Goal: Task Accomplishment & Management: Manage account settings

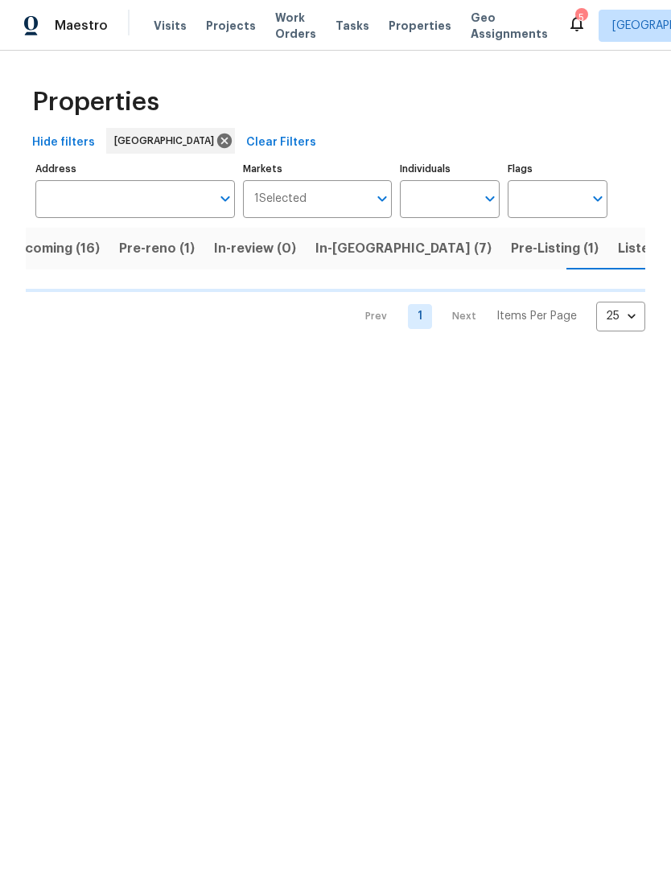
scroll to position [0, 35]
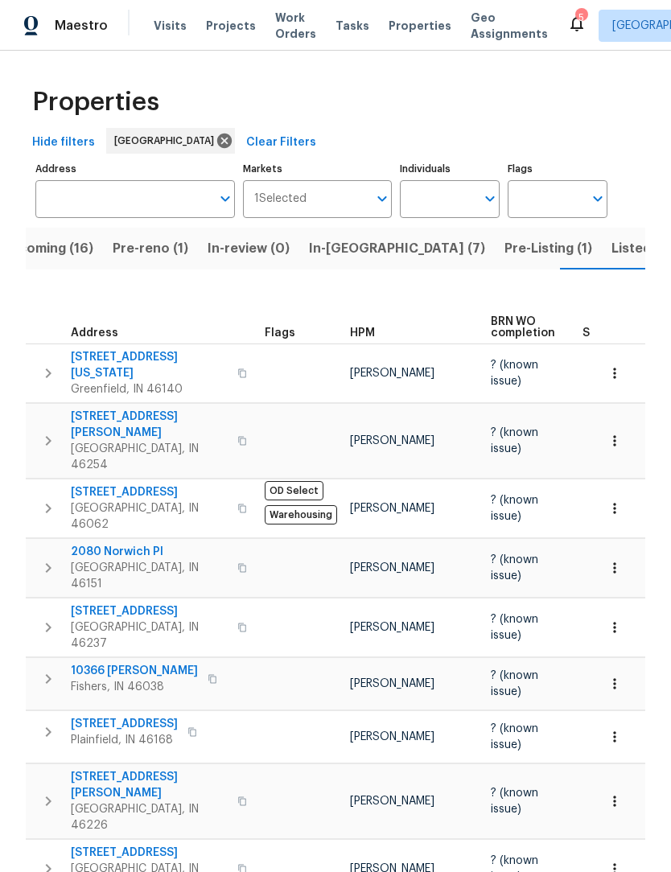
click at [611, 253] on span "Listed (41)" at bounding box center [645, 248] width 68 height 23
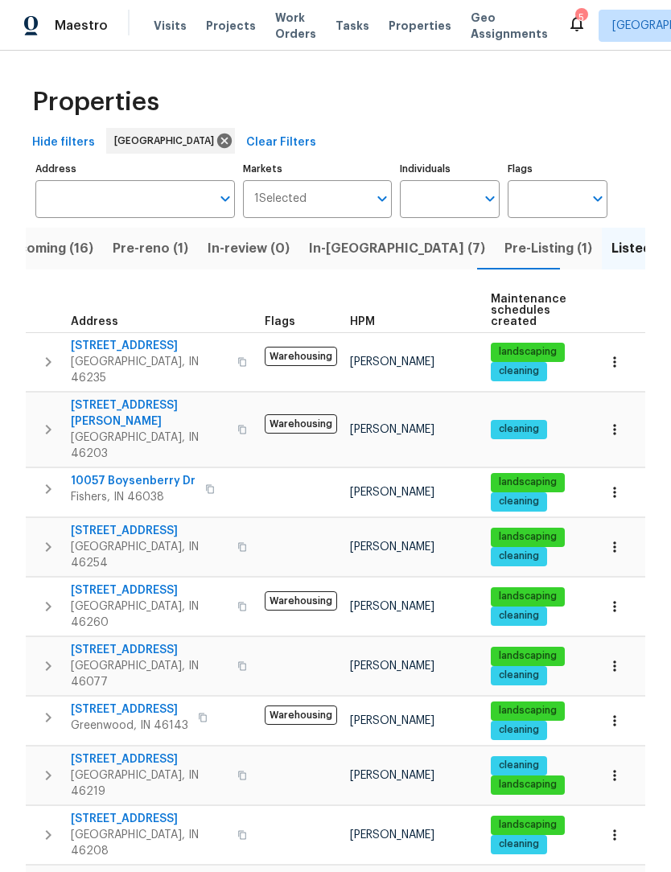
click at [504, 254] on span "Pre-Listing (1)" at bounding box center [548, 248] width 88 height 23
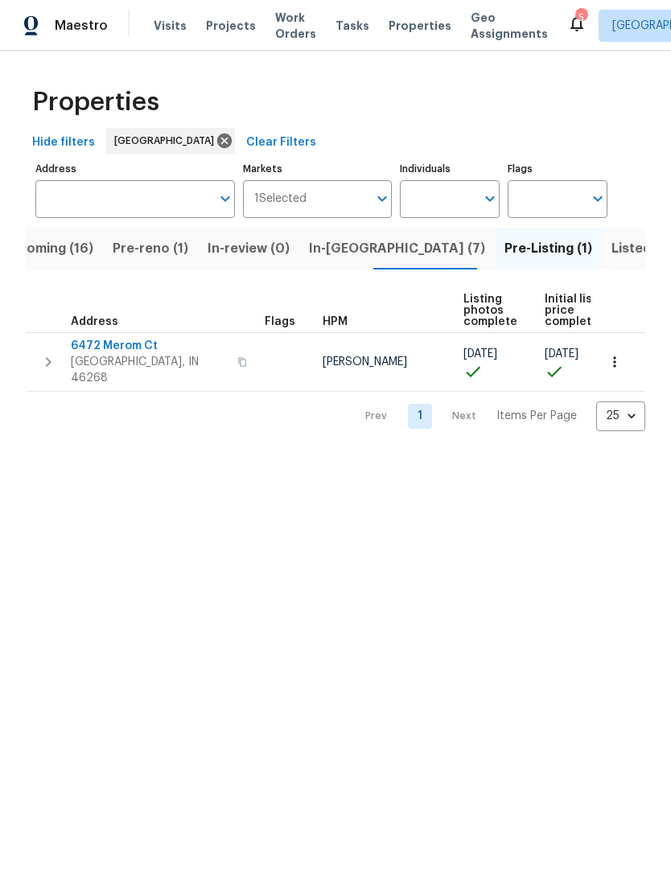
click at [329, 248] on span "In-reno (7)" at bounding box center [397, 248] width 176 height 23
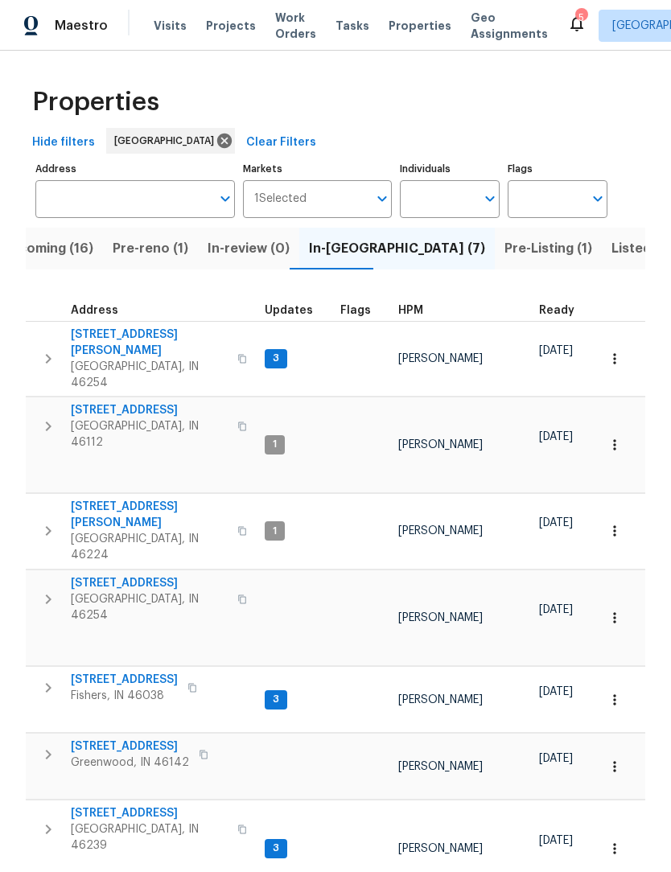
click at [152, 249] on span "Pre-reno (1)" at bounding box center [151, 248] width 76 height 23
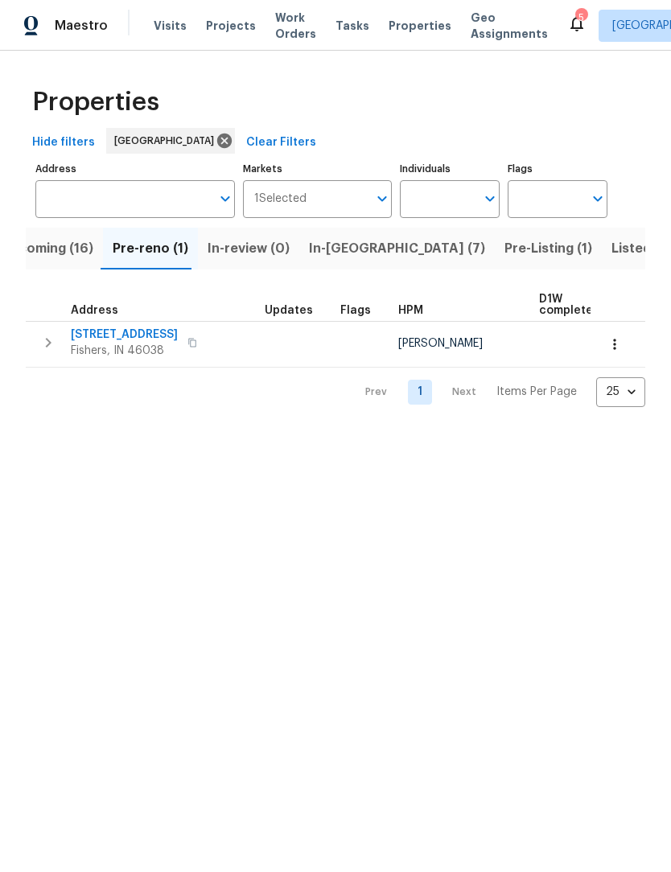
click at [45, 251] on span "Upcoming (16)" at bounding box center [47, 248] width 92 height 23
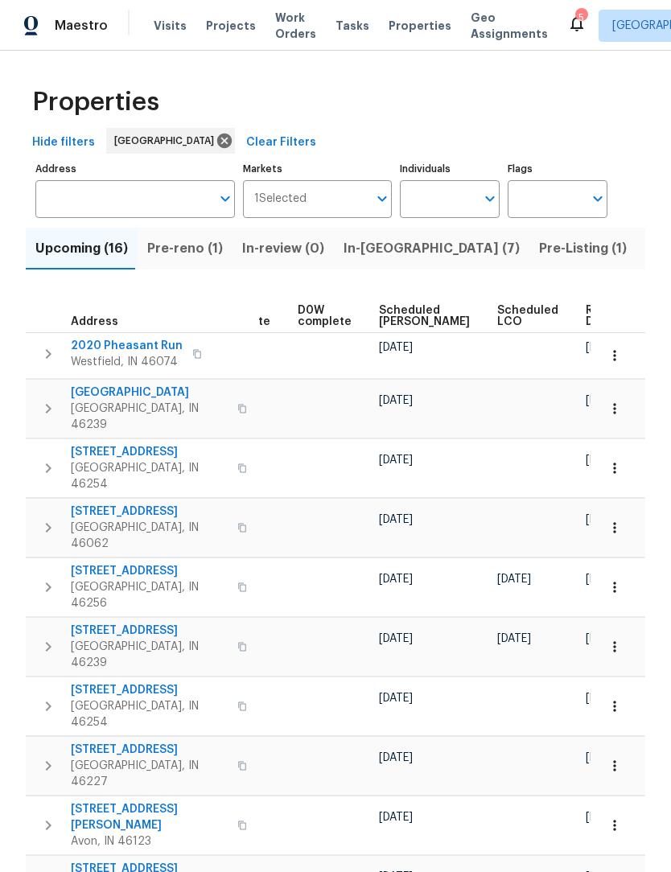
scroll to position [0, 404]
click at [586, 320] on span "Ready Date" at bounding box center [603, 316] width 35 height 23
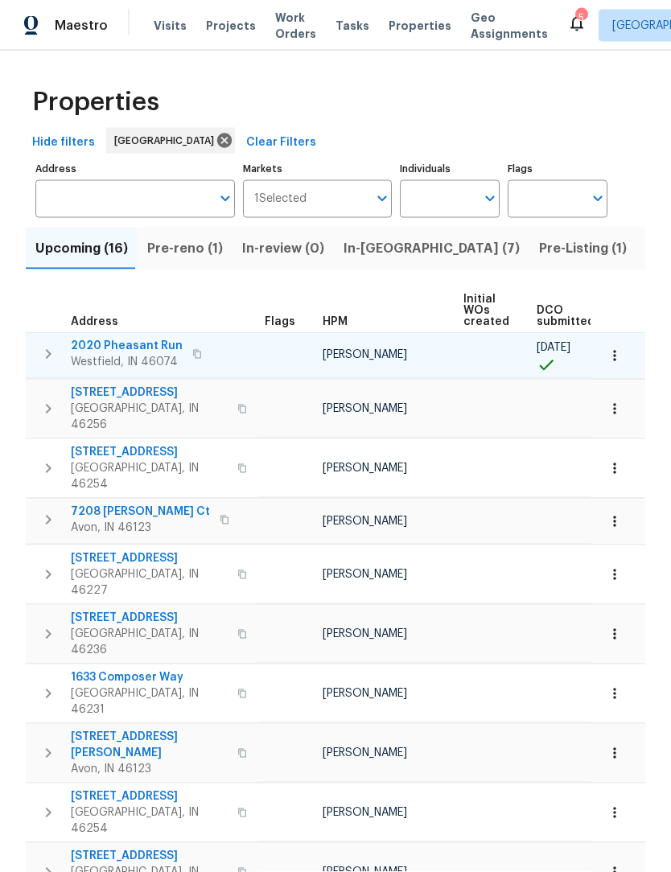
click at [614, 359] on icon "button" at bounding box center [614, 355] width 2 height 10
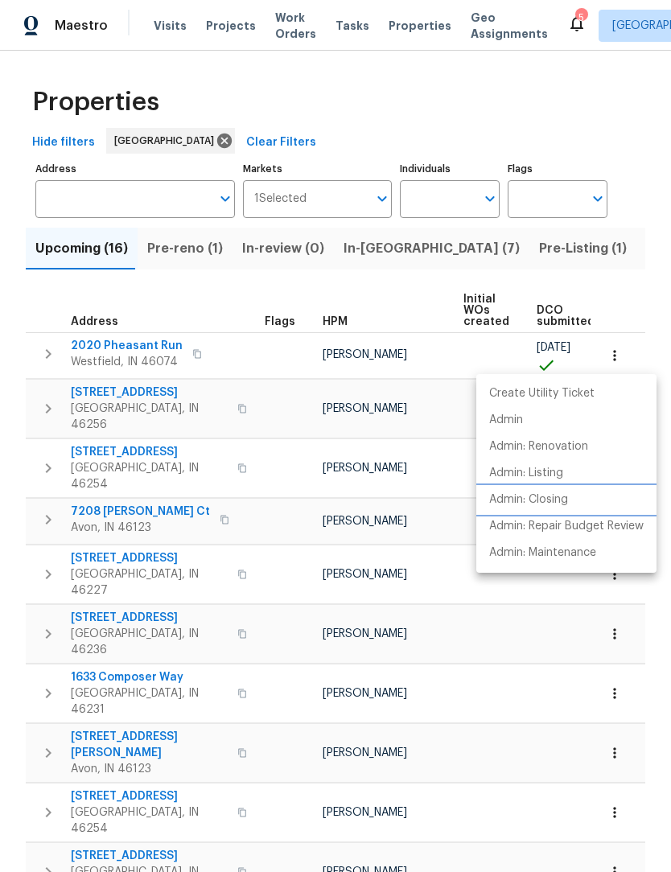
click at [552, 497] on p "Admin: Closing" at bounding box center [528, 499] width 79 height 17
click at [638, 298] on div at bounding box center [335, 436] width 671 height 872
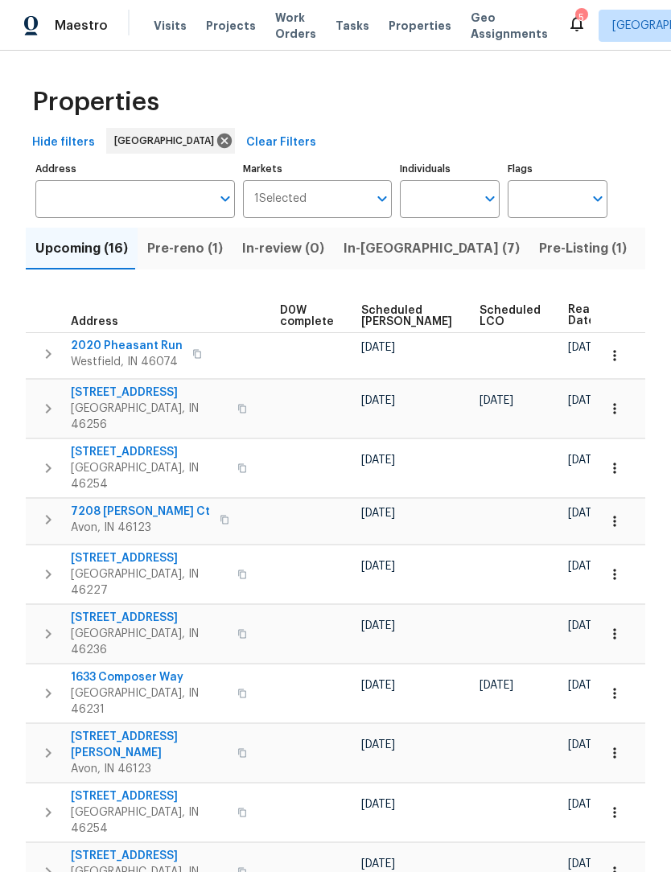
scroll to position [0, 422]
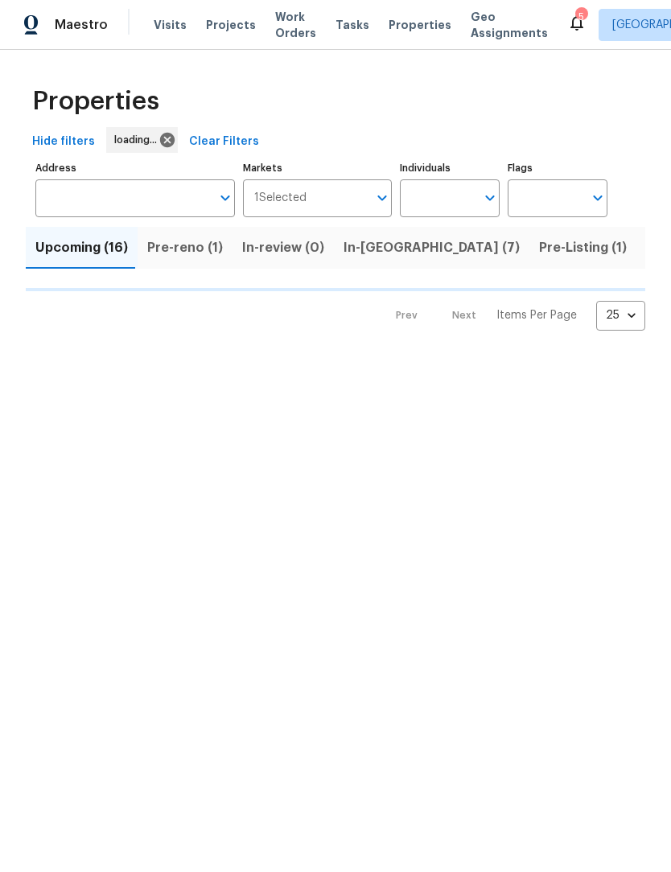
scroll to position [1, 0]
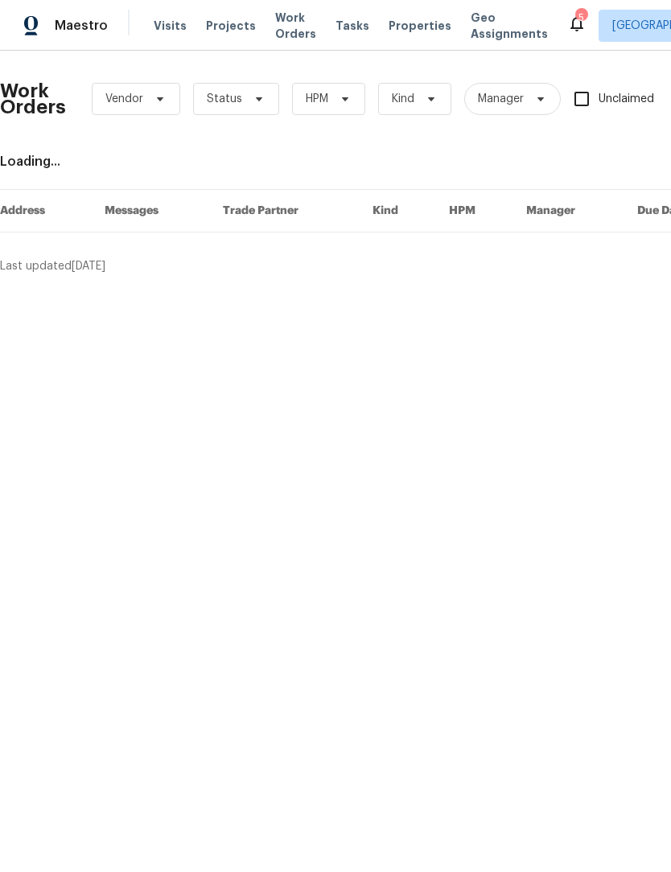
click at [570, 19] on icon at bounding box center [576, 24] width 13 height 16
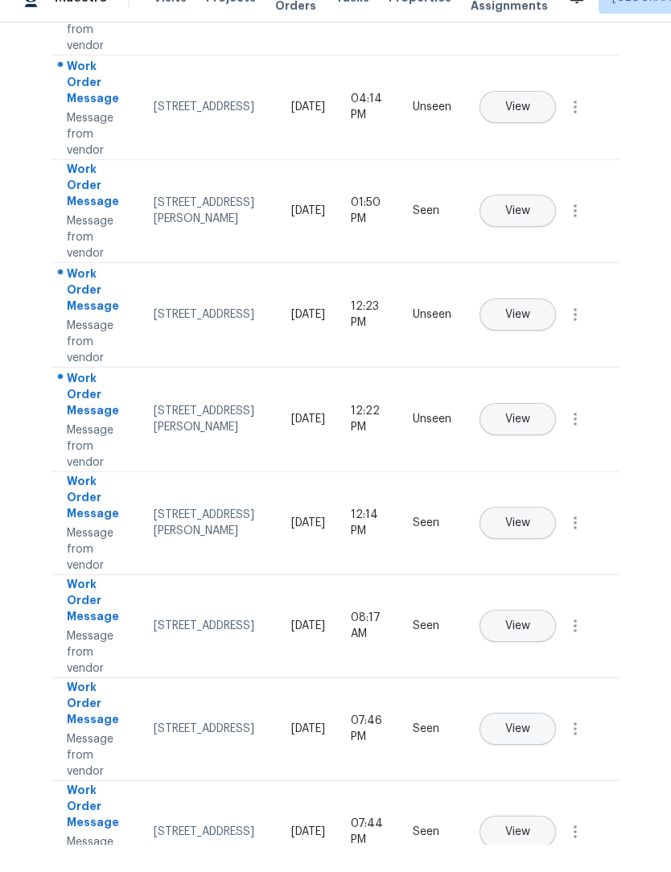
scroll to position [53, 0]
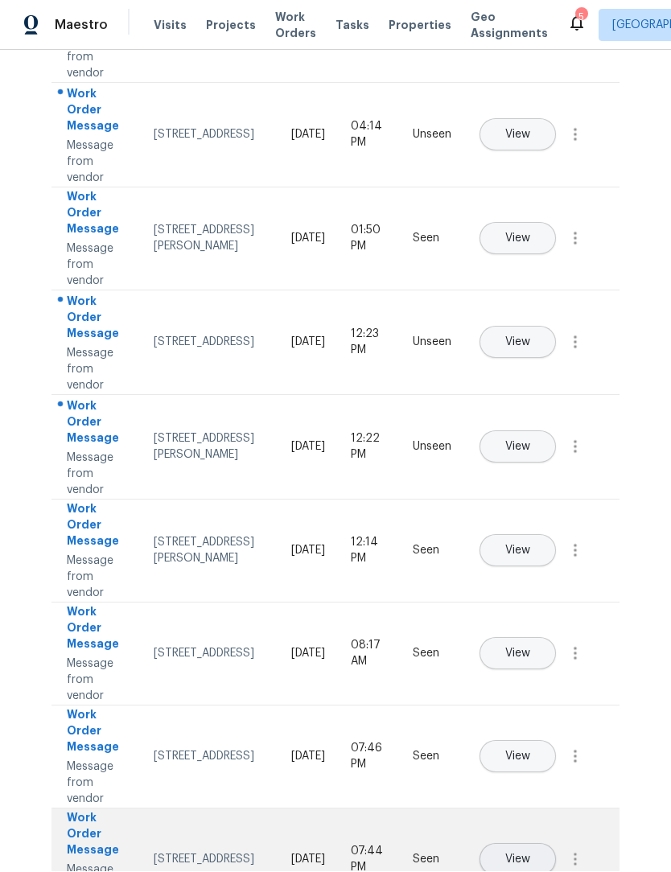
click at [530, 854] on span "View" at bounding box center [517, 860] width 25 height 12
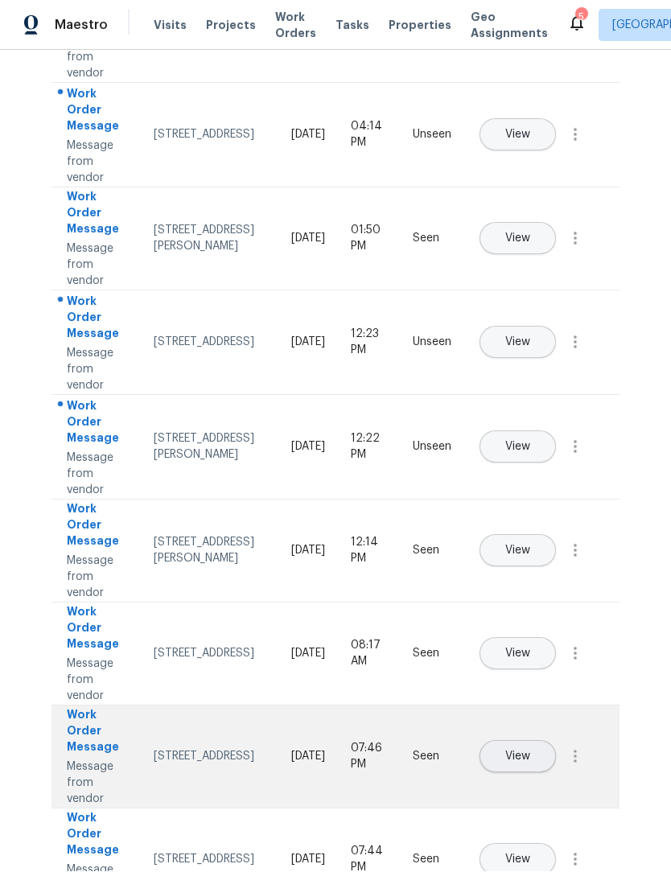
click at [556, 741] on button "View" at bounding box center [517, 757] width 76 height 32
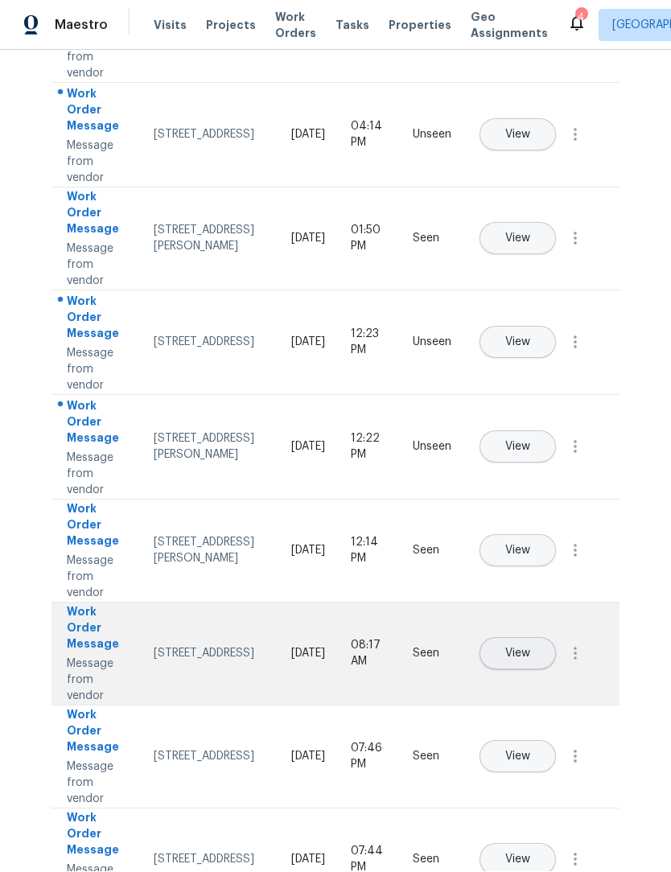
click at [556, 638] on button "View" at bounding box center [517, 654] width 76 height 32
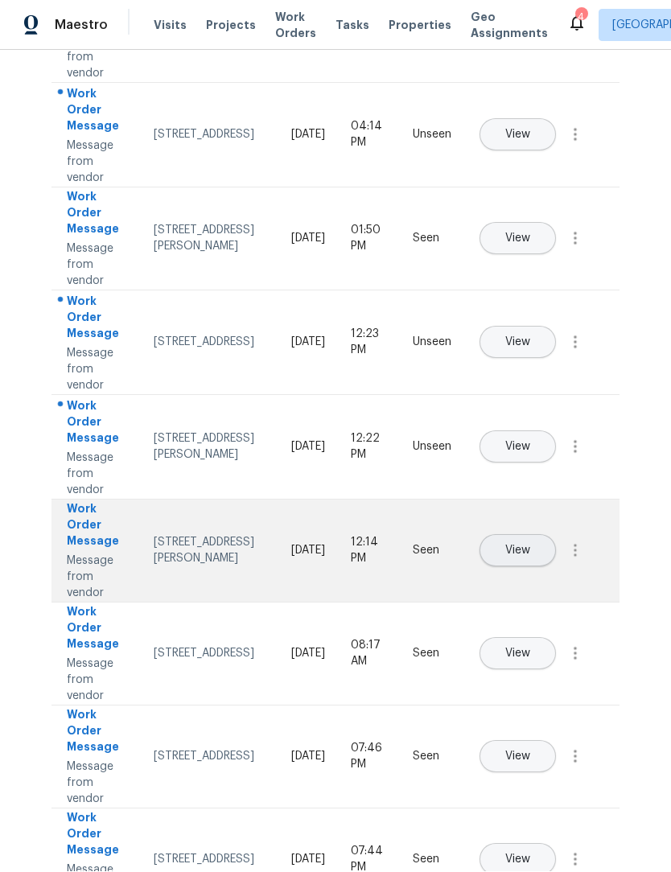
click at [530, 545] on span "View" at bounding box center [517, 551] width 25 height 12
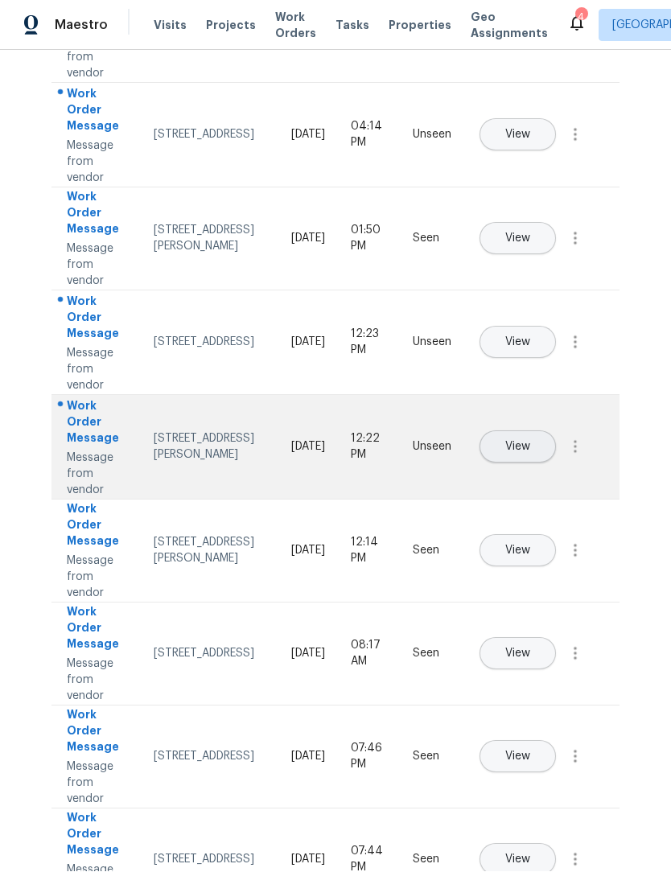
click at [530, 441] on span "View" at bounding box center [517, 447] width 25 height 12
click at [556, 431] on button "View" at bounding box center [517, 447] width 76 height 32
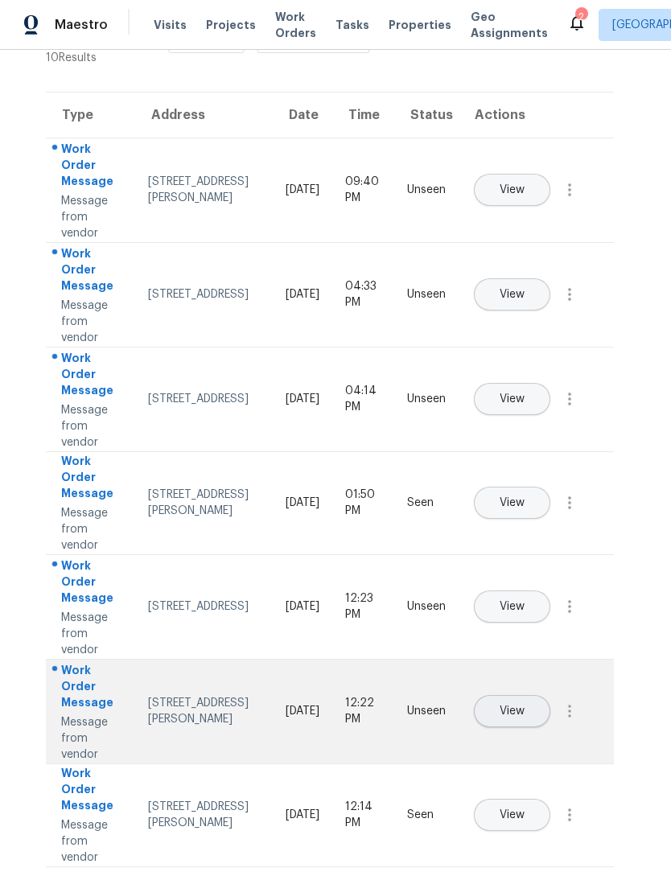
scroll to position [71, 4]
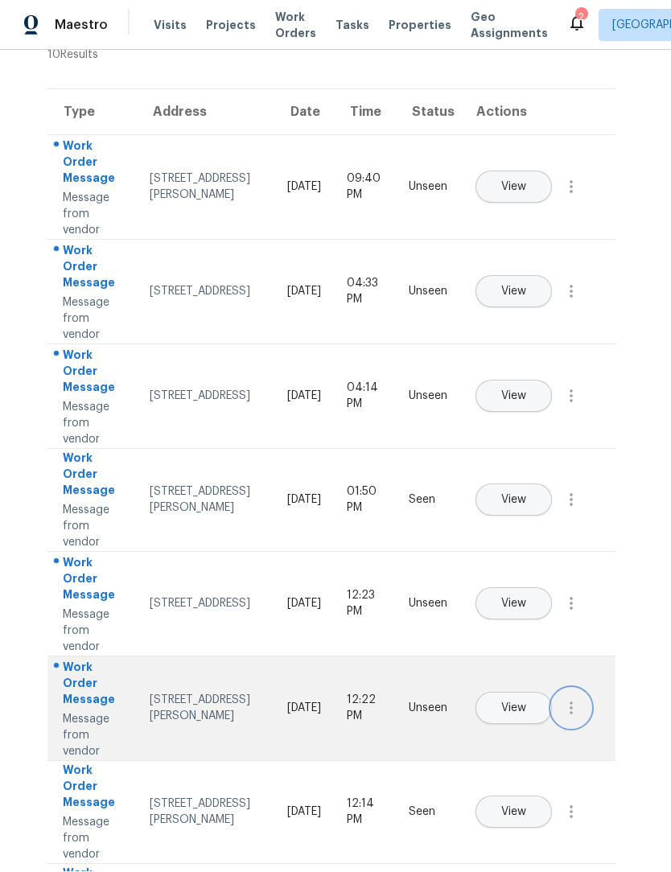
click at [577, 689] on button "button" at bounding box center [571, 708] width 39 height 39
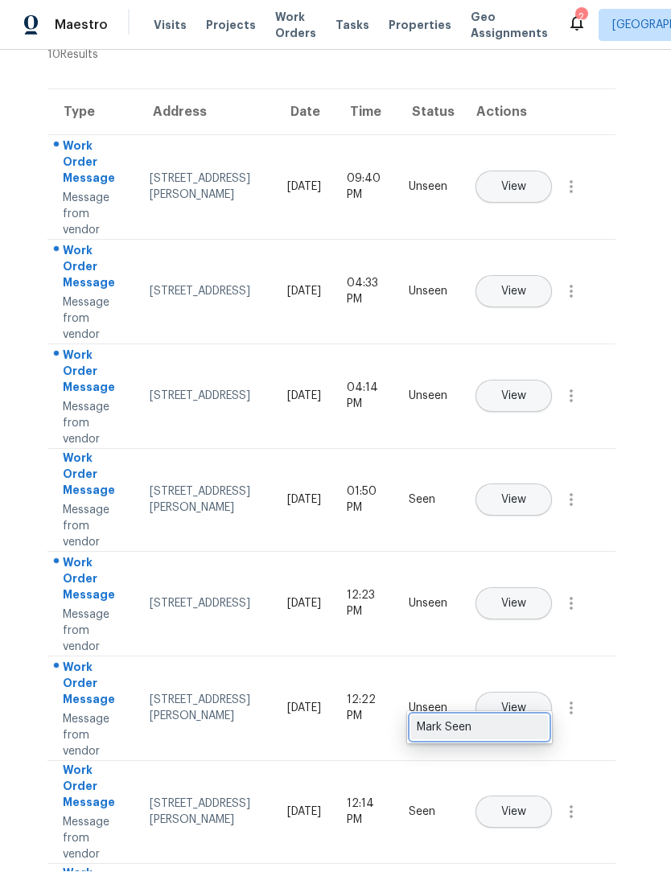
click at [525, 720] on div "Mark Seen" at bounding box center [479, 728] width 125 height 16
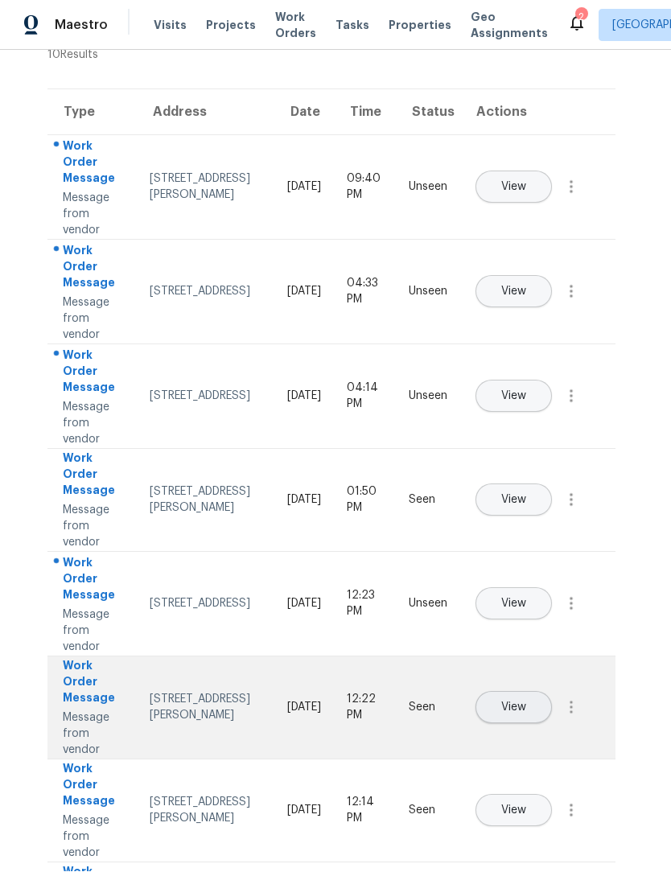
click at [526, 702] on span "View" at bounding box center [513, 708] width 25 height 12
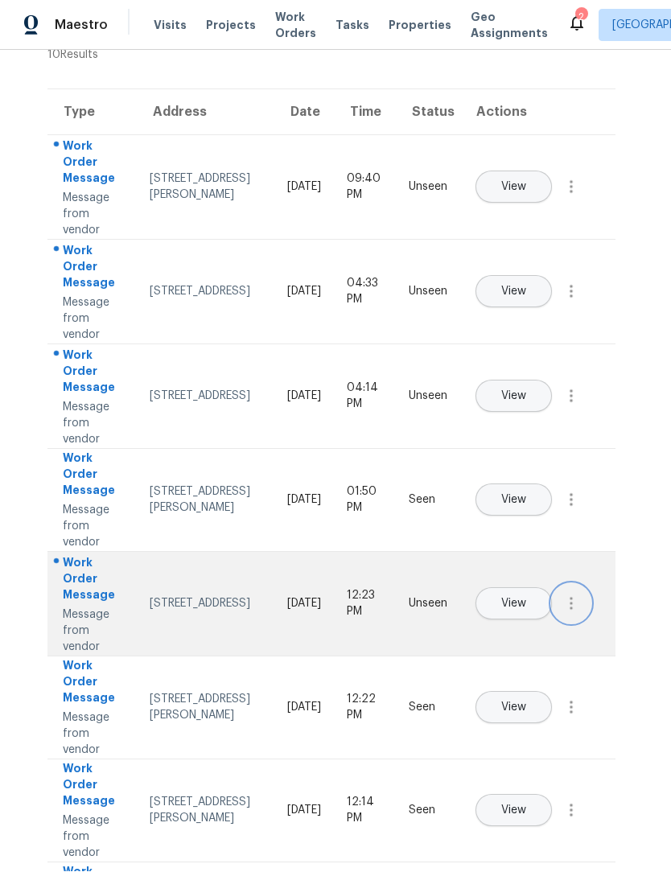
click at [573, 594] on icon "button" at bounding box center [570, 603] width 19 height 19
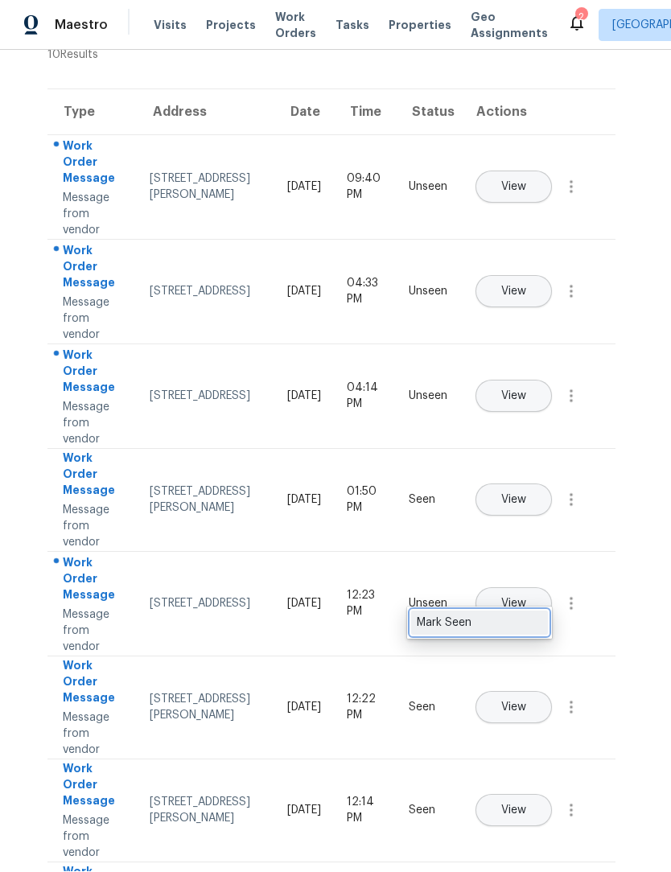
click at [526, 611] on link "Mark Seen" at bounding box center [479, 623] width 137 height 24
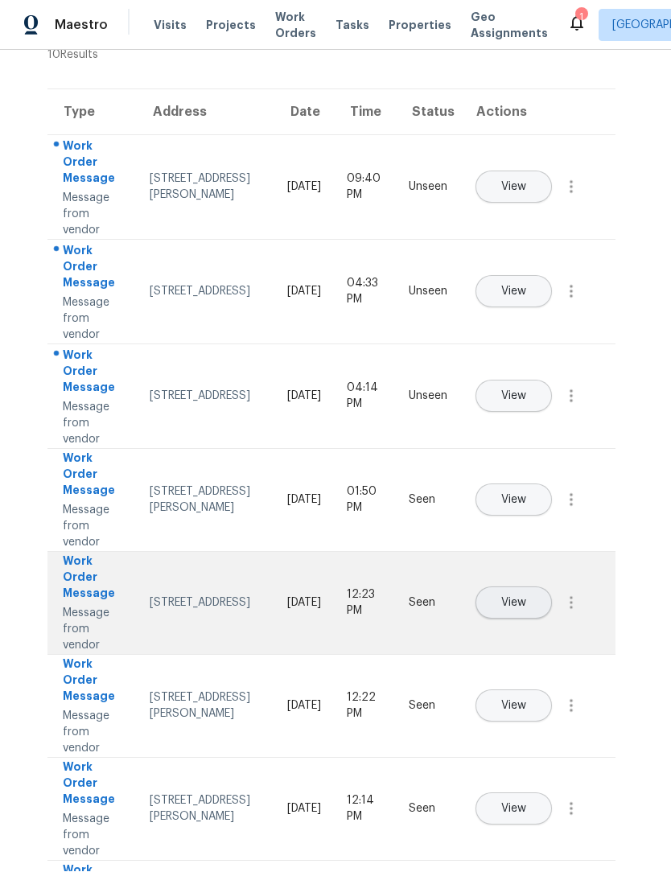
click at [552, 587] on button "View" at bounding box center [513, 603] width 76 height 32
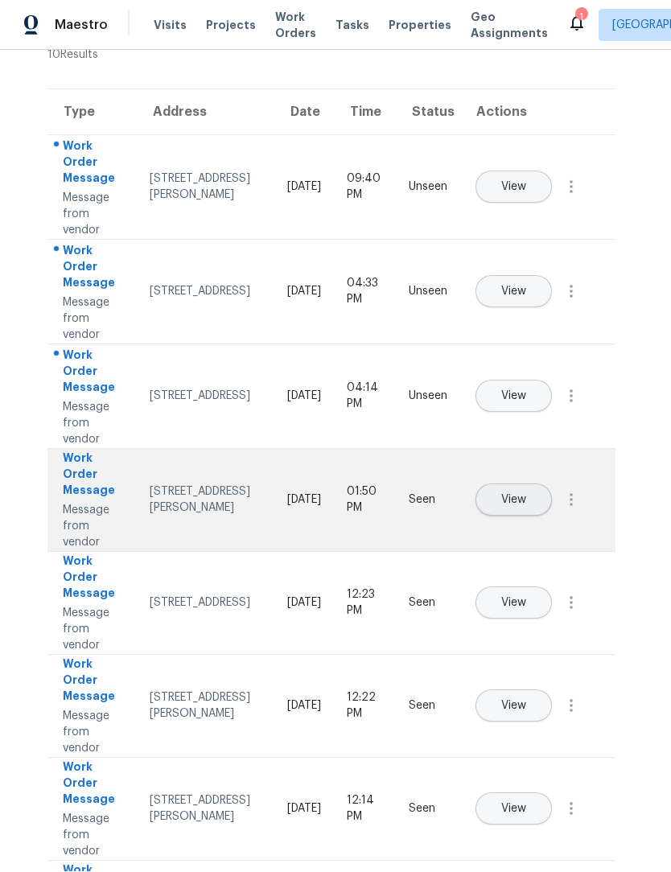
click at [526, 495] on span "View" at bounding box center [513, 501] width 25 height 12
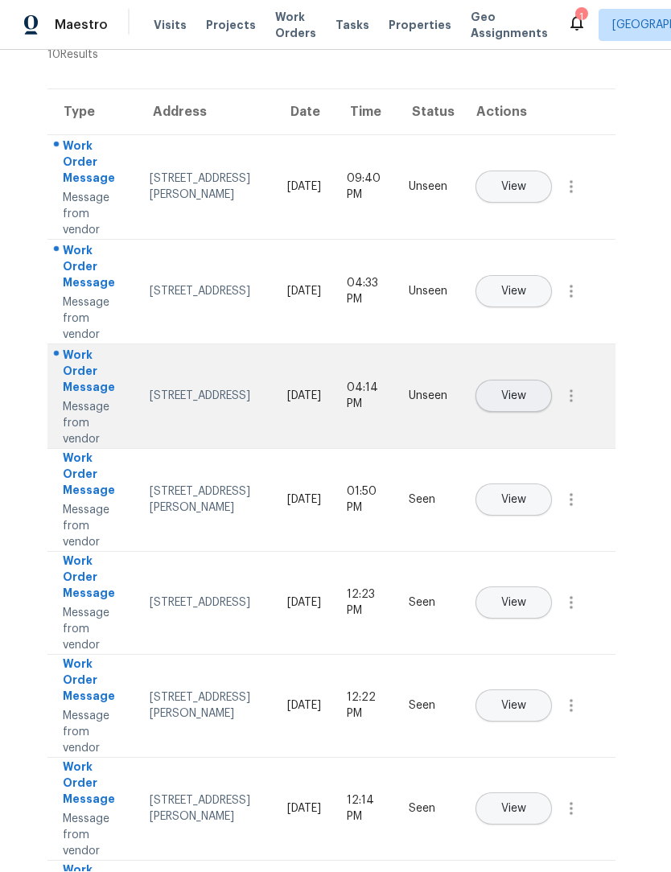
click at [552, 380] on button "View" at bounding box center [513, 396] width 76 height 32
click at [575, 387] on icon "button" at bounding box center [570, 396] width 19 height 19
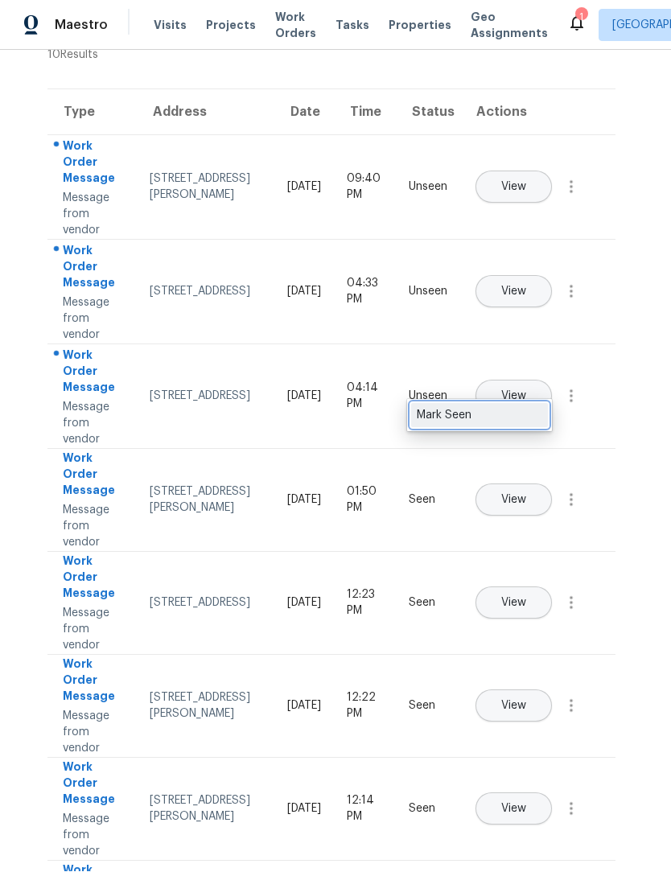
click at [497, 408] on div "Mark Seen" at bounding box center [479, 416] width 125 height 16
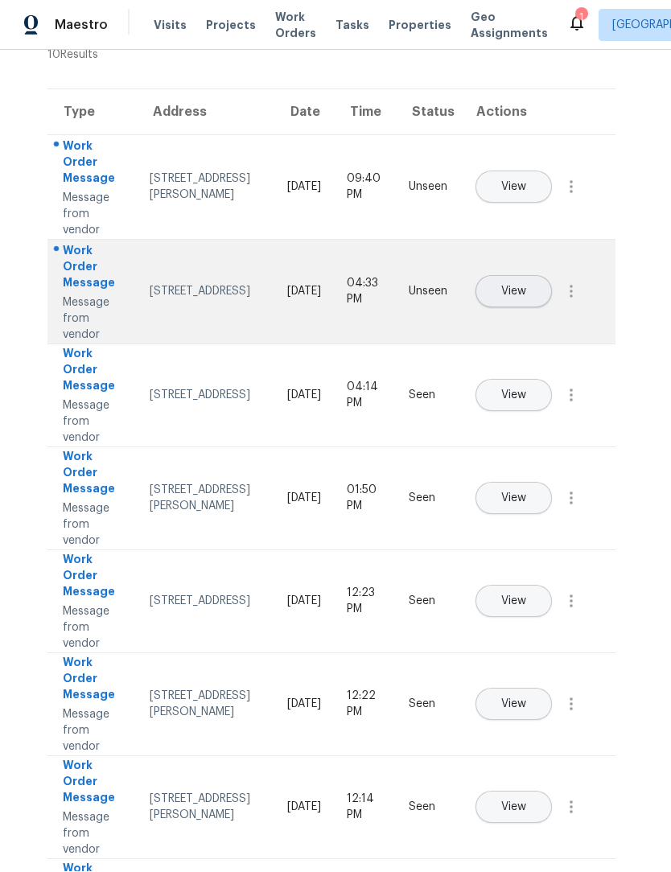
click at [552, 276] on button "View" at bounding box center [513, 292] width 76 height 32
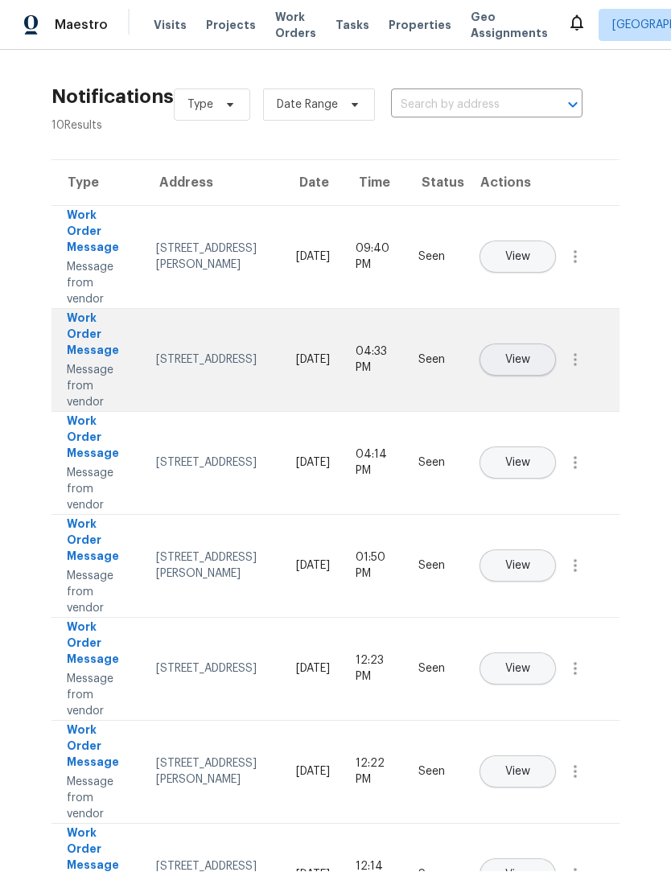
scroll to position [0, 0]
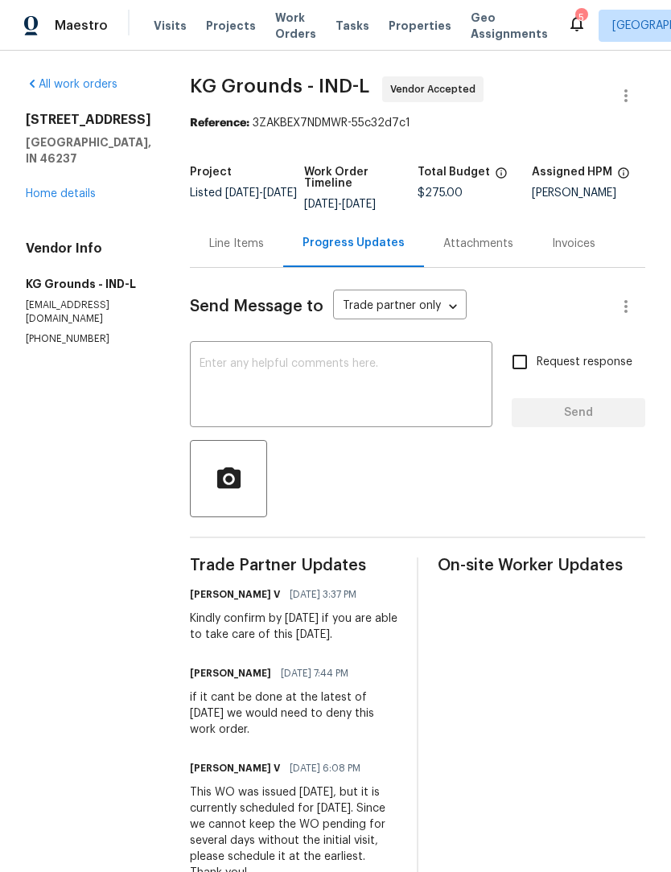
click at [234, 253] on div "Line Items" at bounding box center [236, 243] width 93 height 47
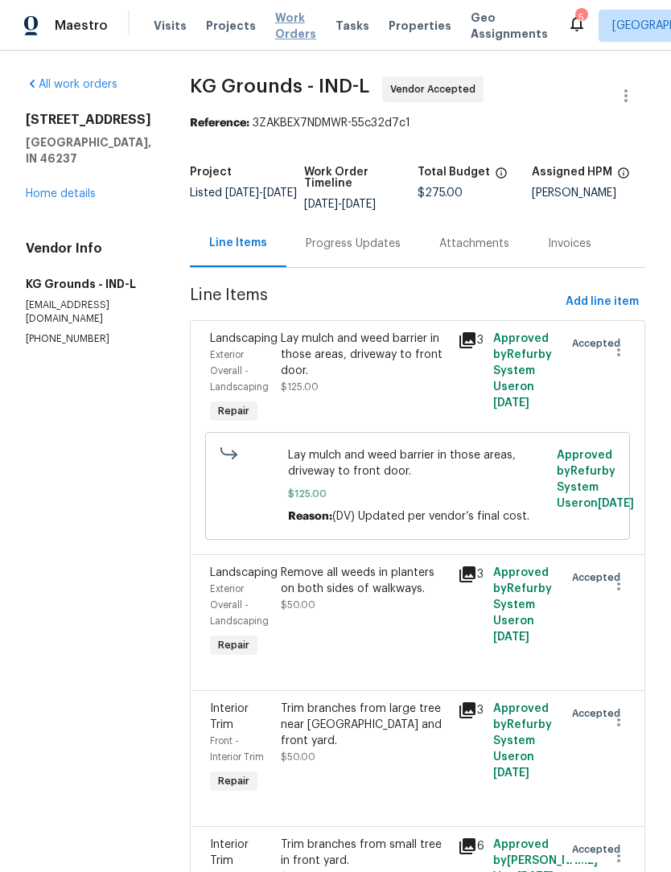
click at [286, 23] on span "Work Orders" at bounding box center [295, 26] width 41 height 32
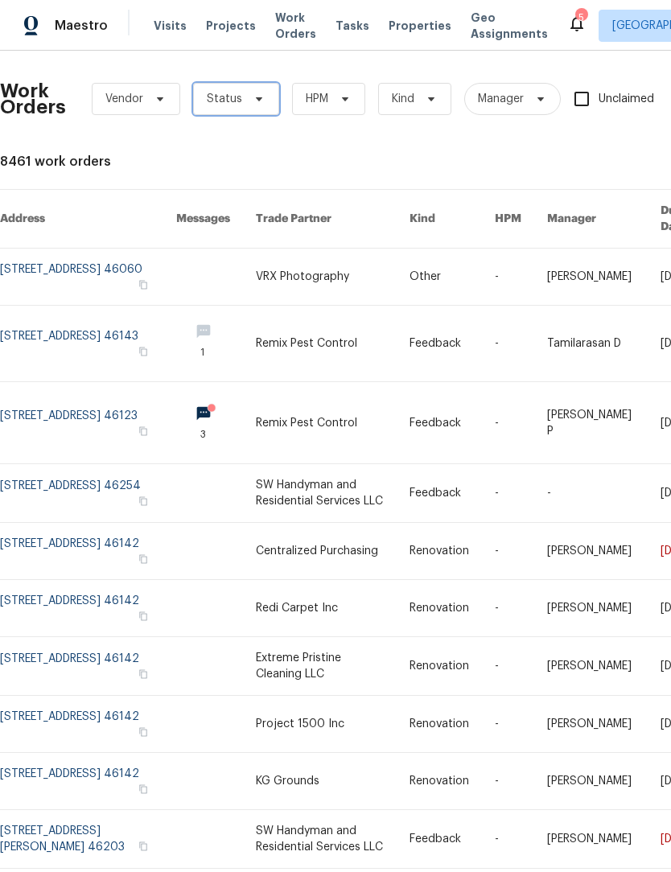
click at [216, 92] on span "Status" at bounding box center [224, 99] width 35 height 16
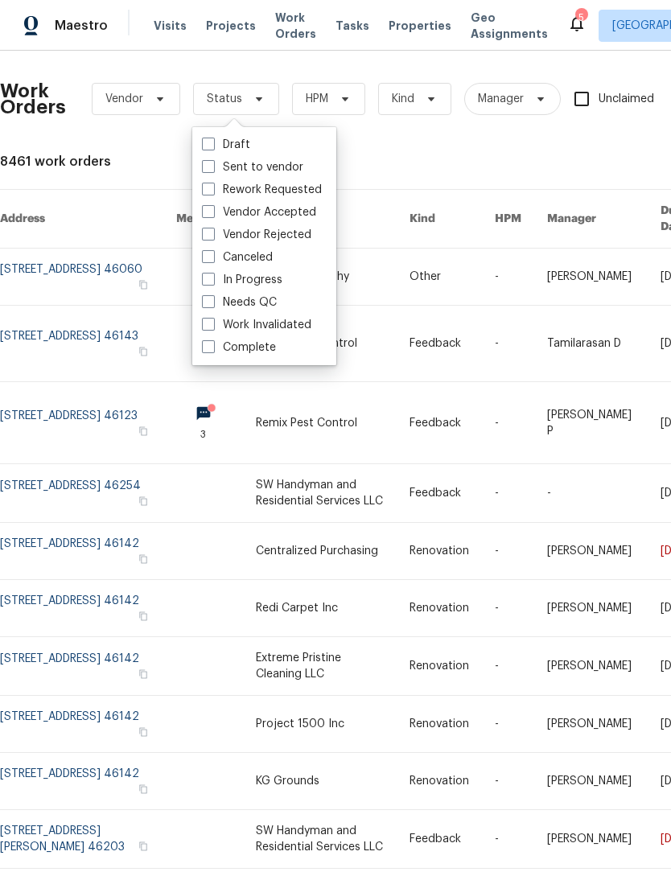
click at [379, 150] on div "Work Orders Vendor Status HPM Kind Manager Unclaimed ​ View Reno Index 8461 wor…" at bounding box center [454, 487] width 909 height 847
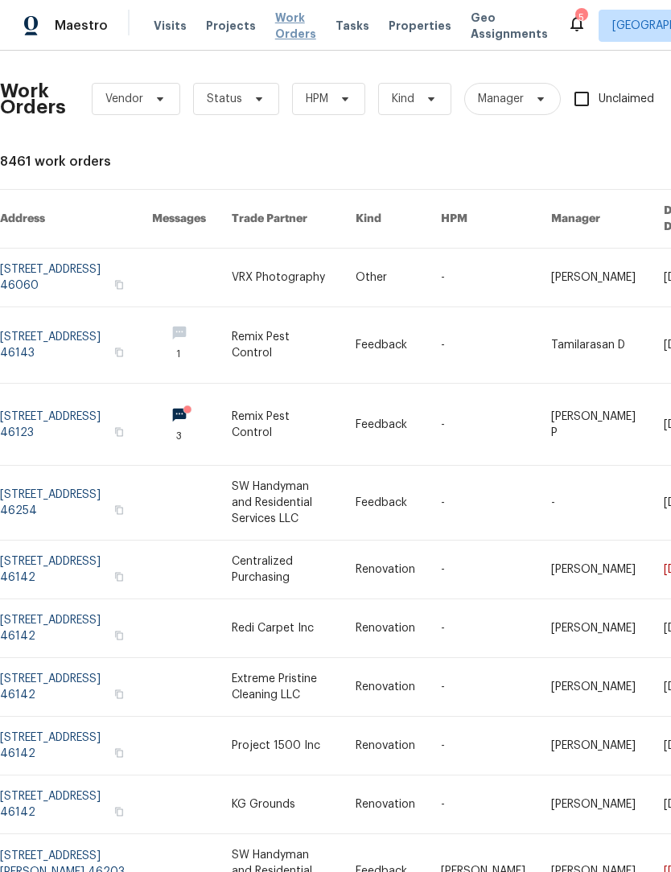
click at [281, 31] on span "Work Orders" at bounding box center [295, 26] width 41 height 32
click at [289, 24] on span "Work Orders" at bounding box center [295, 26] width 41 height 32
click at [276, 16] on span "Work Orders" at bounding box center [295, 26] width 41 height 32
click at [224, 95] on span "Status" at bounding box center [224, 99] width 35 height 16
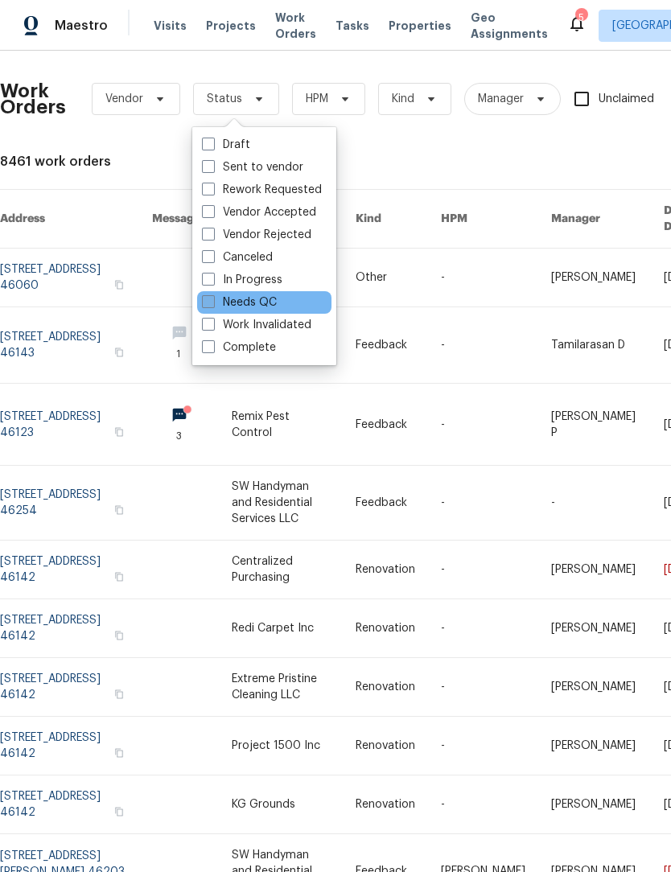
click at [204, 303] on span at bounding box center [208, 301] width 13 height 13
click at [204, 303] on input "Needs QC" at bounding box center [207, 299] width 10 height 10
checkbox input "true"
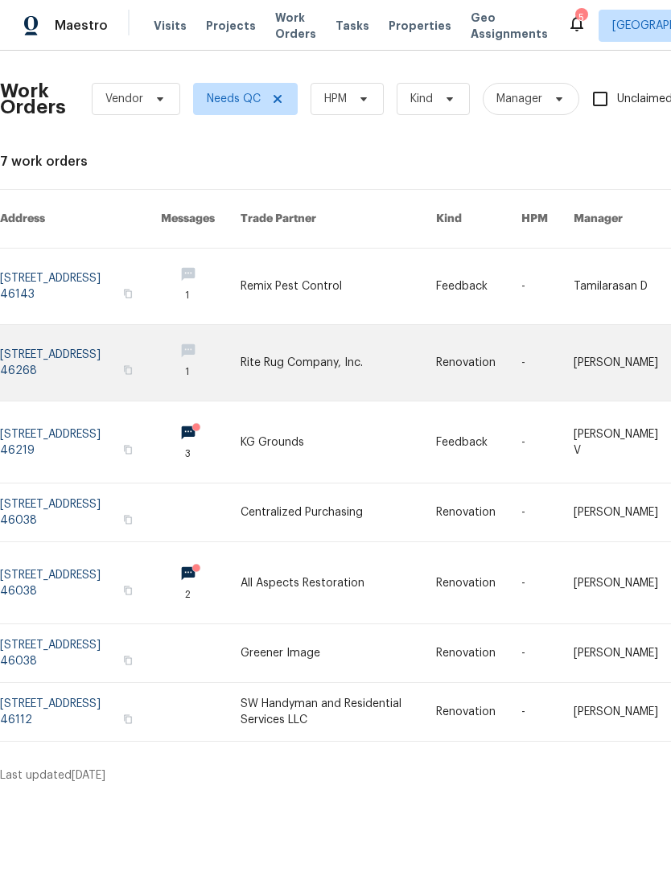
click at [42, 351] on link at bounding box center [80, 363] width 161 height 76
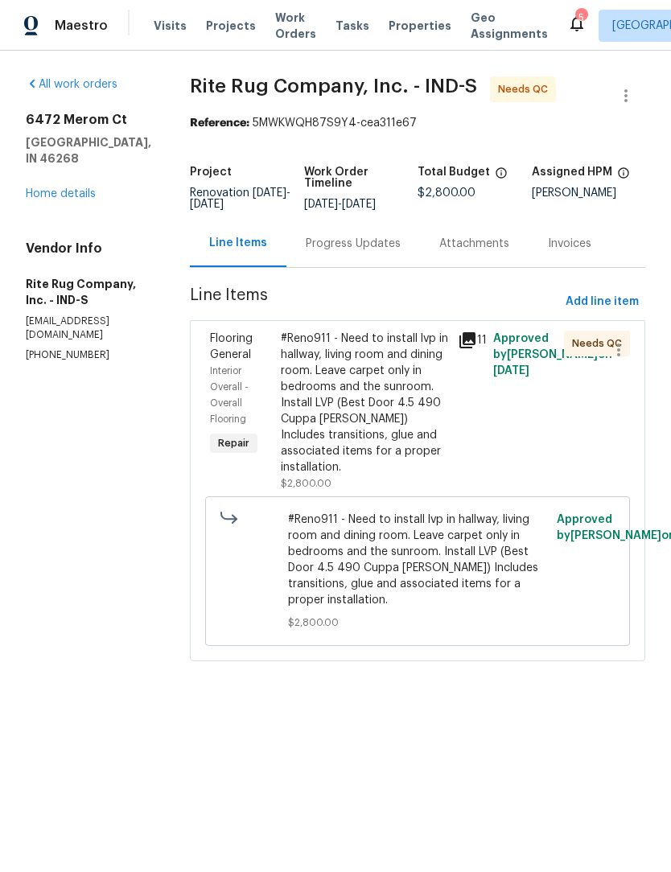
click at [381, 432] on div "#Reno911 - Need to install lvp in hallway, living room and dining room. Leave c…" at bounding box center [364, 402] width 167 height 145
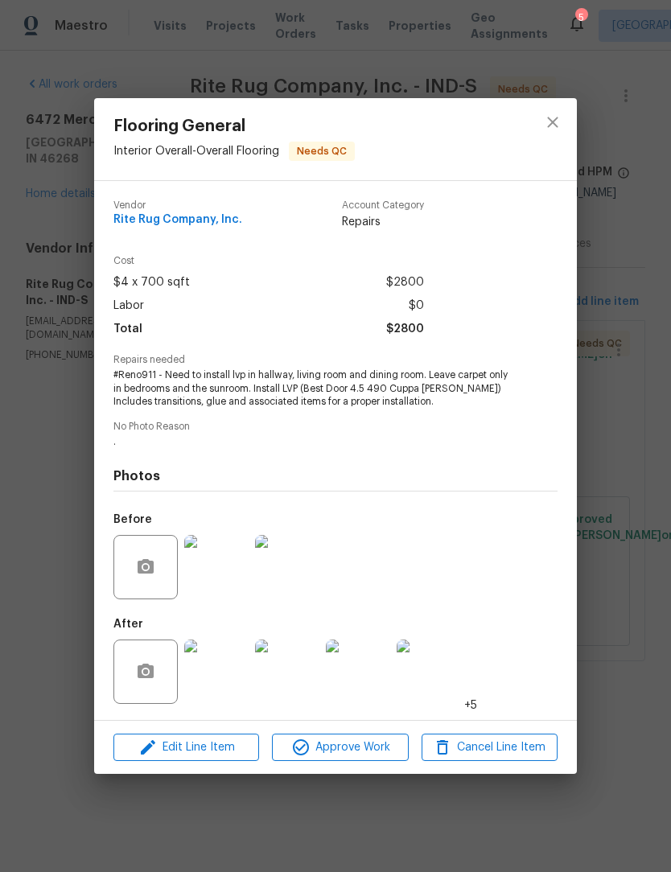
click at [213, 682] on img at bounding box center [216, 671] width 64 height 64
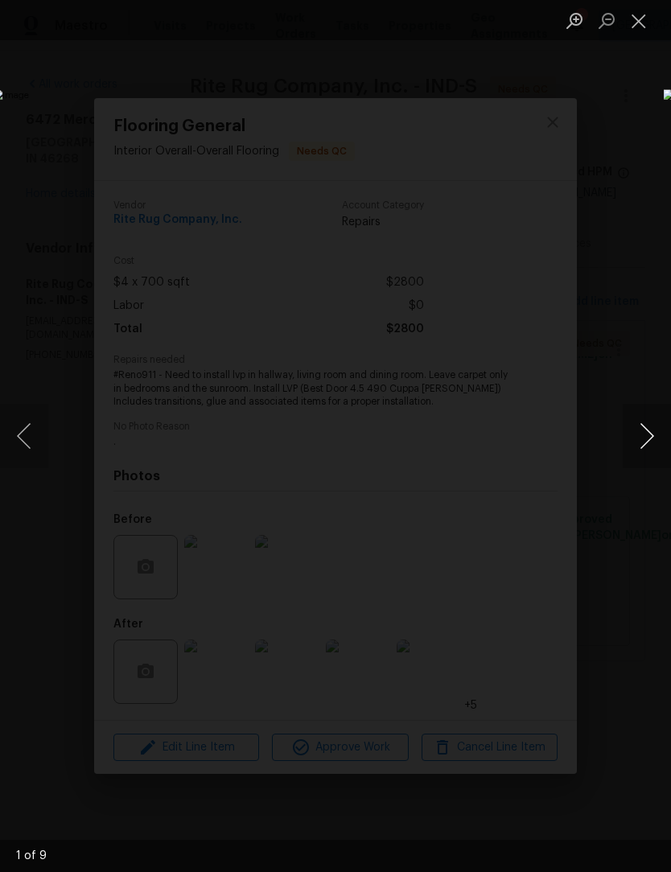
click at [644, 436] on button "Next image" at bounding box center [646, 436] width 48 height 64
click at [649, 427] on button "Next image" at bounding box center [646, 436] width 48 height 64
click at [644, 427] on button "Next image" at bounding box center [646, 436] width 48 height 64
click at [647, 429] on button "Next image" at bounding box center [646, 436] width 48 height 64
click at [645, 433] on button "Next image" at bounding box center [646, 436] width 48 height 64
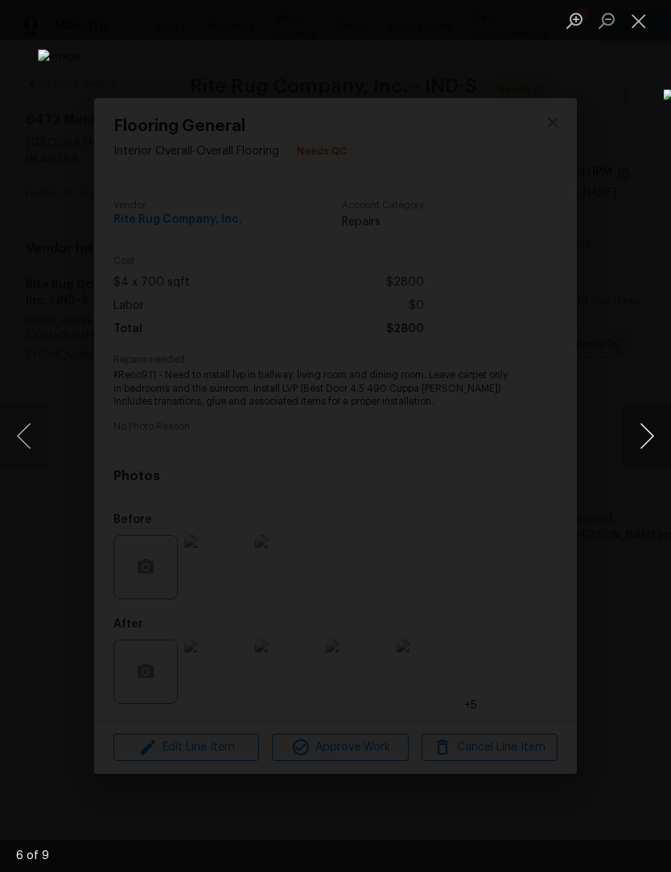
click at [642, 440] on button "Next image" at bounding box center [646, 436] width 48 height 64
click at [644, 433] on button "Next image" at bounding box center [646, 436] width 48 height 64
click at [630, 448] on button "Next image" at bounding box center [646, 436] width 48 height 64
click at [42, 437] on button "Previous image" at bounding box center [24, 436] width 48 height 64
click at [39, 437] on button "Previous image" at bounding box center [24, 436] width 48 height 64
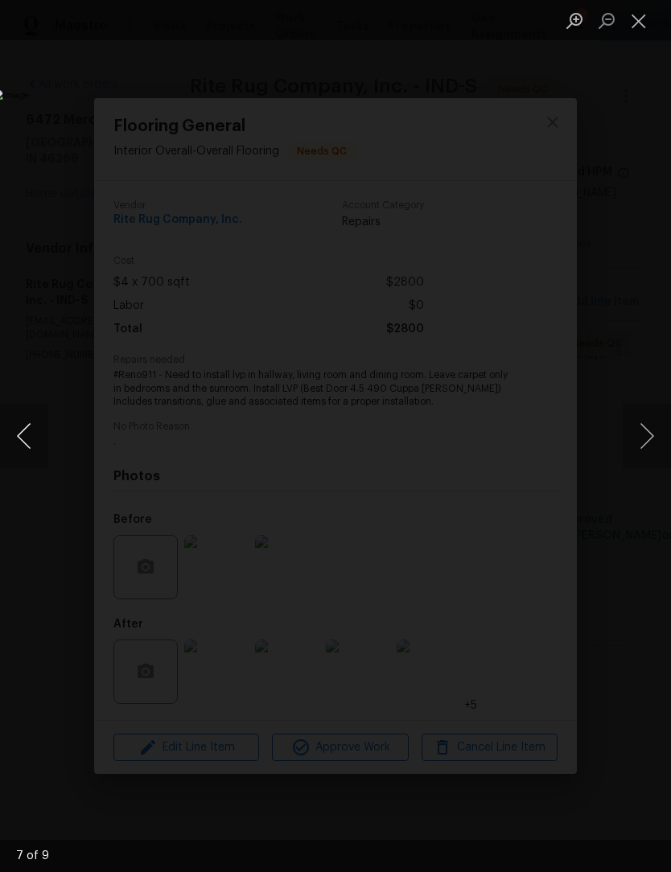
click at [40, 438] on button "Previous image" at bounding box center [24, 436] width 48 height 64
click at [35, 433] on button "Previous image" at bounding box center [24, 436] width 48 height 64
click at [650, 438] on button "Next image" at bounding box center [646, 436] width 48 height 64
click at [649, 438] on button "Next image" at bounding box center [646, 436] width 48 height 64
click at [647, 441] on button "Next image" at bounding box center [646, 436] width 48 height 64
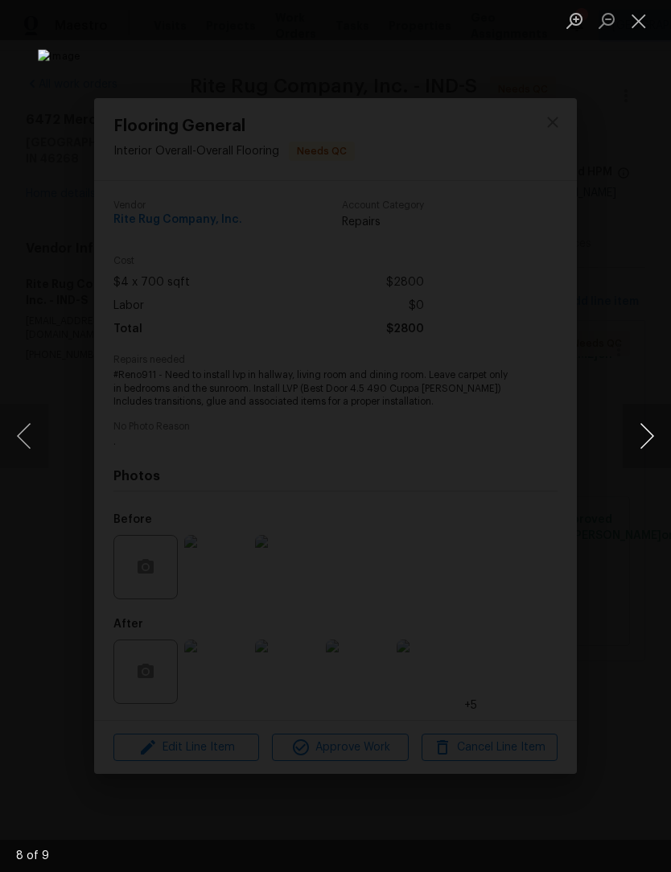
click at [644, 441] on button "Next image" at bounding box center [646, 436] width 48 height 64
click at [28, 439] on button "Previous image" at bounding box center [24, 436] width 48 height 64
click at [37, 440] on button "Previous image" at bounding box center [24, 436] width 48 height 64
click at [36, 441] on button "Previous image" at bounding box center [24, 436] width 48 height 64
click at [34, 439] on button "Previous image" at bounding box center [24, 436] width 48 height 64
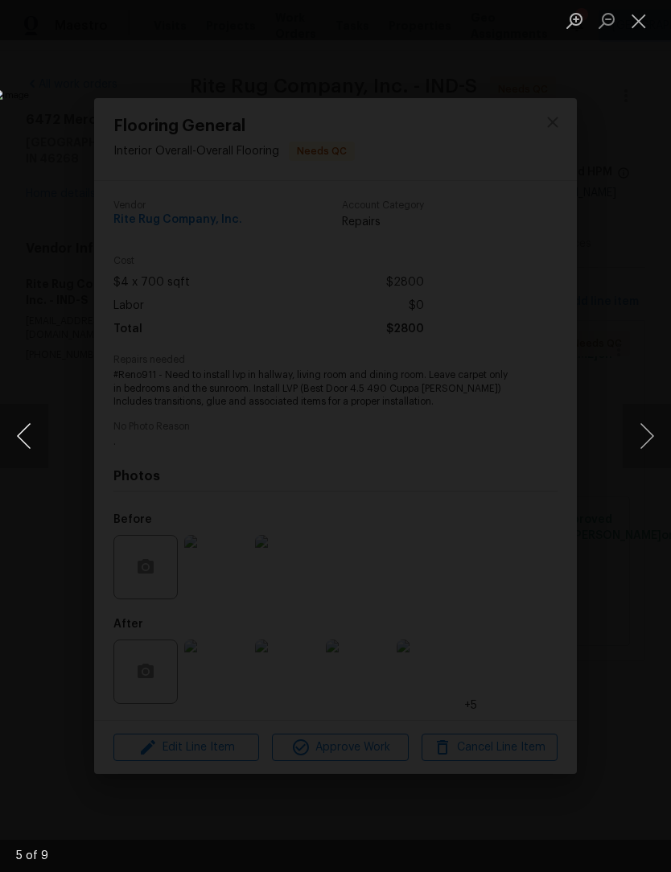
click at [35, 441] on button "Previous image" at bounding box center [24, 436] width 48 height 64
click at [33, 443] on button "Previous image" at bounding box center [24, 436] width 48 height 64
click at [33, 435] on button "Previous image" at bounding box center [24, 436] width 48 height 64
click at [24, 445] on button "Previous image" at bounding box center [24, 436] width 48 height 64
click at [638, 26] on button "Close lightbox" at bounding box center [638, 20] width 32 height 28
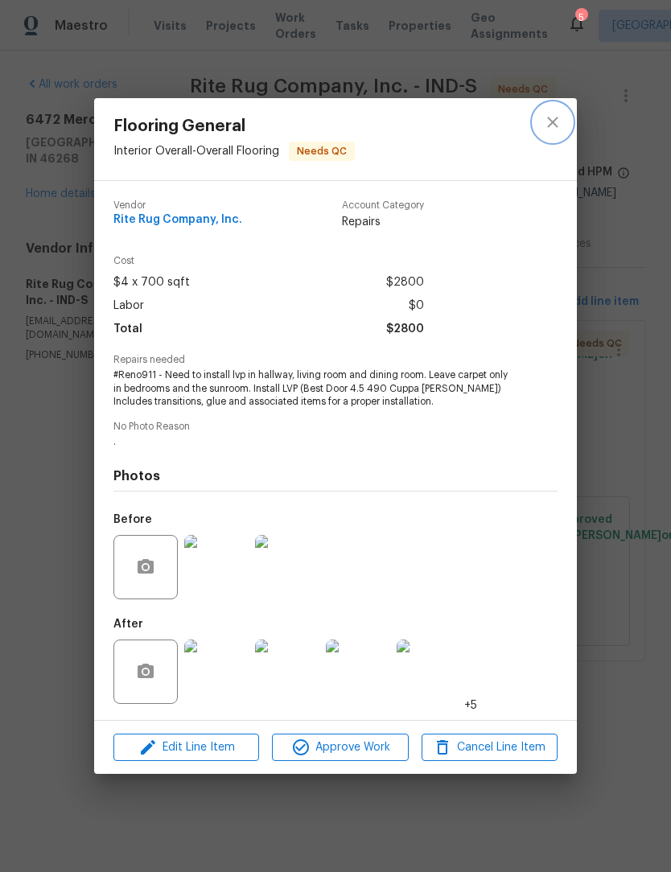
click at [559, 117] on icon "close" at bounding box center [552, 122] width 19 height 19
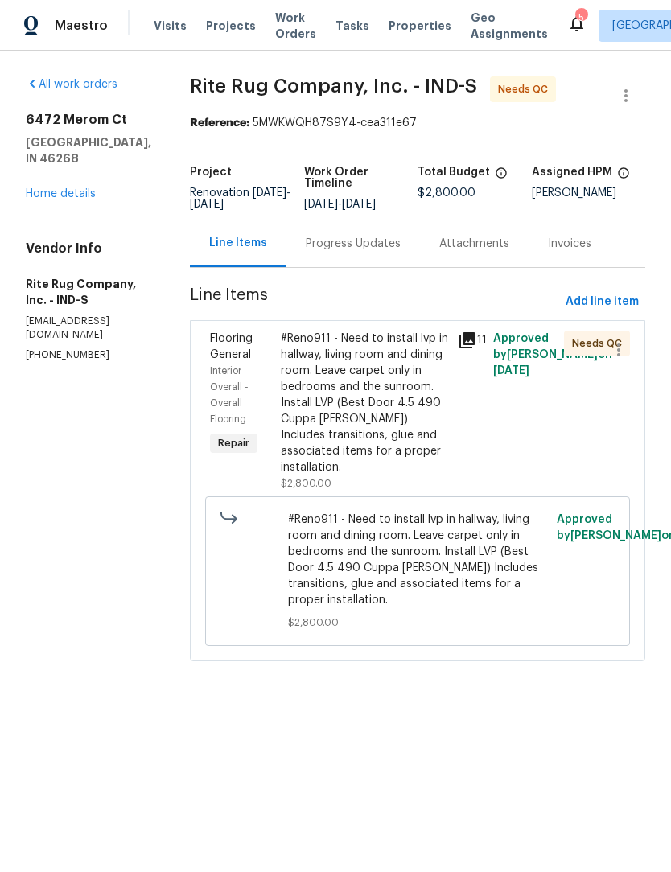
click at [389, 252] on div "Progress Updates" at bounding box center [353, 244] width 95 height 16
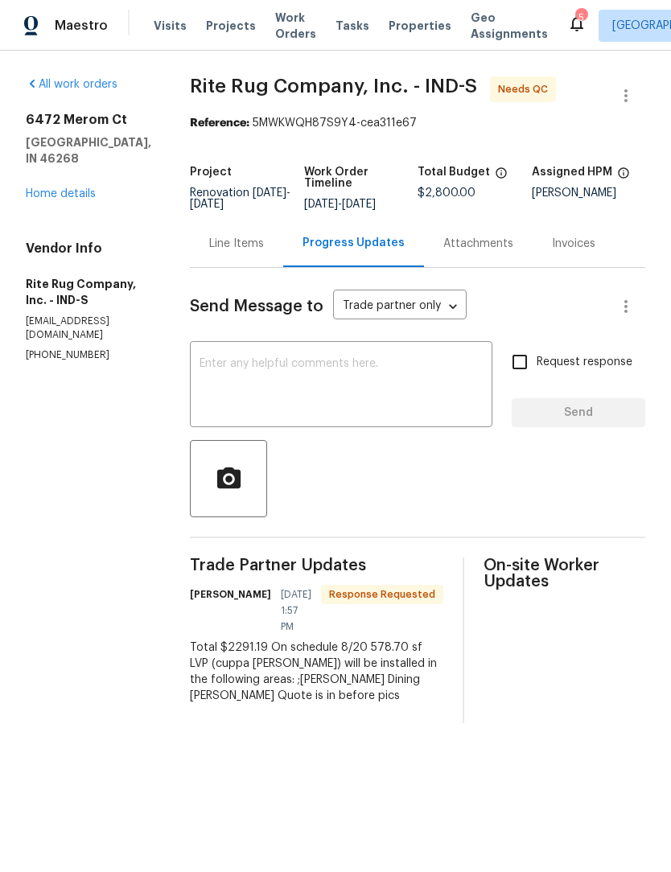
click at [264, 252] on div "Line Items" at bounding box center [236, 244] width 55 height 16
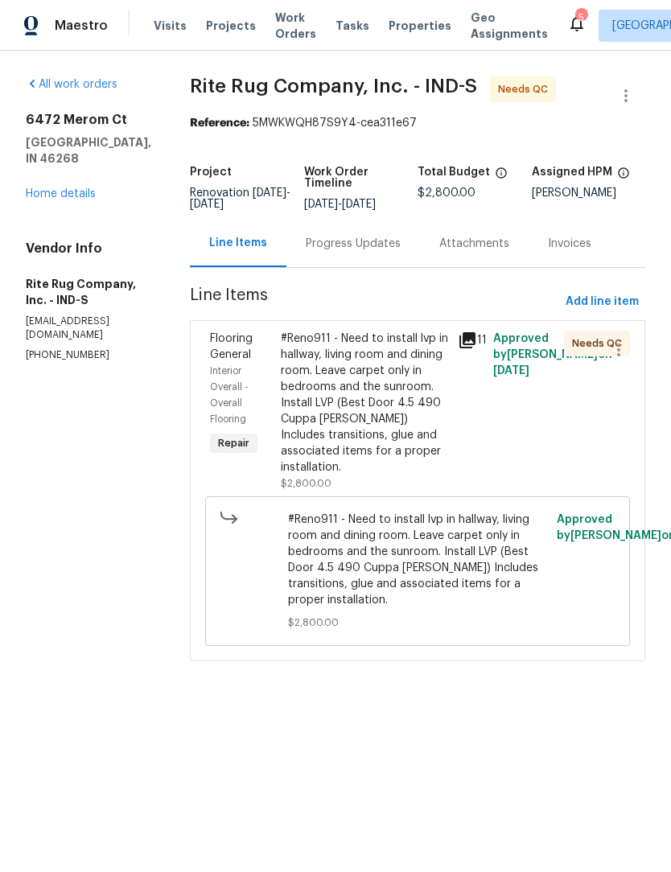
click at [406, 439] on div "#Reno911 - Need to install lvp in hallway, living room and dining room. Leave c…" at bounding box center [364, 402] width 167 height 145
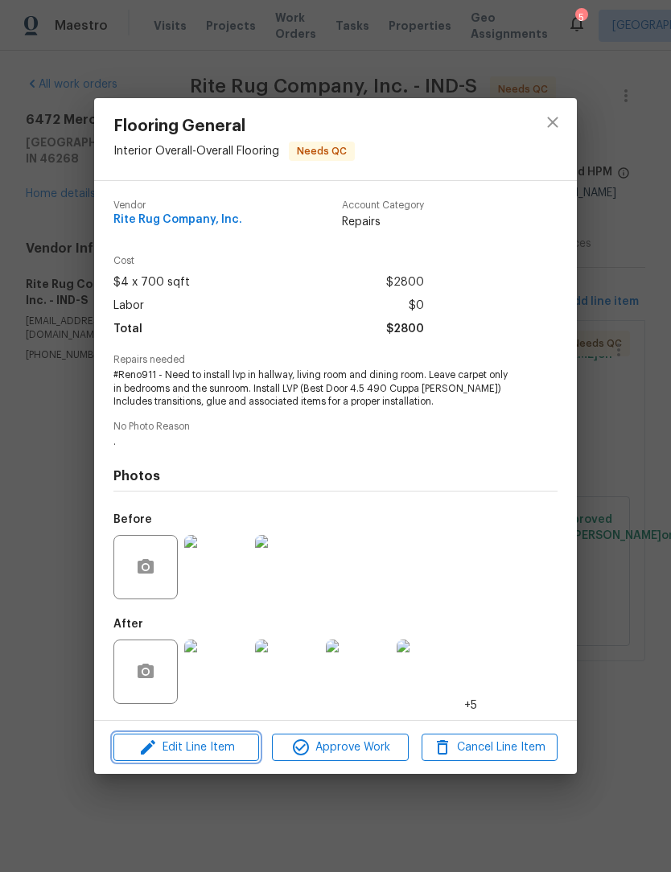
click at [209, 746] on span "Edit Line Item" at bounding box center [186, 747] width 136 height 20
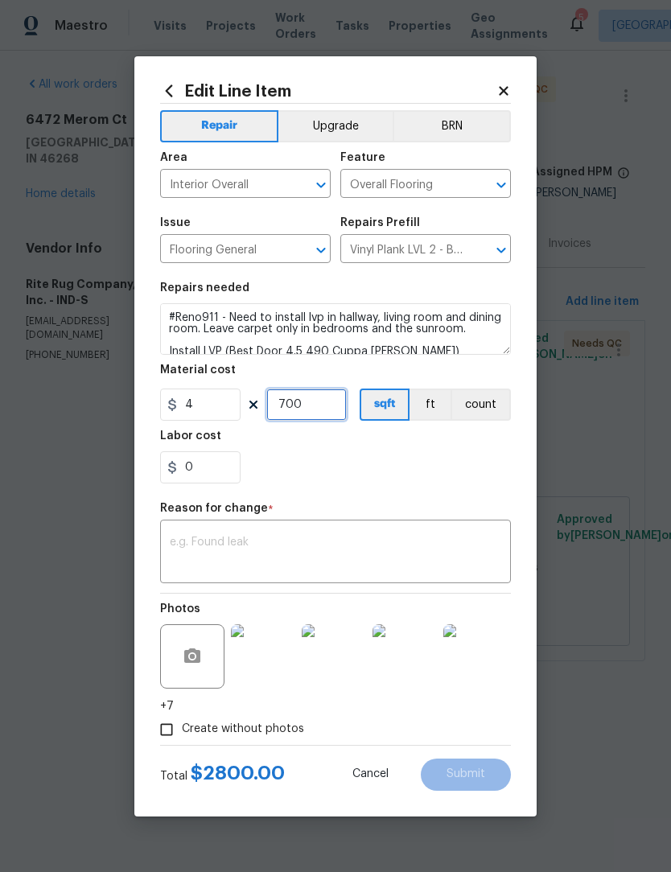
click at [304, 409] on input "700" at bounding box center [306, 404] width 80 height 32
type input "579"
click at [412, 453] on div "0" at bounding box center [335, 467] width 351 height 32
click at [213, 400] on input "4" at bounding box center [200, 404] width 80 height 32
click at [400, 467] on div "0" at bounding box center [335, 467] width 351 height 32
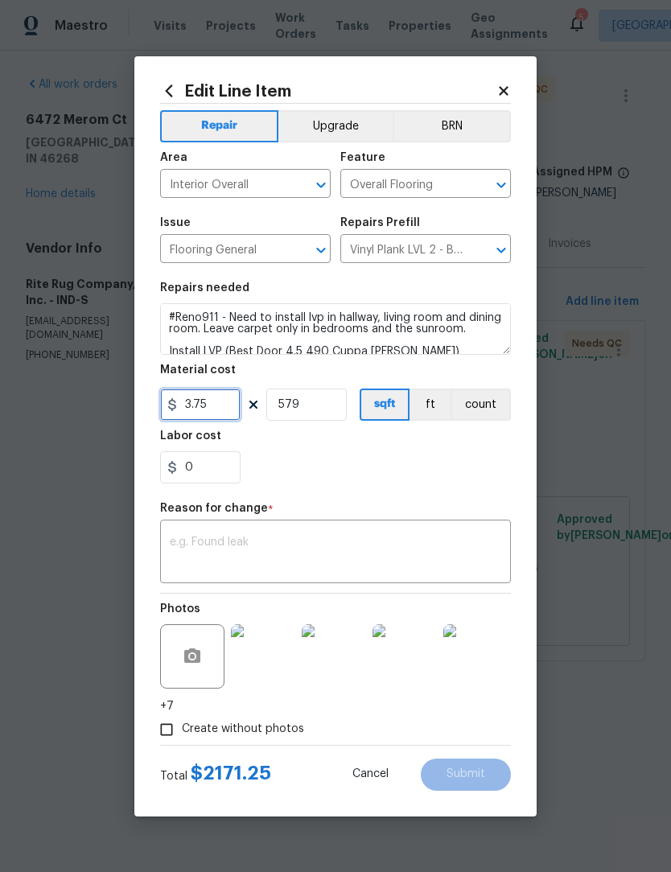
click at [223, 420] on input "3.75" at bounding box center [200, 404] width 80 height 32
click at [451, 486] on section "Repairs needed #Reno911 - Need to install lvp in hallway, living room and dinin…" at bounding box center [335, 383] width 351 height 220
type input "3.8"
click at [281, 541] on textarea at bounding box center [335, 553] width 331 height 34
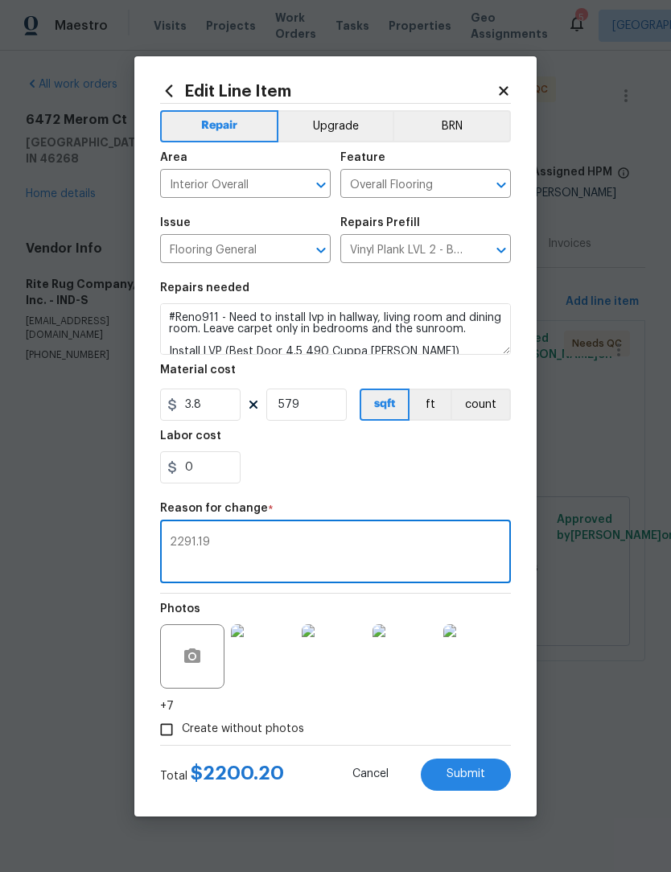
type textarea "2291.19"
click at [424, 466] on div "0" at bounding box center [335, 467] width 351 height 32
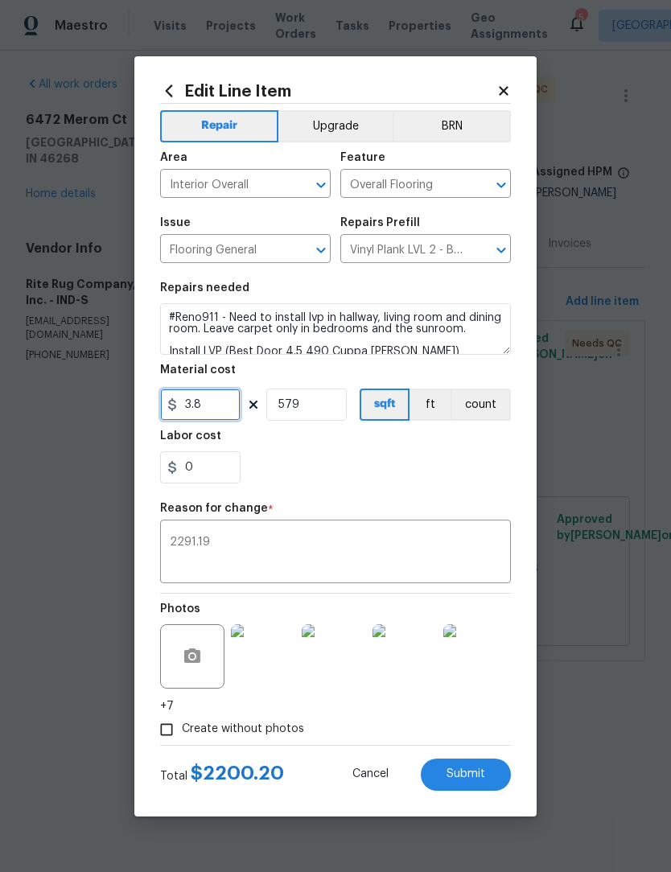
click at [210, 404] on input "3.8" at bounding box center [200, 404] width 80 height 32
click at [432, 475] on div "0" at bounding box center [335, 467] width 351 height 32
click at [233, 402] on input "3.85" at bounding box center [200, 404] width 80 height 32
click at [456, 475] on div "0" at bounding box center [335, 467] width 351 height 32
click at [221, 412] on input "3.9" at bounding box center [200, 404] width 80 height 32
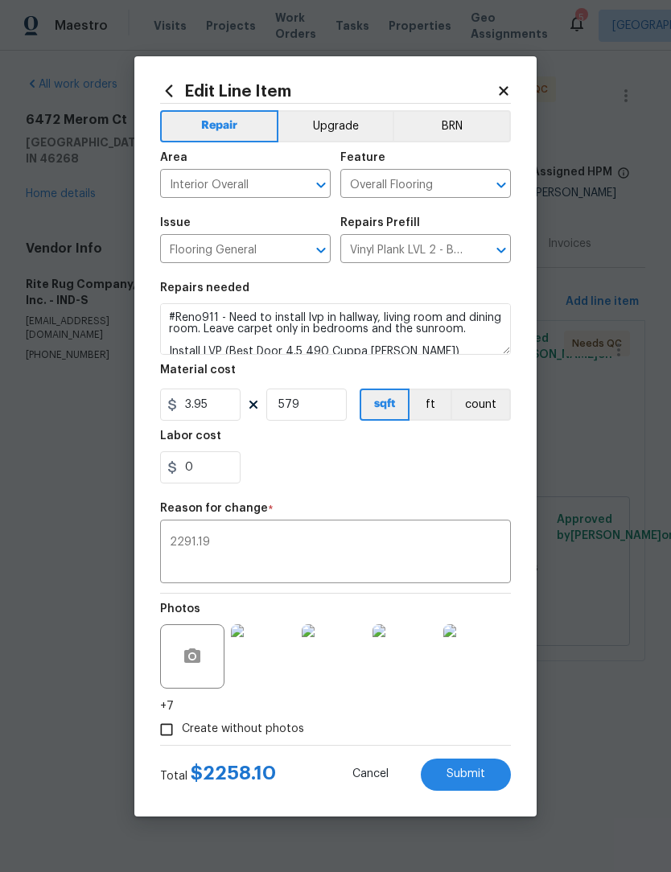
click at [392, 483] on div "0" at bounding box center [335, 467] width 351 height 32
click at [221, 408] on input "3.95" at bounding box center [200, 404] width 80 height 32
click at [405, 469] on div "0" at bounding box center [335, 467] width 351 height 32
click at [220, 415] on input "3.99" at bounding box center [200, 404] width 80 height 32
click at [422, 470] on div "0" at bounding box center [335, 467] width 351 height 32
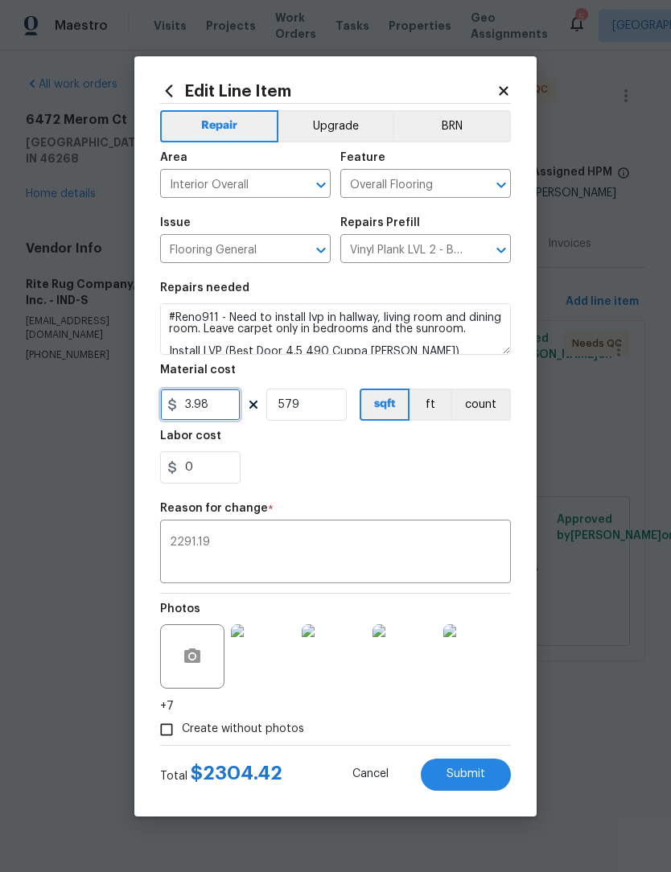
click at [216, 410] on input "3.98" at bounding box center [200, 404] width 80 height 32
click at [382, 464] on div "0" at bounding box center [335, 467] width 351 height 32
click at [238, 404] on input "3.97" at bounding box center [200, 404] width 80 height 32
click at [393, 470] on div "0" at bounding box center [335, 467] width 351 height 32
click at [228, 404] on input "3.96" at bounding box center [200, 404] width 80 height 32
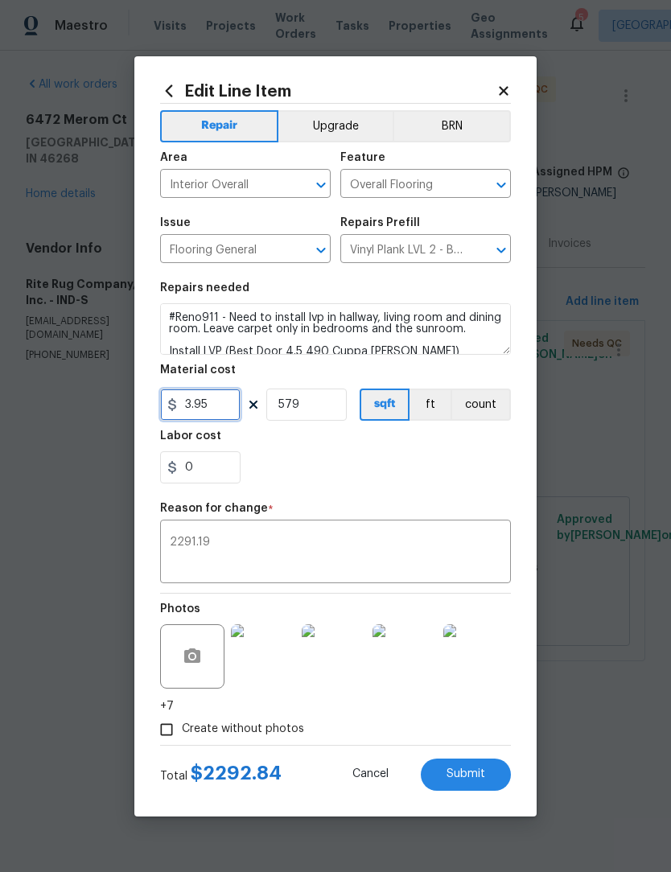
type input "3.95"
click at [371, 453] on div "0" at bounding box center [335, 467] width 351 height 32
click at [211, 473] on input "0" at bounding box center [200, 467] width 80 height 32
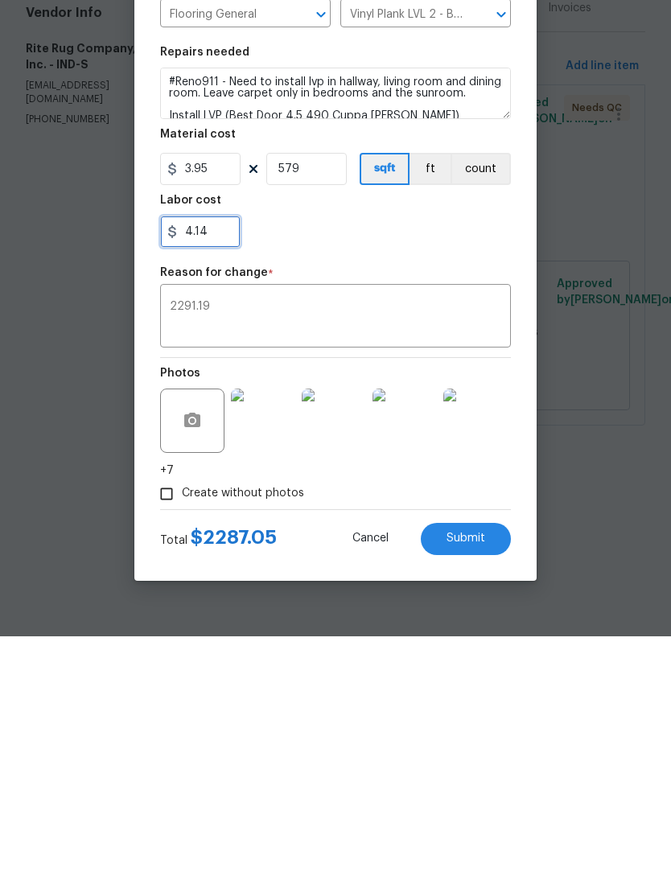
type input "4.14"
click at [394, 273] on section "Repairs needed #Reno911 - Need to install lvp in hallway, living room and dinin…" at bounding box center [335, 383] width 351 height 220
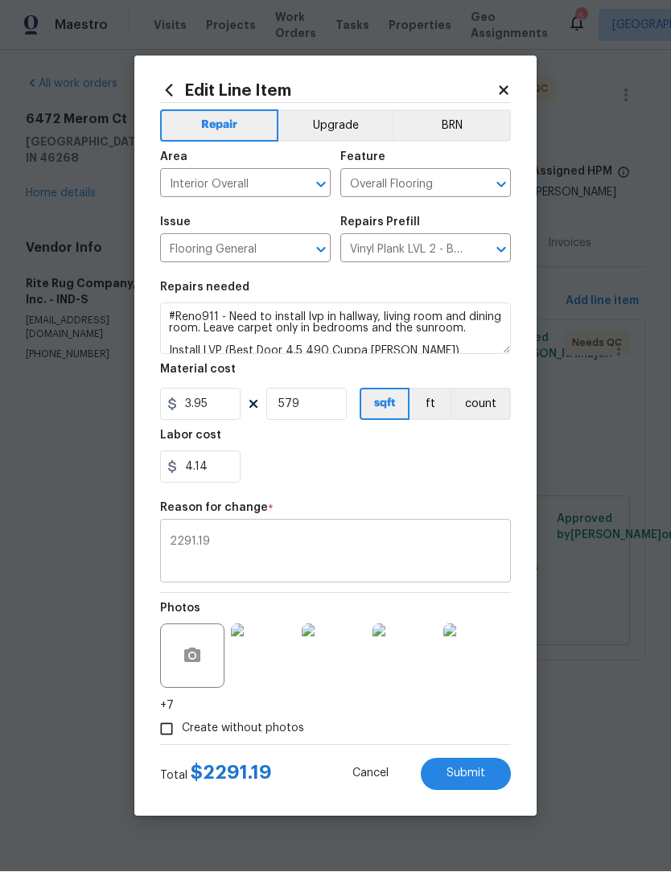
click at [269, 545] on textarea "2291.19" at bounding box center [335, 553] width 331 height 34
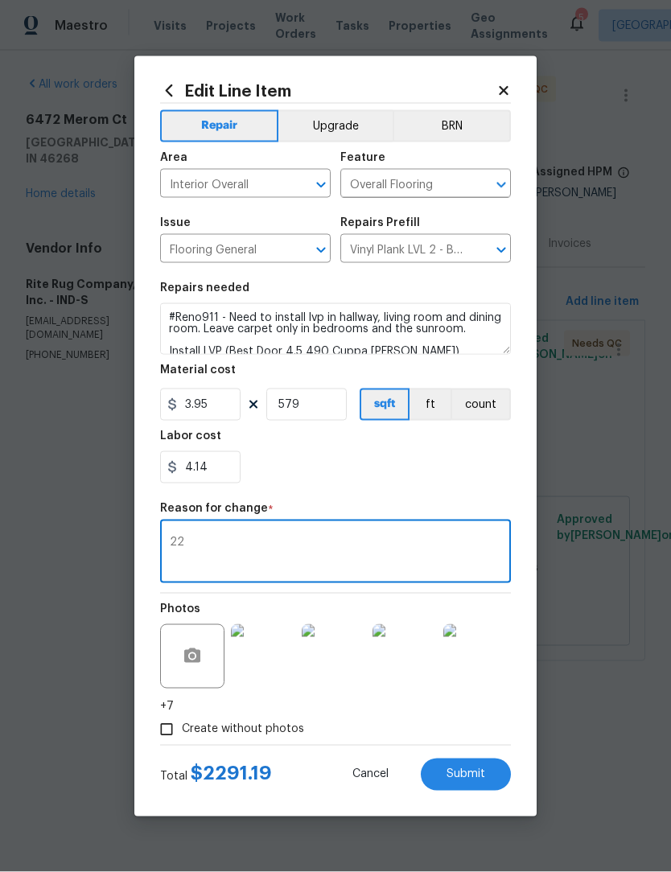
type textarea "2"
type textarea "."
click at [438, 470] on div "4.14" at bounding box center [335, 467] width 351 height 32
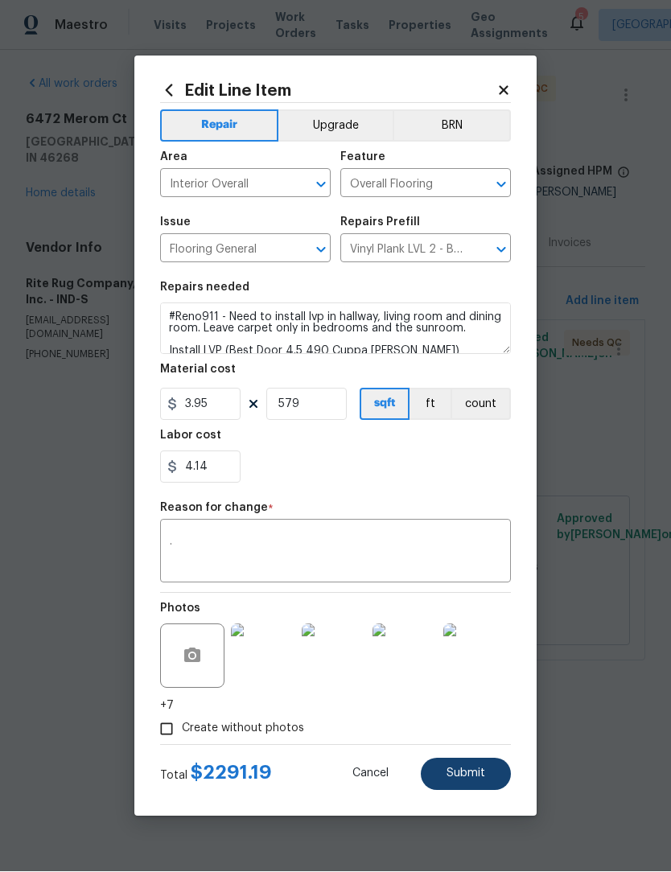
click at [475, 767] on button "Submit" at bounding box center [466, 774] width 90 height 32
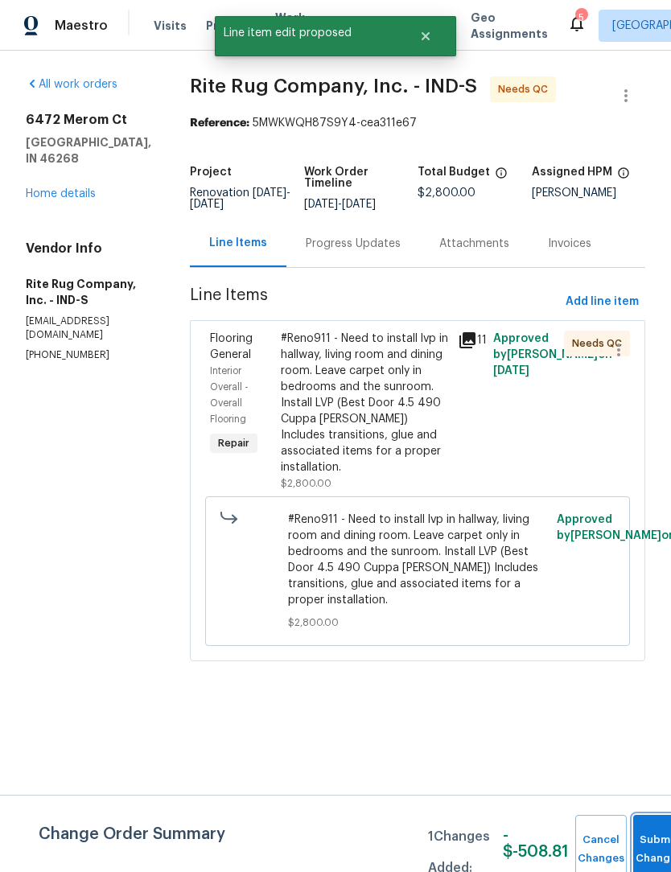
click at [653, 843] on button "Submit Changes" at bounding box center [658, 849] width 51 height 69
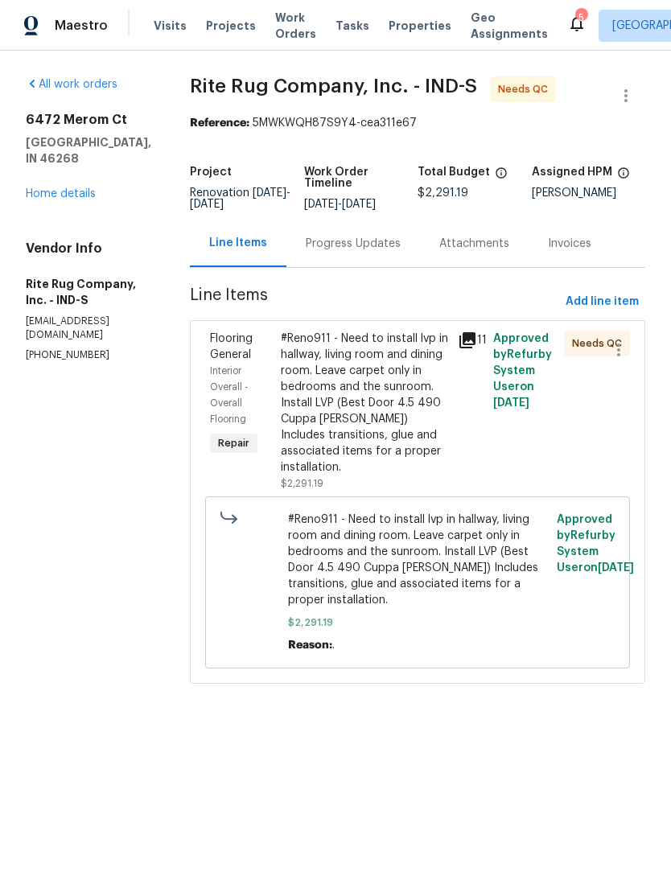
click at [404, 430] on div "#Reno911 - Need to install lvp in hallway, living room and dining room. Leave c…" at bounding box center [364, 402] width 167 height 145
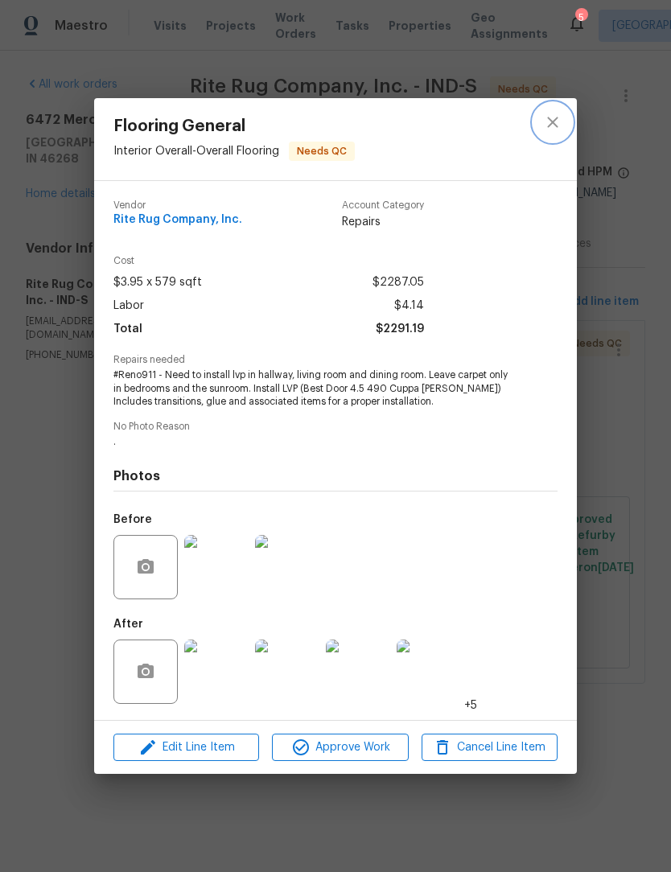
click at [559, 121] on icon "close" at bounding box center [552, 122] width 19 height 19
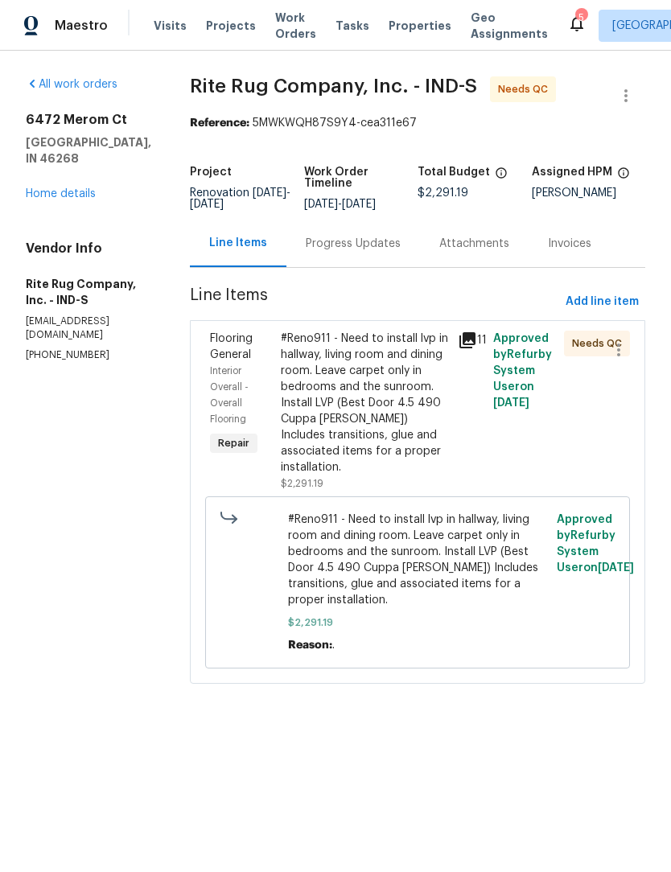
click at [386, 265] on div "Progress Updates" at bounding box center [352, 243] width 133 height 47
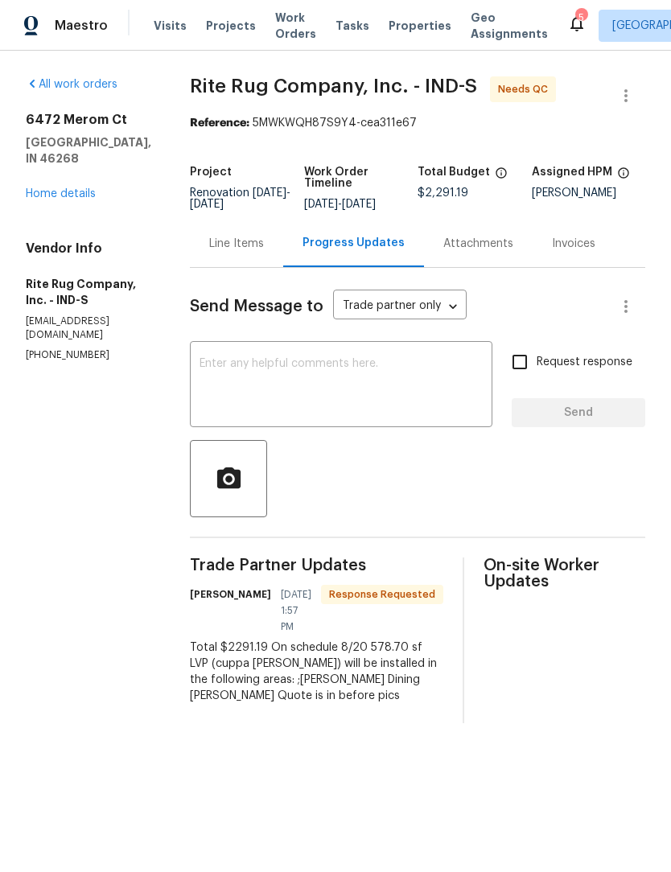
click at [264, 251] on div "Line Items" at bounding box center [236, 244] width 55 height 16
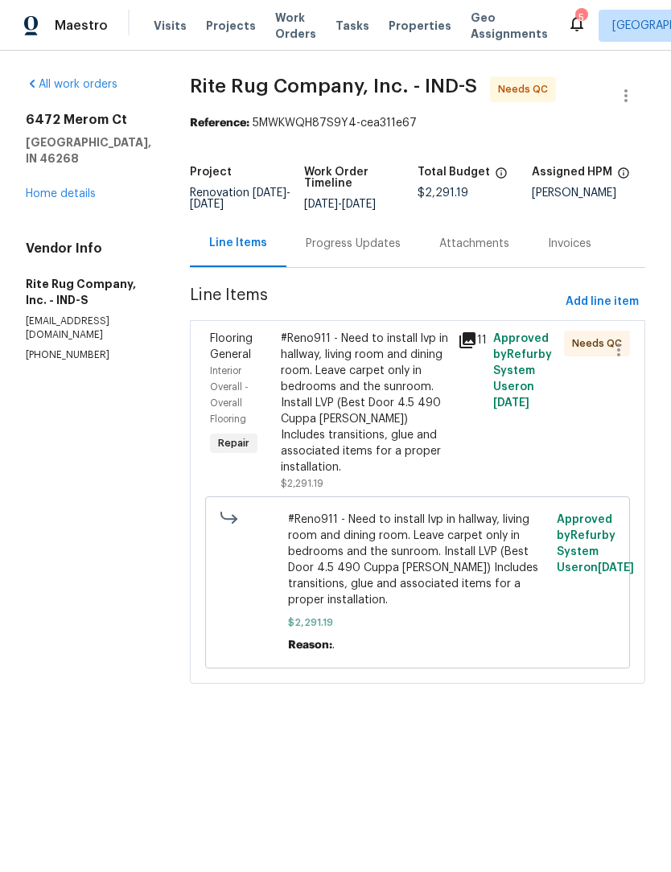
click at [402, 425] on div "#Reno911 - Need to install lvp in hallway, living room and dining room. Leave c…" at bounding box center [364, 402] width 167 height 145
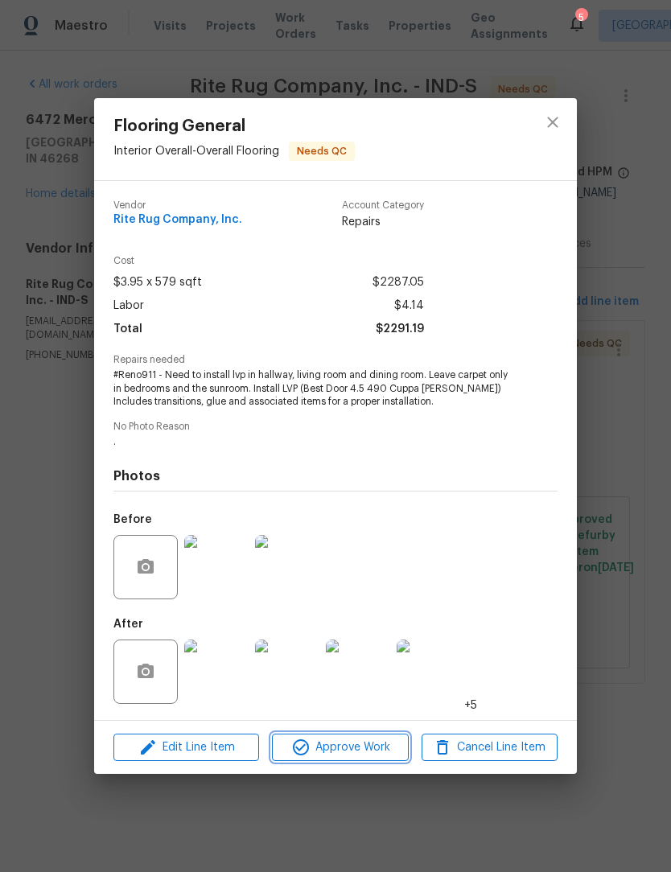
click at [352, 753] on span "Approve Work" at bounding box center [340, 747] width 126 height 20
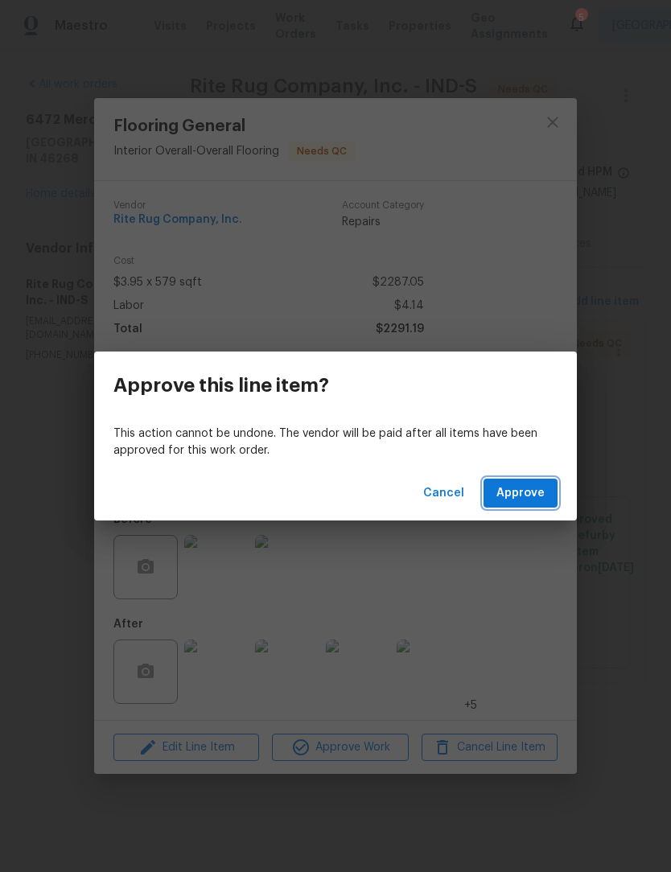
click at [542, 492] on span "Approve" at bounding box center [520, 493] width 48 height 20
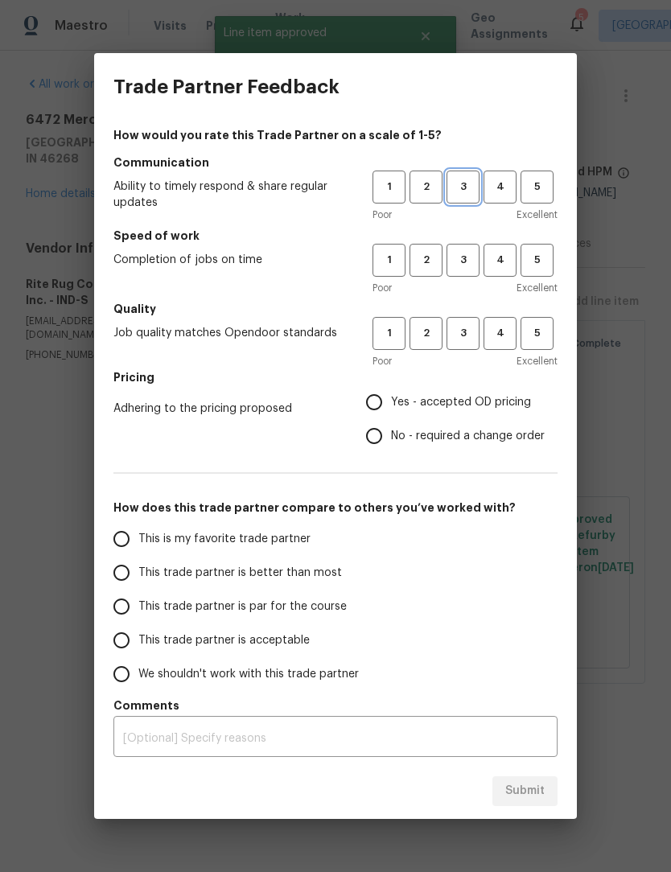
click at [459, 184] on span "3" at bounding box center [463, 187] width 30 height 18
click at [460, 259] on span "3" at bounding box center [463, 260] width 30 height 18
click at [467, 343] on button "3" at bounding box center [462, 333] width 33 height 33
click at [381, 408] on input "Yes - accepted OD pricing" at bounding box center [374, 402] width 34 height 34
radio input "true"
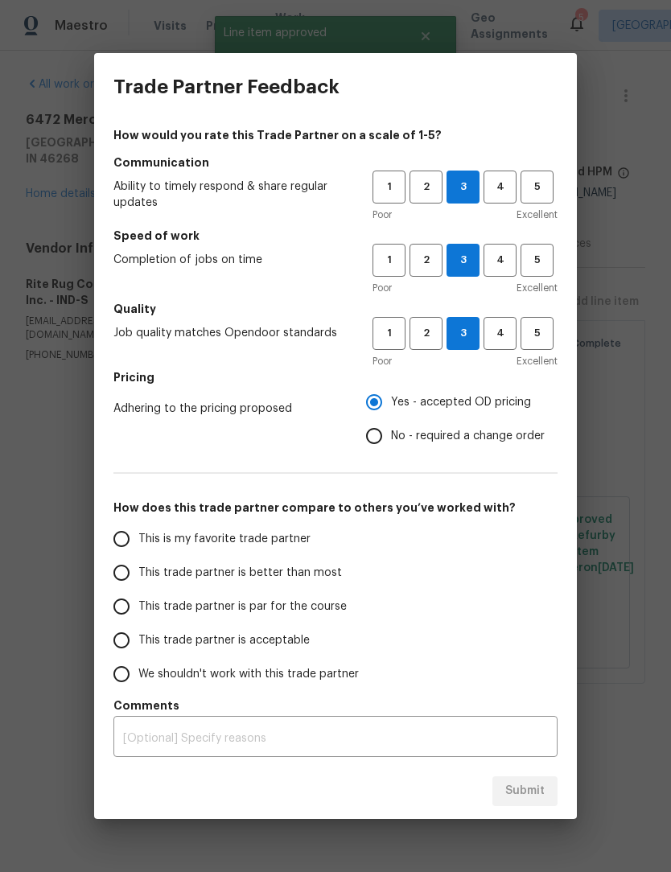
click at [136, 566] on input "This trade partner is better than most" at bounding box center [122, 573] width 34 height 34
click at [533, 789] on span "Submit" at bounding box center [524, 791] width 39 height 20
radio input "true"
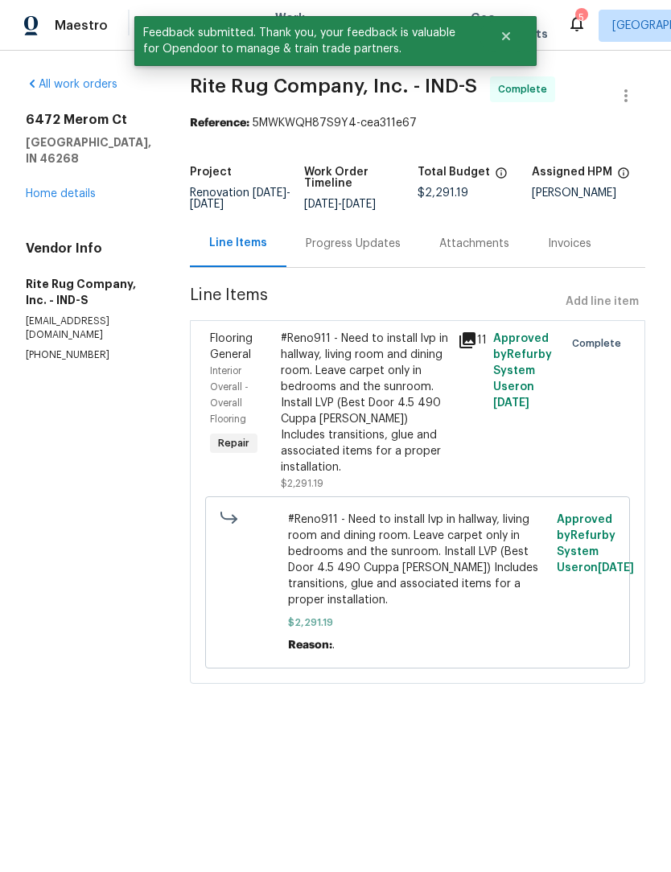
click at [86, 193] on div "All work orders 6472 Merom Ct Indianapolis, IN 46268 Home details Vendor Info R…" at bounding box center [88, 218] width 125 height 285
click at [69, 188] on link "Home details" at bounding box center [61, 193] width 70 height 11
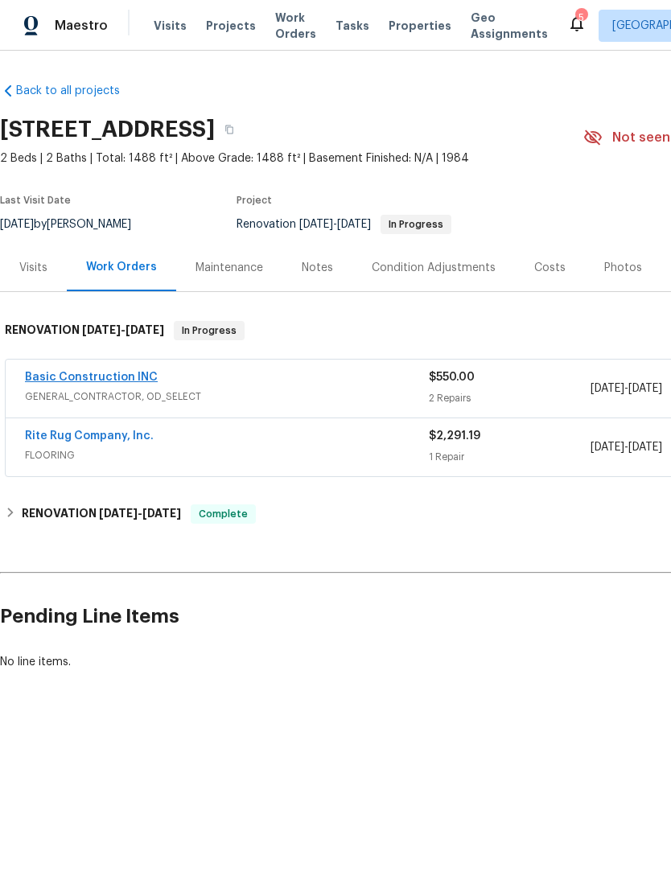
click at [41, 378] on link "Basic Construction INC" at bounding box center [91, 377] width 133 height 11
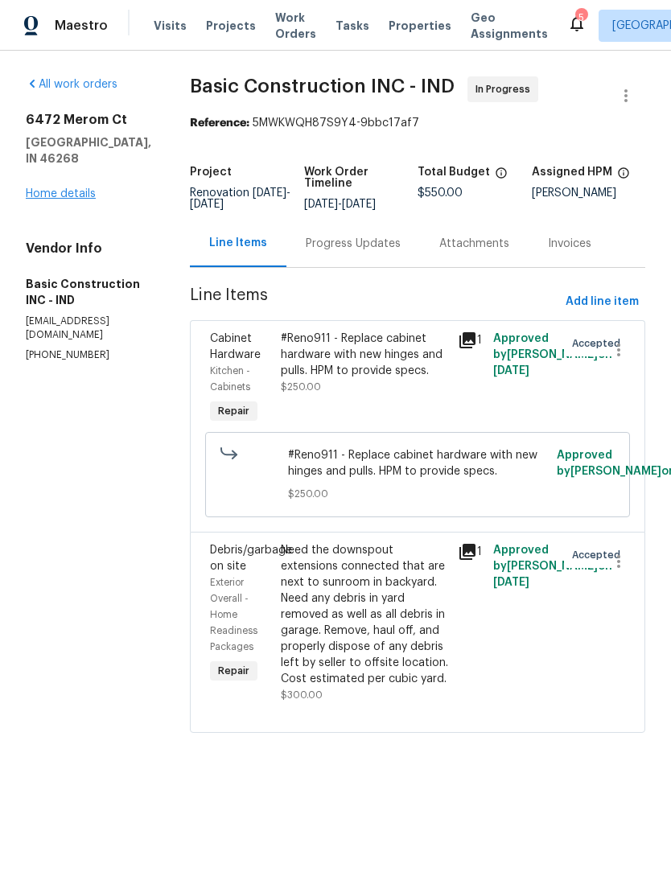
click at [47, 199] on link "Home details" at bounding box center [61, 193] width 70 height 11
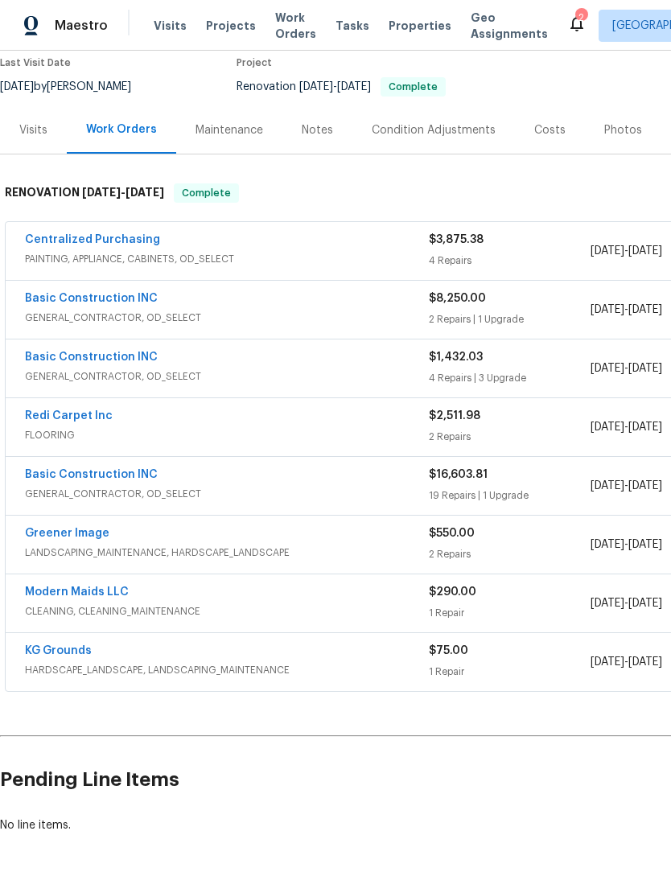
scroll to position [140, 0]
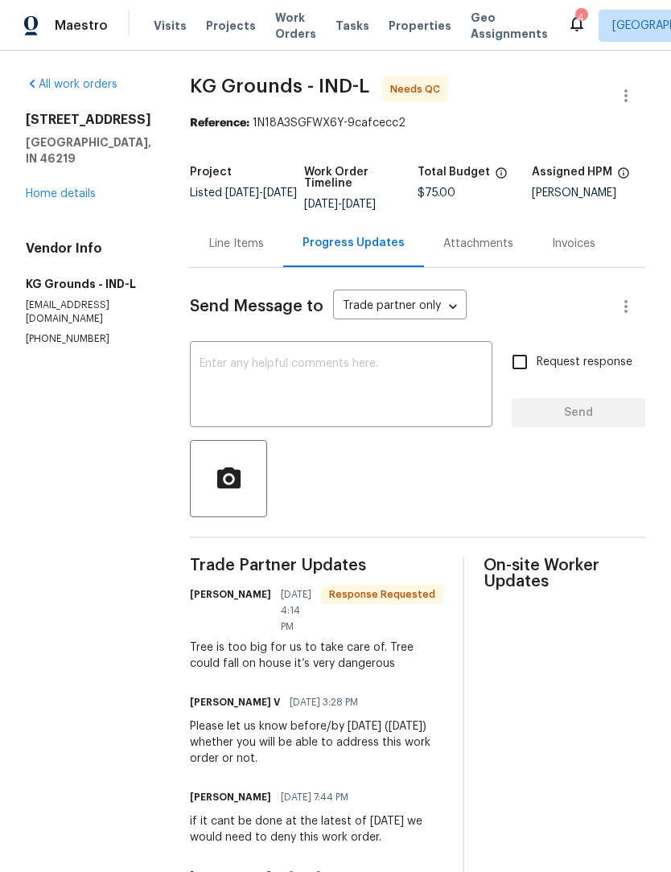
click at [243, 254] on div "Line Items" at bounding box center [236, 243] width 93 height 47
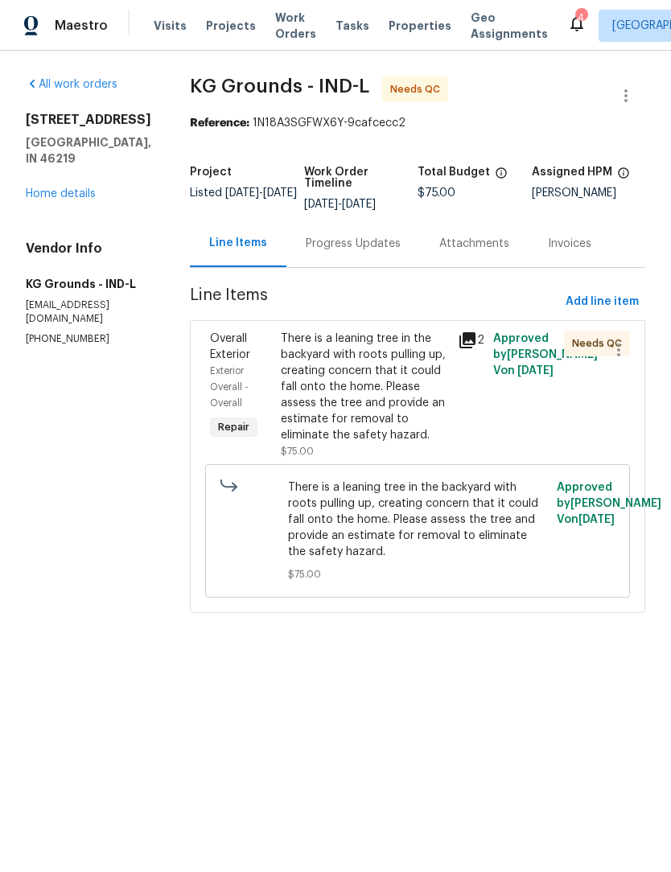
click at [358, 379] on div "There is a leaning tree in the backyard with roots pulling up, creating concern…" at bounding box center [364, 386] width 167 height 113
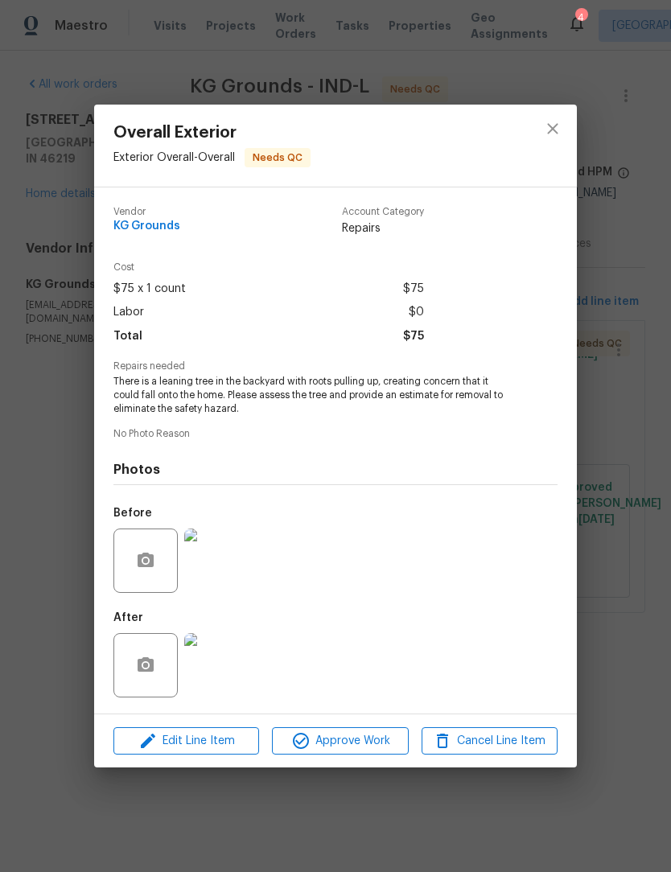
click at [224, 552] on img at bounding box center [216, 560] width 64 height 64
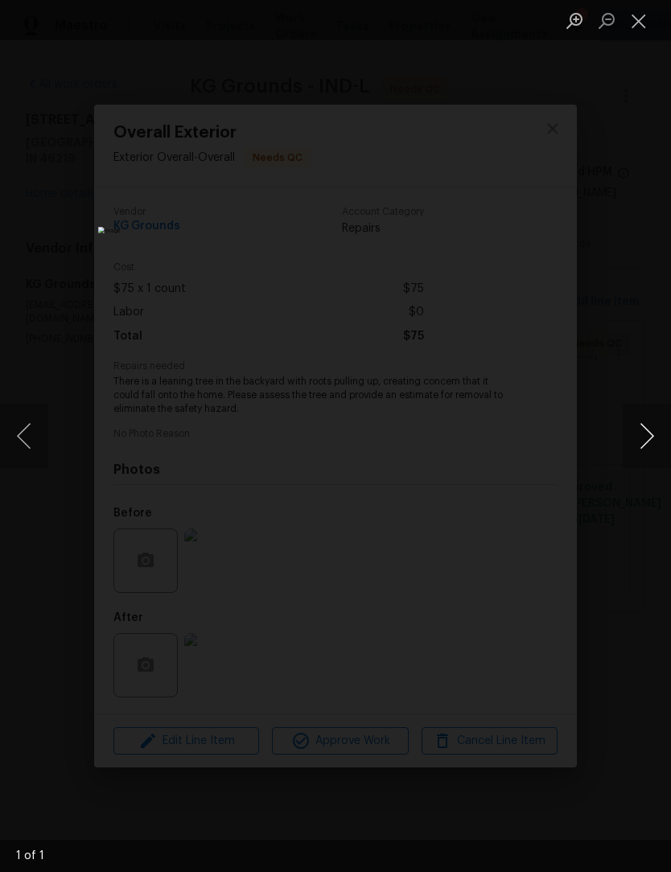
click at [630, 439] on button "Next image" at bounding box center [646, 436] width 48 height 64
click at [631, 25] on button "Close lightbox" at bounding box center [638, 20] width 32 height 28
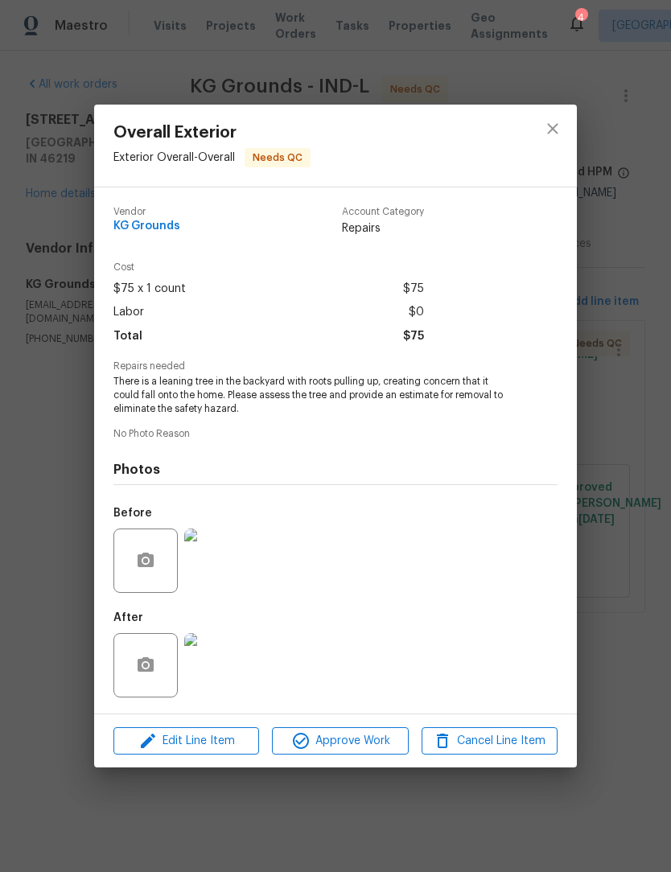
click at [209, 674] on img at bounding box center [216, 665] width 64 height 64
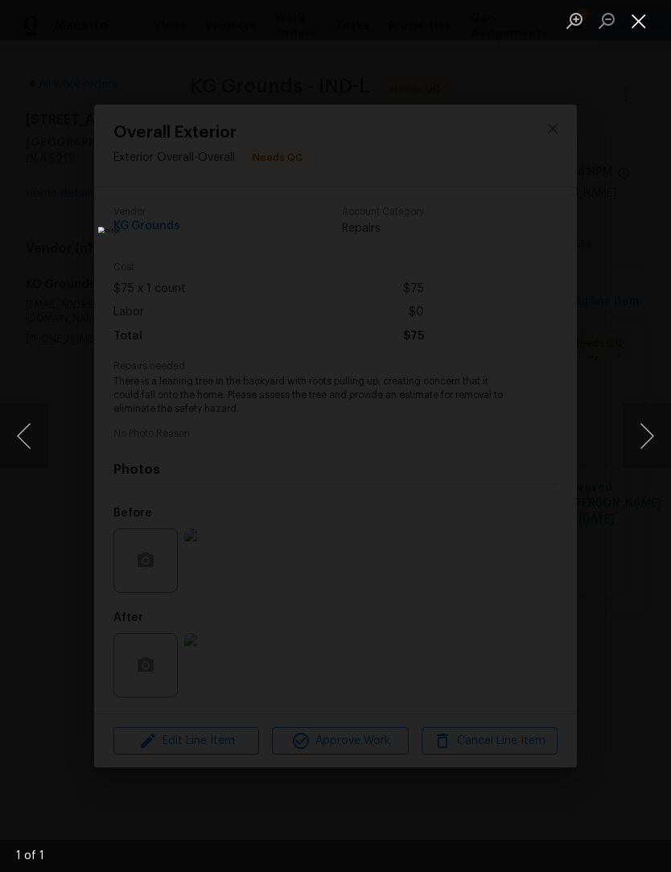
click at [636, 23] on button "Close lightbox" at bounding box center [638, 20] width 32 height 28
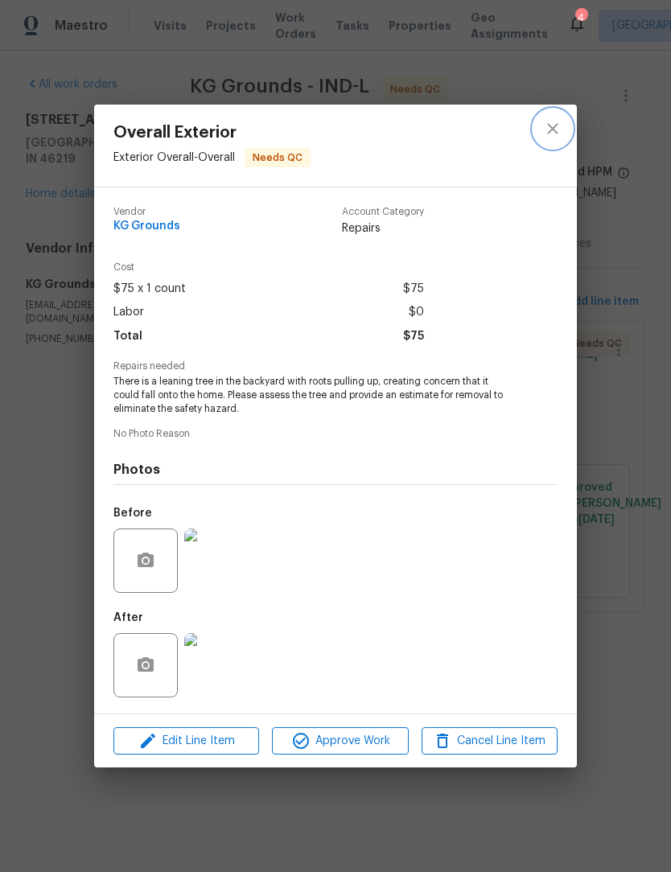
click at [549, 125] on icon "close" at bounding box center [552, 128] width 19 height 19
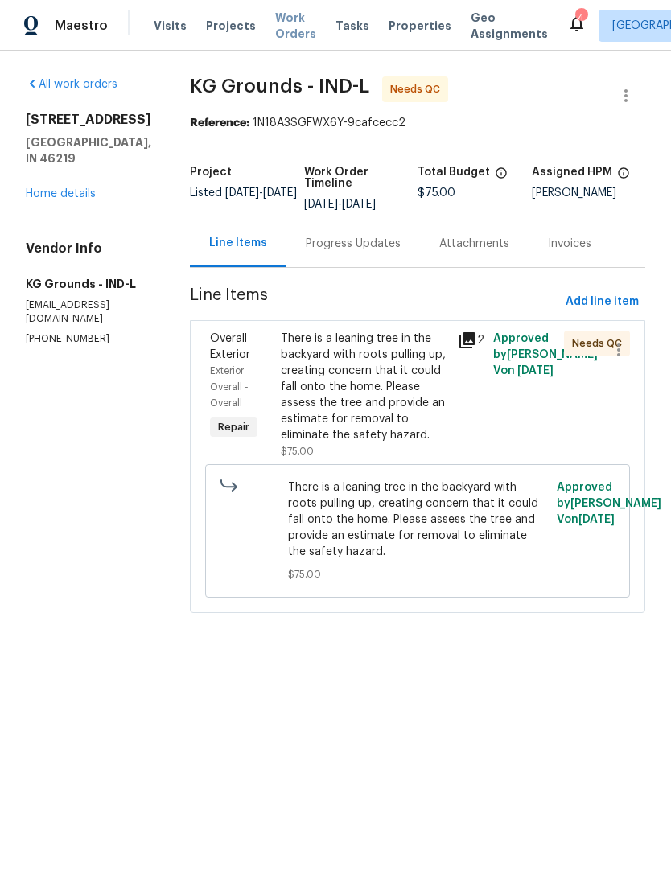
click at [281, 34] on span "Work Orders" at bounding box center [295, 26] width 41 height 32
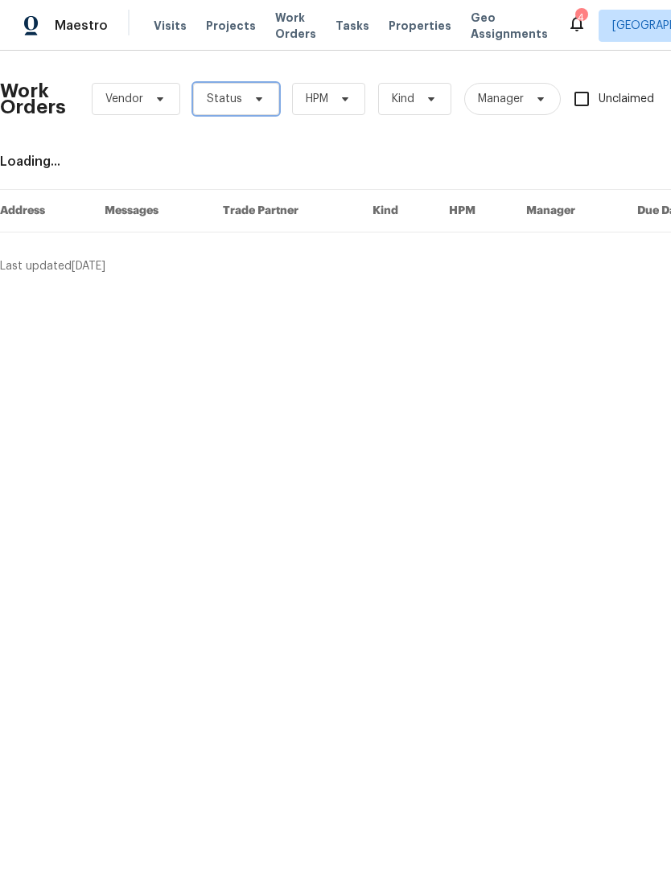
click at [254, 89] on span "Status" at bounding box center [236, 99] width 86 height 32
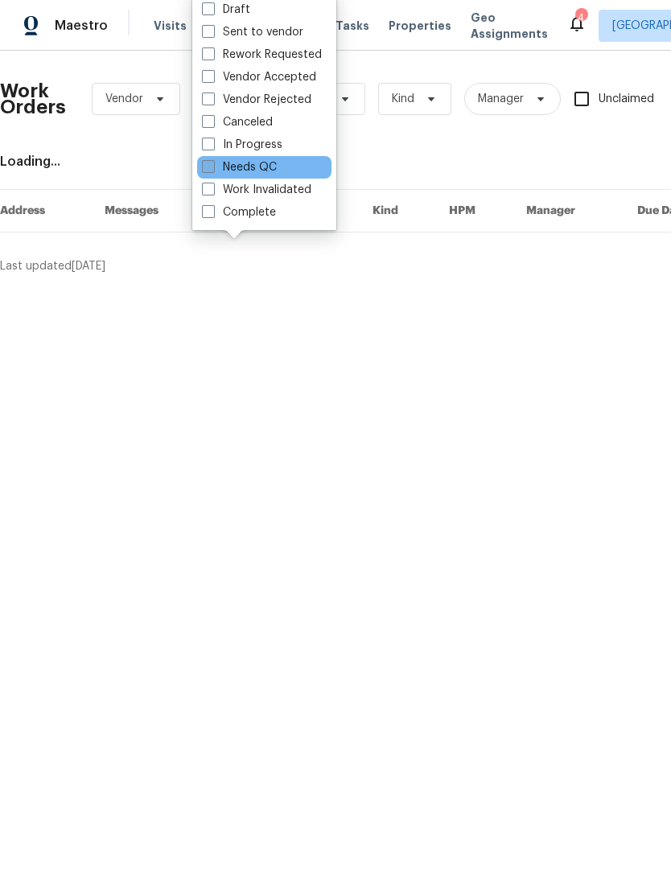
click at [265, 170] on label "Needs QC" at bounding box center [239, 167] width 75 height 16
click at [212, 170] on input "Needs QC" at bounding box center [207, 164] width 10 height 10
checkbox input "true"
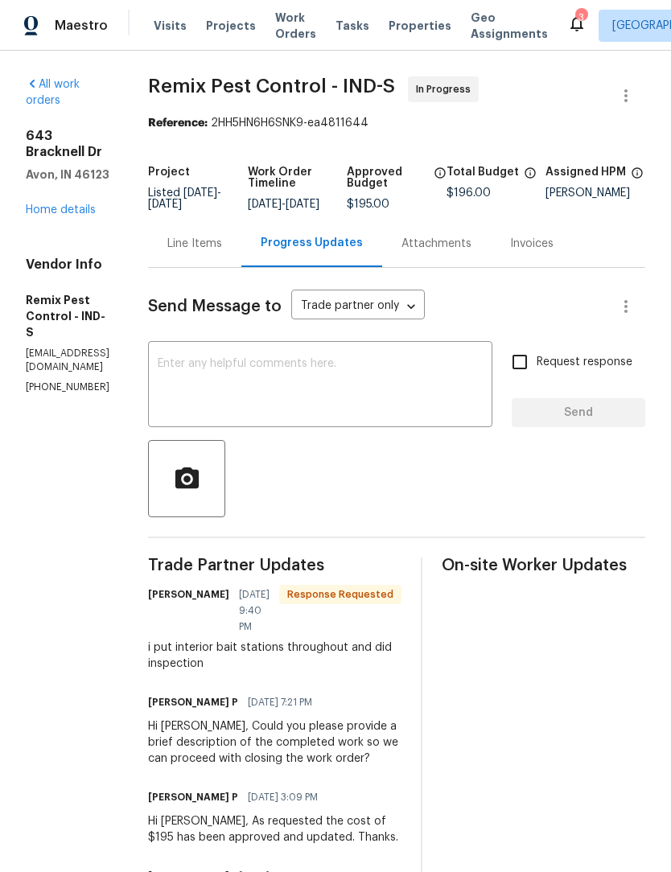
click at [222, 252] on div "Line Items" at bounding box center [194, 244] width 55 height 16
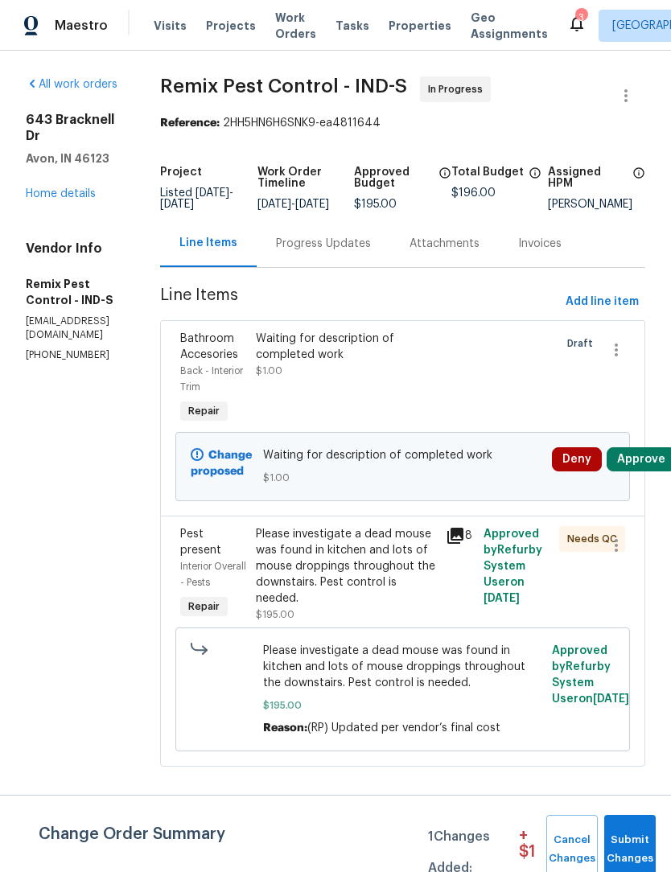
click at [362, 265] on div "Progress Updates" at bounding box center [323, 243] width 133 height 47
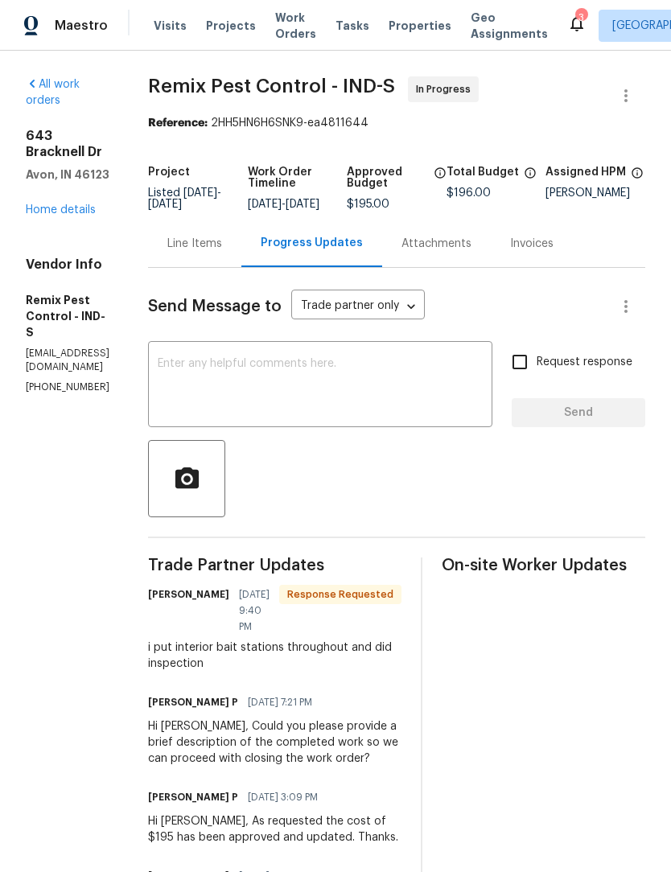
click at [241, 265] on div "Line Items" at bounding box center [194, 243] width 93 height 47
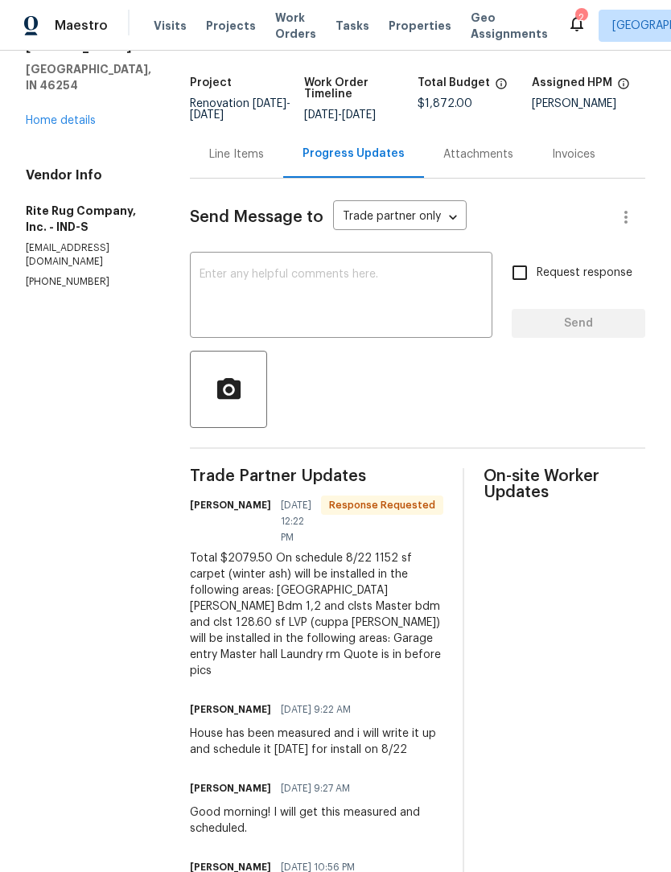
scroll to position [91, 0]
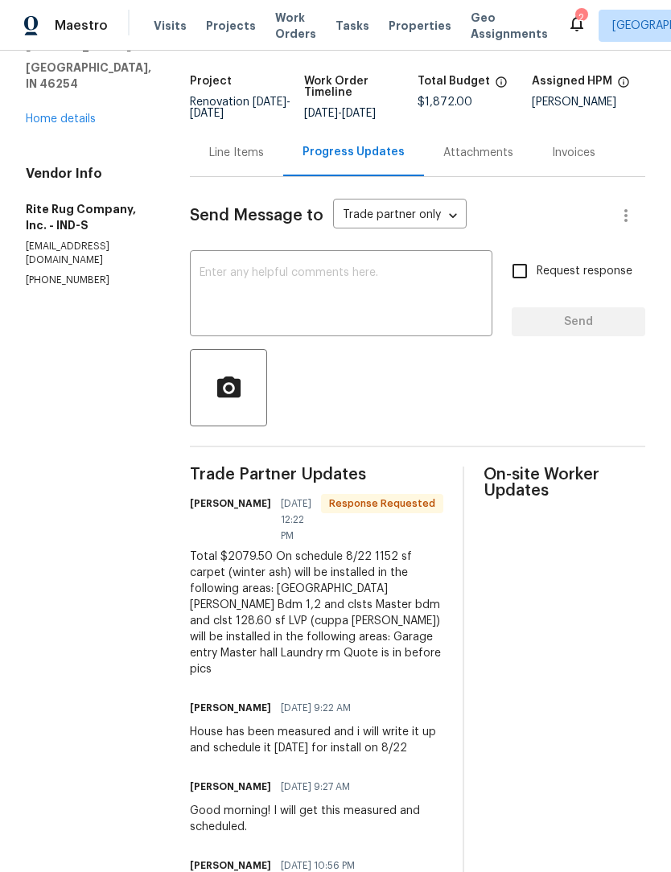
click at [271, 176] on div "Line Items" at bounding box center [236, 152] width 93 height 47
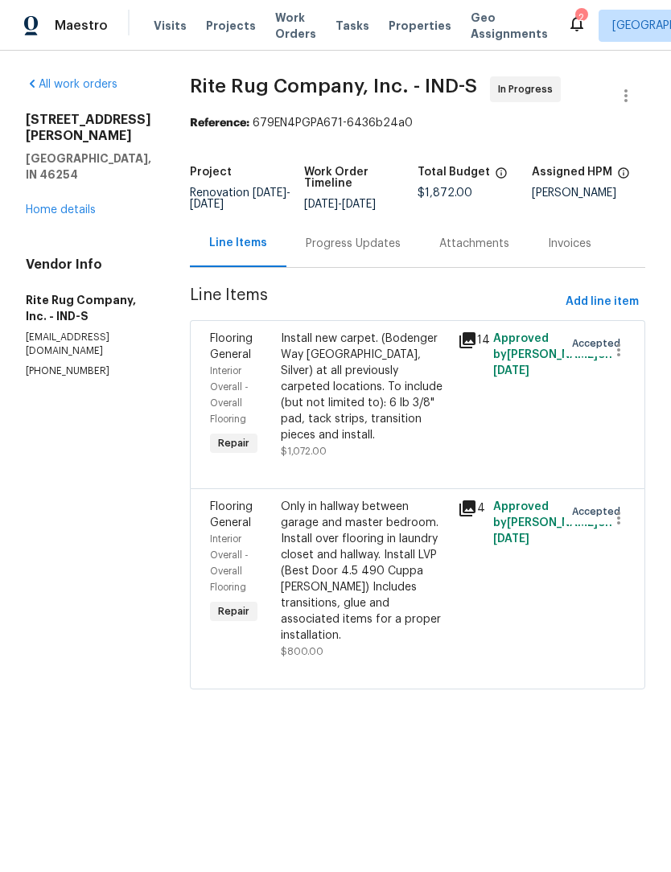
click at [378, 593] on div "Only in hallway between garage and master bedroom. Install over flooring in lau…" at bounding box center [364, 571] width 167 height 145
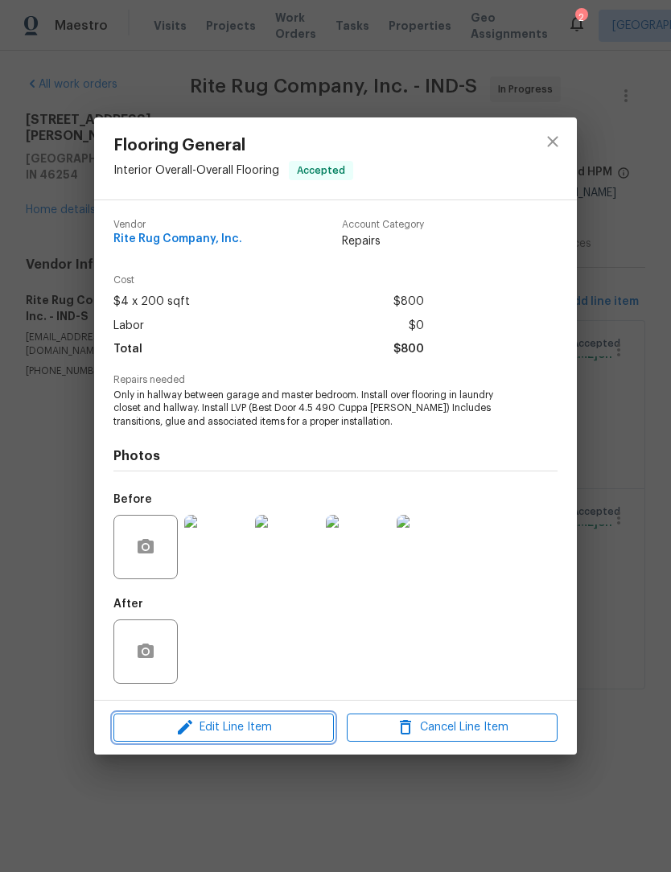
click at [252, 729] on span "Edit Line Item" at bounding box center [223, 727] width 211 height 20
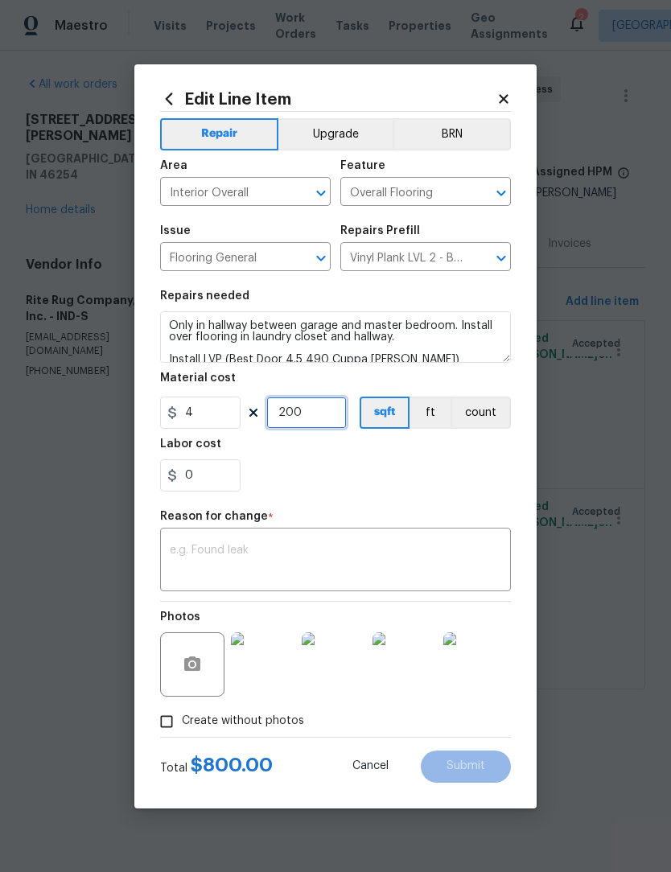
click at [316, 417] on input "200" at bounding box center [306, 412] width 80 height 32
type input "129"
click at [419, 485] on div "0" at bounding box center [335, 475] width 351 height 32
click at [390, 567] on textarea at bounding box center [335, 561] width 331 height 34
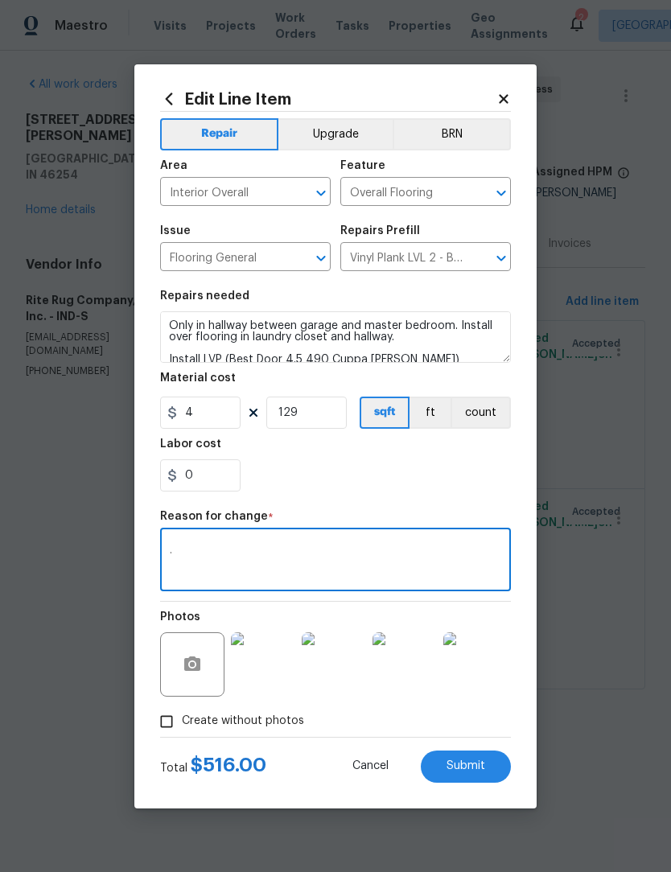
type textarea "."
click at [411, 474] on div "0" at bounding box center [335, 475] width 351 height 32
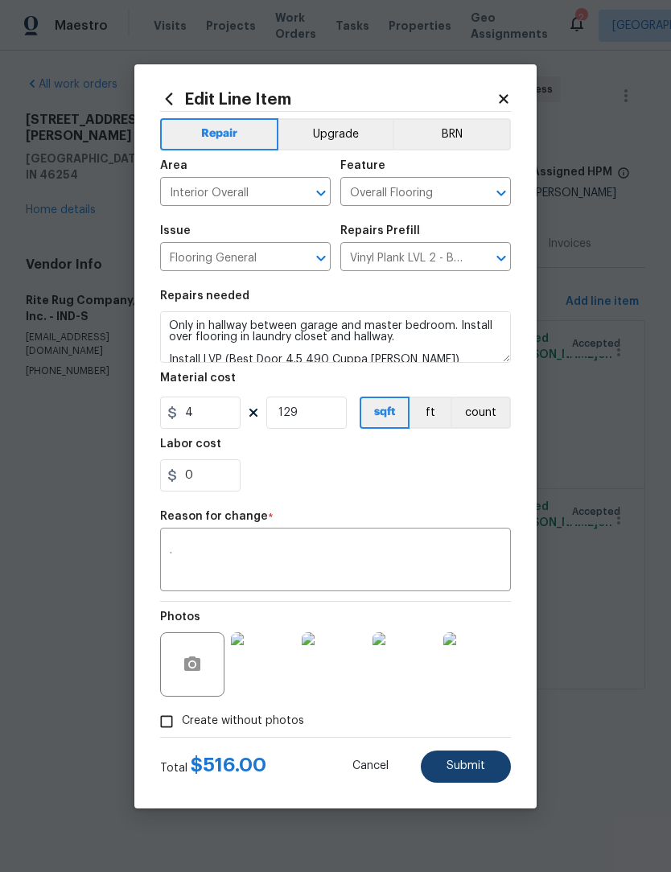
click at [480, 764] on span "Submit" at bounding box center [465, 766] width 39 height 12
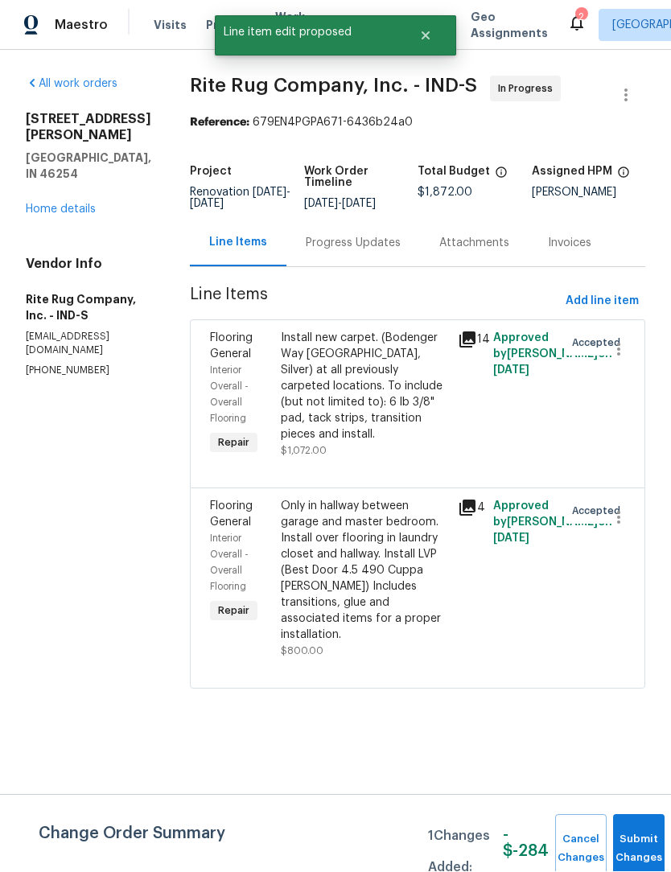
click at [395, 252] on div "Progress Updates" at bounding box center [353, 244] width 95 height 16
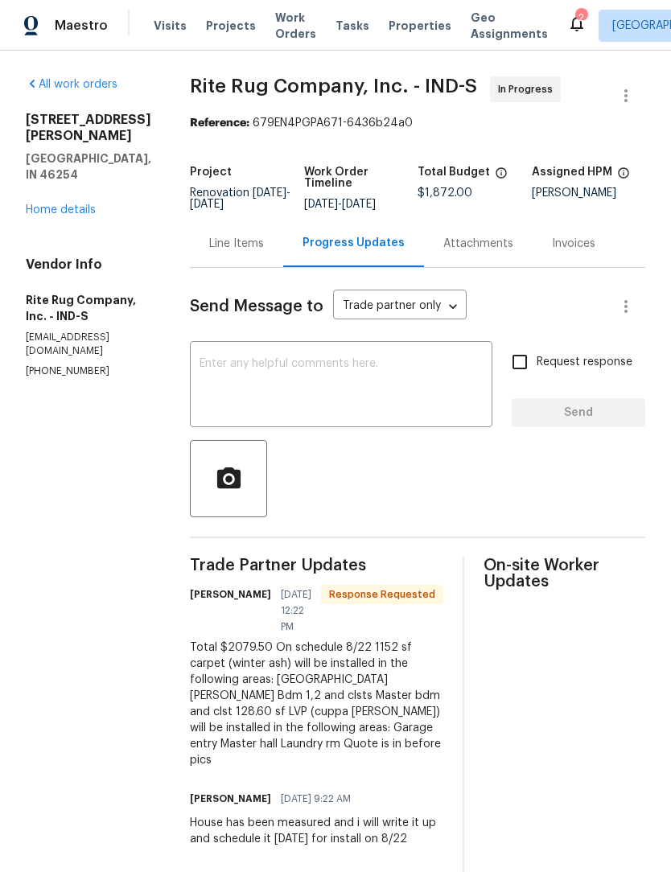
click at [264, 252] on div "Line Items" at bounding box center [236, 244] width 55 height 16
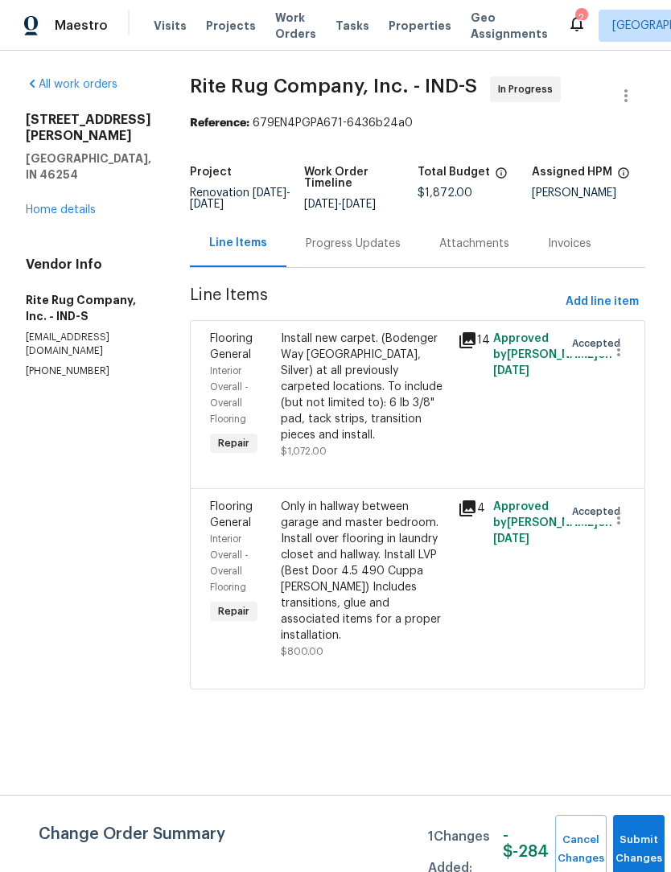
click at [394, 406] on div "Install new carpet. (Bodenger Way [GEOGRAPHIC_DATA], Silver) at all previously …" at bounding box center [364, 386] width 167 height 113
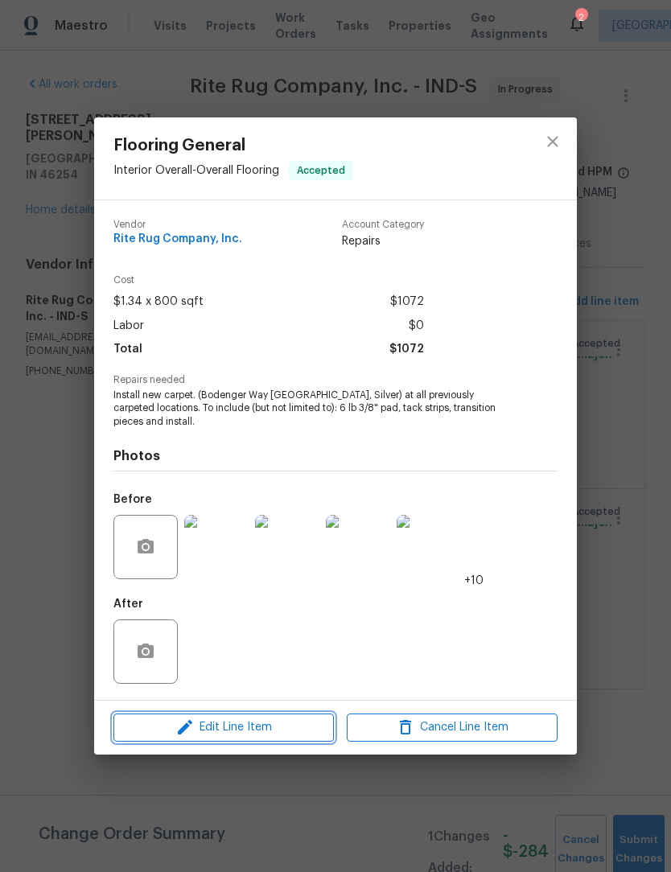
click at [243, 729] on span "Edit Line Item" at bounding box center [223, 727] width 211 height 20
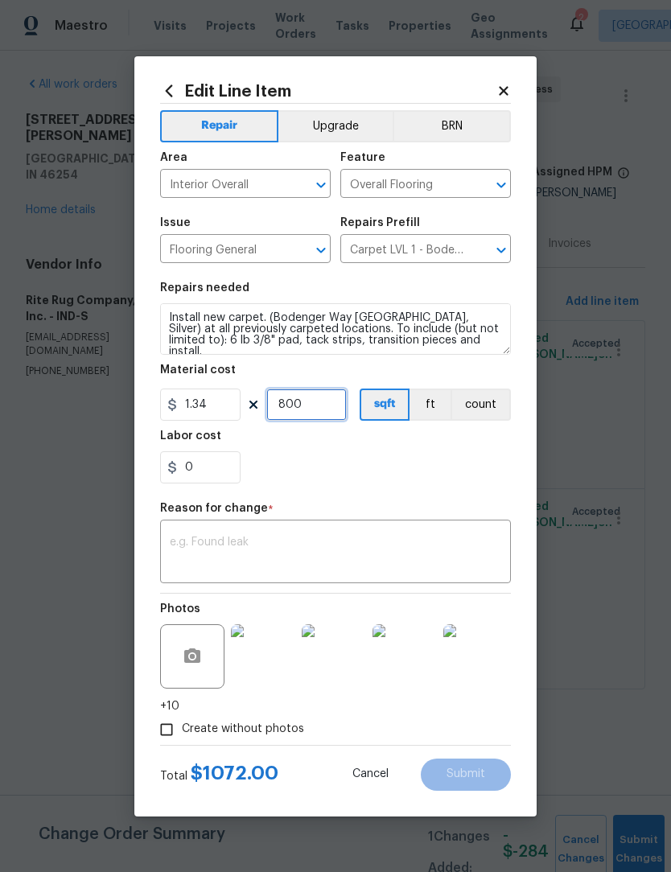
click at [330, 402] on input "800" at bounding box center [306, 404] width 80 height 32
type input "1152"
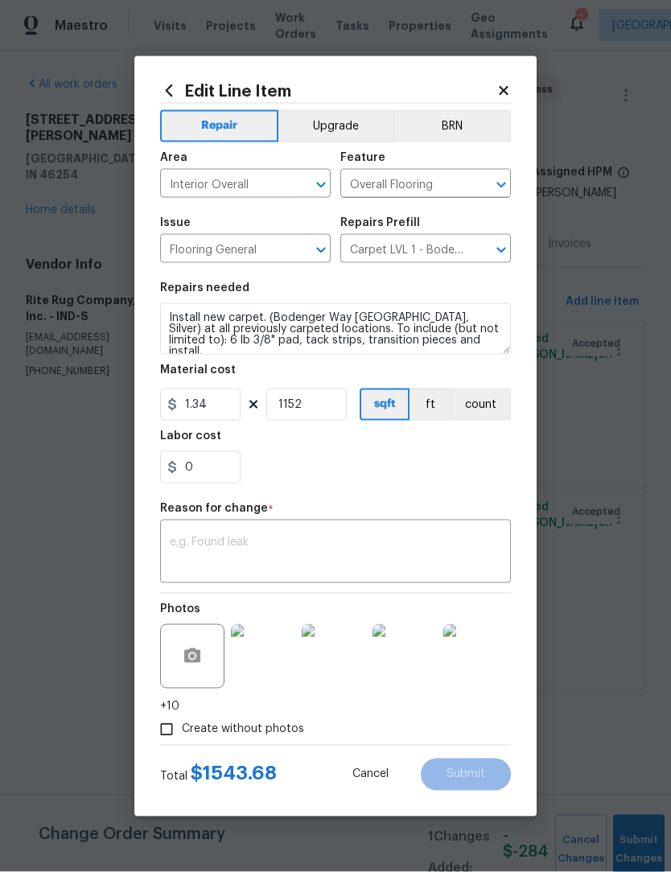
click at [396, 478] on div "0" at bounding box center [335, 467] width 351 height 32
click at [348, 566] on textarea at bounding box center [335, 553] width 331 height 34
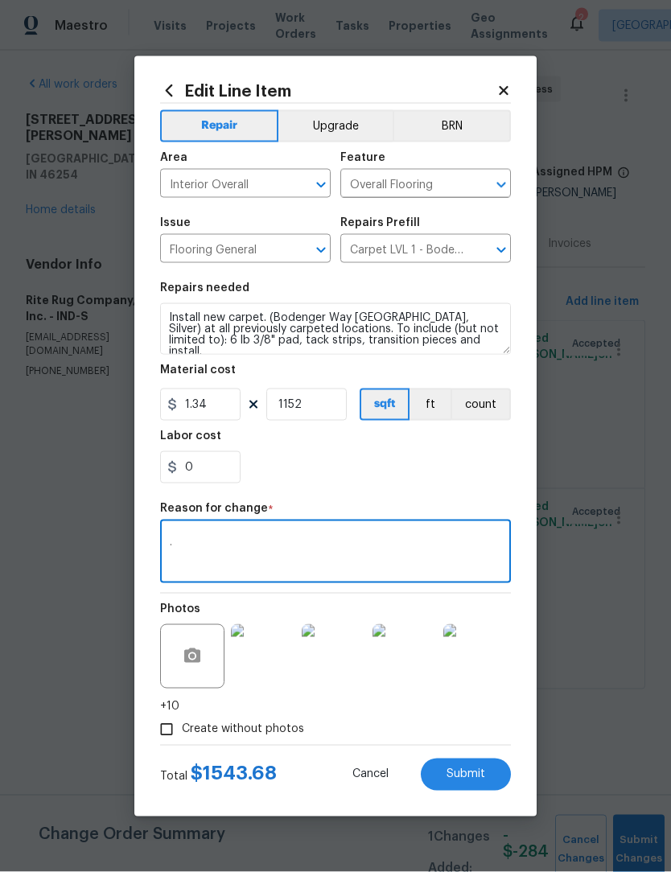
type textarea "."
click at [410, 449] on div "Labor cost" at bounding box center [335, 440] width 351 height 21
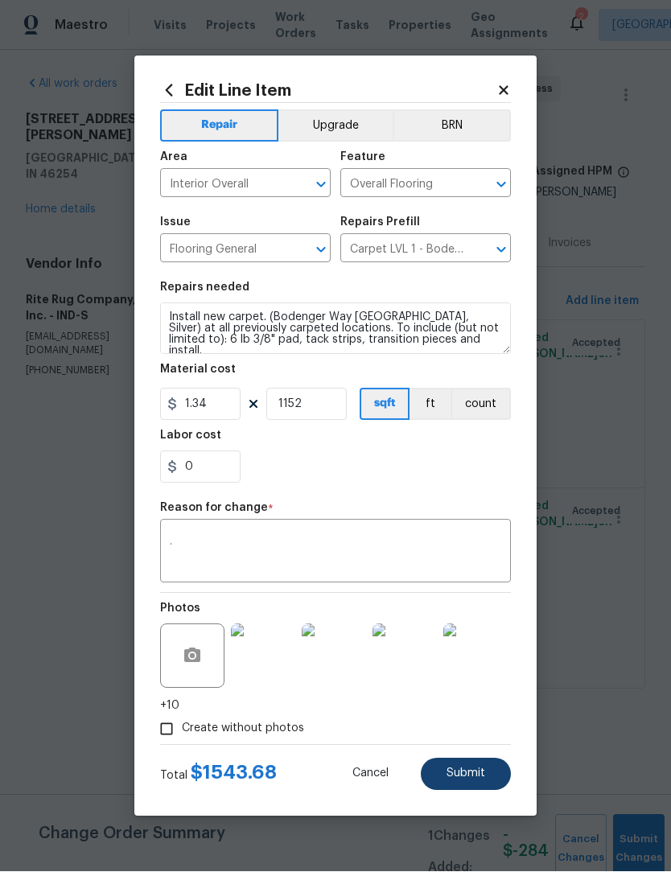
click at [485, 776] on button "Submit" at bounding box center [466, 774] width 90 height 32
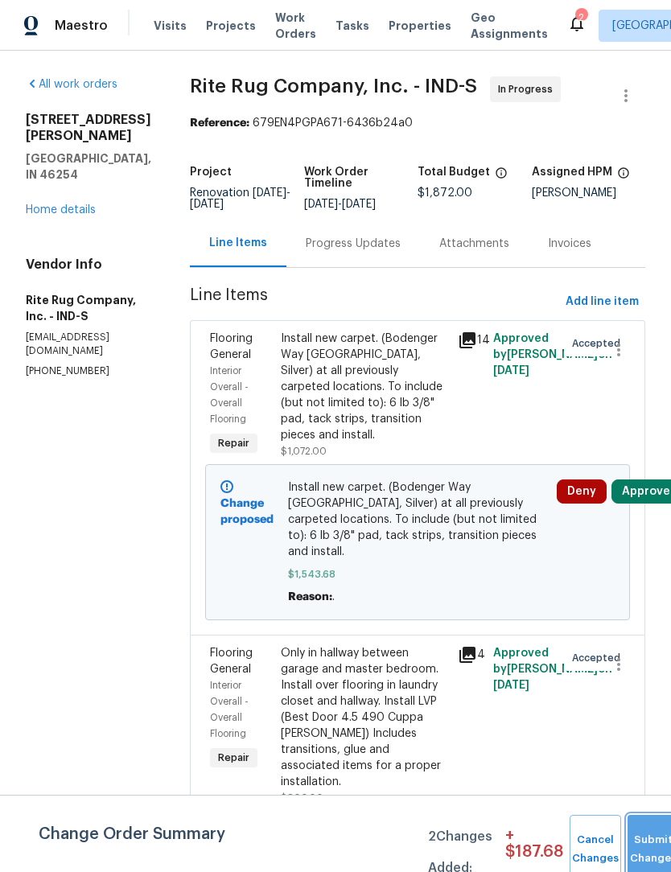
click at [653, 839] on button "Submit Changes" at bounding box center [652, 849] width 51 height 69
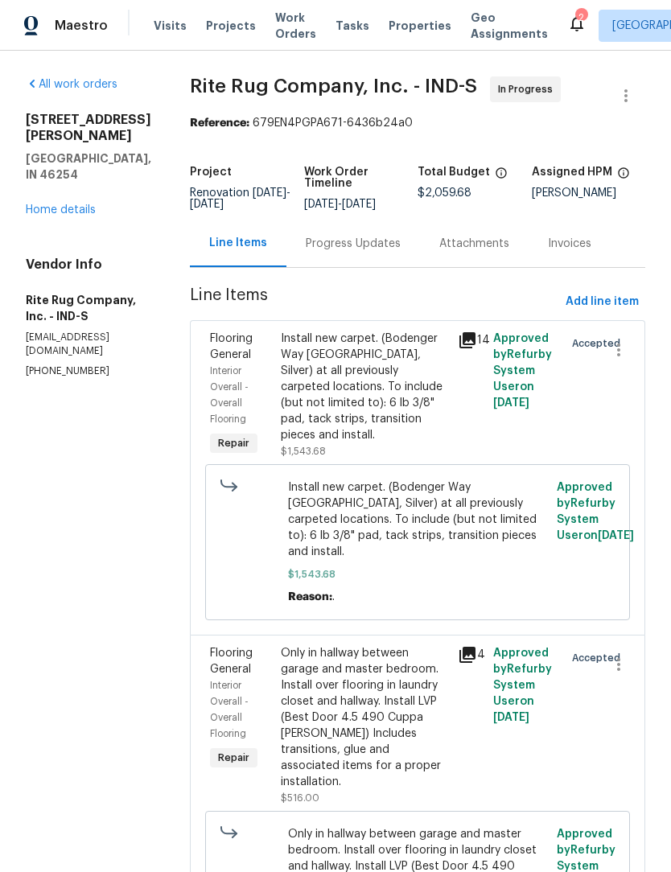
click at [396, 252] on div "Progress Updates" at bounding box center [353, 244] width 95 height 16
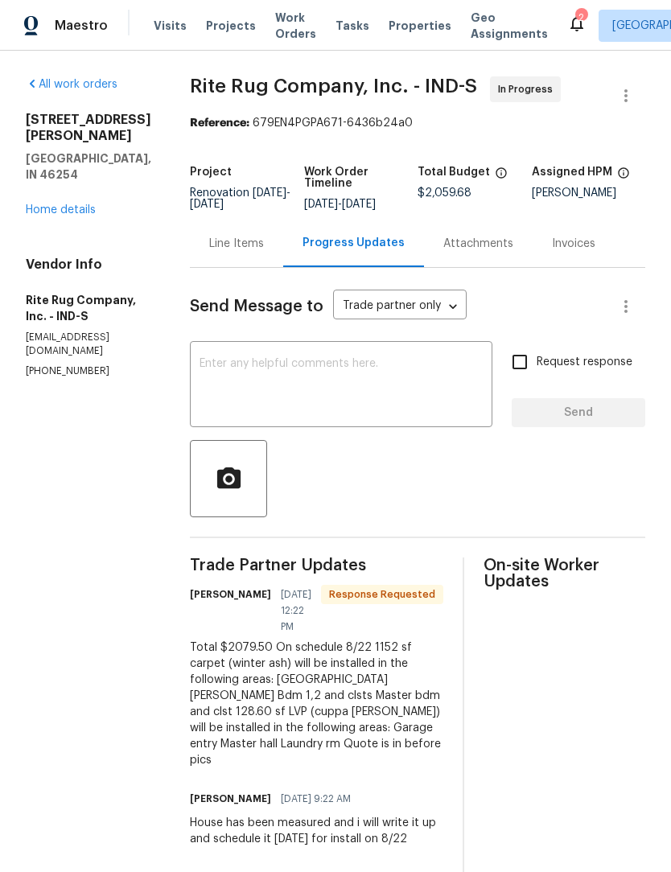
click at [264, 252] on div "Line Items" at bounding box center [236, 244] width 55 height 16
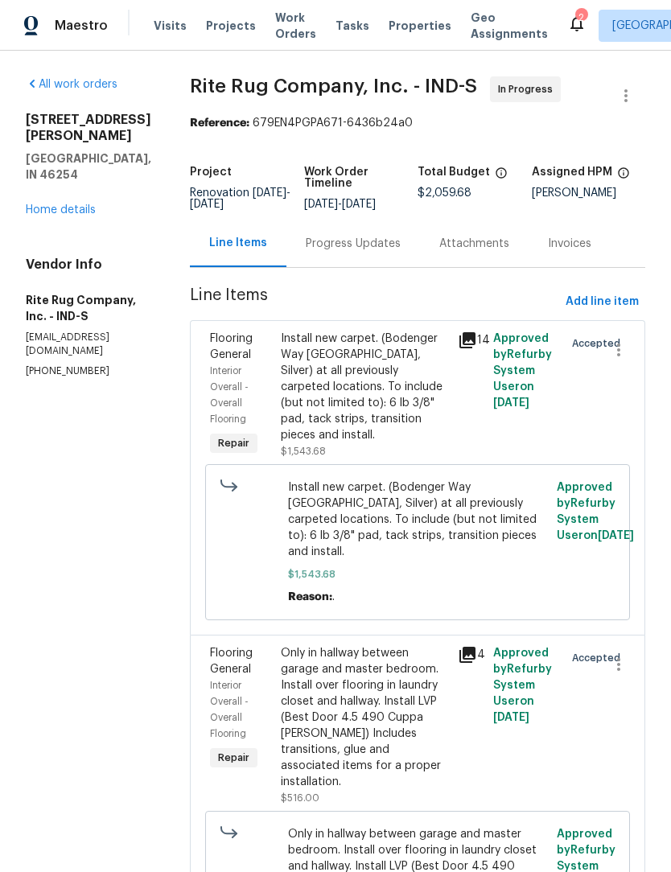
click at [392, 713] on div "Only in hallway between garage and master bedroom. Install over flooring in lau…" at bounding box center [364, 717] width 167 height 145
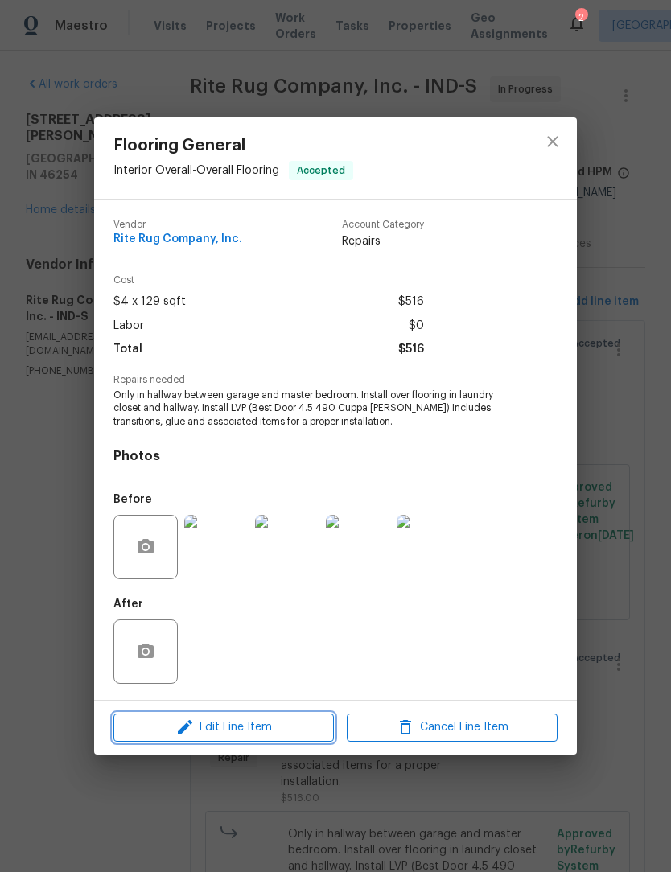
click at [249, 729] on span "Edit Line Item" at bounding box center [223, 727] width 211 height 20
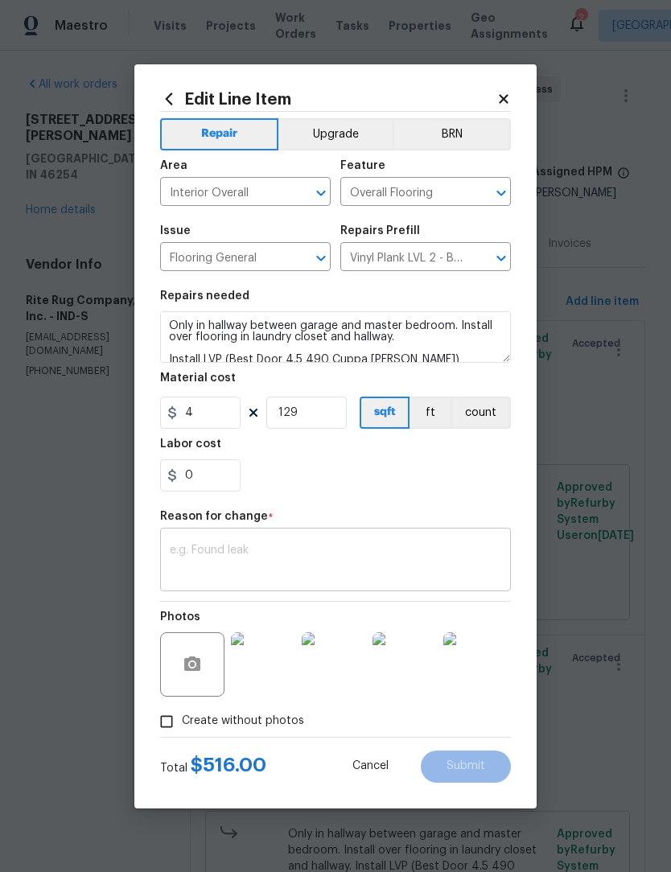
click at [310, 547] on textarea at bounding box center [335, 561] width 331 height 34
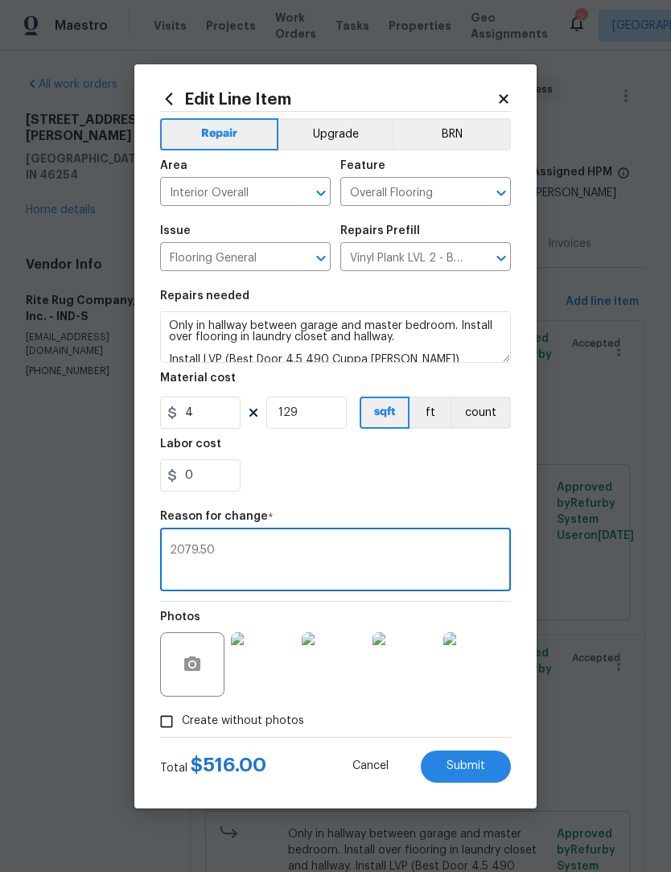
type textarea "2079.50"
click at [396, 482] on div "0" at bounding box center [335, 475] width 351 height 32
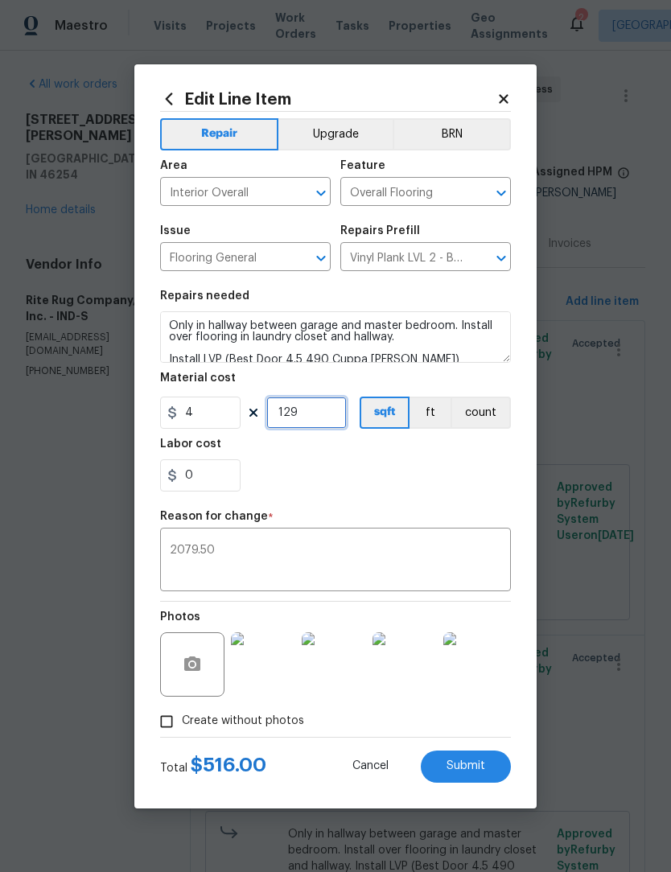
click at [322, 419] on input "129" at bounding box center [306, 412] width 80 height 32
type input "133"
click at [368, 486] on div "0" at bounding box center [335, 475] width 351 height 32
click at [216, 482] on input "0" at bounding box center [200, 475] width 80 height 32
type input "3.82"
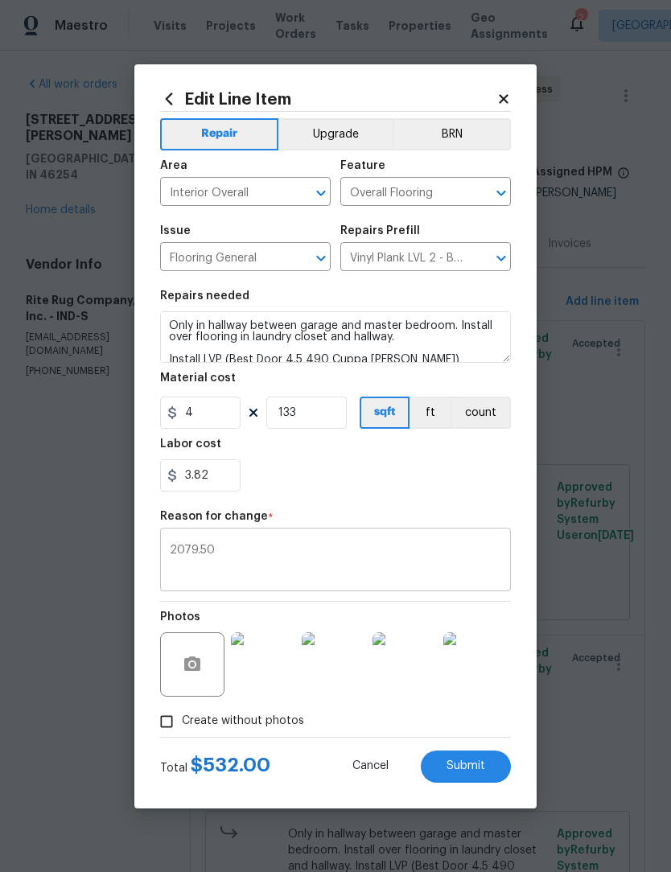
click at [302, 551] on textarea "2079.50" at bounding box center [335, 561] width 331 height 34
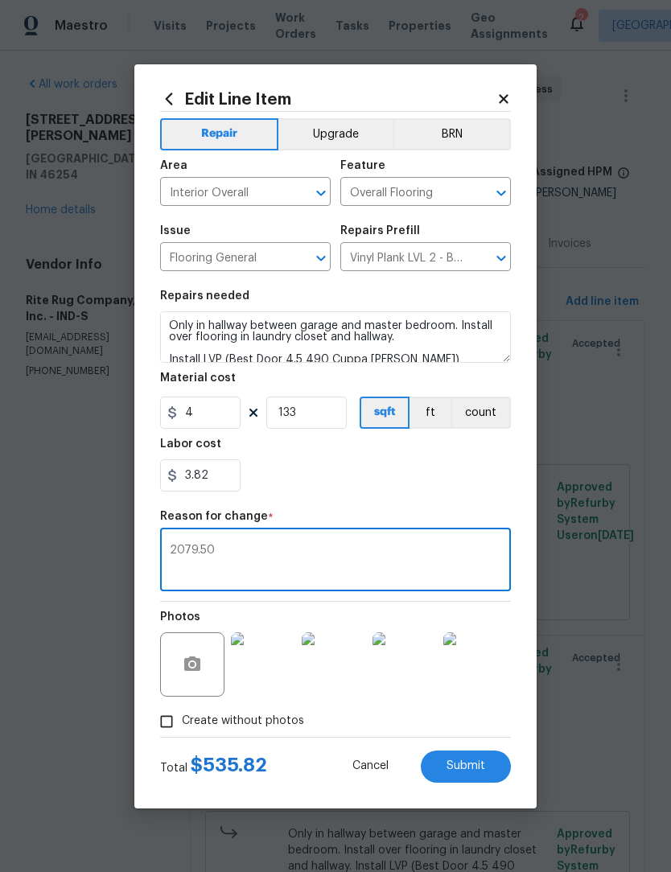
click at [301, 551] on textarea "2079.50" at bounding box center [335, 561] width 331 height 34
click at [323, 545] on textarea "2079.50" at bounding box center [335, 561] width 331 height 34
type textarea "2"
type textarea "."
click at [421, 485] on div "3.82" at bounding box center [335, 475] width 351 height 32
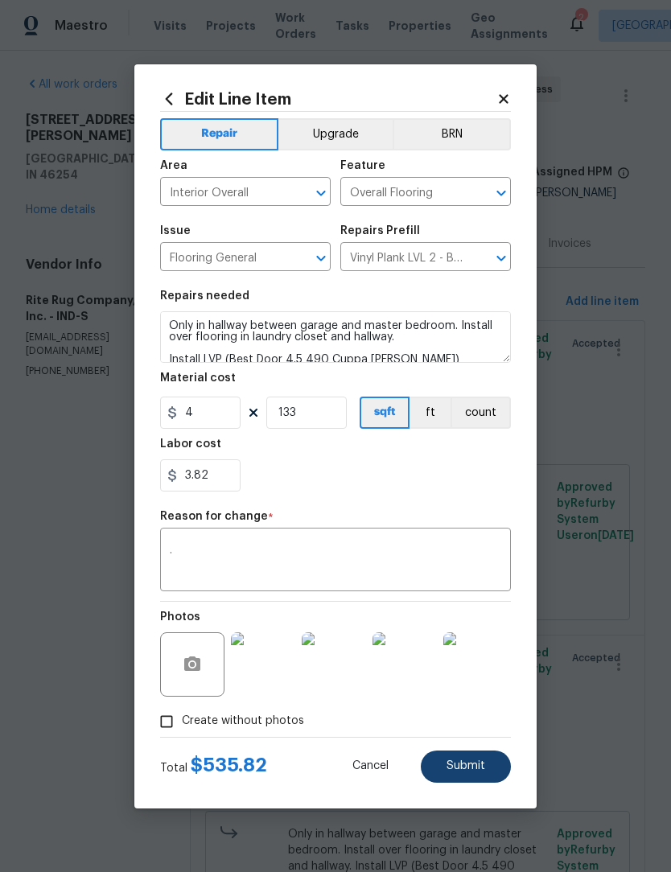
click at [474, 767] on span "Submit" at bounding box center [465, 766] width 39 height 12
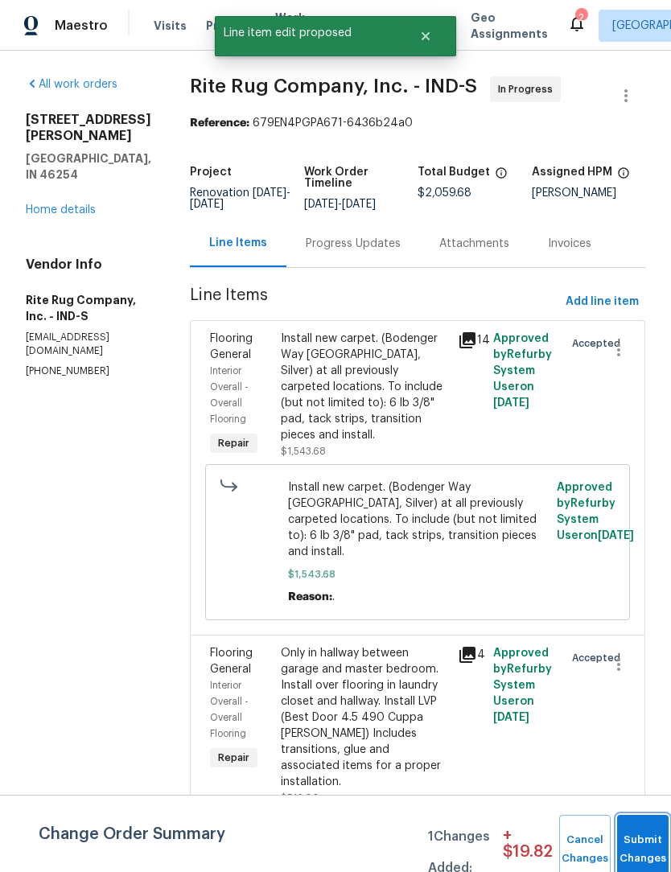
click at [648, 838] on button "Submit Changes" at bounding box center [642, 849] width 51 height 69
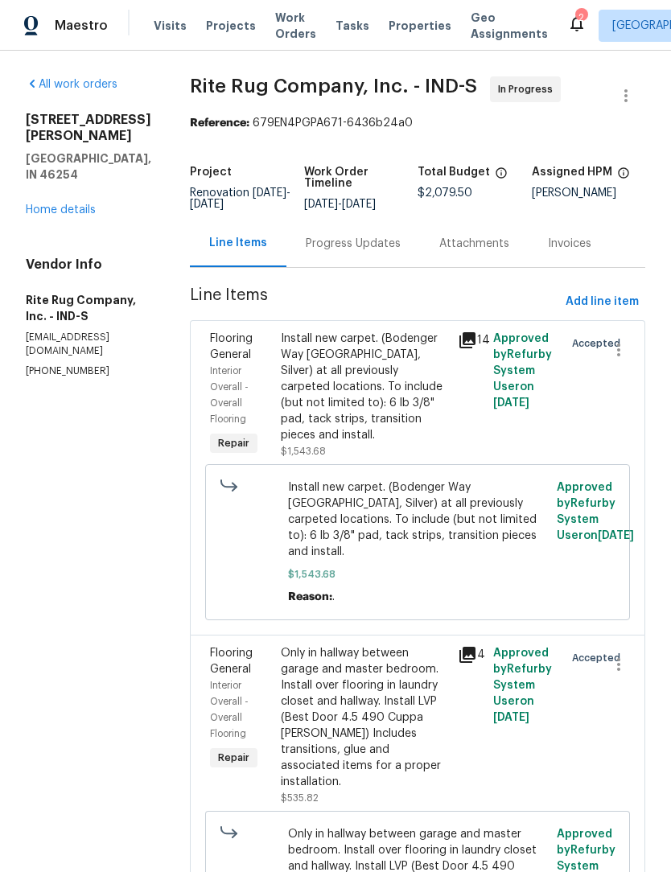
click at [400, 249] on div "Progress Updates" at bounding box center [353, 244] width 95 height 16
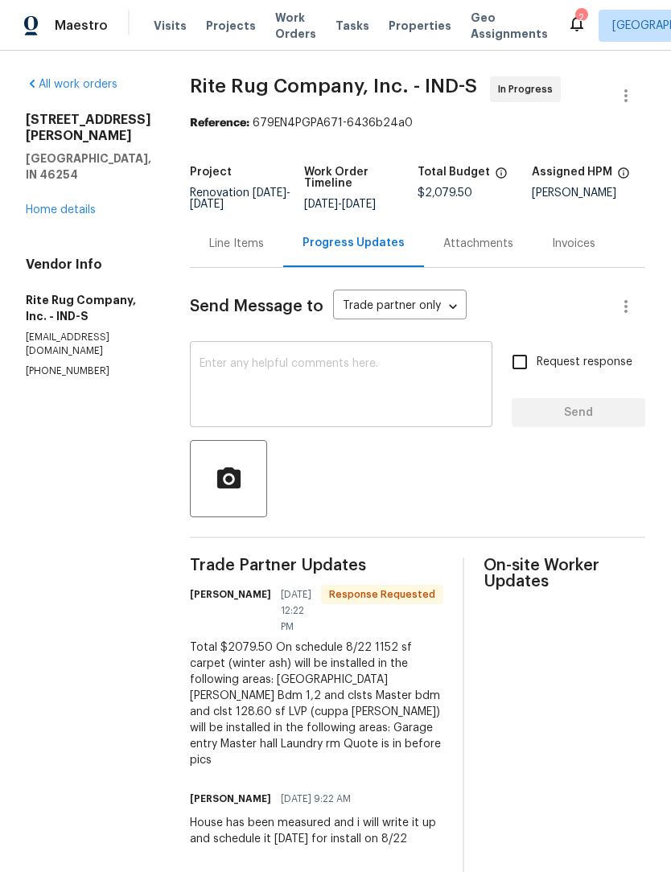
click at [367, 396] on textarea at bounding box center [340, 386] width 283 height 56
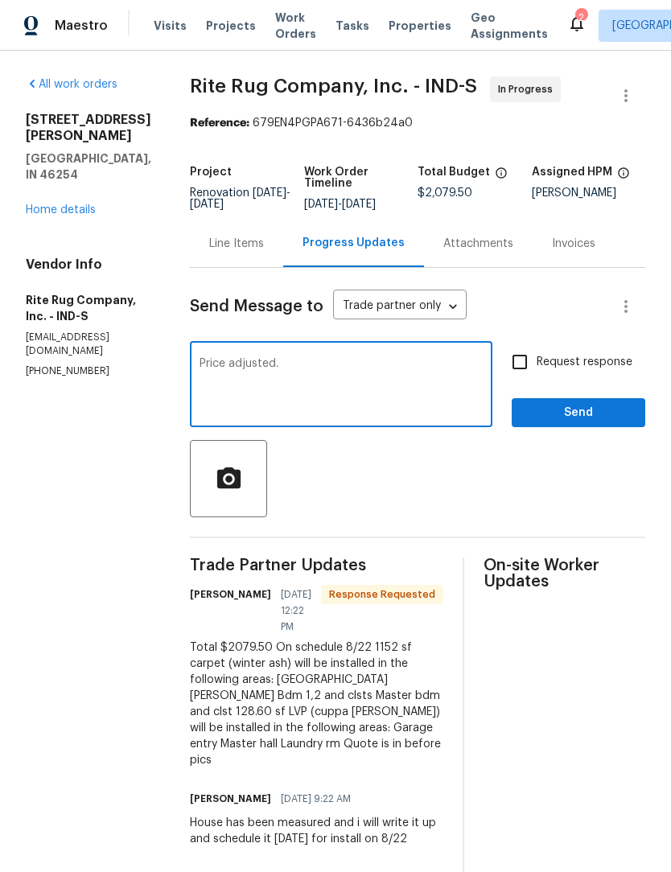
type textarea "Price adjusted."
click at [592, 419] on span "Send" at bounding box center [578, 413] width 108 height 20
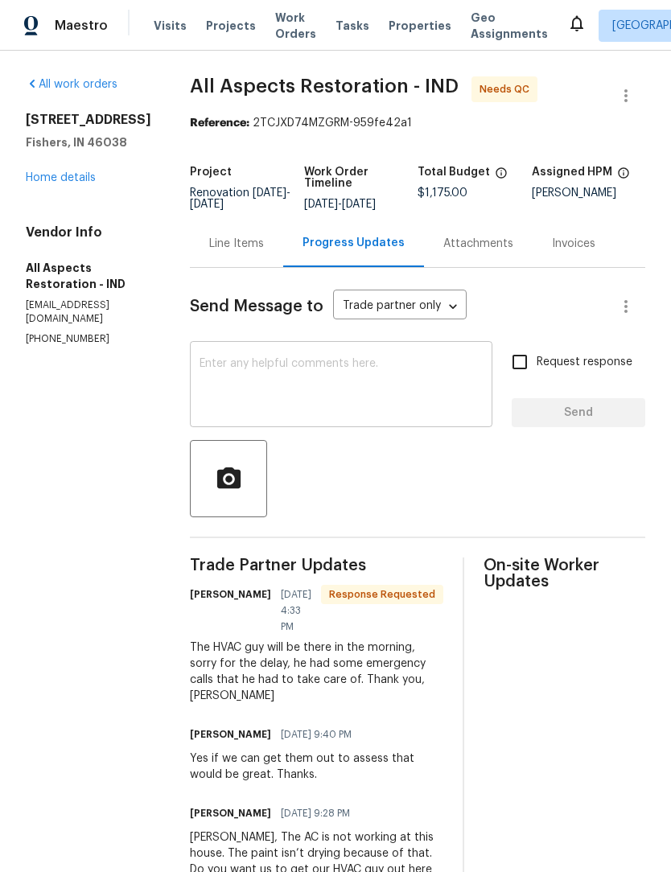
click at [372, 375] on textarea at bounding box center [340, 386] width 283 height 56
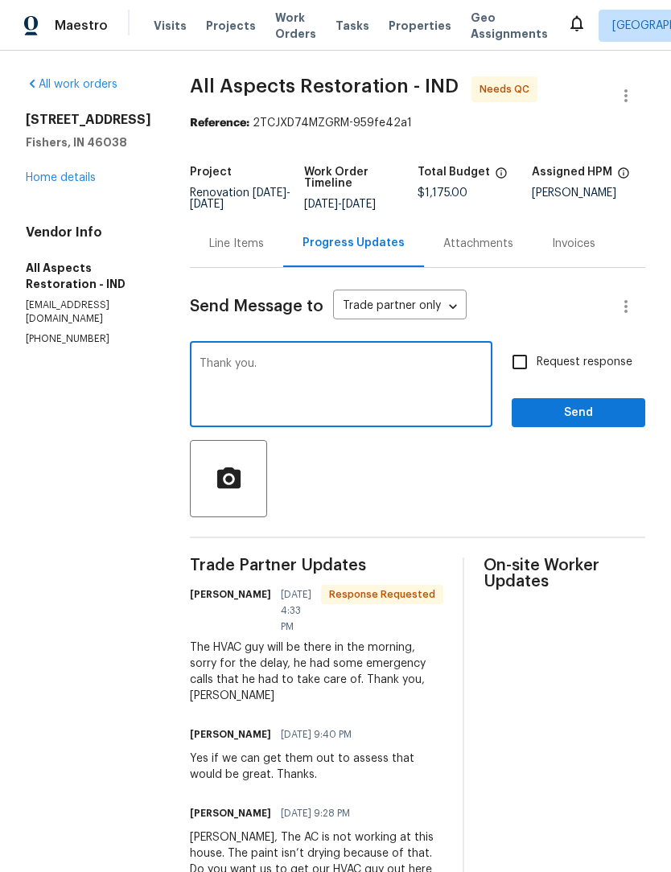
type textarea "Thank you."
click at [585, 421] on span "Send" at bounding box center [578, 413] width 108 height 20
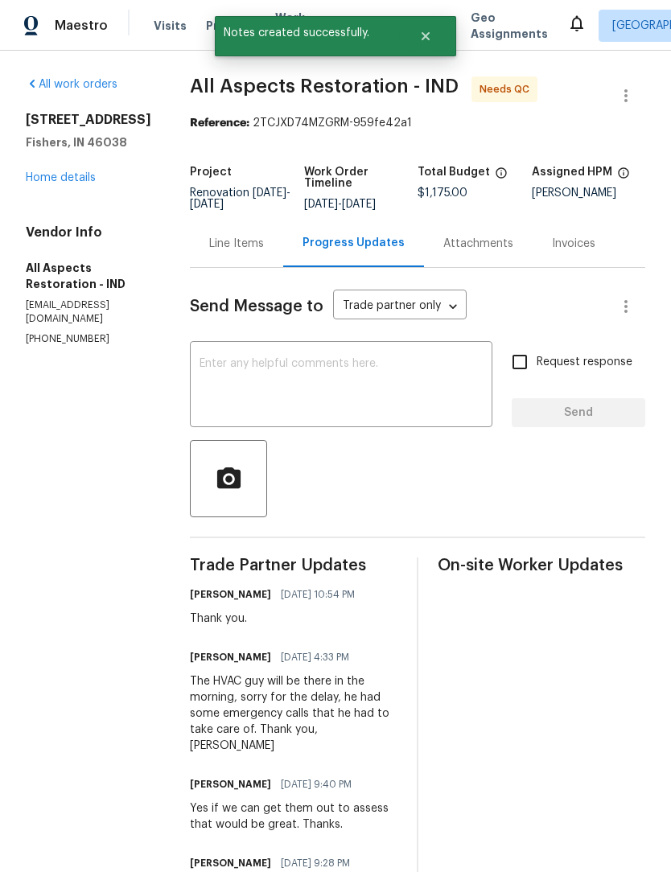
click at [230, 252] on div "Line Items" at bounding box center [236, 244] width 55 height 16
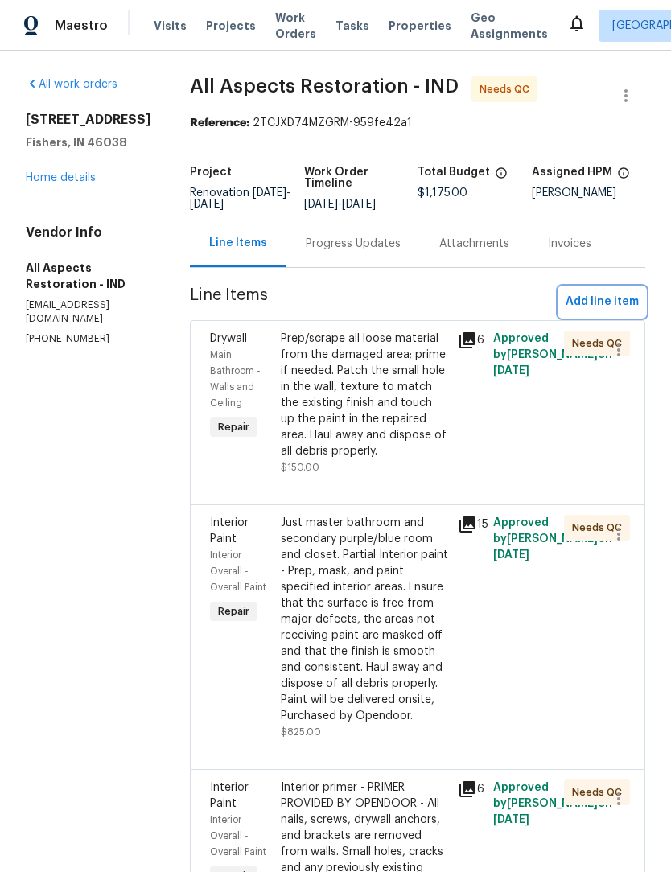
click at [609, 312] on span "Add line item" at bounding box center [601, 302] width 73 height 20
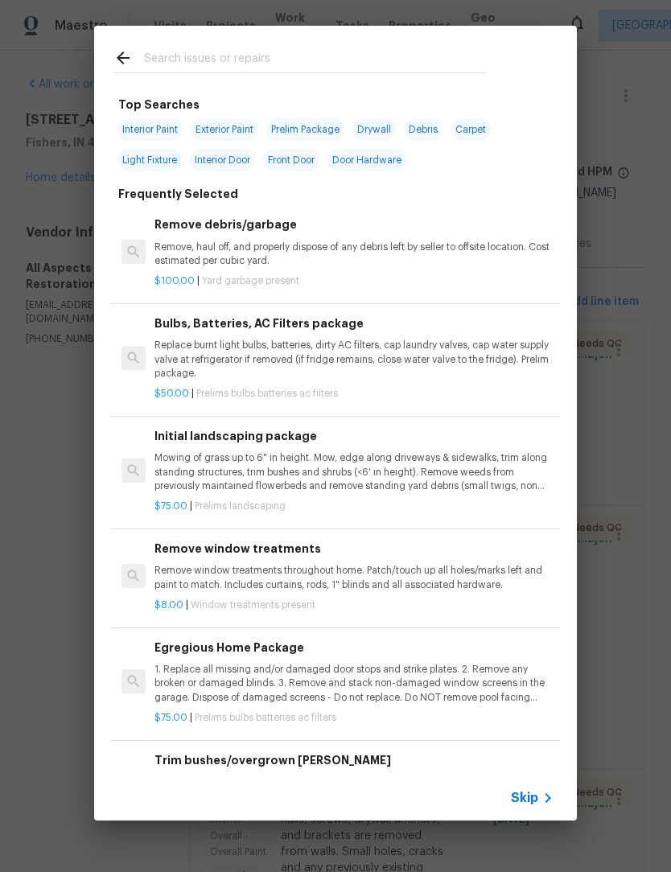
click at [251, 56] on input "text" at bounding box center [314, 60] width 341 height 24
type input "Hvac"
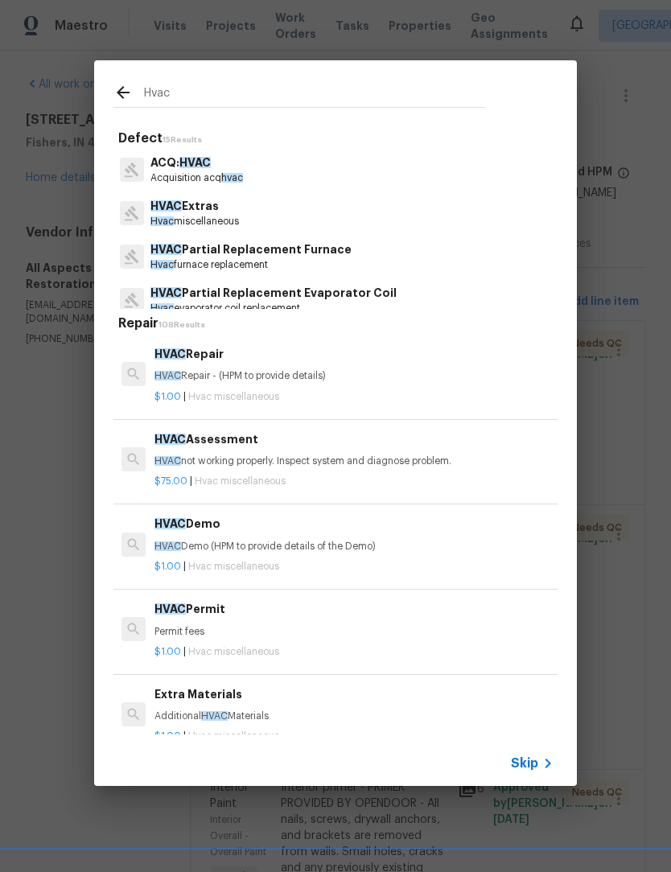
click at [418, 450] on div "HVAC Assessment HVAC not working properly. Inspect system and diagnose problem." at bounding box center [353, 449] width 399 height 39
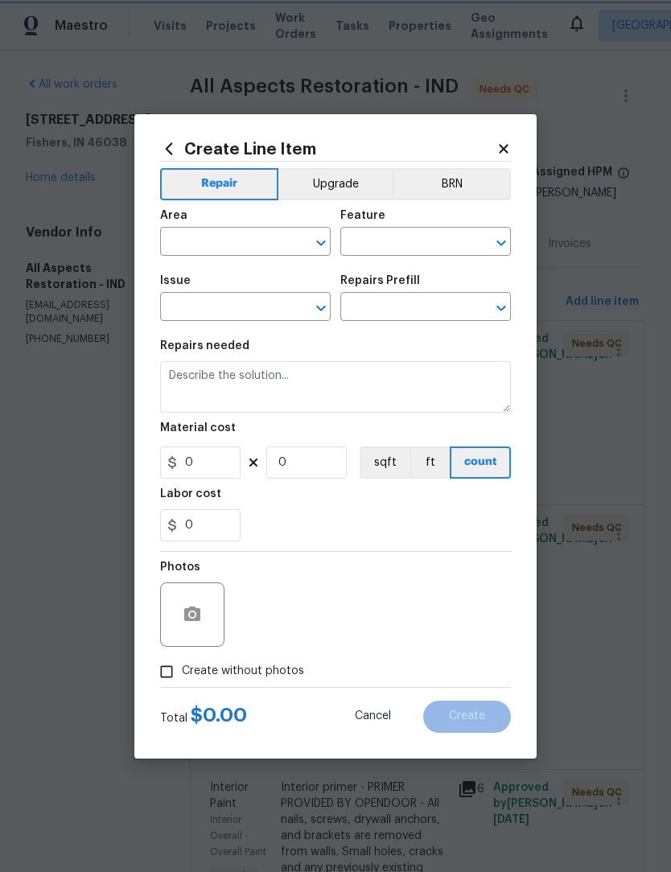
type input "HVAC"
type input "HVAC Extras"
type textarea "HVAC not working properly. Inspect system and diagnose problem."
type input "1"
type input "HVAC Assessment $75.00"
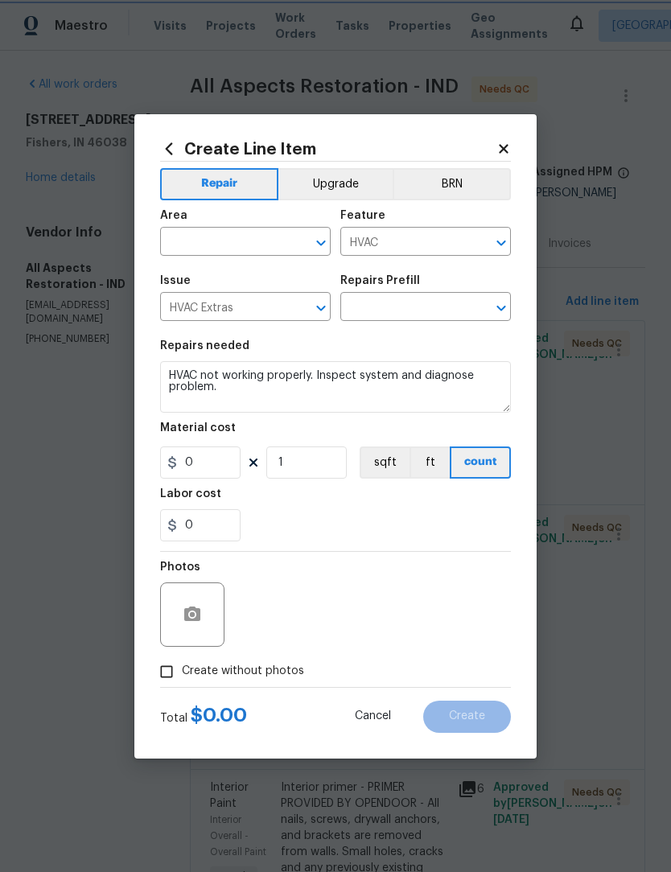
type input "75"
click at [232, 245] on input "text" at bounding box center [222, 243] width 125 height 25
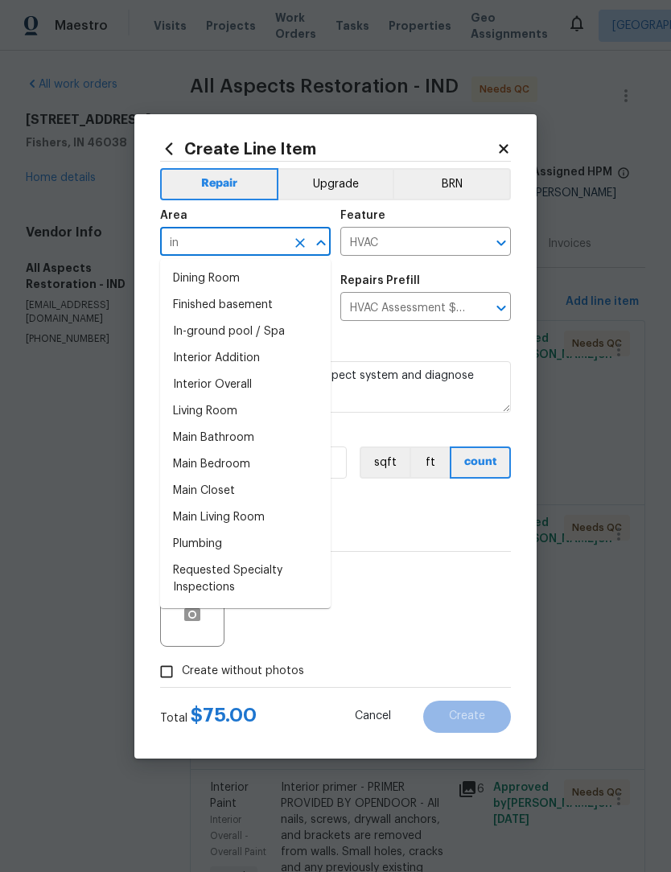
type input "i"
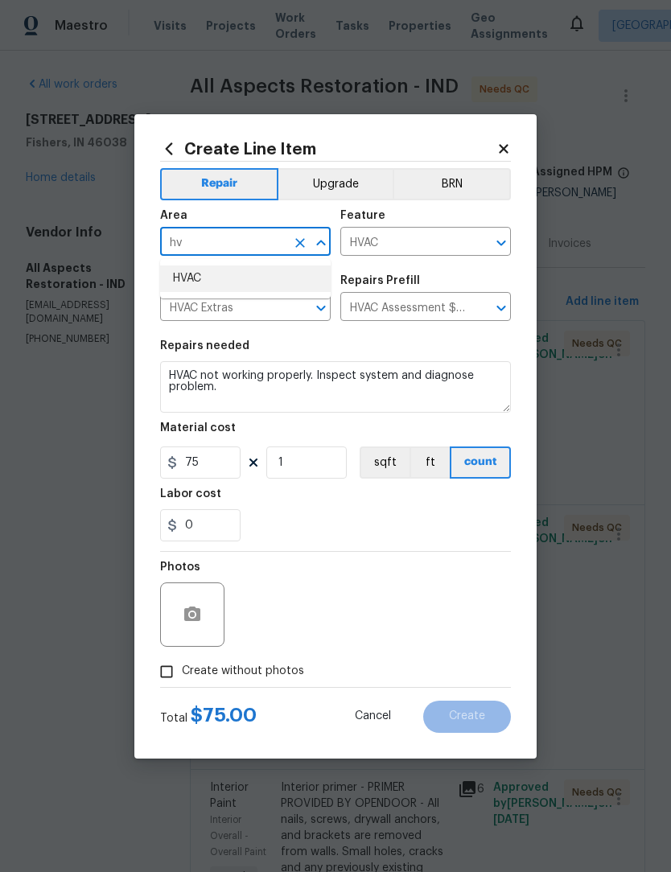
click at [245, 285] on li "HVAC" at bounding box center [245, 278] width 170 height 27
type input "HVAC"
click at [431, 521] on div "0" at bounding box center [335, 525] width 351 height 32
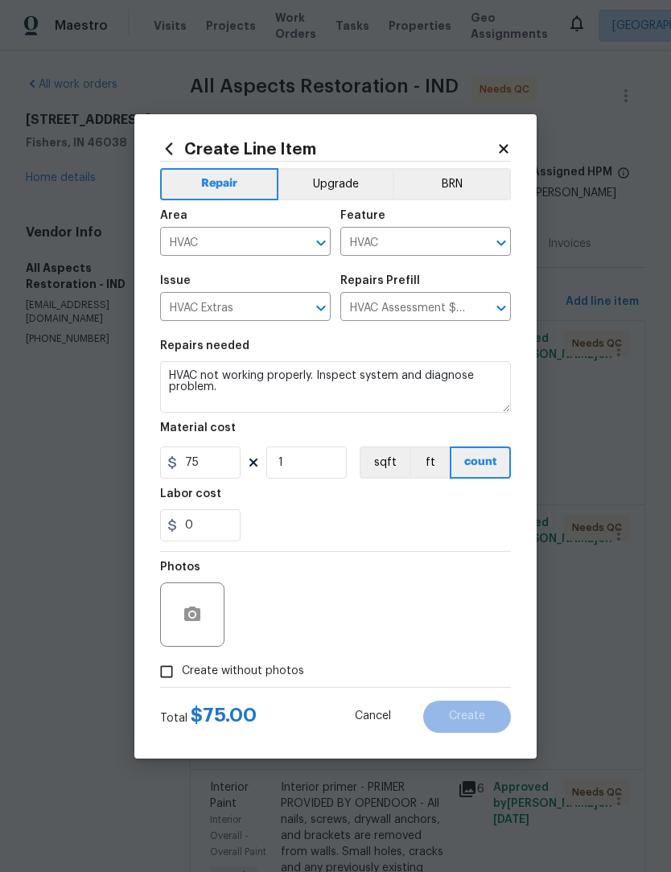
click at [248, 674] on span "Create without photos" at bounding box center [243, 671] width 122 height 17
click at [182, 674] on input "Create without photos" at bounding box center [166, 671] width 31 height 31
checkbox input "true"
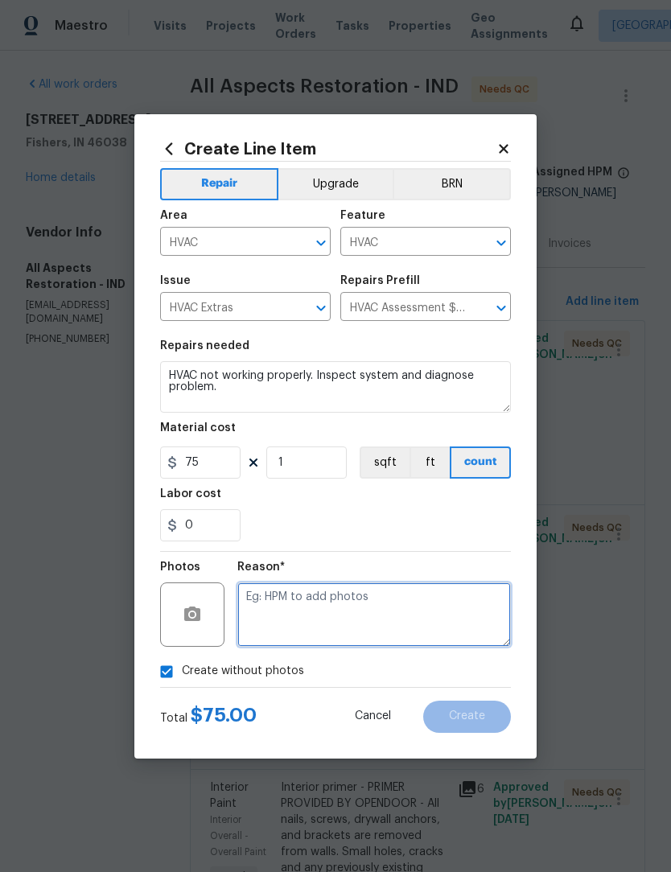
click at [363, 596] on textarea at bounding box center [373, 614] width 273 height 64
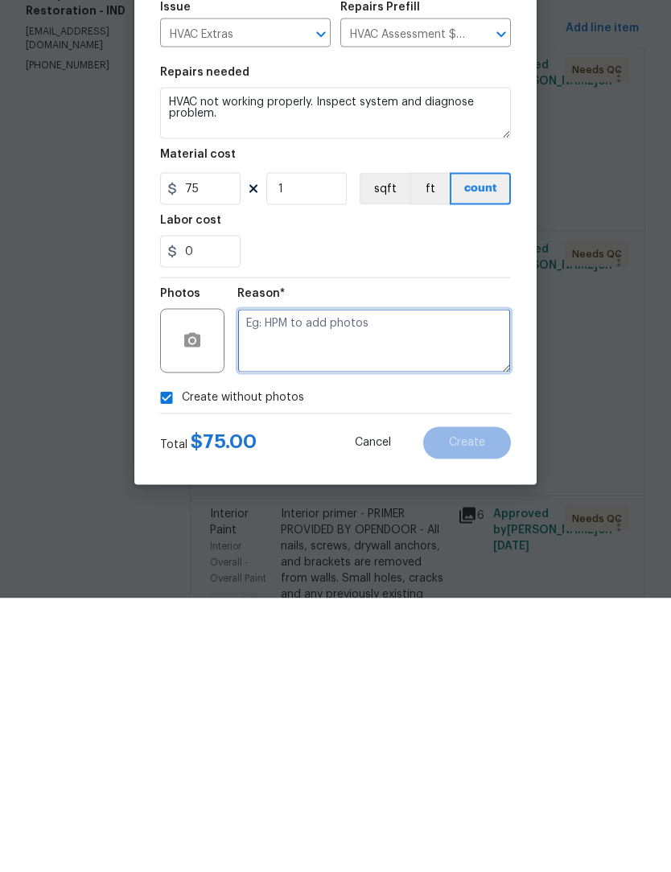
type textarea "."
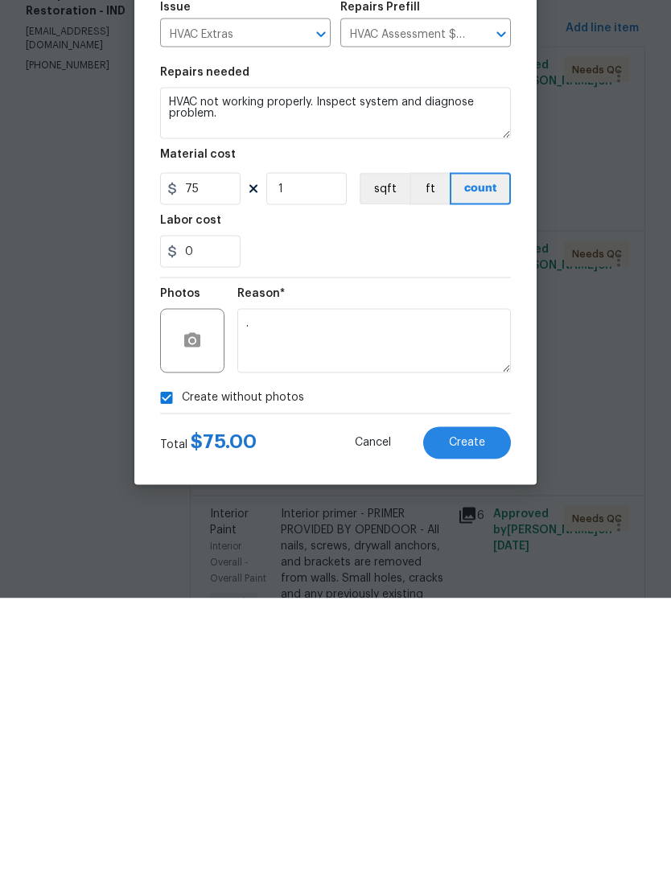
click at [245, 663] on span "Create without photos" at bounding box center [243, 671] width 122 height 17
click at [182, 656] on input "Create without photos" at bounding box center [166, 671] width 31 height 31
checkbox input "false"
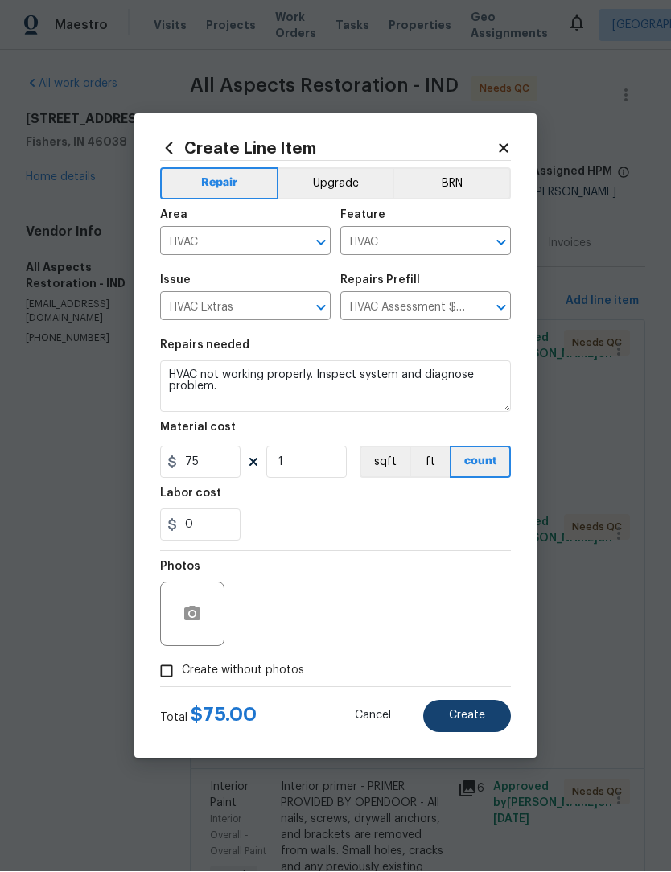
click at [490, 715] on button "Create" at bounding box center [467, 716] width 88 height 32
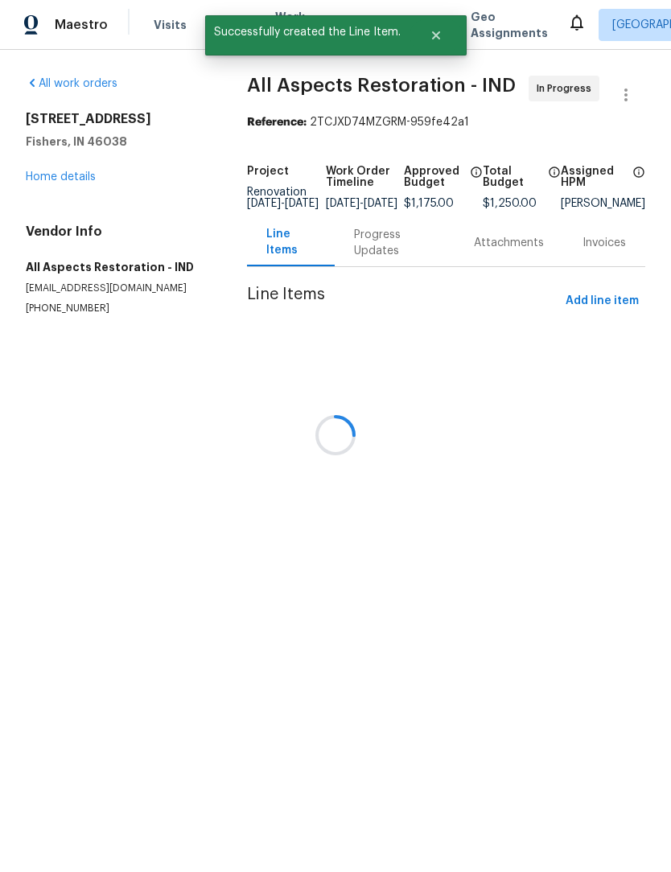
scroll to position [1, 0]
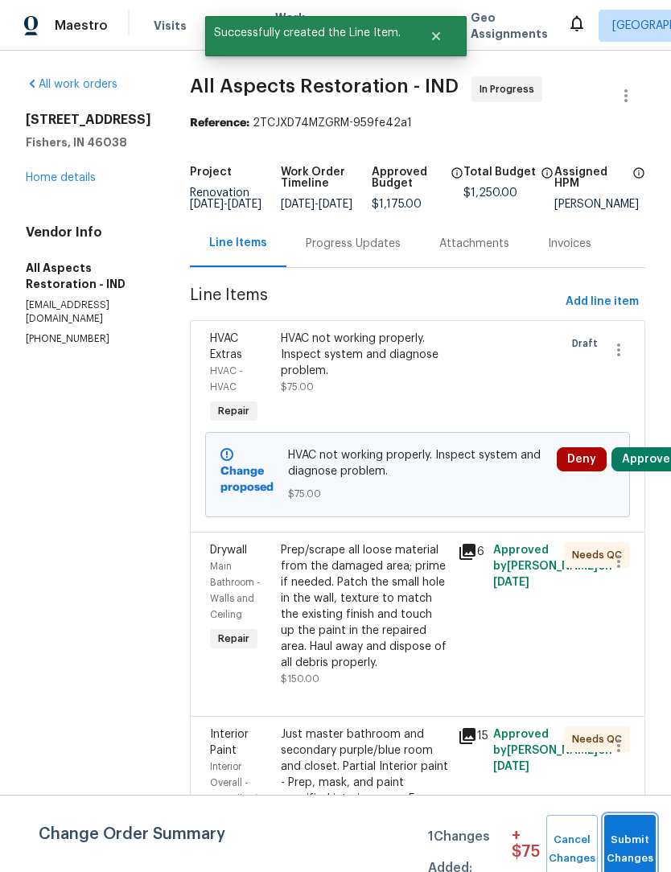
click at [639, 839] on span "Submit Changes" at bounding box center [629, 849] width 35 height 37
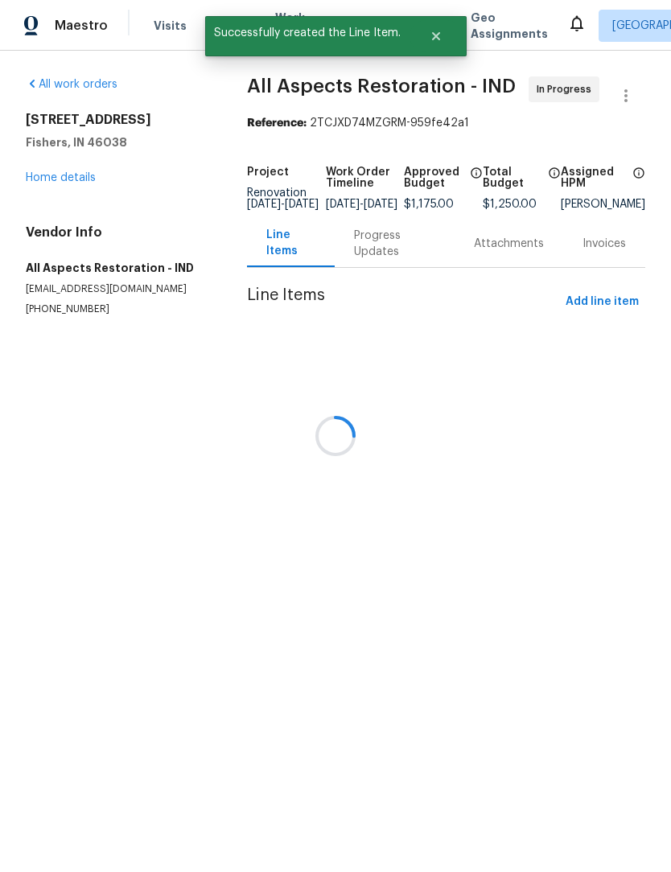
scroll to position [0, 0]
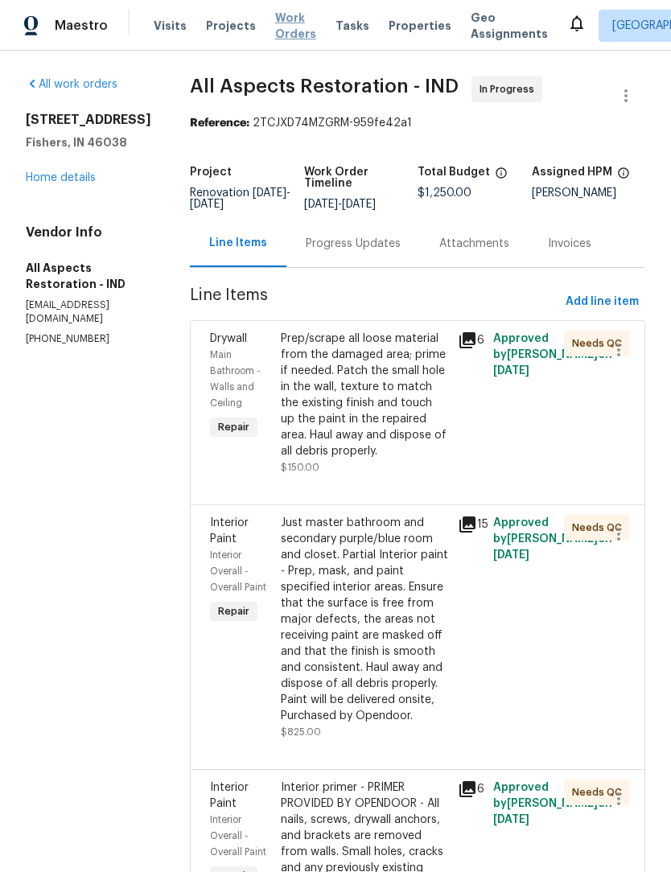
click at [285, 29] on span "Work Orders" at bounding box center [295, 26] width 41 height 32
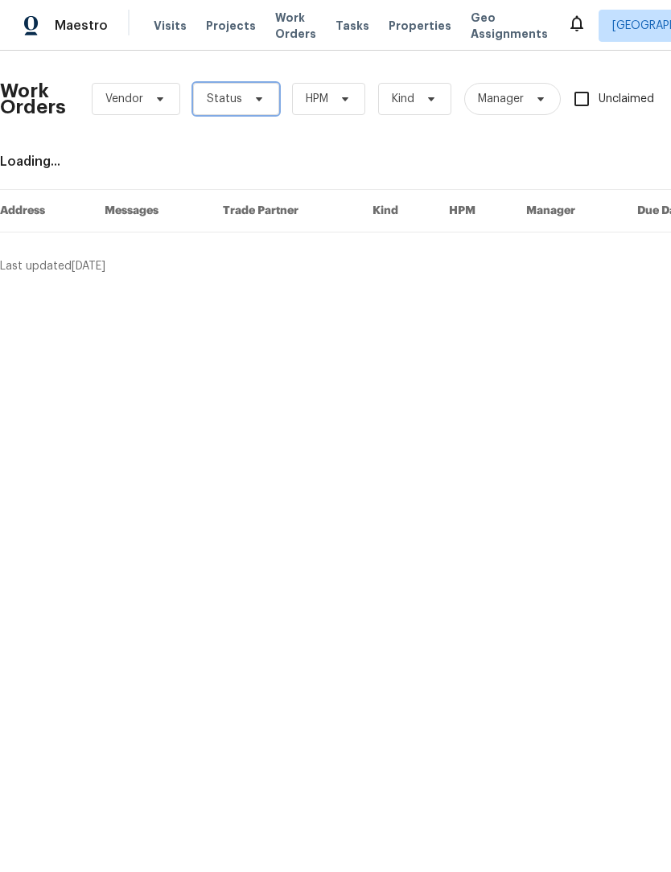
click at [248, 105] on span at bounding box center [257, 98] width 18 height 13
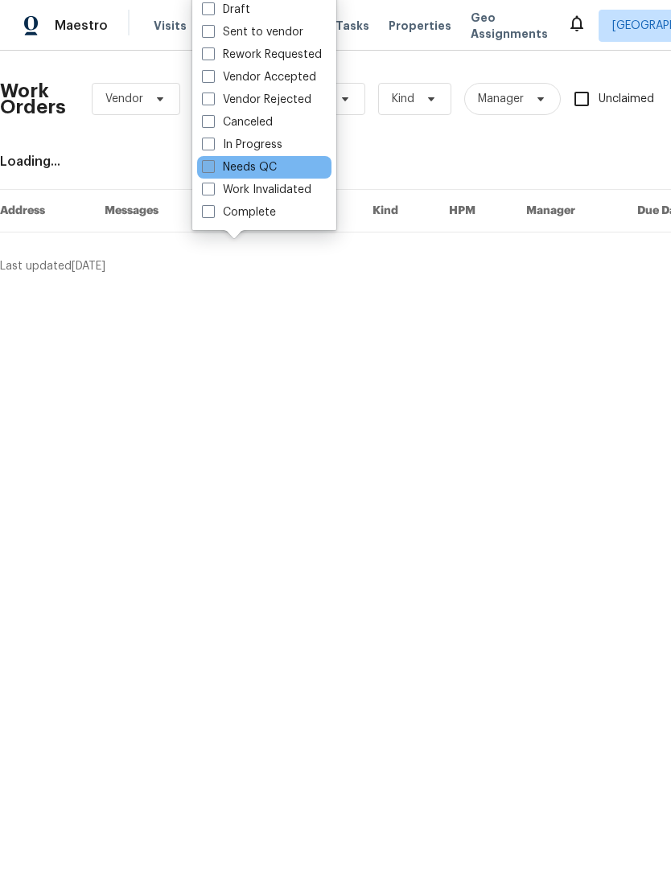
click at [260, 165] on label "Needs QC" at bounding box center [239, 167] width 75 height 16
click at [212, 165] on input "Needs QC" at bounding box center [207, 164] width 10 height 10
checkbox input "true"
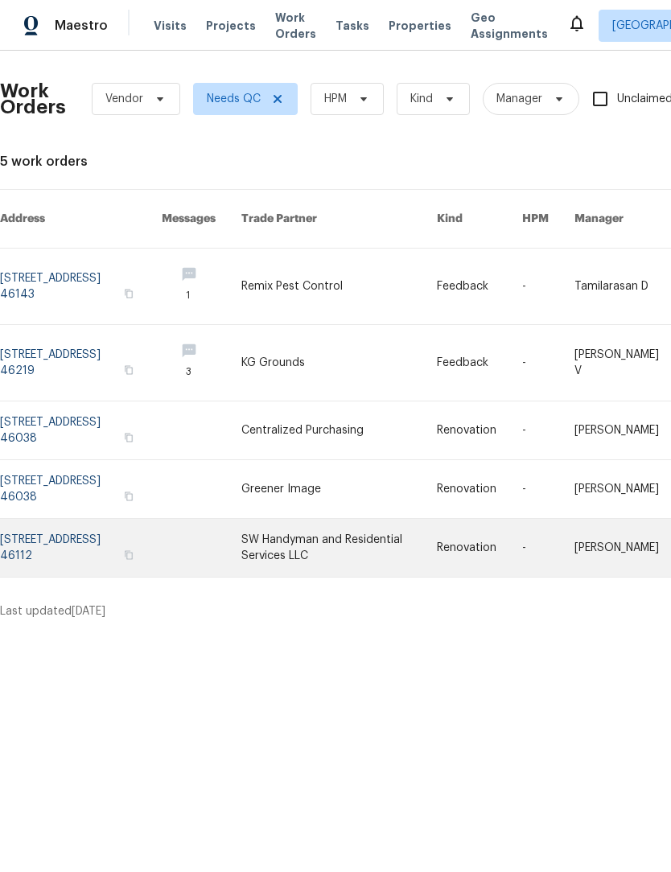
click at [69, 537] on link at bounding box center [81, 548] width 162 height 58
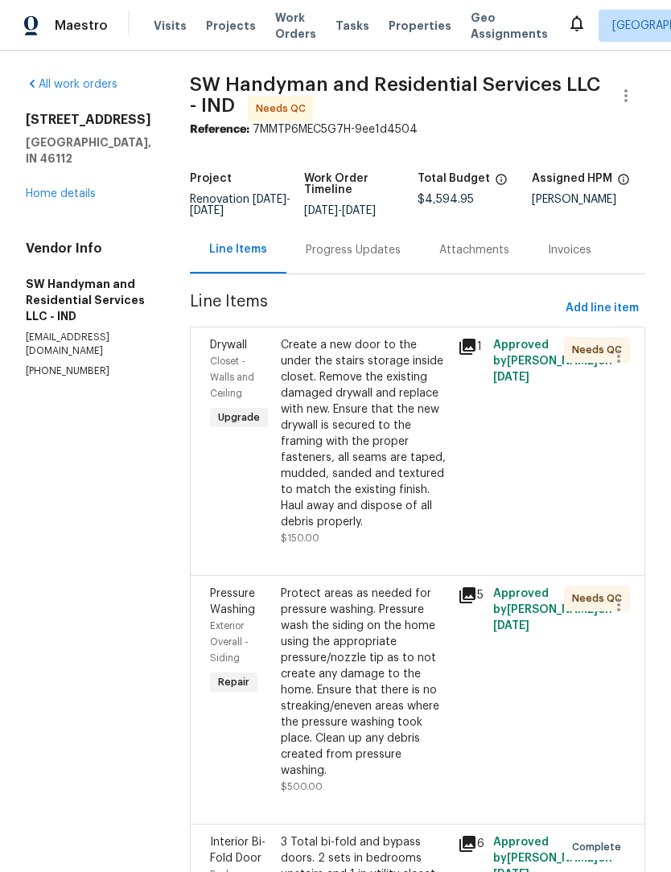
click at [359, 401] on div "Create a new door to the under the stairs storage inside closet. Remove the exi…" at bounding box center [364, 433] width 167 height 193
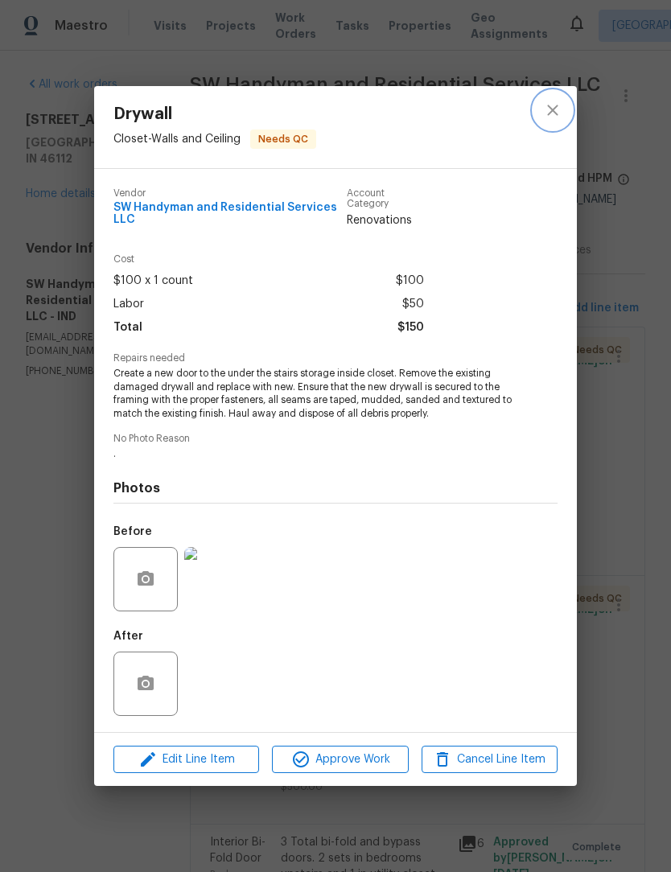
click at [564, 109] on button "close" at bounding box center [552, 110] width 39 height 39
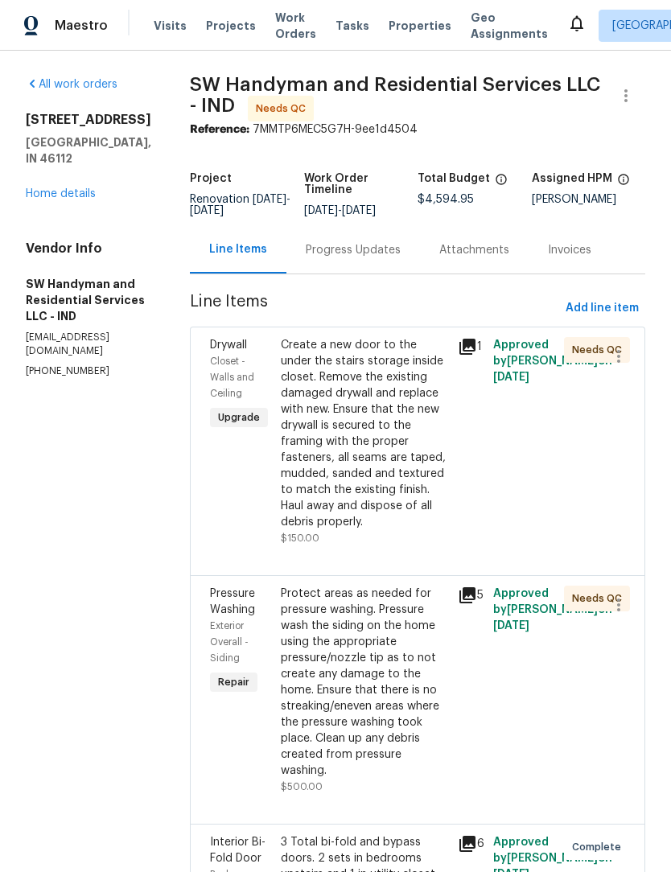
click at [354, 652] on div "Protect areas as needed for pressure washing. Pressure wash the siding on the h…" at bounding box center [364, 681] width 167 height 193
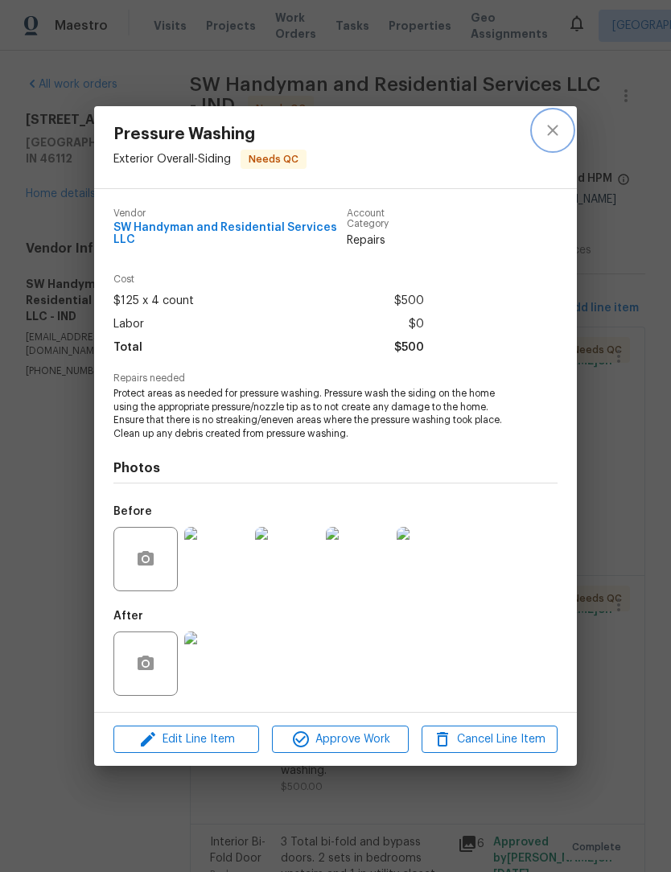
click at [554, 135] on icon "close" at bounding box center [552, 130] width 19 height 19
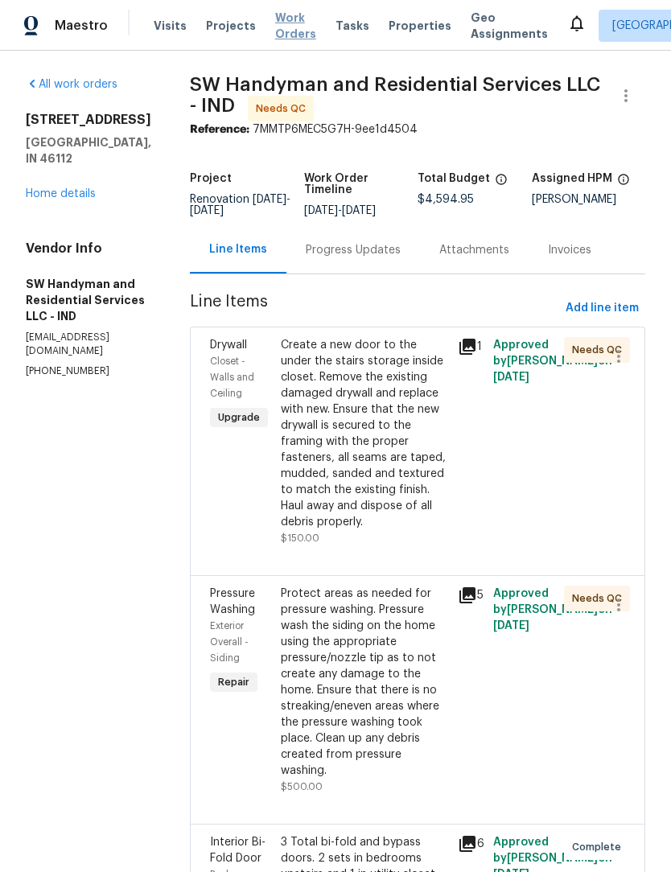
click at [290, 26] on span "Work Orders" at bounding box center [295, 26] width 41 height 32
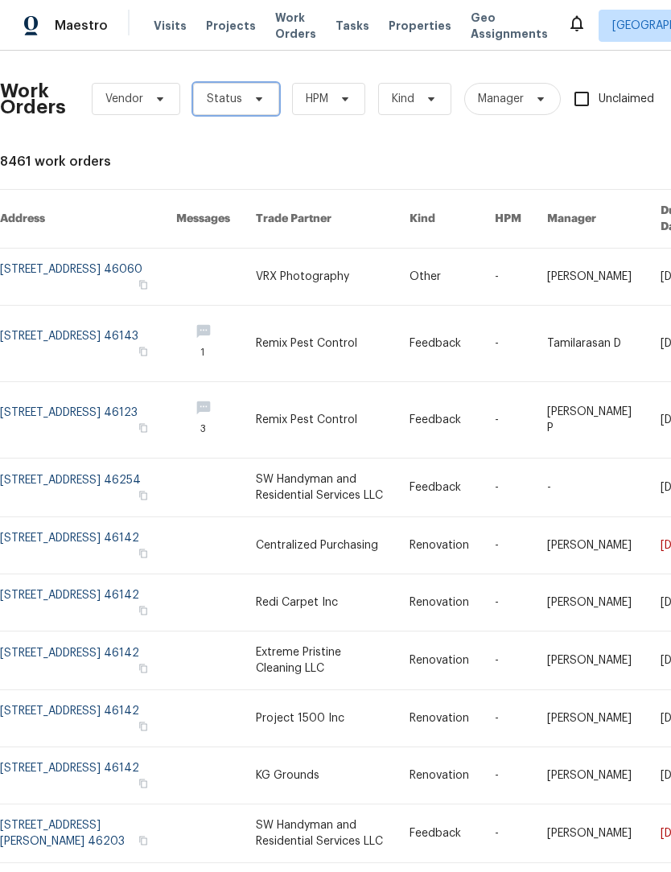
click at [248, 99] on span at bounding box center [257, 98] width 18 height 13
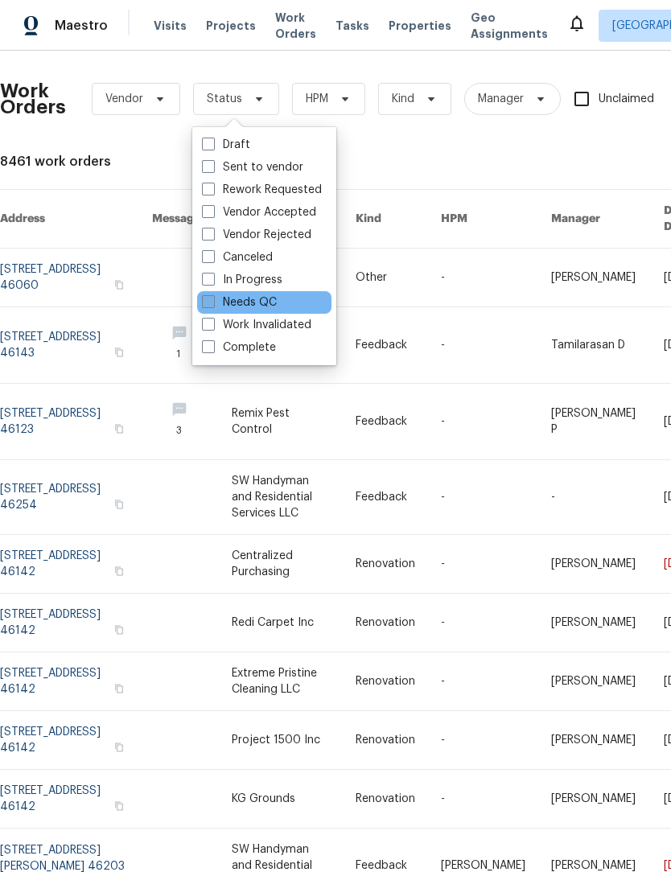
click at [254, 302] on label "Needs QC" at bounding box center [239, 302] width 75 height 16
click at [212, 302] on input "Needs QC" at bounding box center [207, 299] width 10 height 10
checkbox input "true"
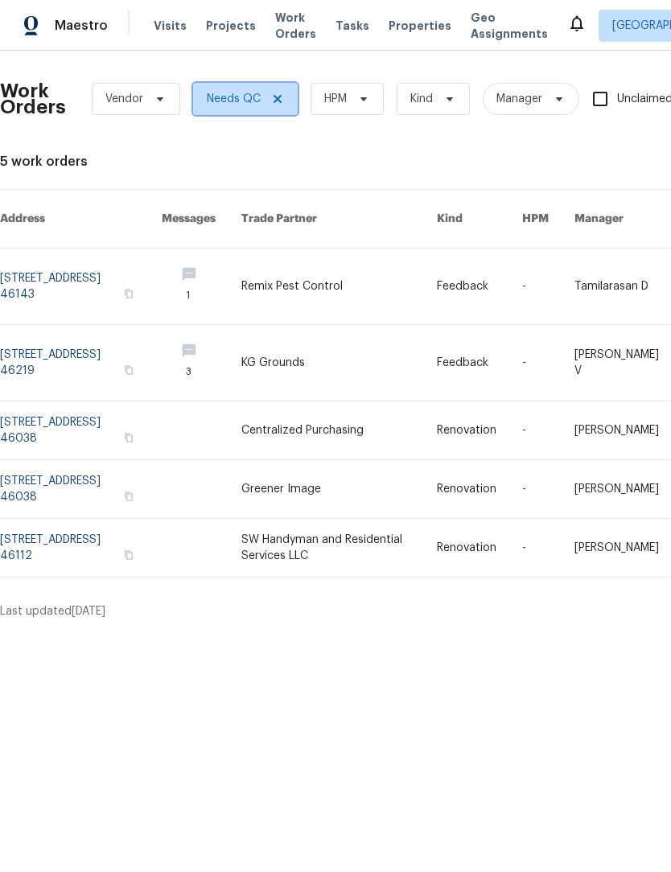
click at [277, 96] on icon at bounding box center [277, 98] width 13 height 13
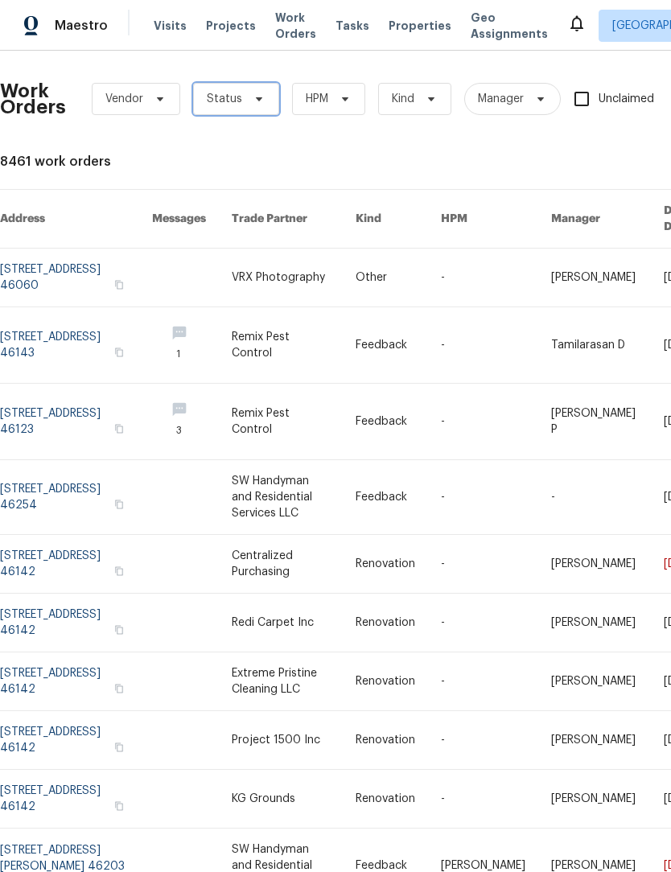
click at [234, 102] on span "Status" at bounding box center [224, 99] width 35 height 16
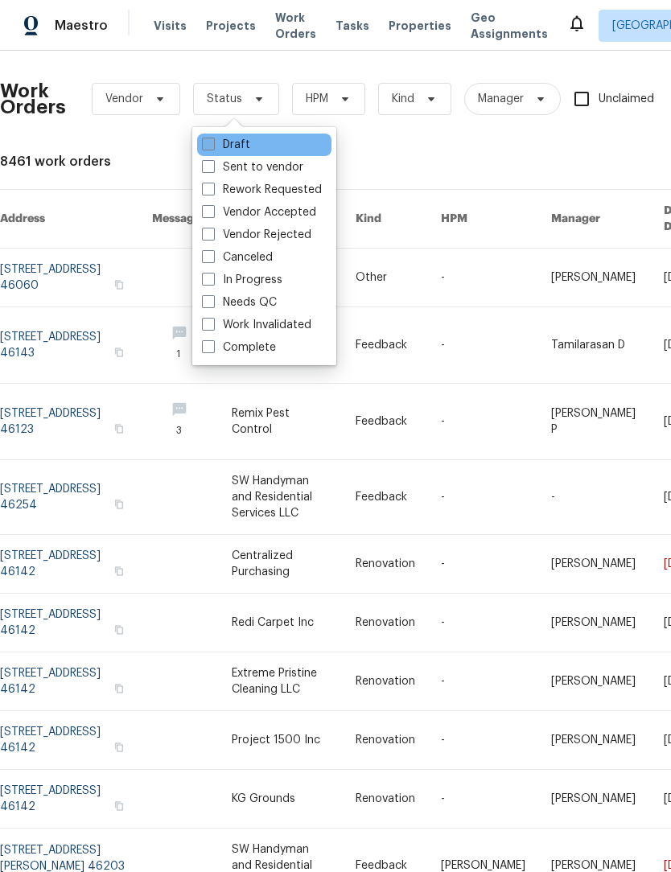
click at [232, 146] on label "Draft" at bounding box center [226, 145] width 48 height 16
click at [212, 146] on input "Draft" at bounding box center [207, 142] width 10 height 10
checkbox input "true"
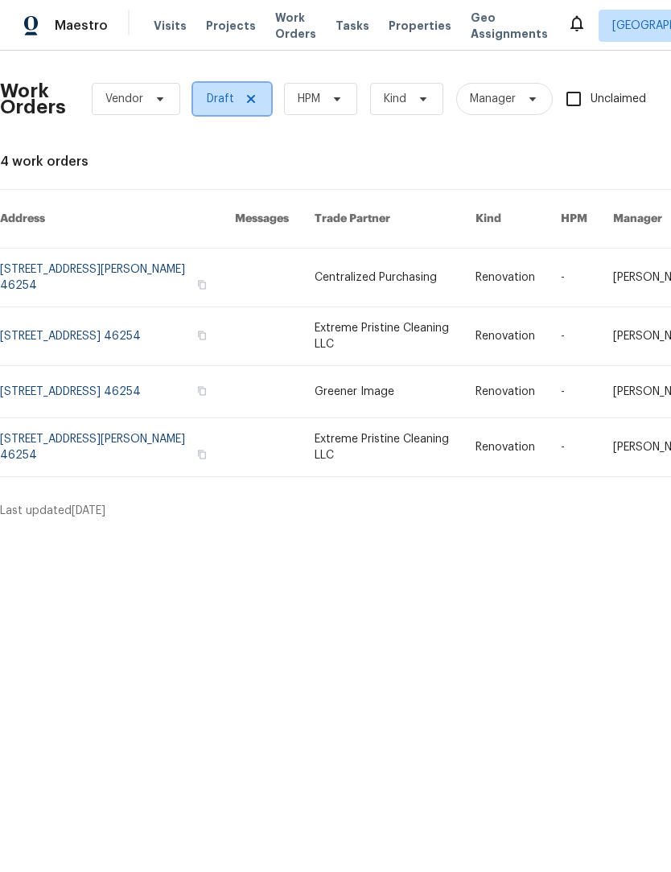
click at [247, 100] on icon at bounding box center [251, 99] width 8 height 8
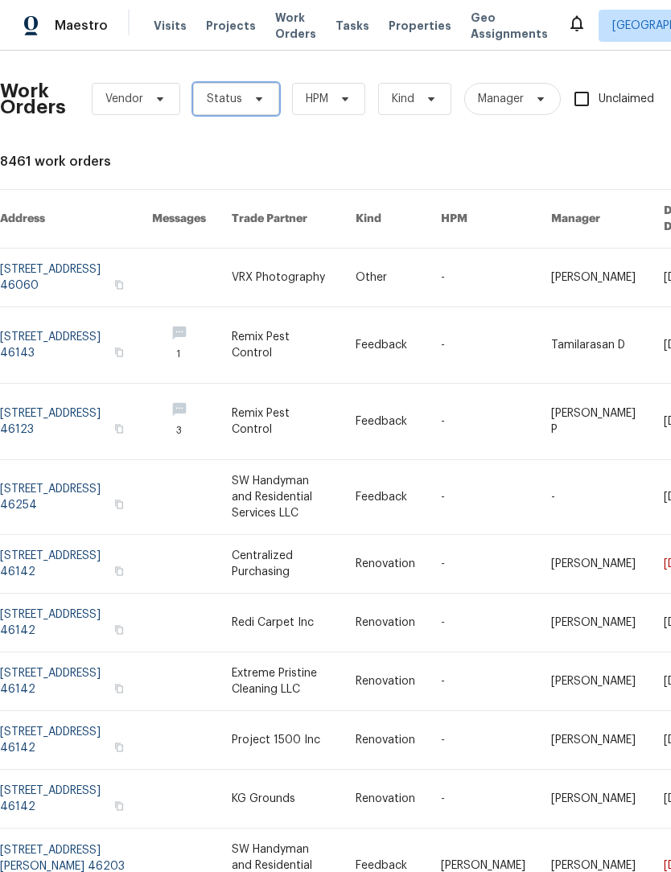
click at [231, 99] on span "Status" at bounding box center [224, 99] width 35 height 16
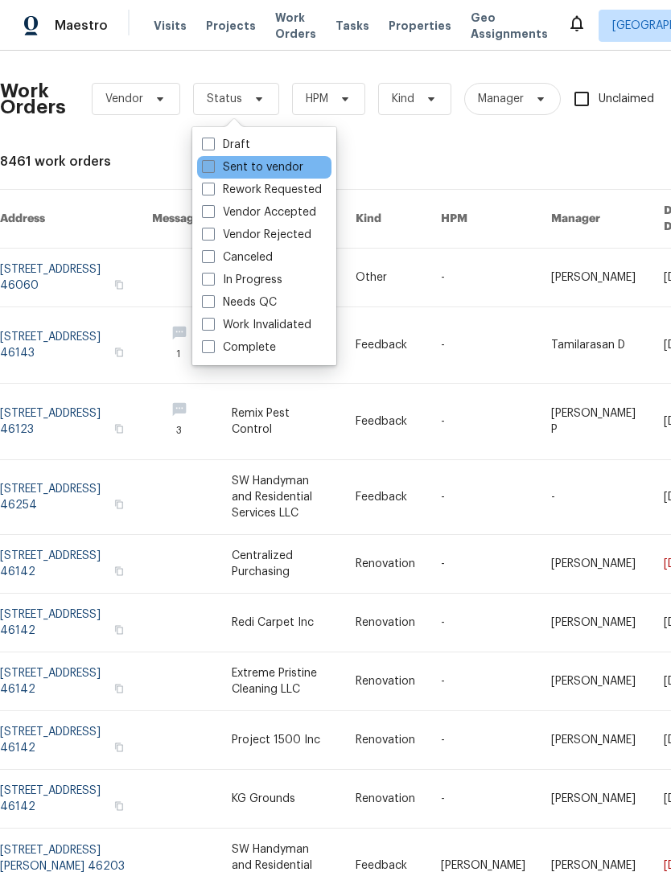
click at [211, 166] on span at bounding box center [208, 166] width 13 height 13
click at [211, 166] on input "Sent to vendor" at bounding box center [207, 164] width 10 height 10
checkbox input "true"
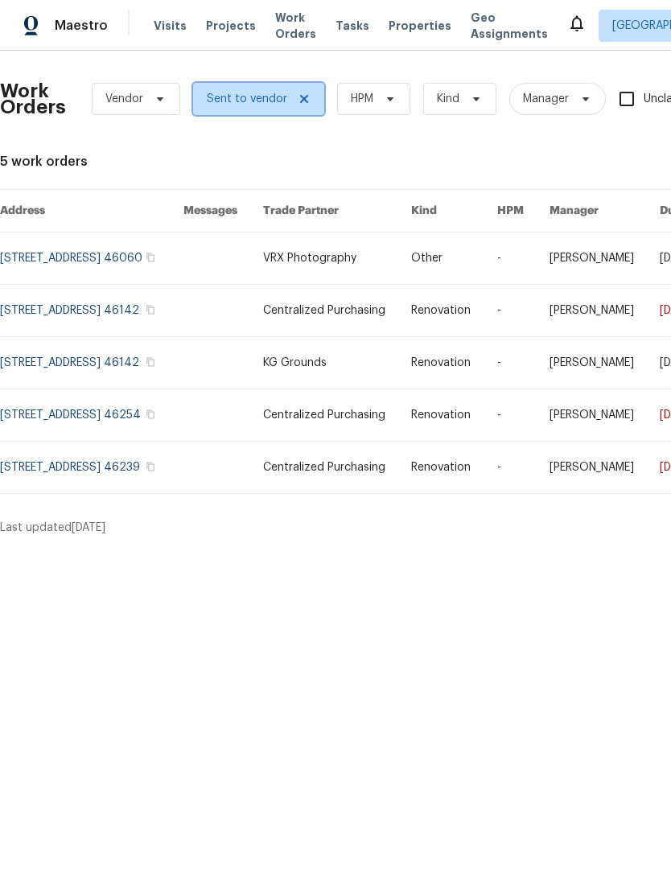
click at [298, 98] on icon at bounding box center [304, 98] width 13 height 13
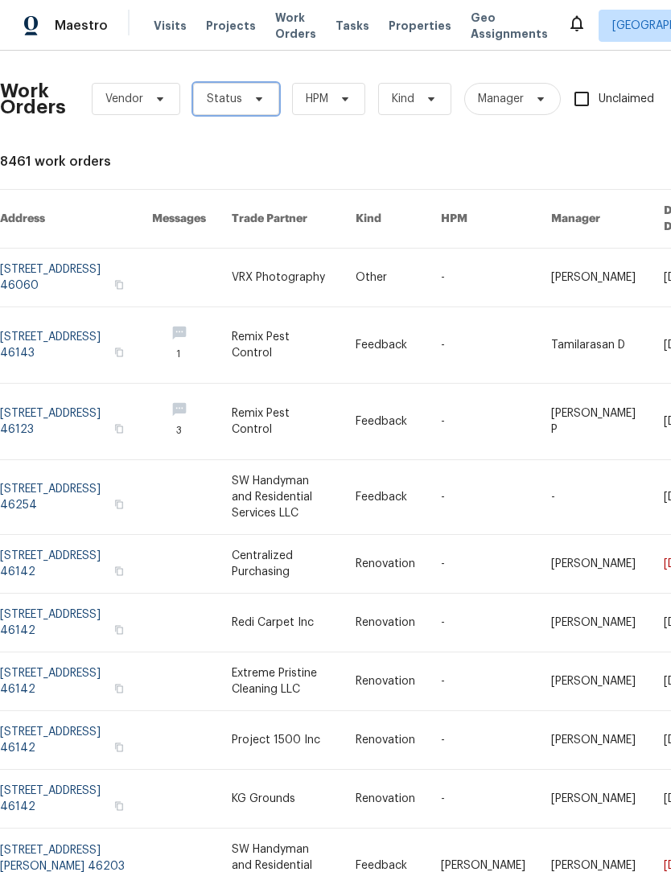
click at [209, 101] on span "Status" at bounding box center [224, 99] width 35 height 16
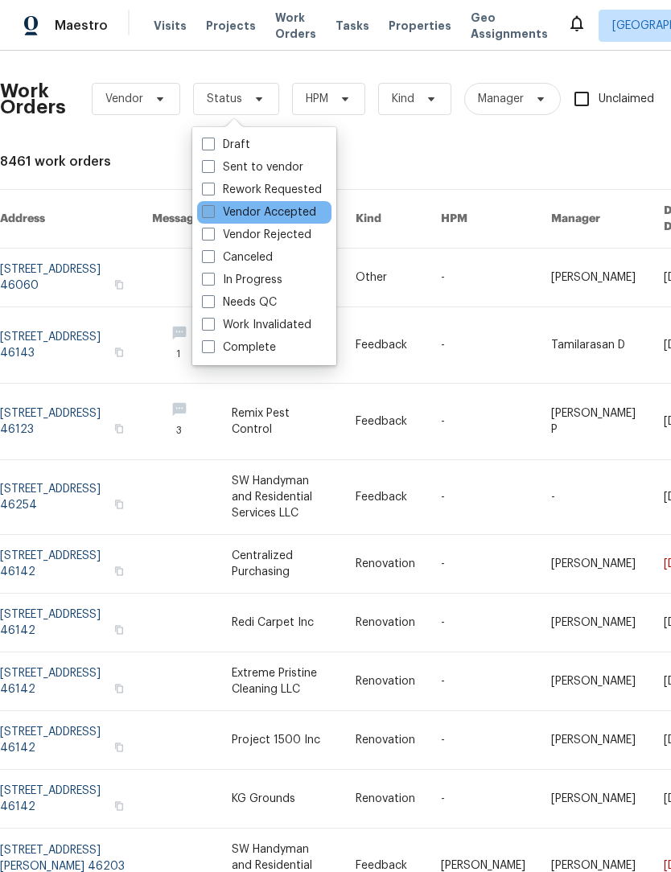
click at [213, 211] on span at bounding box center [208, 211] width 13 height 13
click at [212, 211] on input "Vendor Accepted" at bounding box center [207, 209] width 10 height 10
checkbox input "true"
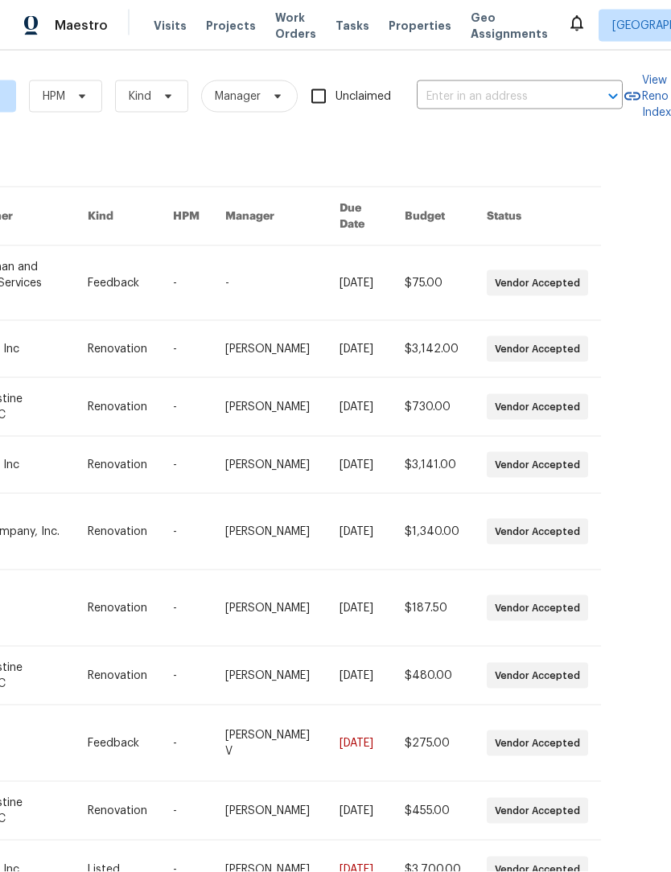
scroll to position [2, 323]
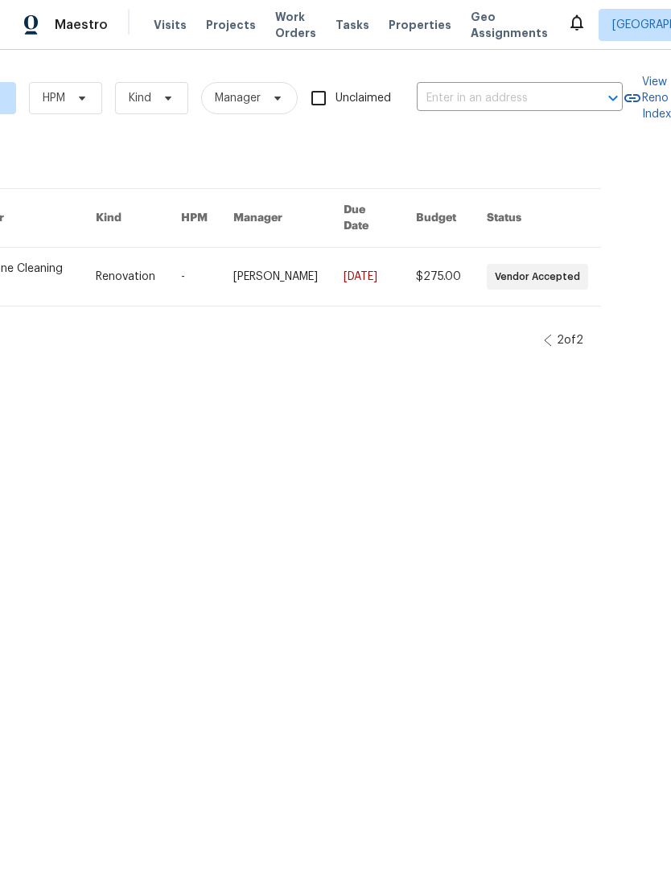
scroll to position [0, 323]
click at [545, 335] on icon at bounding box center [548, 341] width 8 height 13
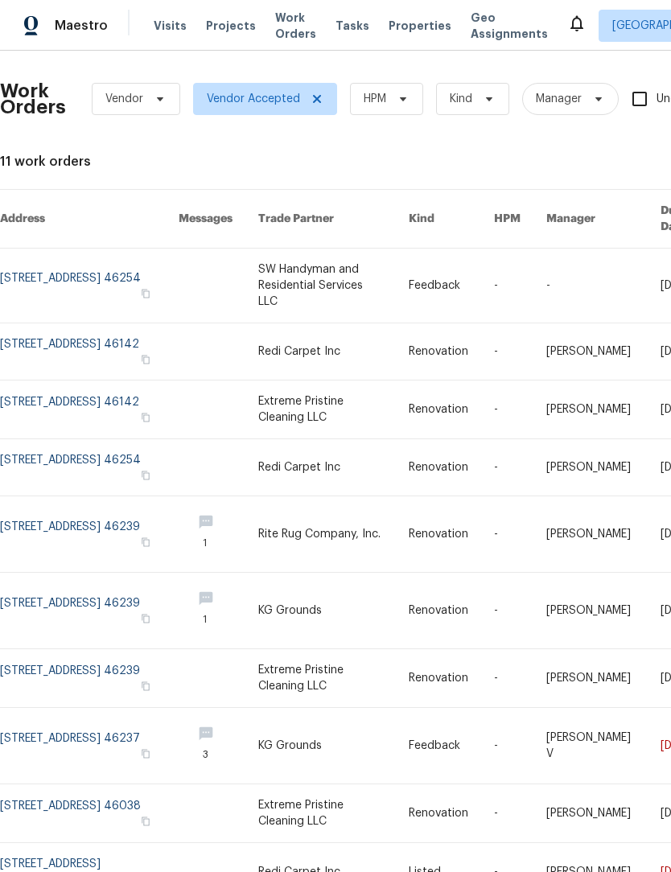
scroll to position [0, 0]
click at [317, 94] on icon at bounding box center [316, 98] width 13 height 13
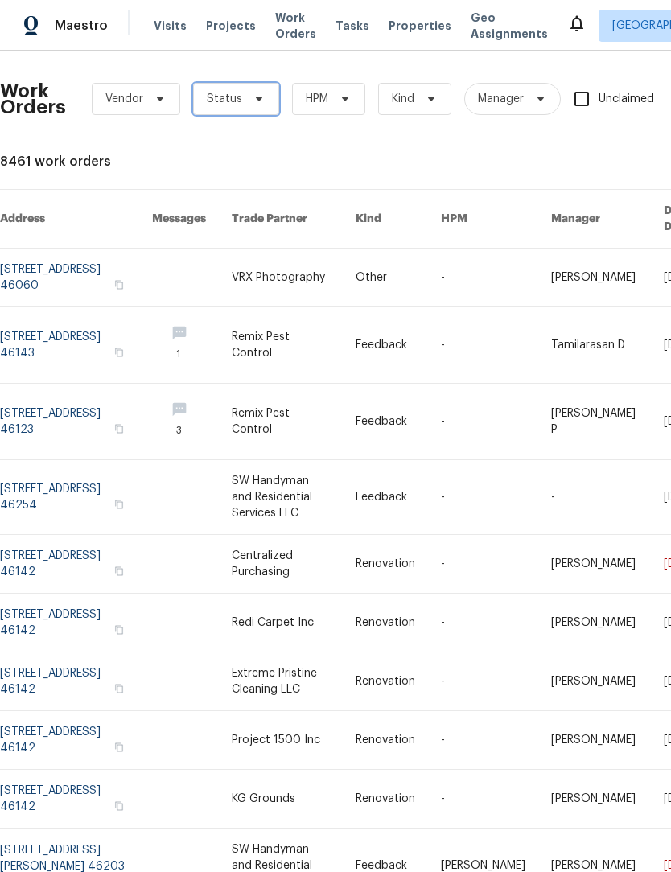
click at [217, 105] on span "Status" at bounding box center [224, 99] width 35 height 16
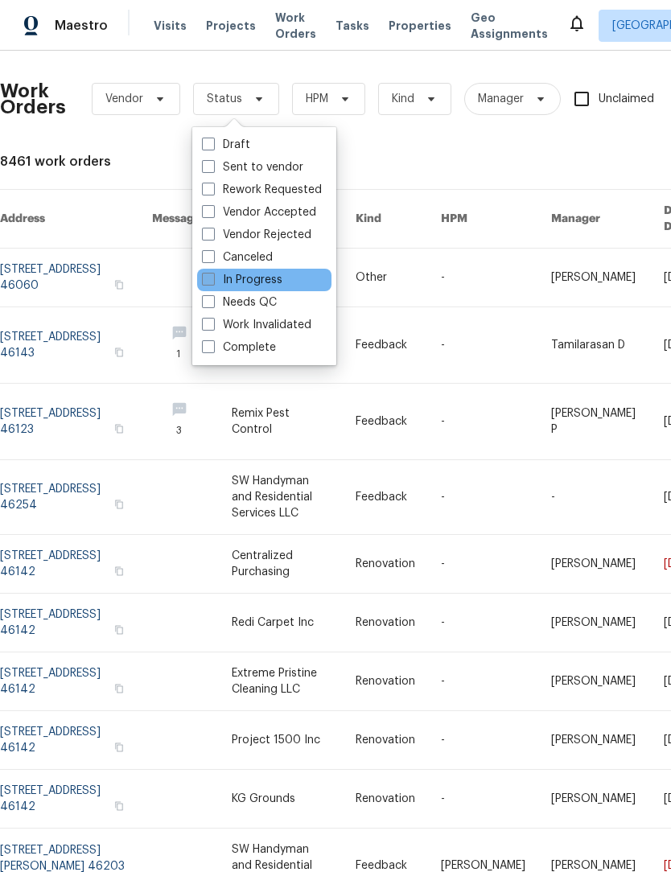
click at [209, 278] on span at bounding box center [208, 279] width 13 height 13
click at [209, 278] on input "In Progress" at bounding box center [207, 277] width 10 height 10
checkbox input "true"
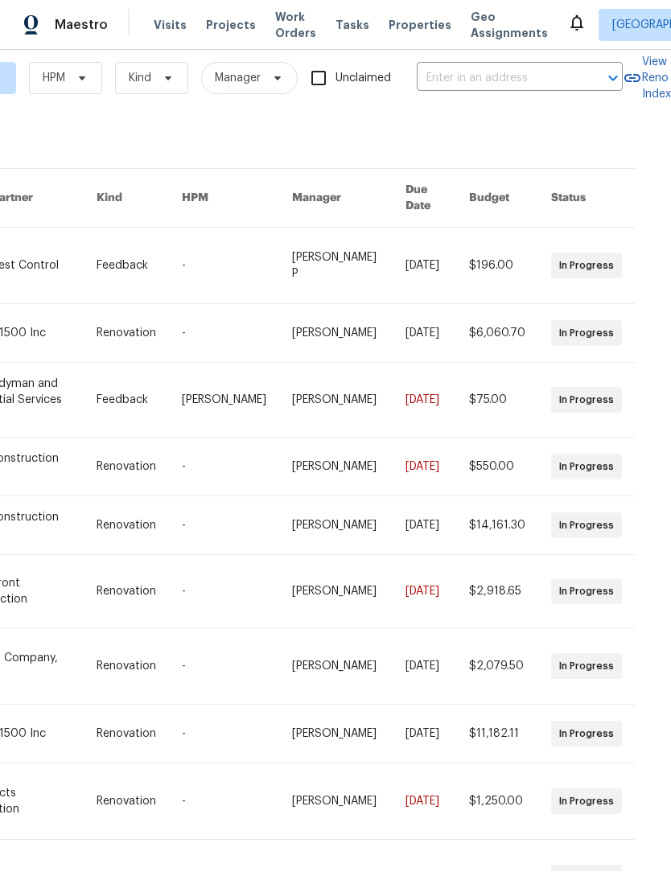
scroll to position [20, 289]
click at [620, 844] on div "Work Orders Vendor In Progress HPM Kind Manager Unclaimed ​ View Reno Index 14 …" at bounding box center [335, 461] width 671 height 821
click at [622, 846] on div "Work Orders Vendor In Progress HPM Kind Manager Unclaimed ​ View Reno Index 14 …" at bounding box center [335, 461] width 671 height 821
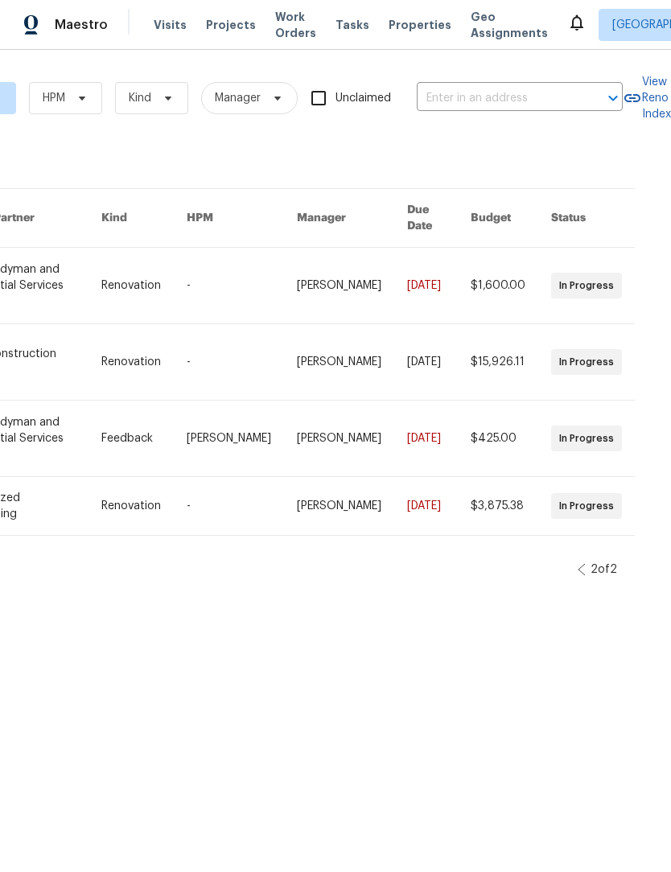
scroll to position [0, 289]
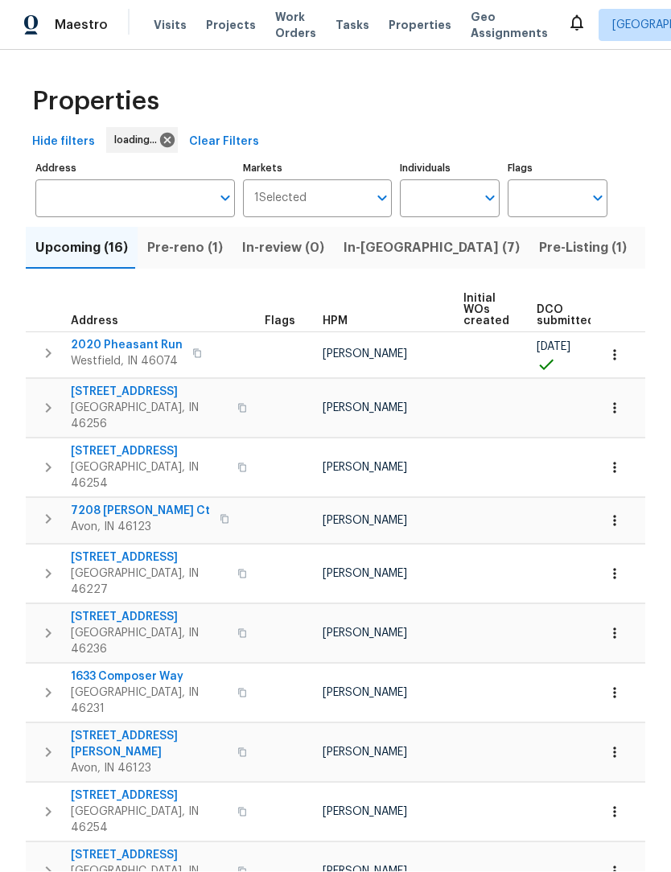
scroll to position [1, 0]
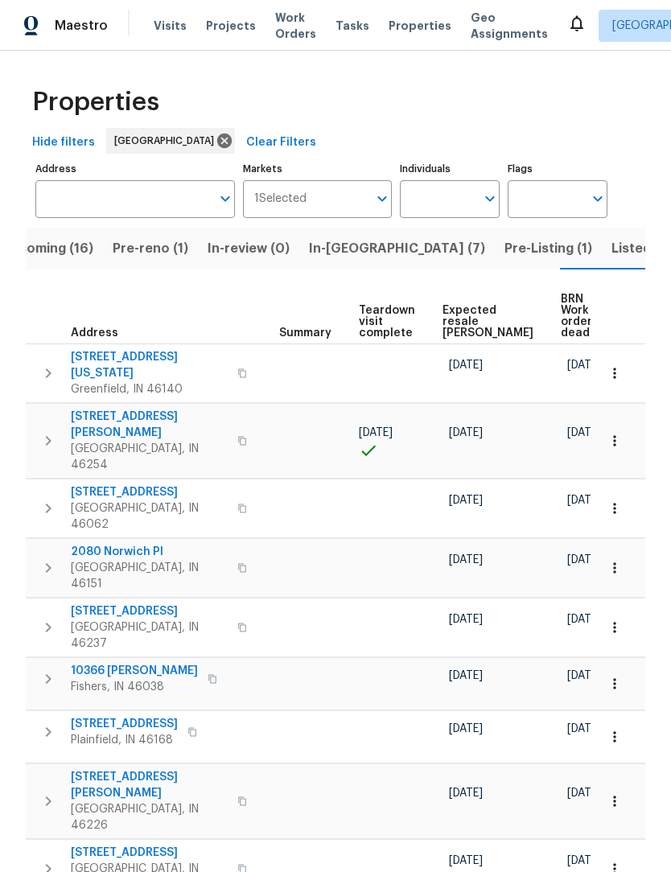
scroll to position [0, 302]
click at [457, 306] on span "Expected resale [PERSON_NAME]" at bounding box center [488, 322] width 91 height 34
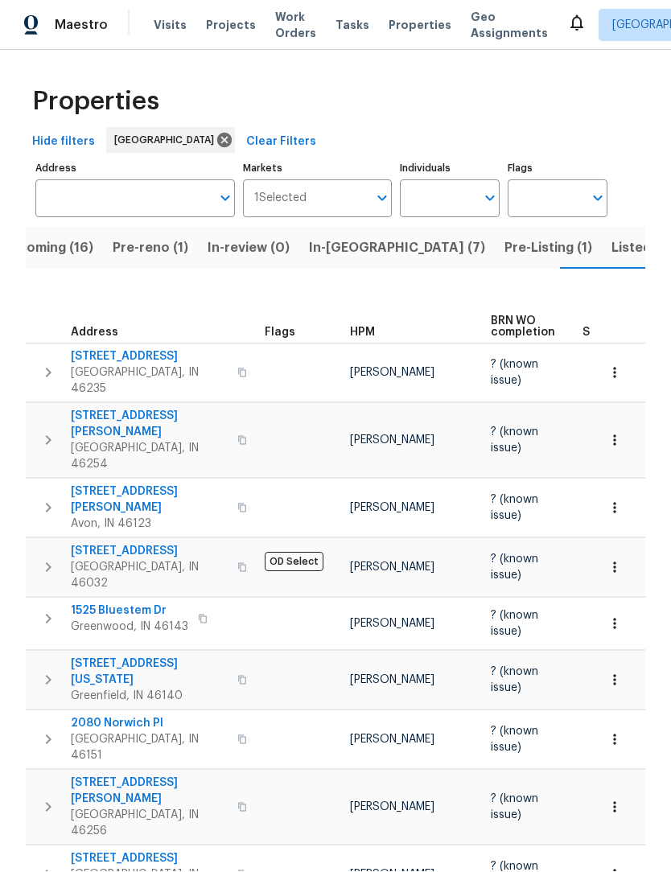
click at [611, 237] on span "Listed (41)" at bounding box center [645, 248] width 68 height 23
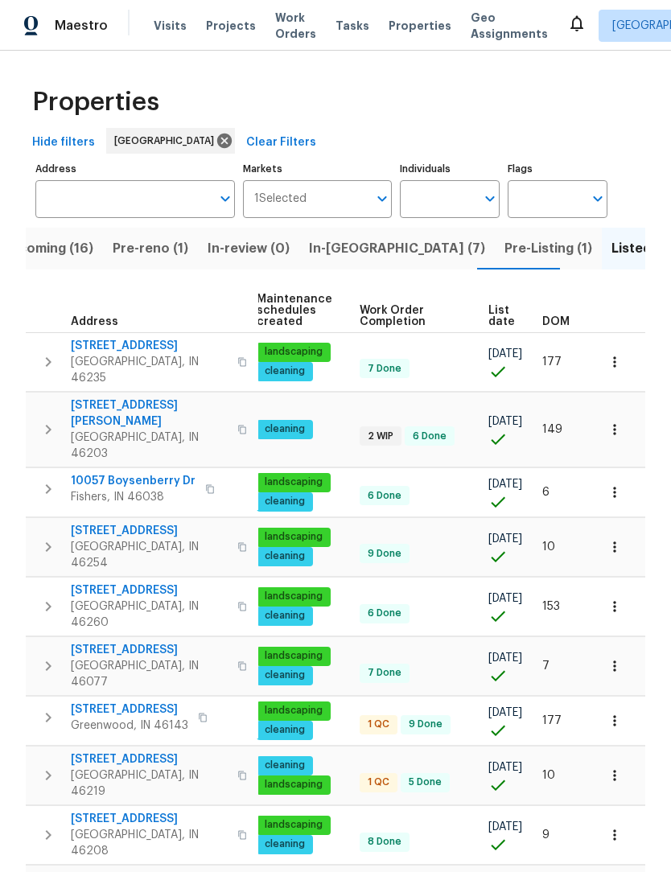
scroll to position [0, 234]
click at [564, 320] on span "DOM" at bounding box center [555, 321] width 27 height 11
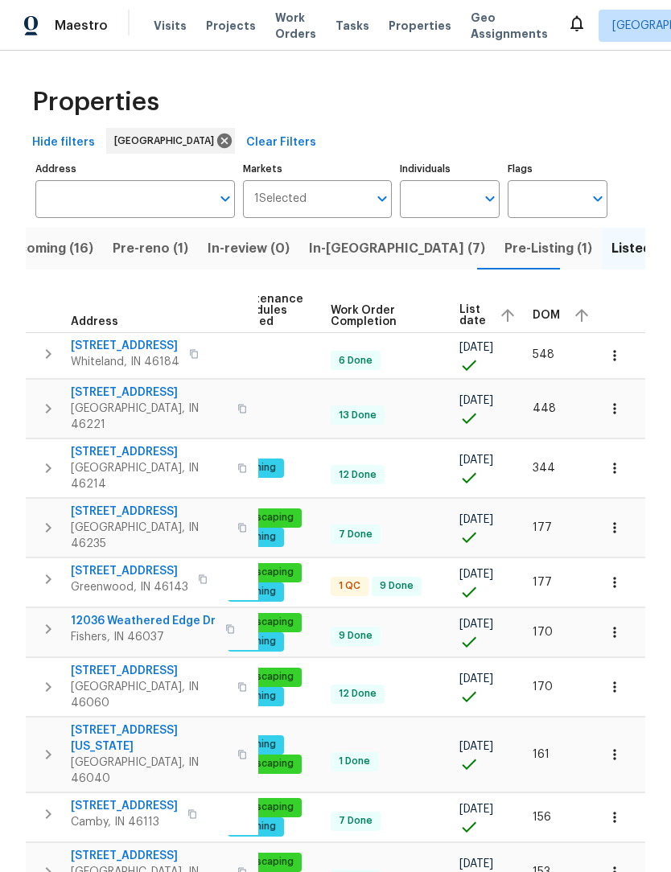
scroll to position [0, 262]
click at [544, 312] on span "DOM" at bounding box center [546, 315] width 27 height 11
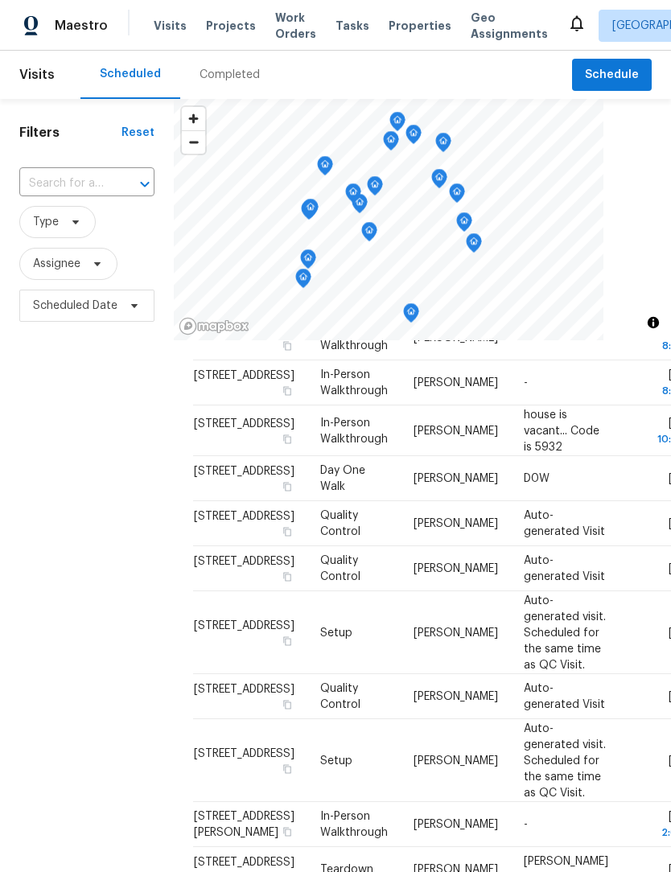
scroll to position [426, 0]
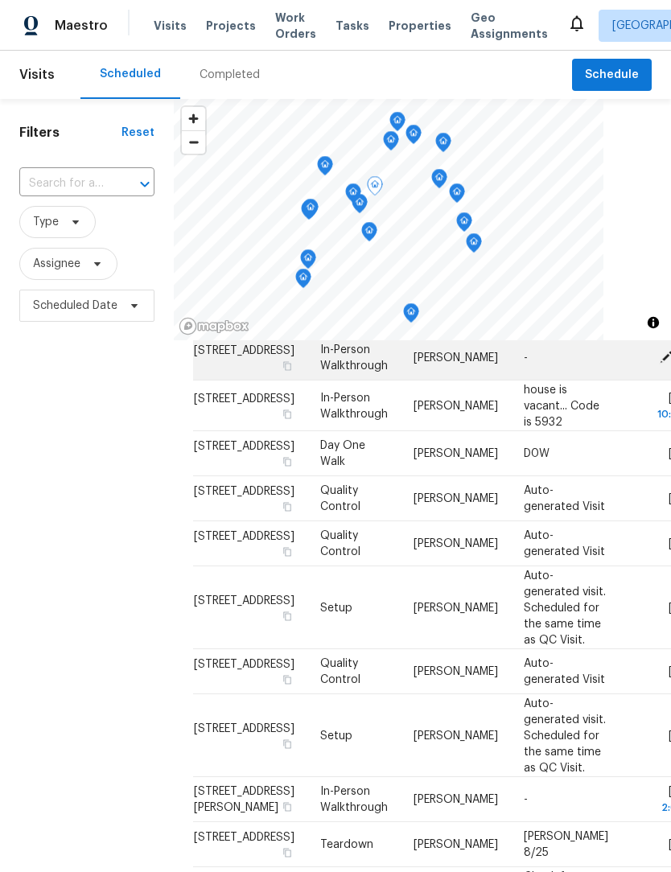
click at [659, 363] on icon at bounding box center [665, 356] width 13 height 13
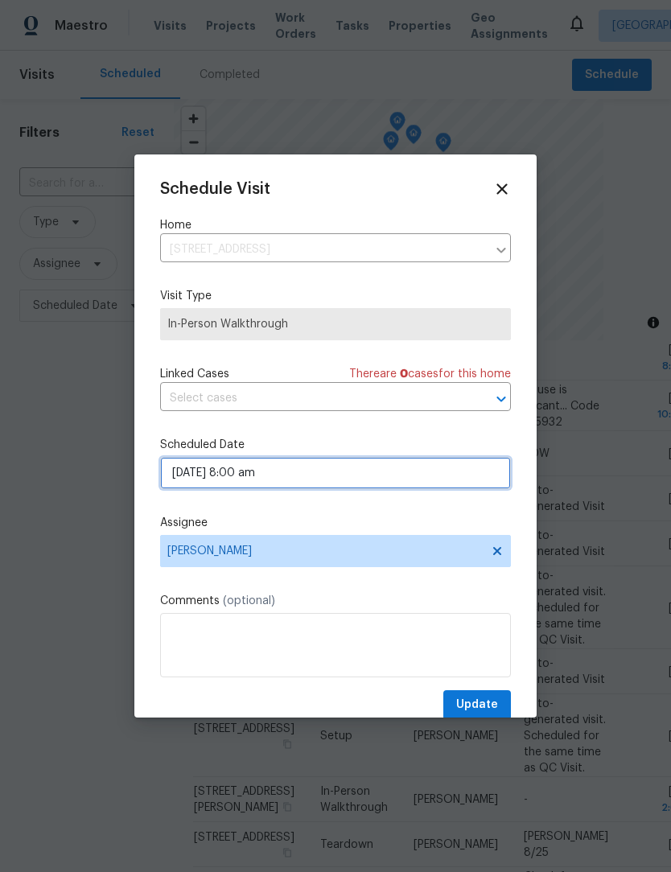
click at [183, 478] on input "[DATE] 8:00 am" at bounding box center [335, 473] width 351 height 32
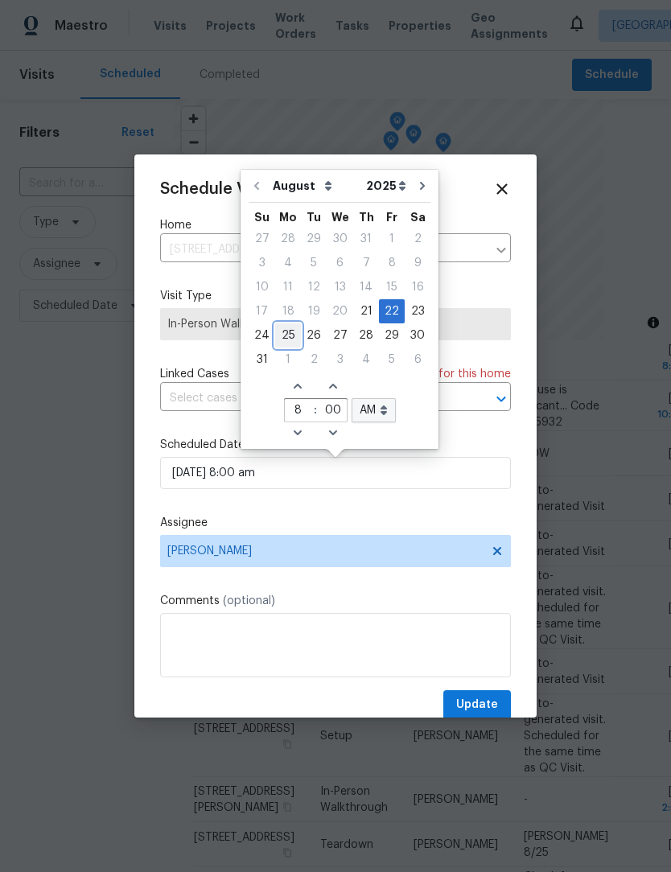
click at [284, 333] on div "25" at bounding box center [288, 335] width 26 height 23
type input "[DATE] 8:00 am"
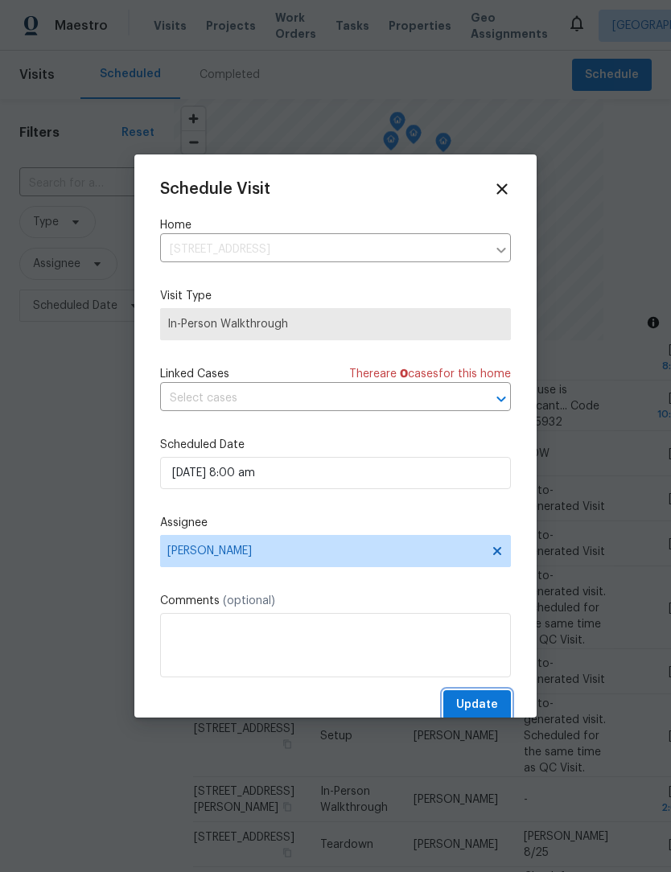
click at [491, 704] on span "Update" at bounding box center [477, 705] width 42 height 20
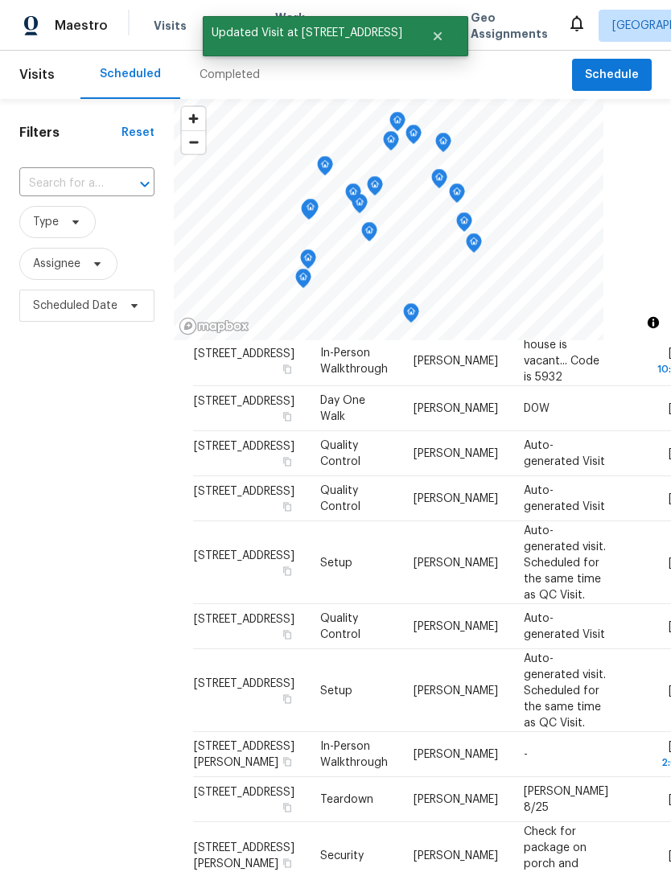
click at [101, 482] on div "Filters Reset ​ Type Assignee Scheduled Date" at bounding box center [87, 568] width 174 height 938
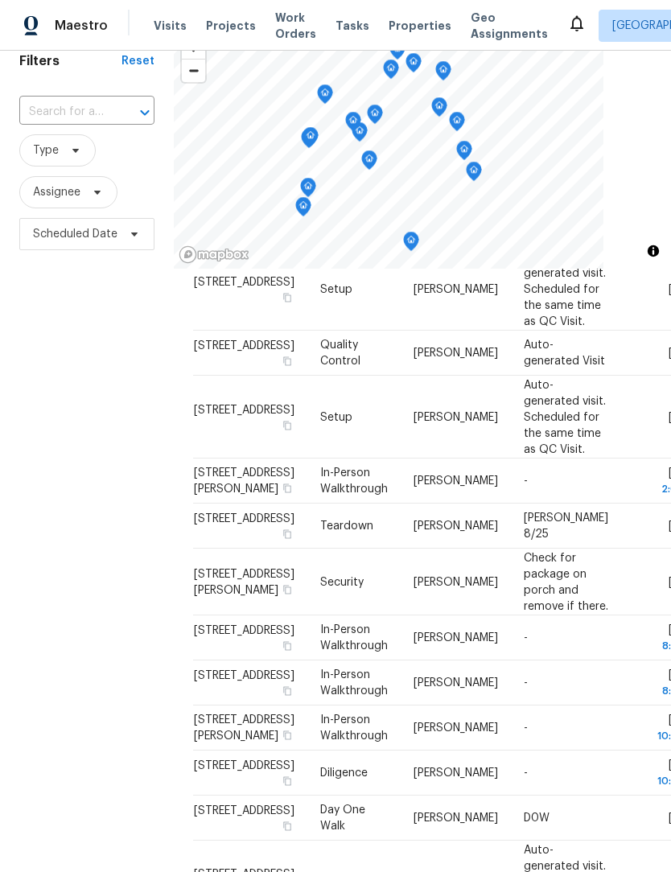
scroll to position [74, 0]
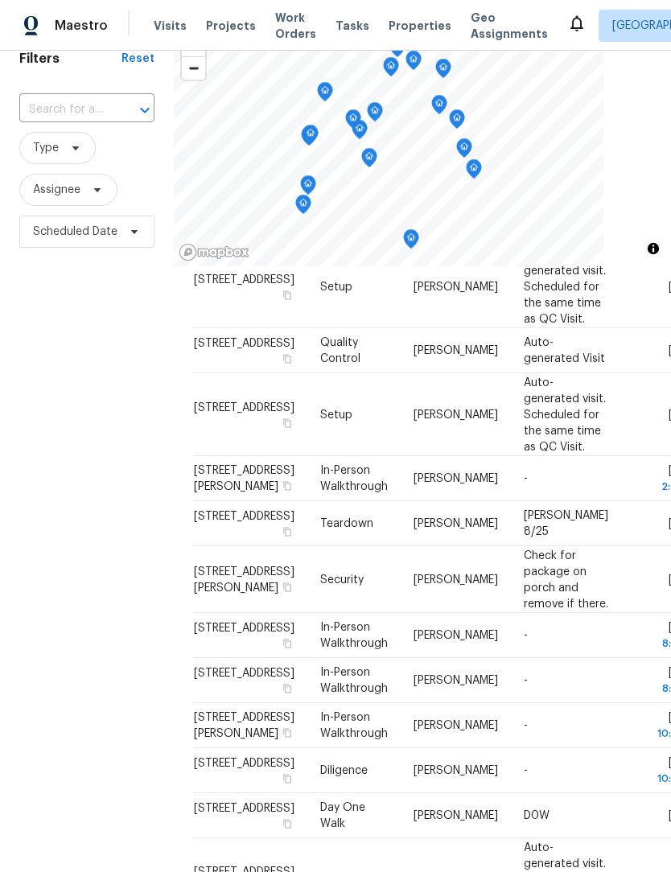
click at [111, 436] on div "Filters Reset ​ Type Assignee Scheduled Date" at bounding box center [87, 494] width 174 height 938
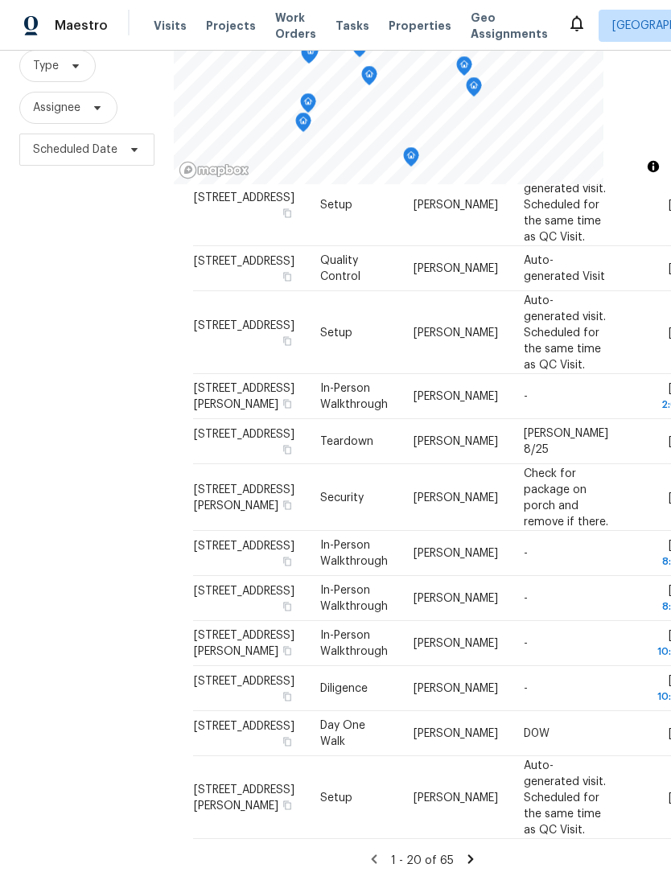
scroll to position [155, 0]
click at [101, 466] on div "Filters Reset ​ Type Assignee Scheduled Date" at bounding box center [87, 413] width 174 height 938
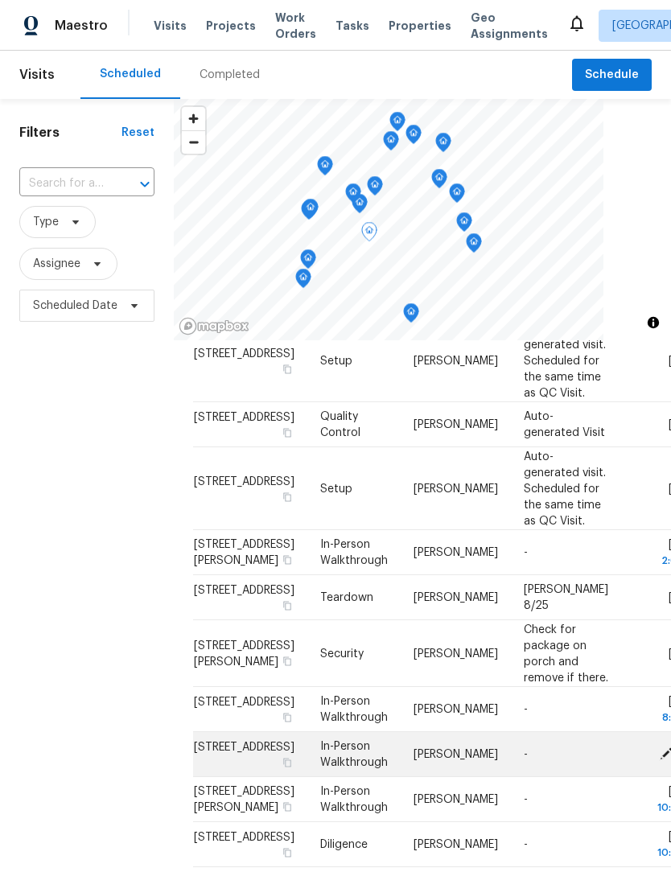
scroll to position [0, 0]
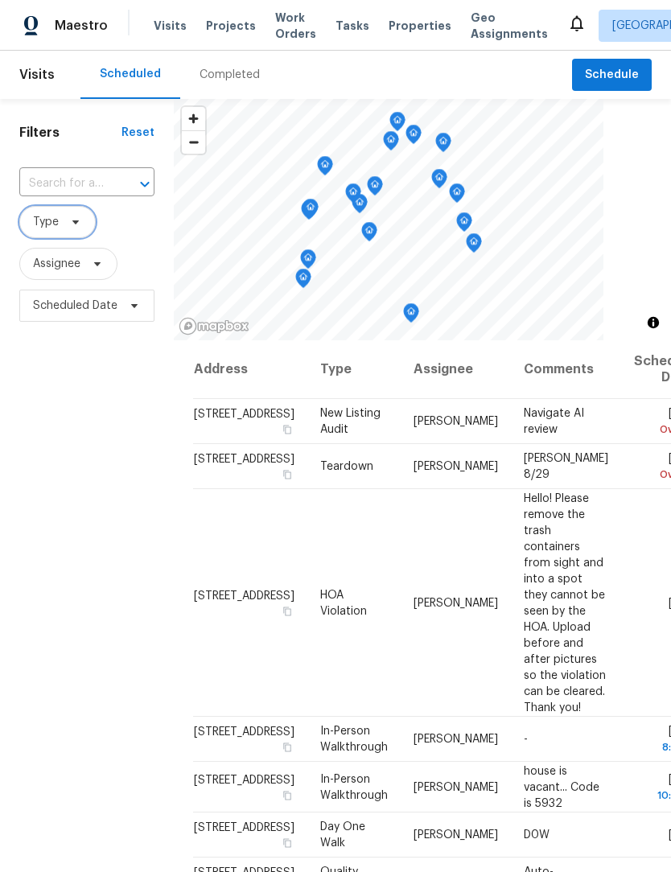
click at [41, 224] on span "Type" at bounding box center [46, 222] width 26 height 16
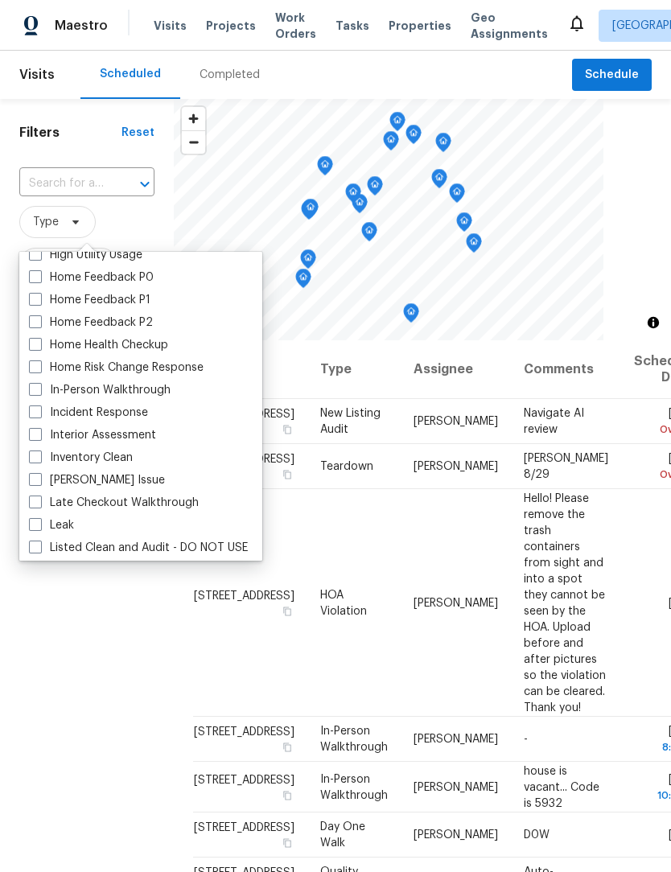
scroll to position [519, 0]
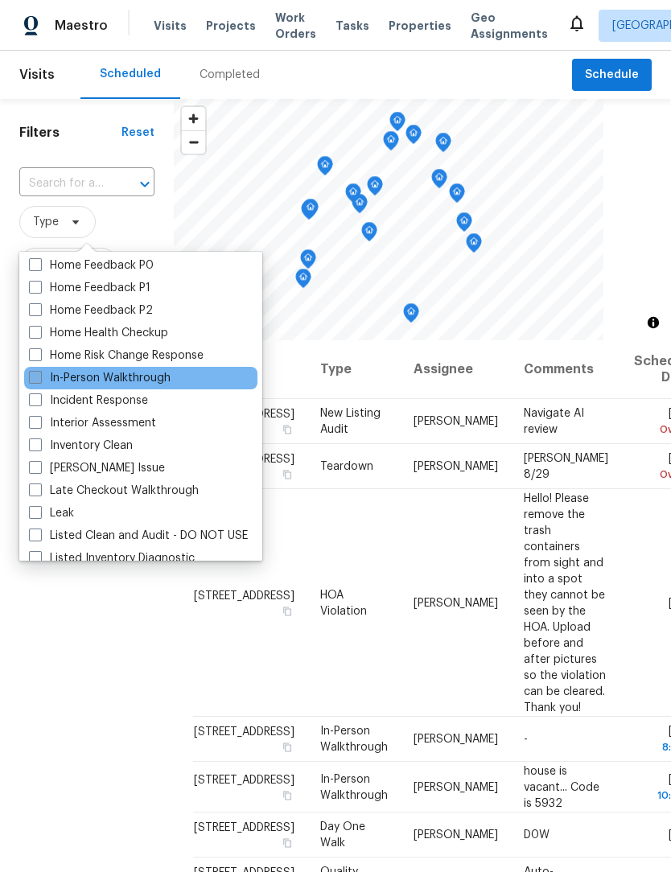
click at [39, 376] on span at bounding box center [35, 377] width 13 height 13
click at [39, 376] on input "In-Person Walkthrough" at bounding box center [34, 375] width 10 height 10
checkbox input "true"
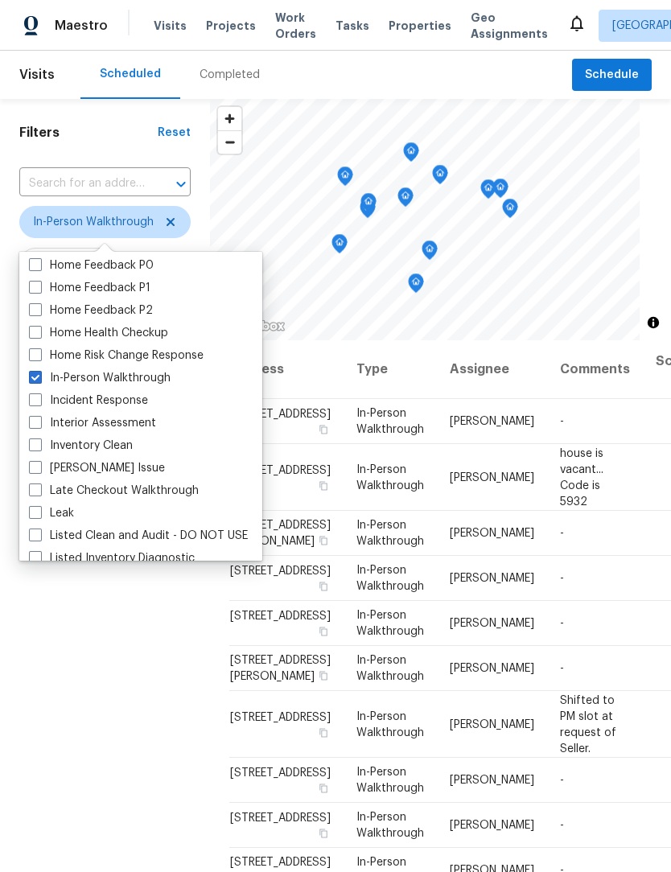
click at [107, 626] on div "Filters Reset ​ In-Person Walkthrough Assignee Scheduled Date" at bounding box center [105, 568] width 210 height 938
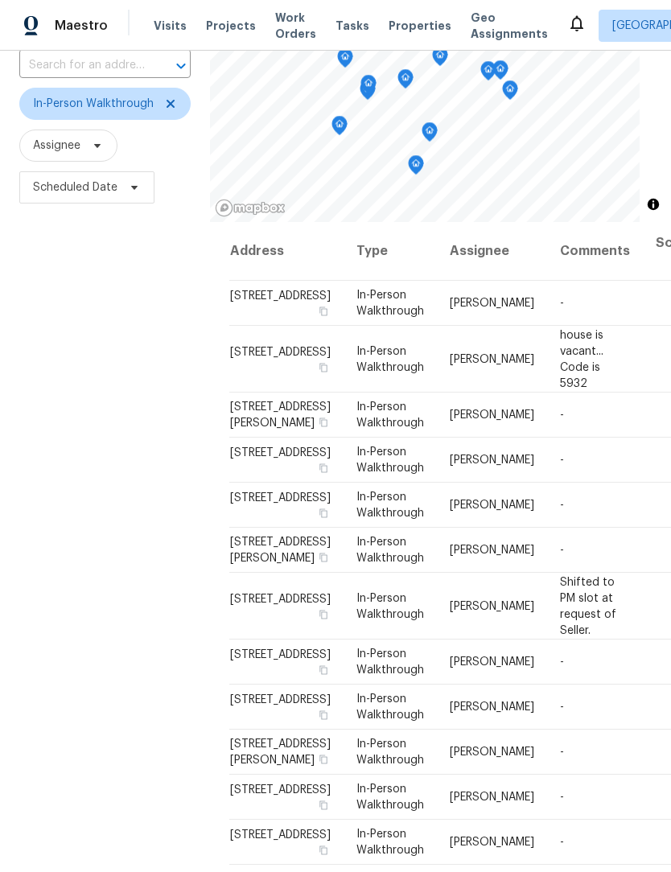
scroll to position [121, 0]
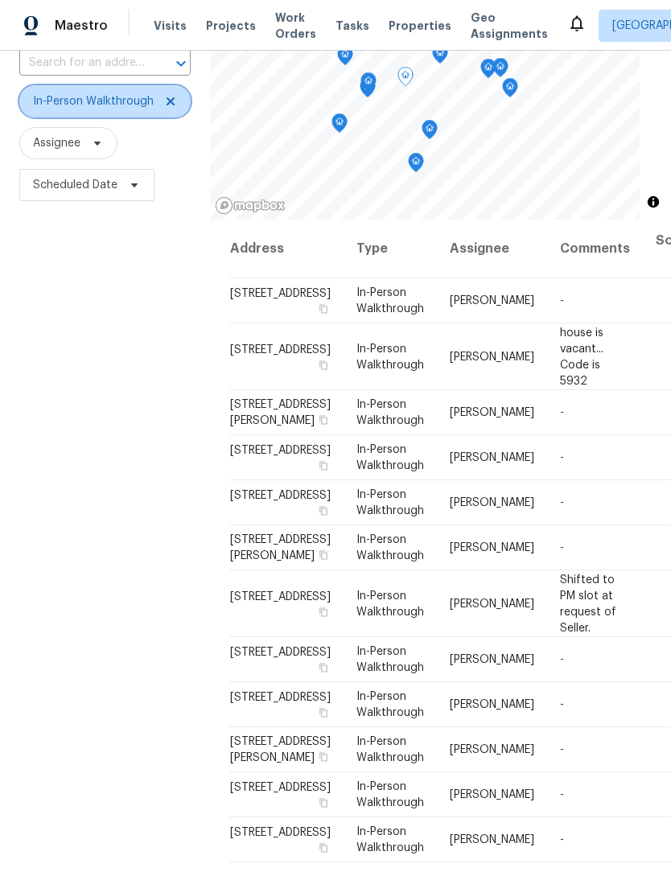
click at [50, 102] on span "In-Person Walkthrough" at bounding box center [93, 101] width 121 height 16
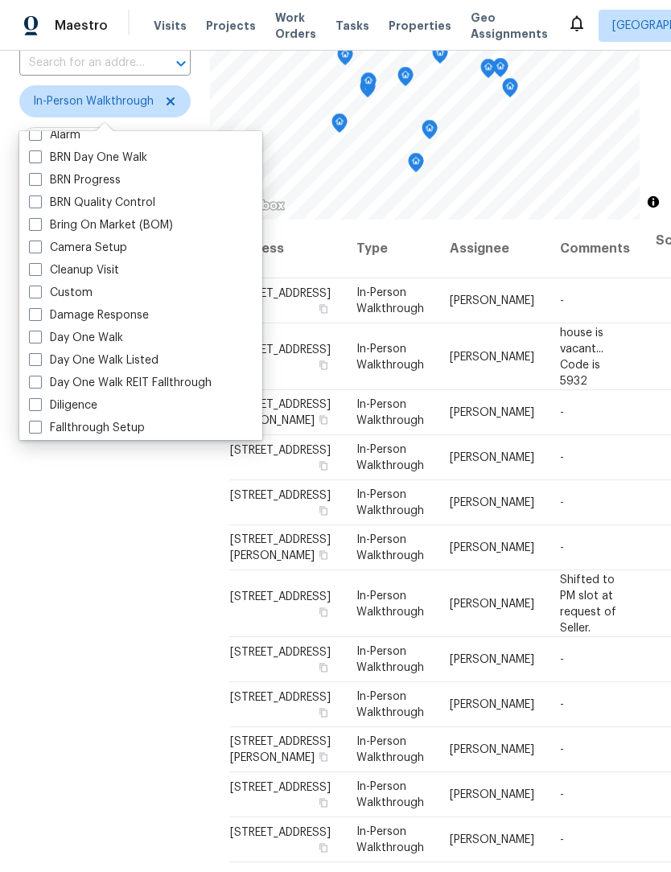
scroll to position [188, 0]
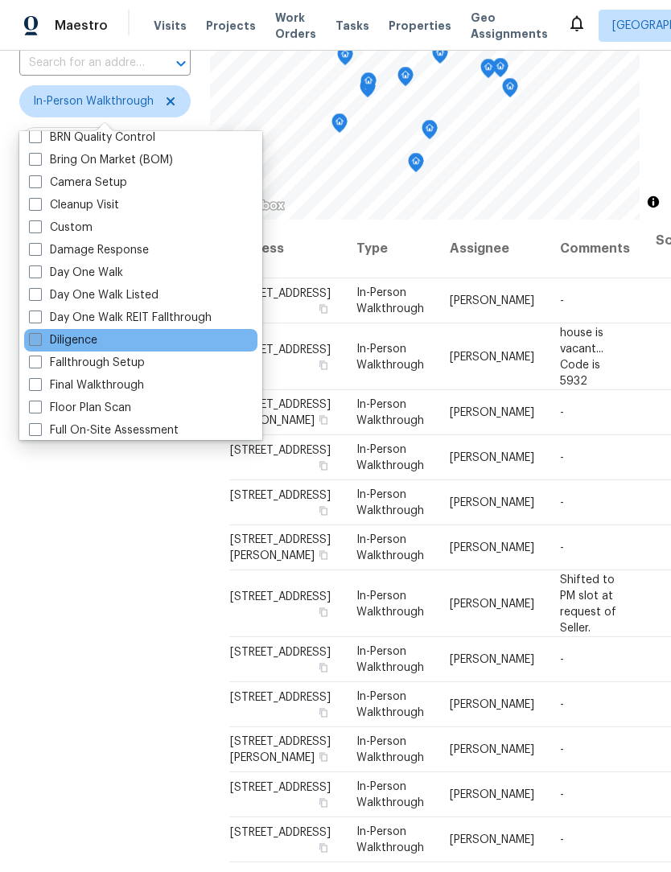
click at [31, 343] on span at bounding box center [35, 339] width 13 height 13
click at [31, 343] on input "Diligence" at bounding box center [34, 337] width 10 height 10
checkbox input "true"
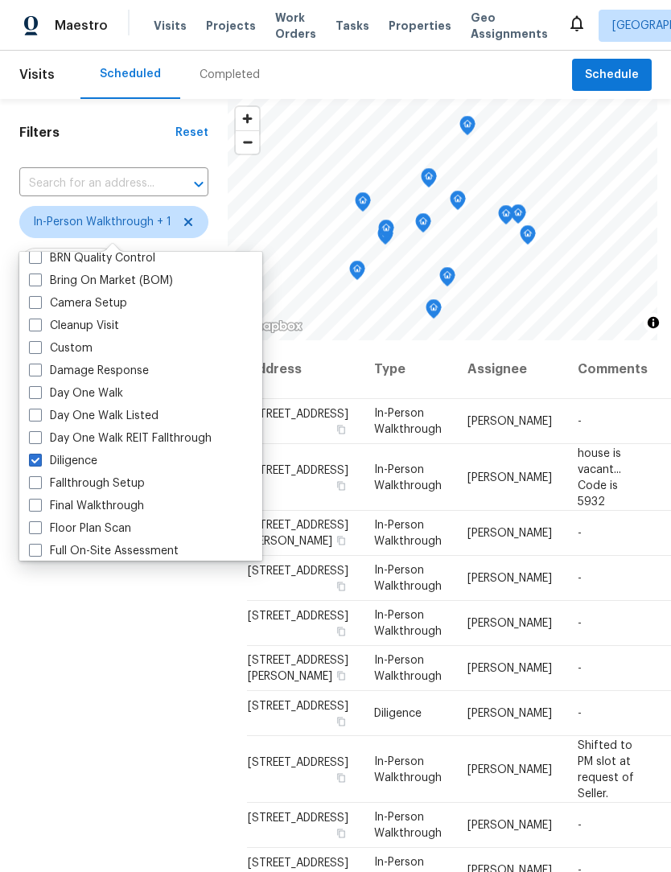
click at [92, 679] on div "Filters Reset ​ In-Person Walkthrough + 1 Assignee Scheduled Date" at bounding box center [114, 568] width 228 height 938
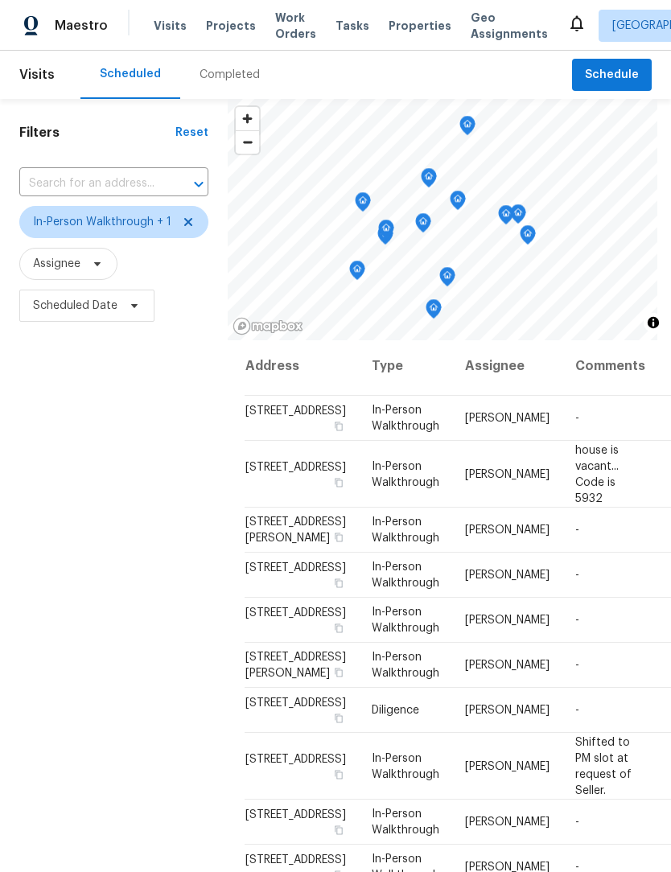
scroll to position [262, 2]
click at [139, 532] on div "Filters Reset ​ In-Person Walkthrough + 1 Assignee Scheduled Date" at bounding box center [114, 568] width 228 height 938
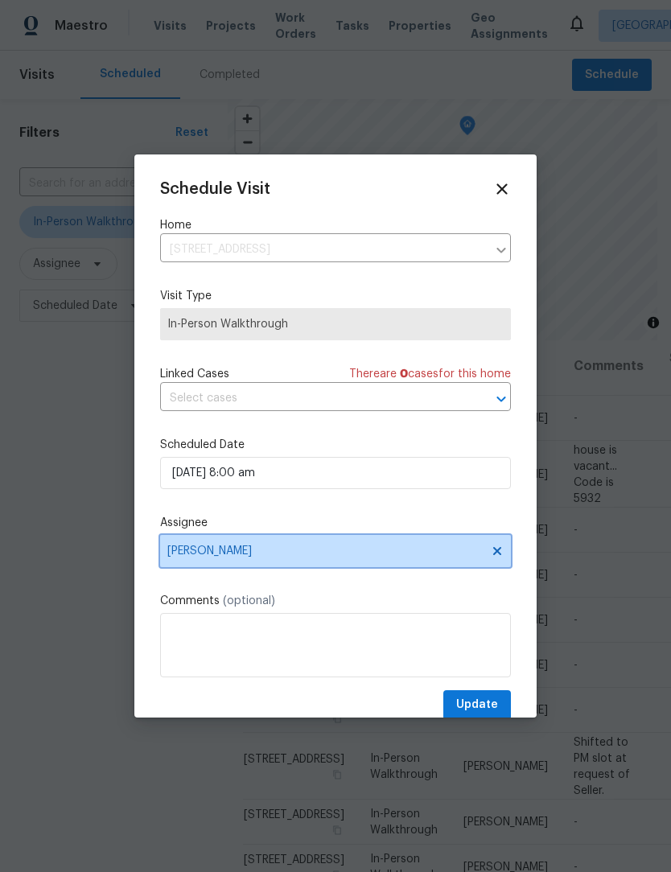
click at [245, 557] on span "[PERSON_NAME]" at bounding box center [324, 550] width 315 height 13
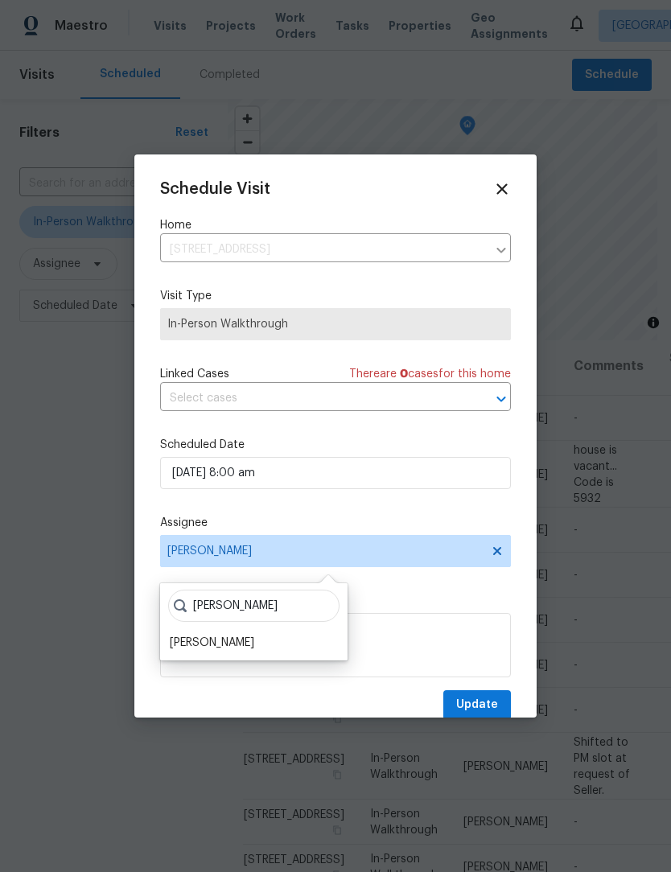
scroll to position [33, 0]
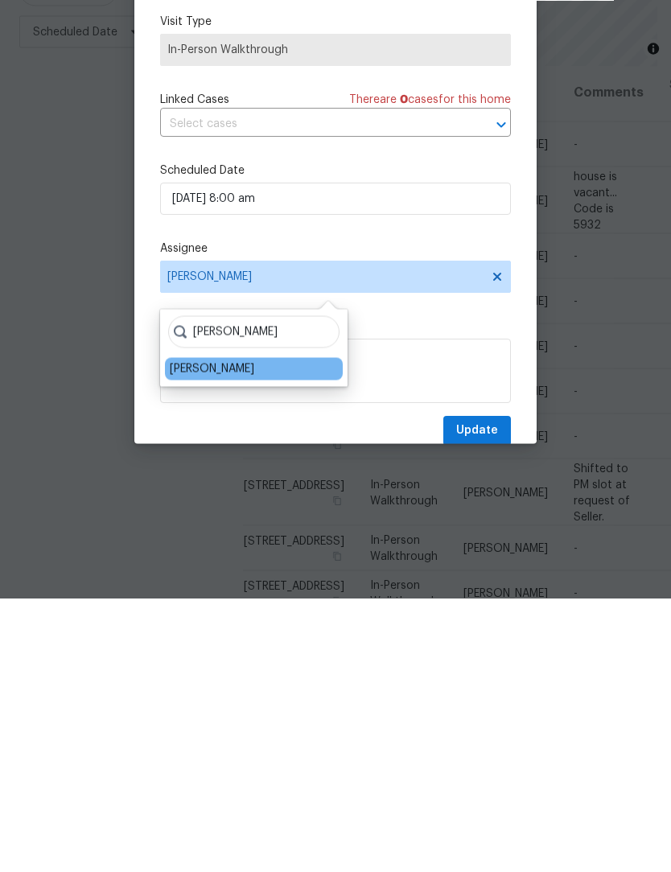
type input "Dodd"
click at [231, 634] on div "[PERSON_NAME]" at bounding box center [212, 642] width 84 height 16
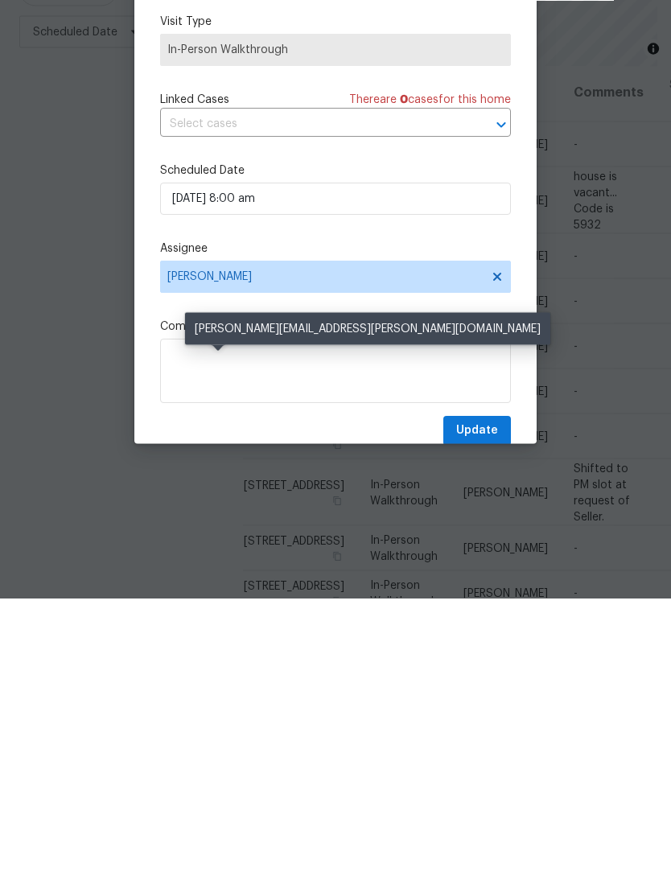
scroll to position [53, 0]
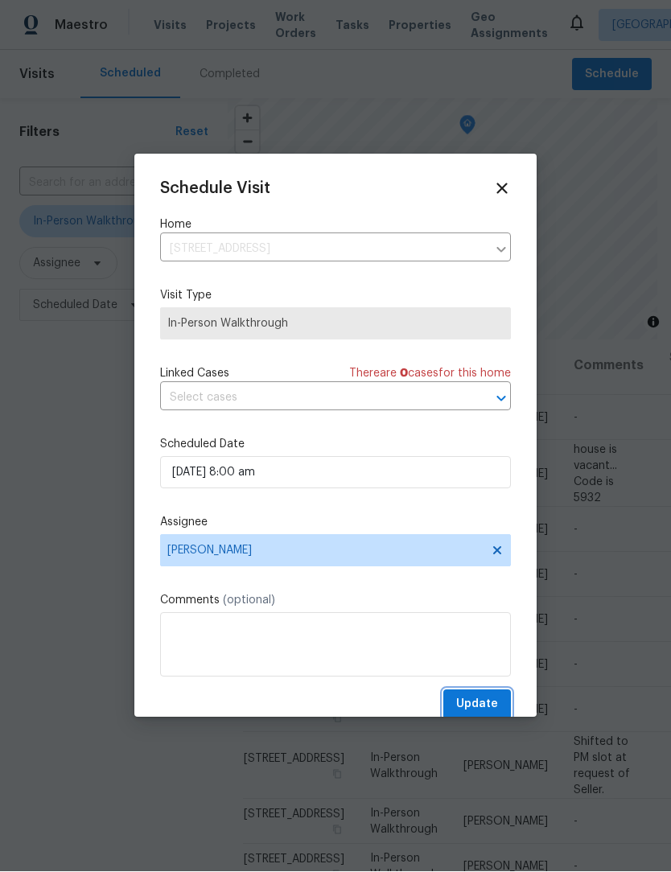
click at [487, 704] on span "Update" at bounding box center [477, 705] width 42 height 20
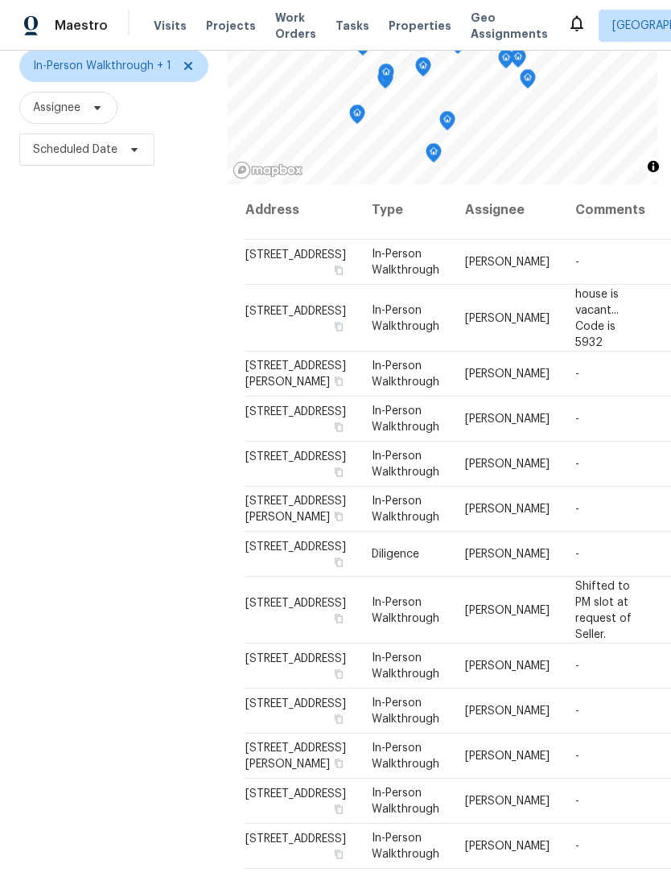
scroll to position [155, 0]
click at [109, 532] on div "Filters Reset ​ In-Person Walkthrough + 1 Assignee Scheduled Date" at bounding box center [114, 413] width 228 height 938
click at [88, 499] on div "Filters Reset ​ In-Person Walkthrough + 1 Assignee Scheduled Date" at bounding box center [114, 413] width 228 height 938
click at [117, 617] on div "Filters Reset ​ In-Person Walkthrough + 1 Assignee Scheduled Date" at bounding box center [114, 413] width 228 height 938
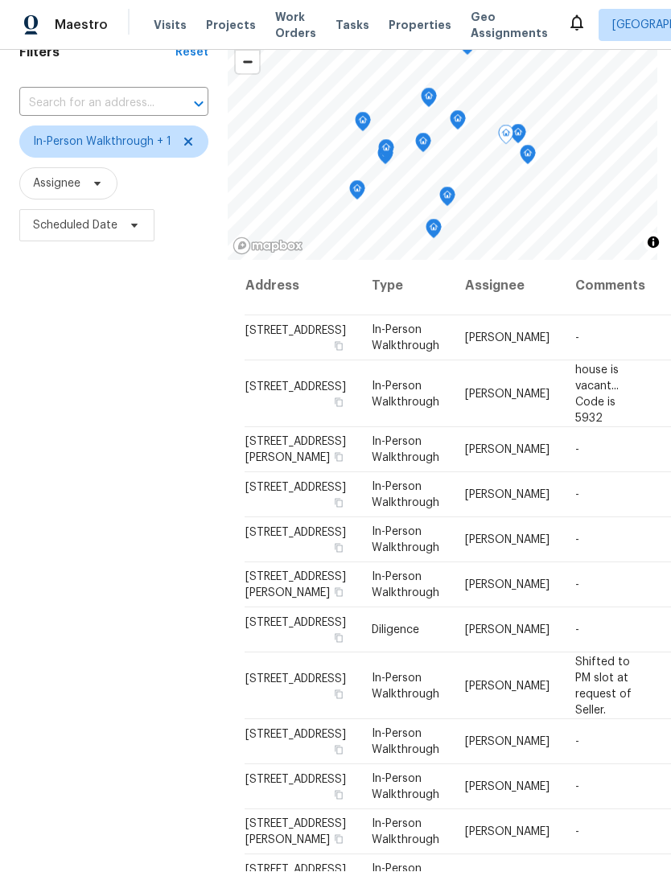
scroll to position [72, 0]
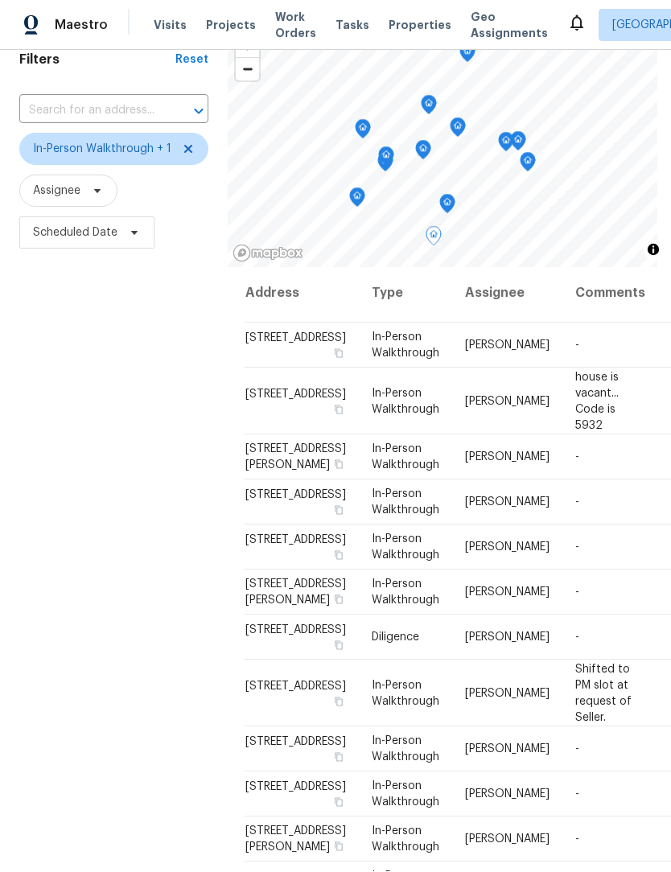
click at [128, 555] on div "Filters Reset ​ In-Person Walkthrough + 1 Assignee Scheduled Date" at bounding box center [114, 496] width 228 height 938
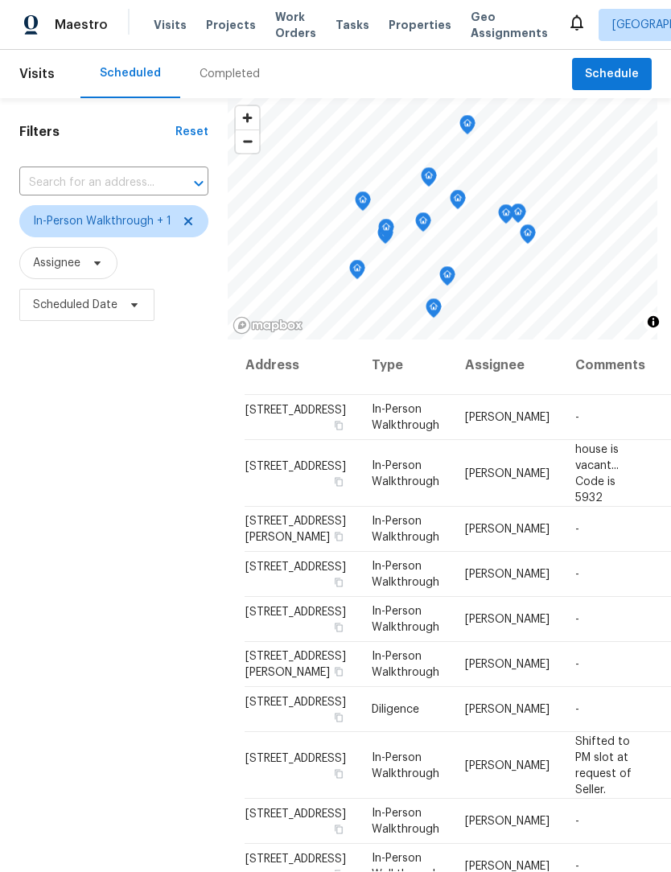
scroll to position [0, 0]
click at [190, 216] on icon at bounding box center [188, 222] width 13 height 13
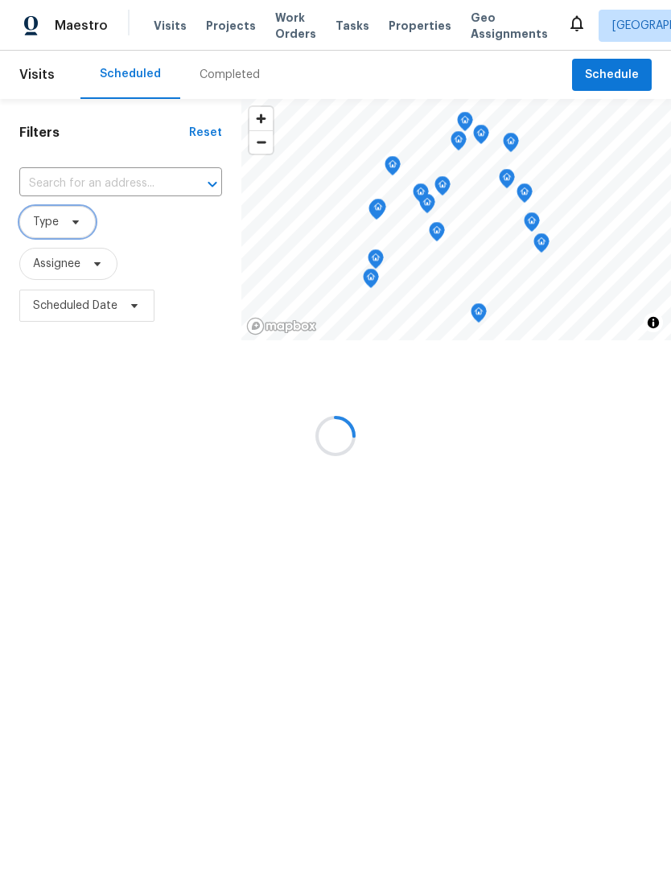
scroll to position [296, 0]
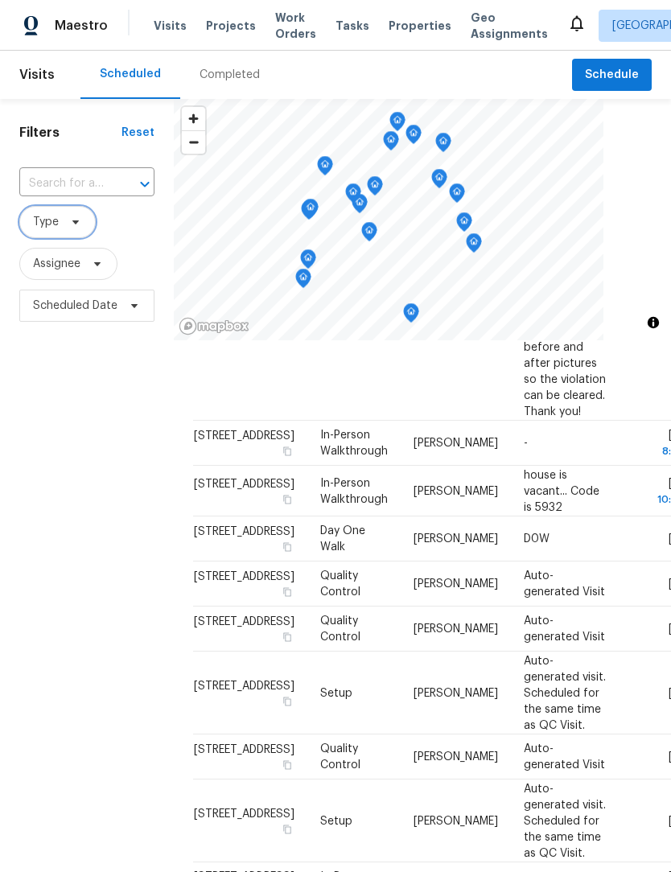
click at [53, 233] on span "Type" at bounding box center [57, 222] width 76 height 32
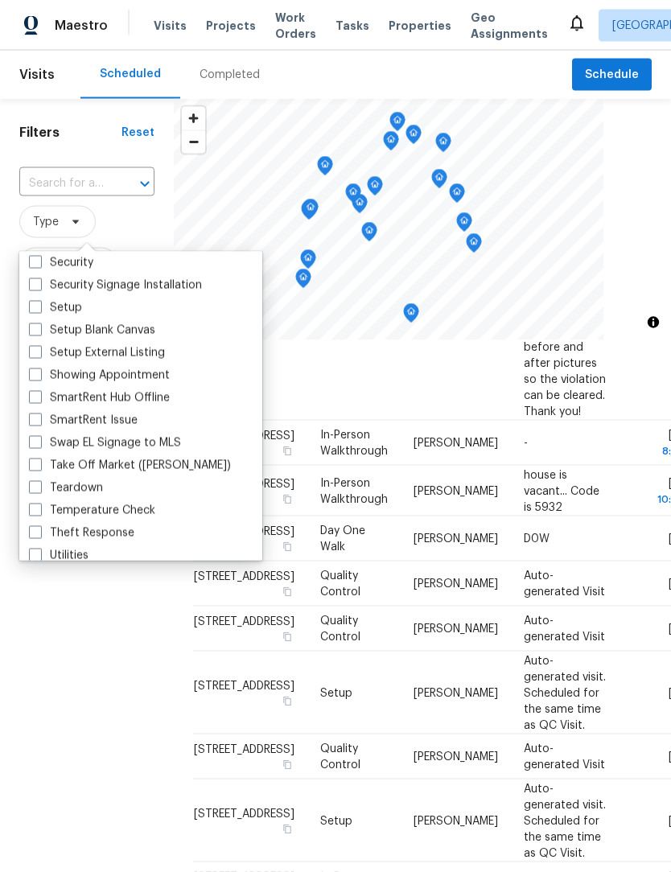
scroll to position [1336, 0]
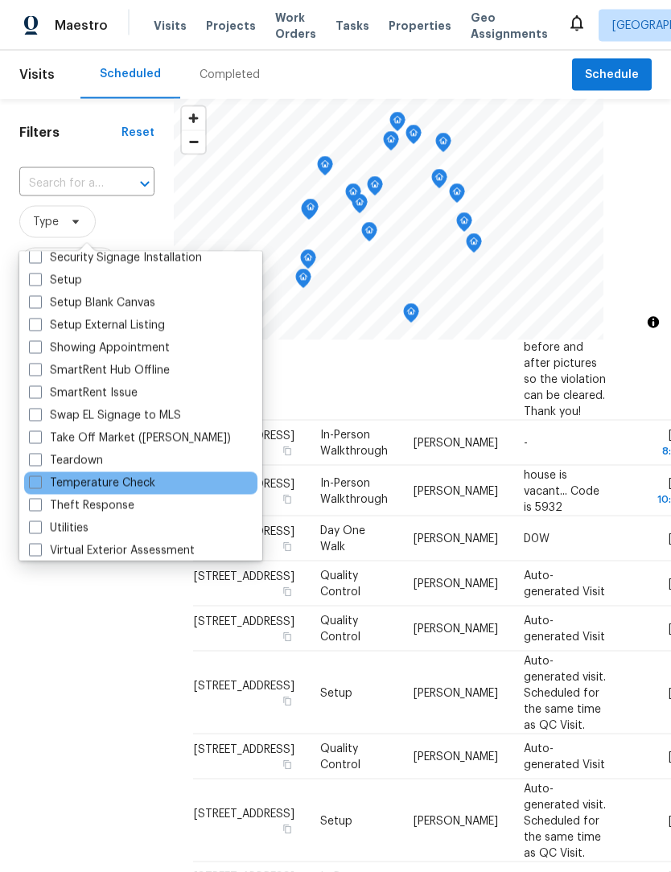
click at [27, 472] on div "Temperature Check" at bounding box center [140, 483] width 233 height 23
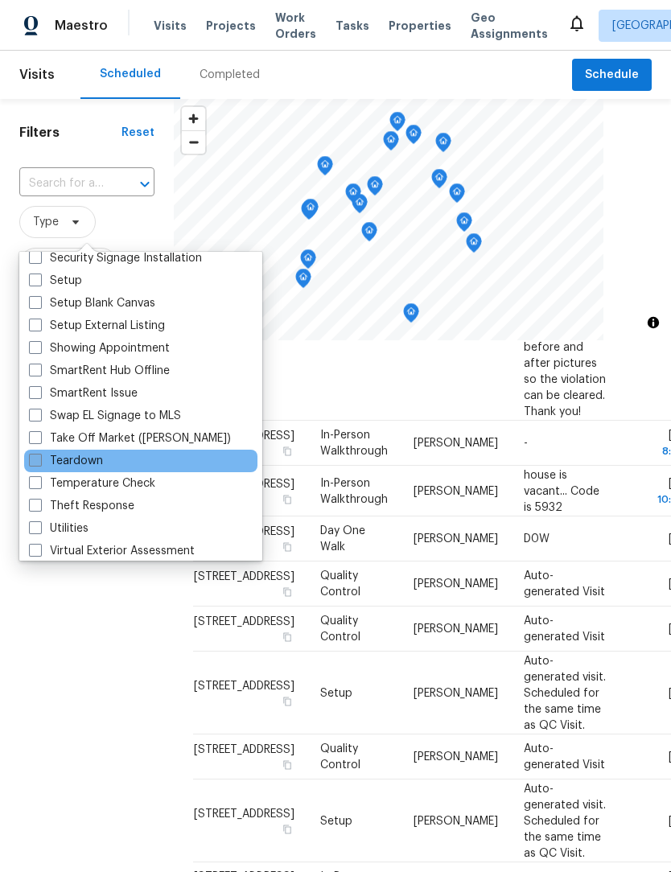
click at [37, 455] on span at bounding box center [35, 460] width 13 height 13
click at [37, 455] on input "Teardown" at bounding box center [34, 458] width 10 height 10
checkbox input "true"
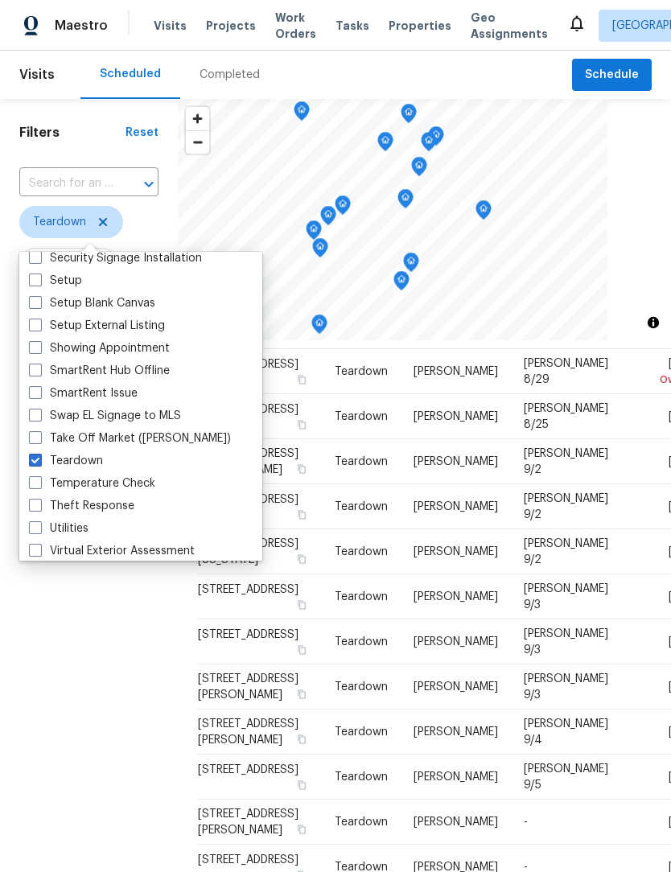
click at [63, 634] on div "Filters Reset ​ Teardown Assignee Scheduled Date" at bounding box center [89, 568] width 178 height 938
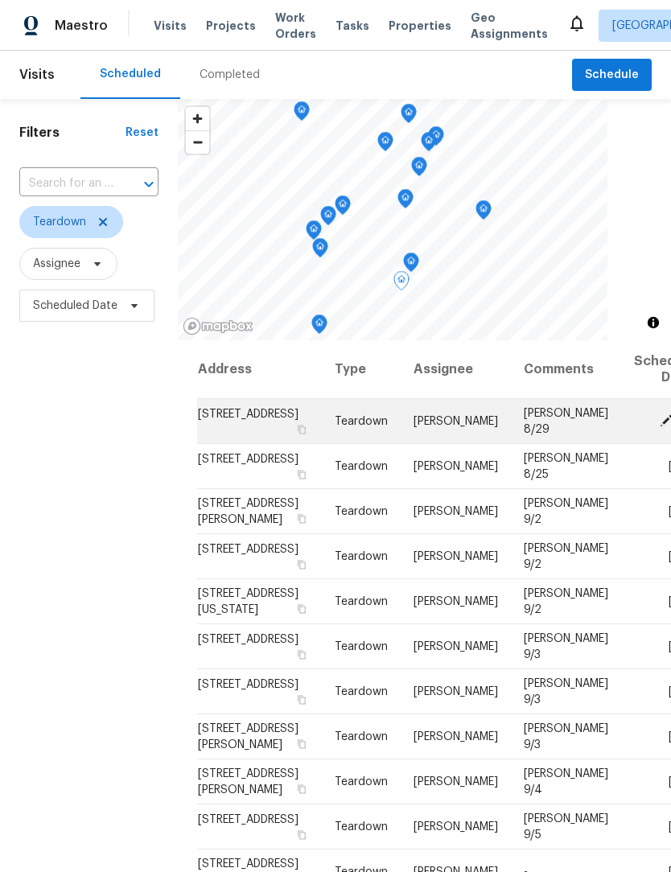
click at [659, 427] on icon at bounding box center [666, 420] width 14 height 14
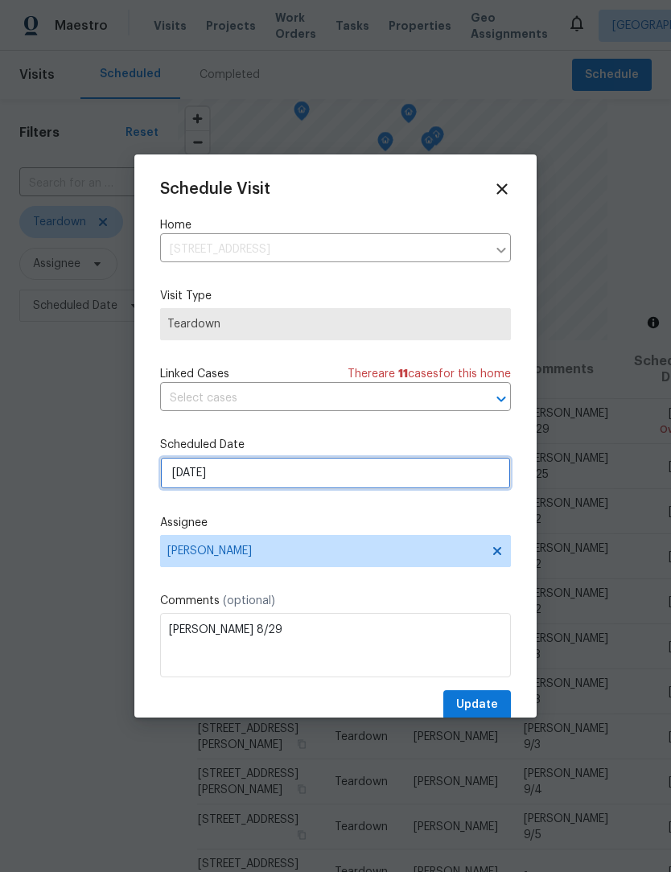
click at [279, 479] on input "8/20/2025" at bounding box center [335, 473] width 351 height 32
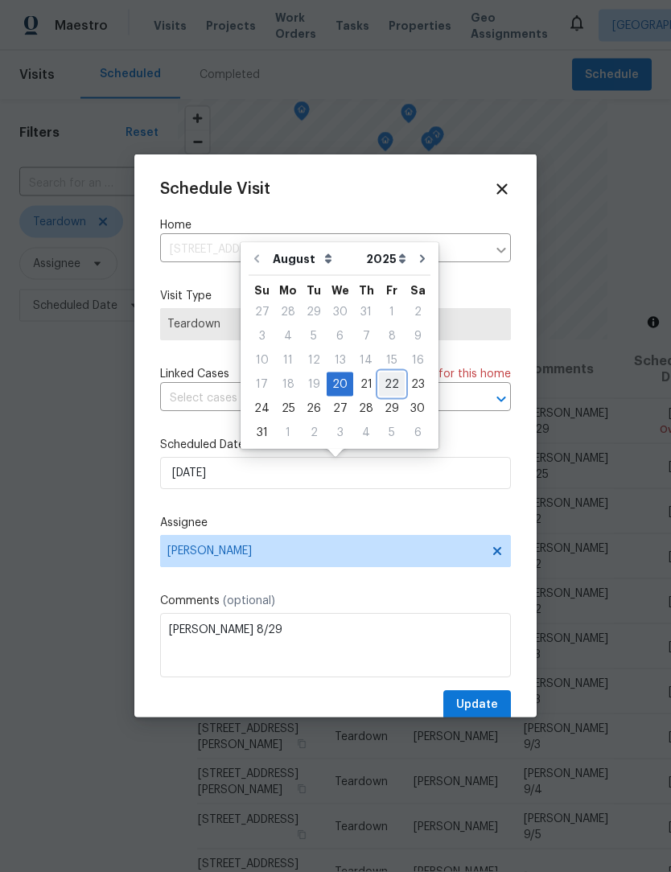
click at [385, 381] on div "22" at bounding box center [392, 384] width 26 height 23
type input "8/22/2025"
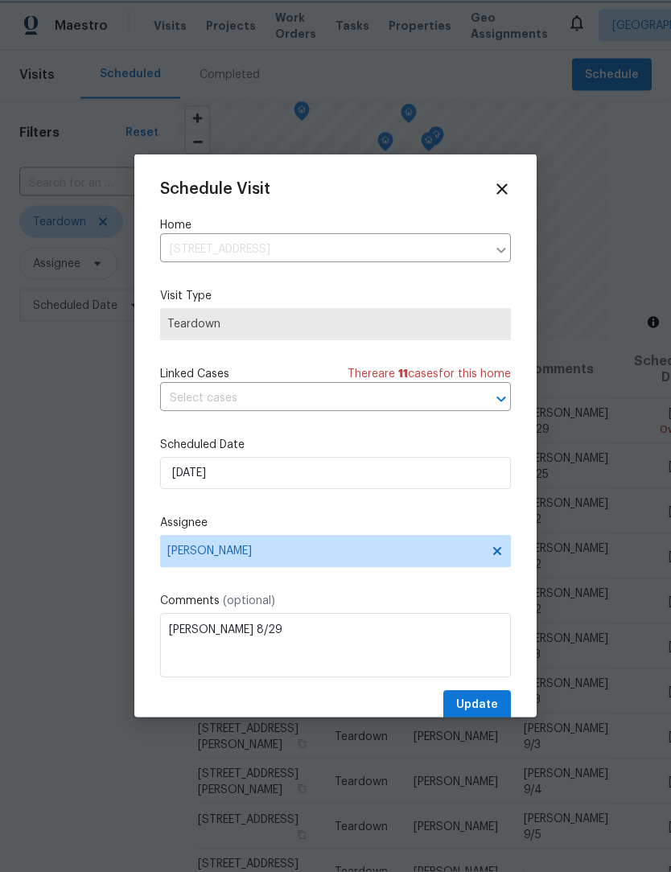
scroll to position [1, 0]
click at [264, 629] on textarea "COE 8/29" at bounding box center [335, 645] width 351 height 64
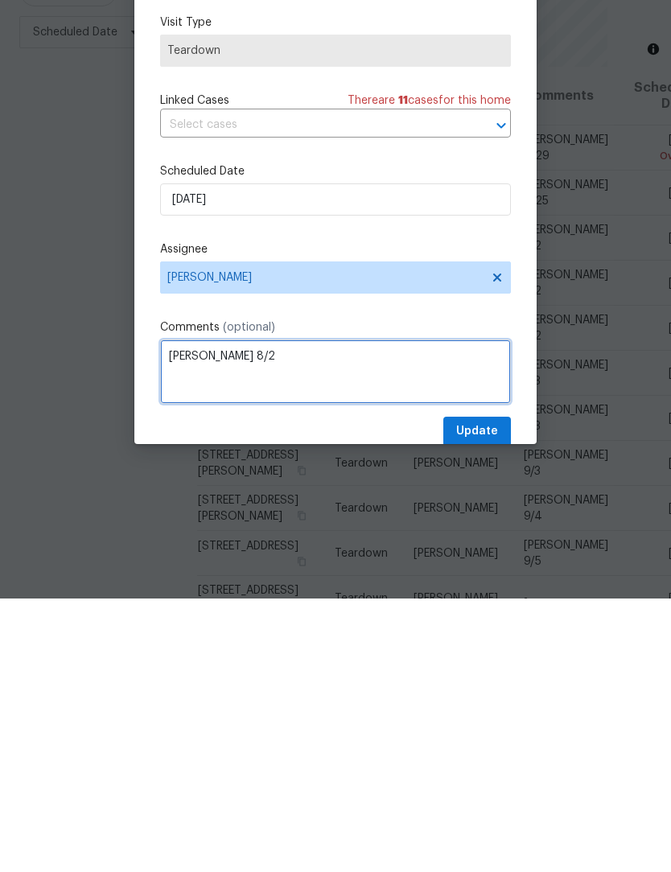
scroll to position [53, 0]
type textarea "COE 8/25"
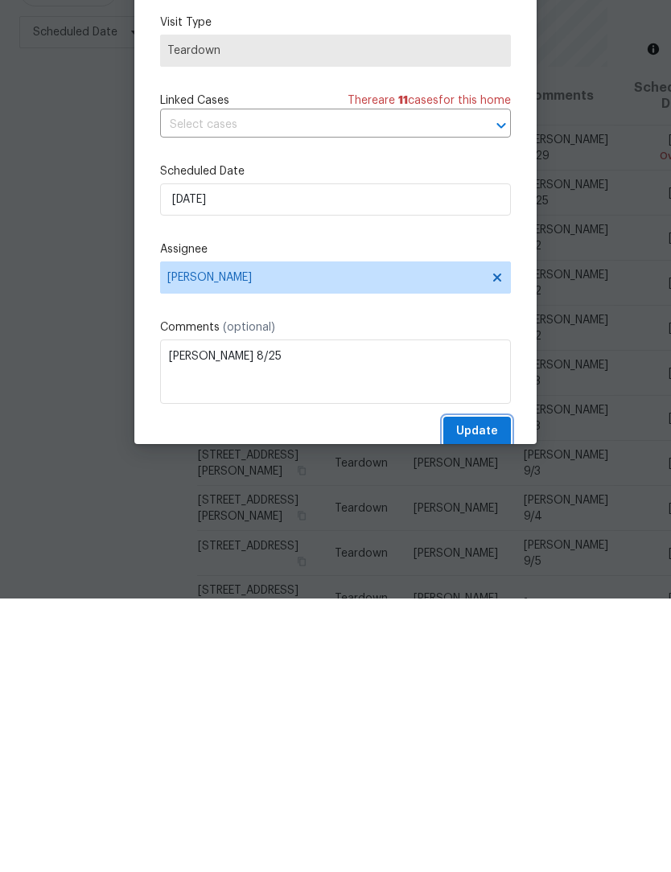
click at [491, 695] on span "Update" at bounding box center [477, 705] width 42 height 20
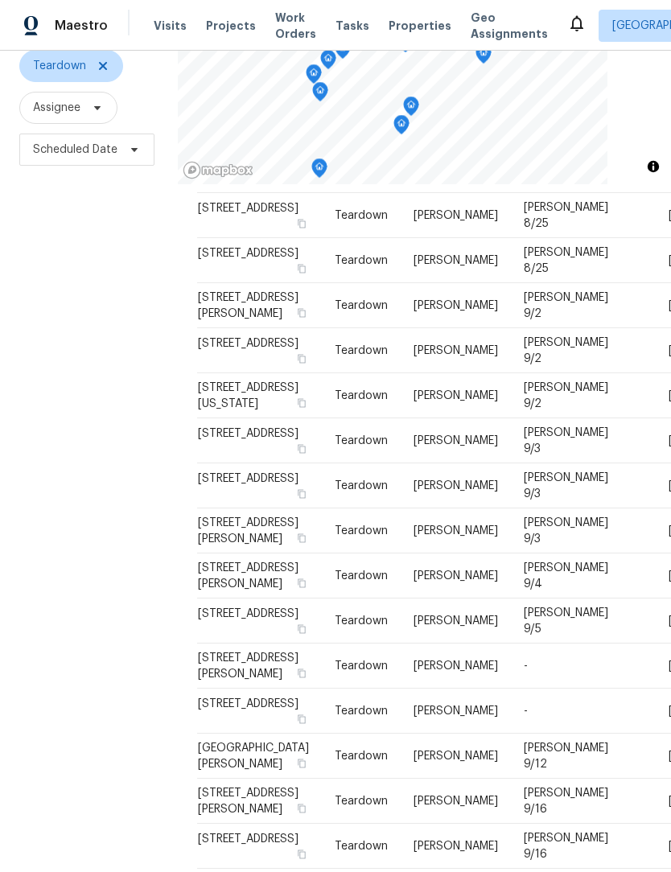
scroll to position [155, 0]
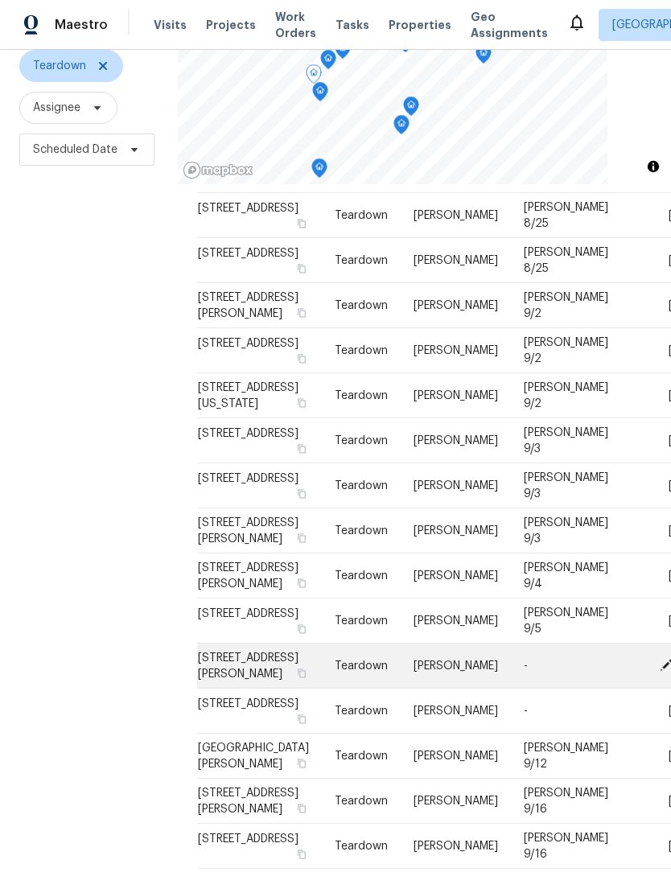
click at [659, 658] on icon at bounding box center [666, 665] width 14 height 14
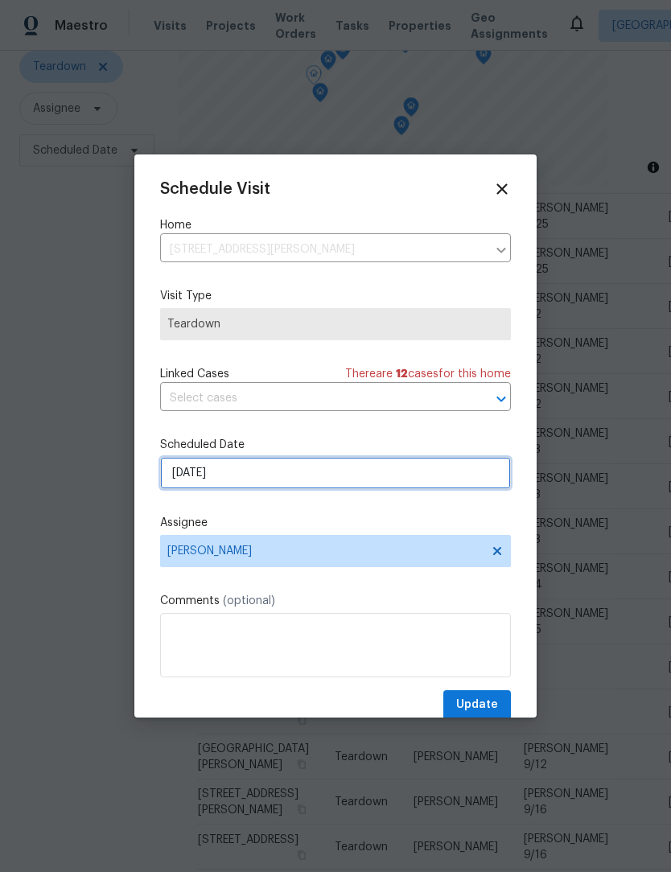
click at [255, 478] on input "9/7/2025" at bounding box center [335, 473] width 351 height 32
select select "8"
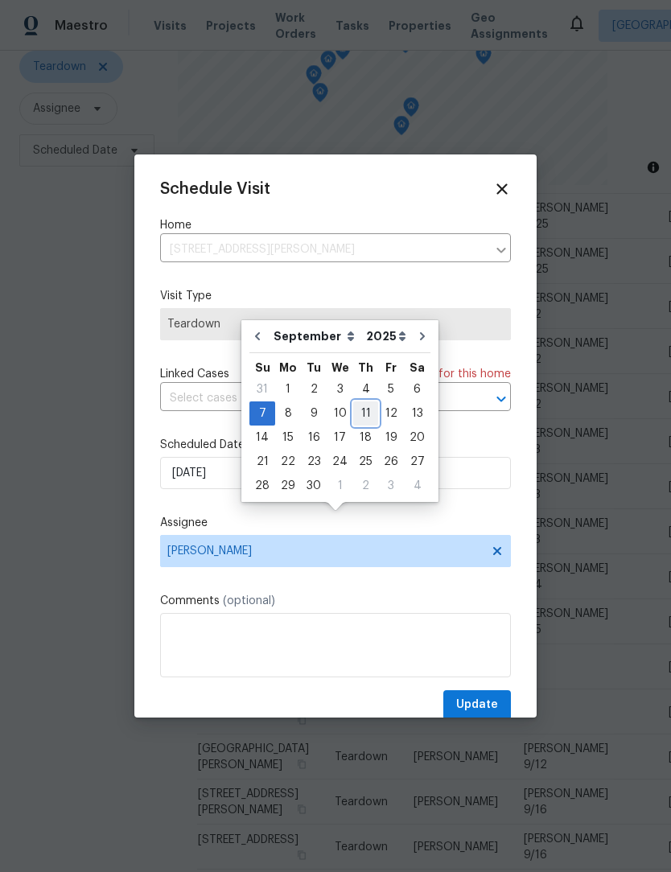
click at [356, 402] on div "11" at bounding box center [365, 413] width 25 height 23
type input "9/11/2025"
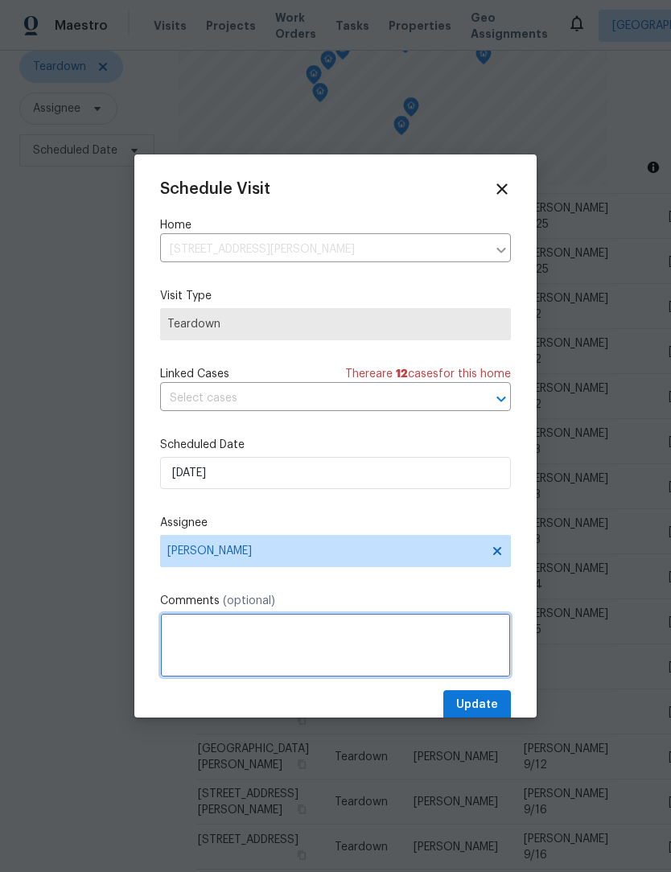
click at [268, 630] on textarea at bounding box center [335, 645] width 351 height 64
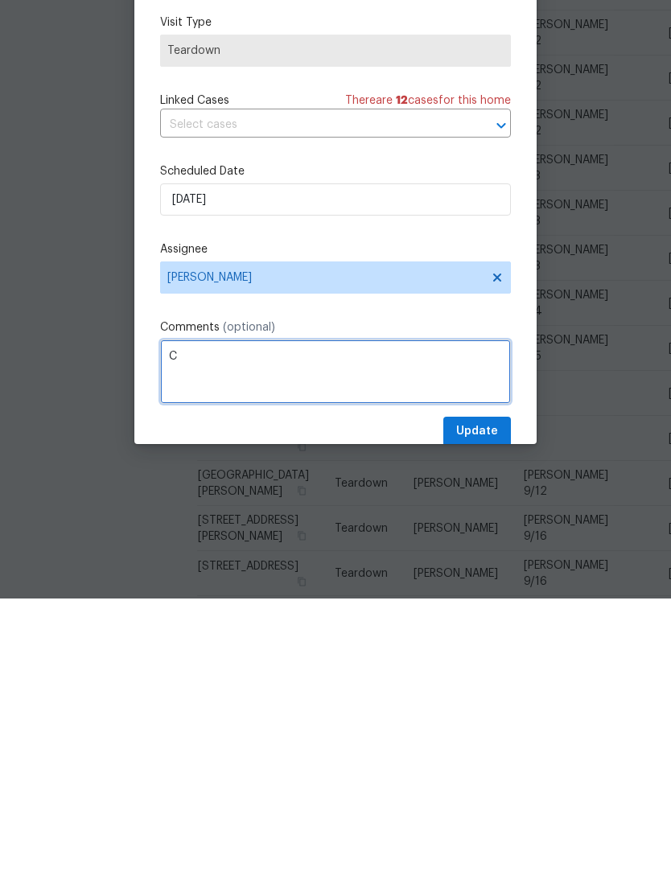
scroll to position [53, 0]
type textarea "COE 9/12"
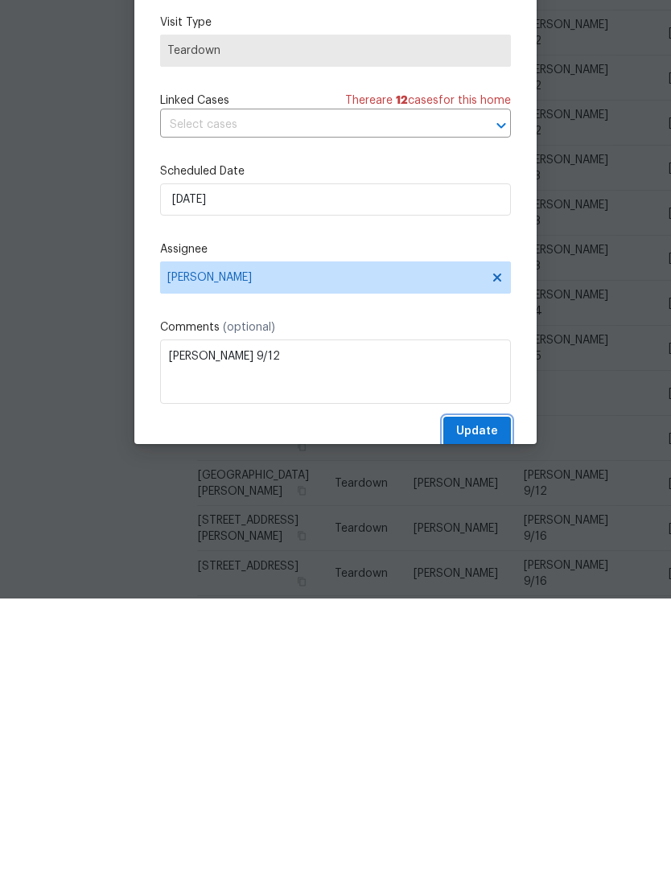
click at [491, 695] on span "Update" at bounding box center [477, 705] width 42 height 20
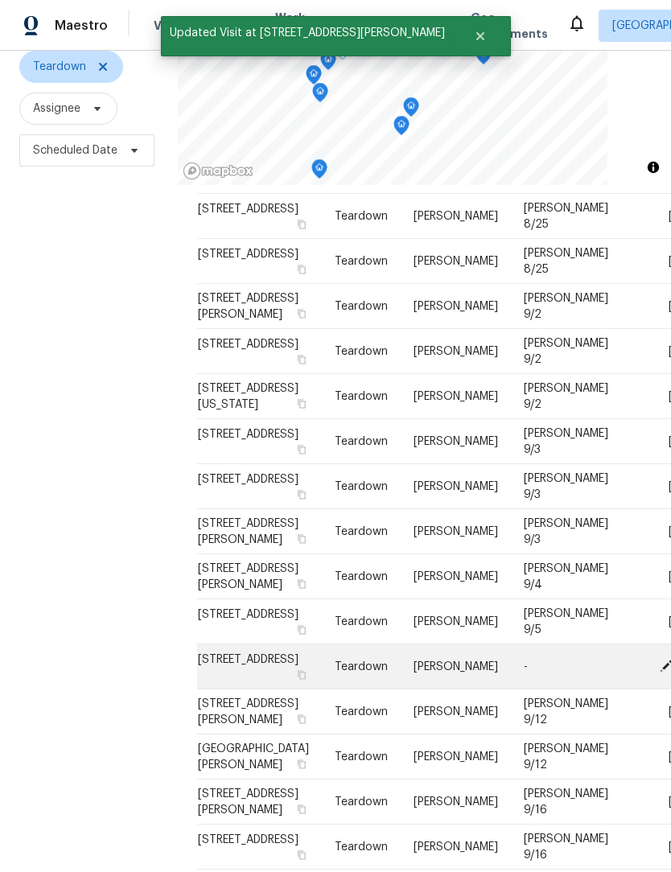
click at [660, 659] on icon at bounding box center [666, 665] width 13 height 13
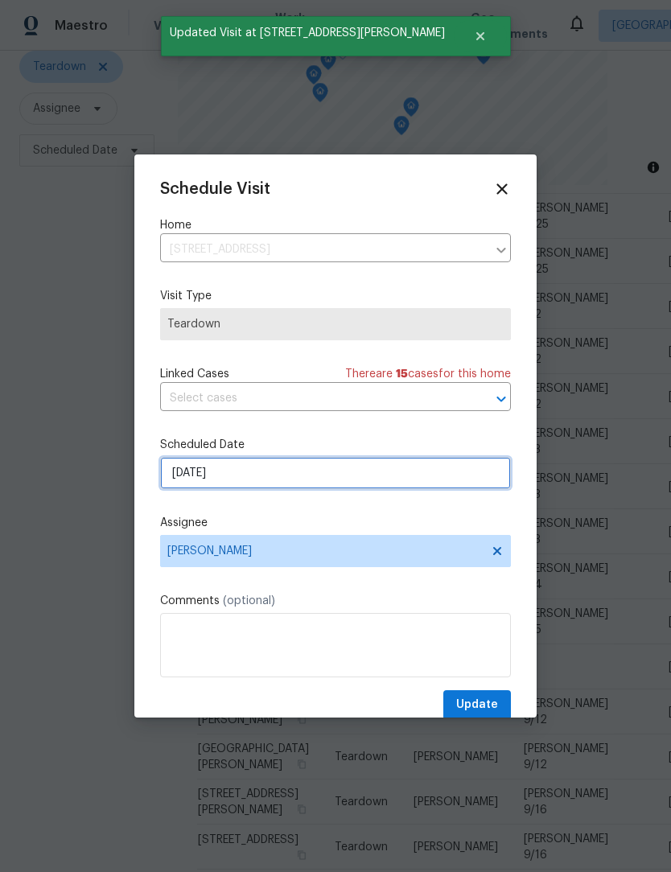
click at [269, 470] on input "9/10/2025" at bounding box center [335, 473] width 351 height 32
select select "8"
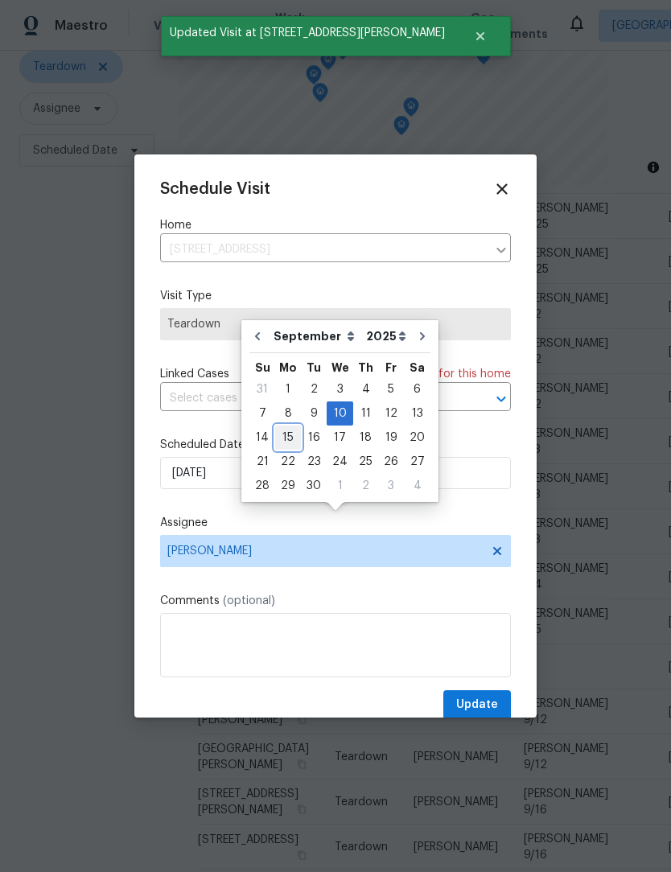
click at [281, 426] on div "15" at bounding box center [288, 437] width 26 height 23
type input "9/15/2025"
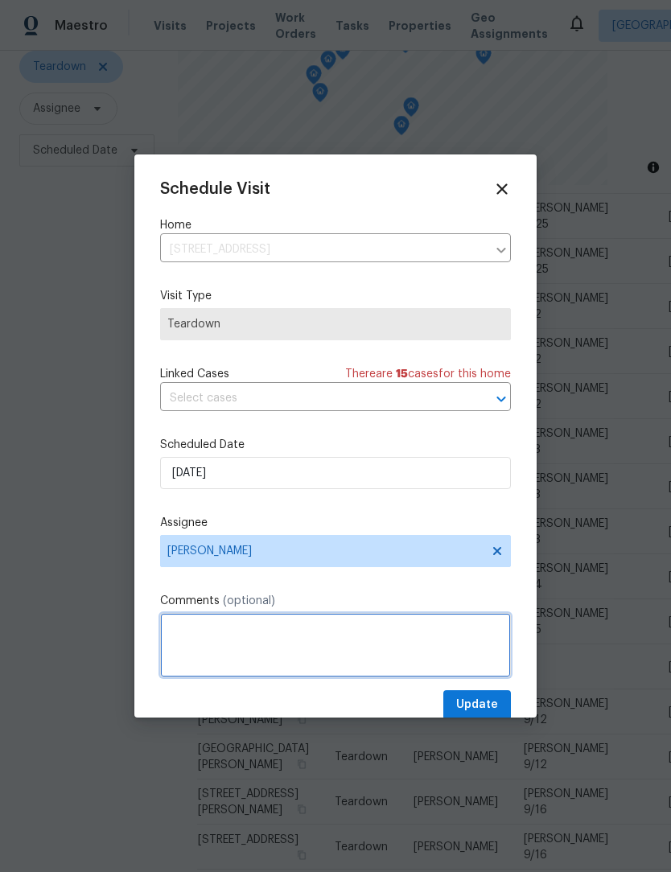
click at [289, 630] on textarea at bounding box center [335, 645] width 351 height 64
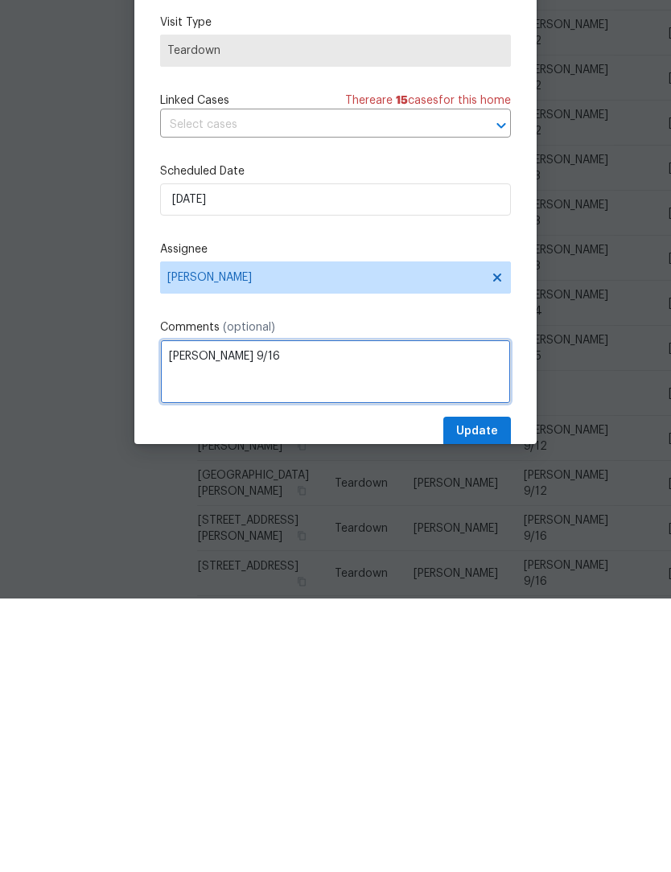
type textarea "COE 9/16"
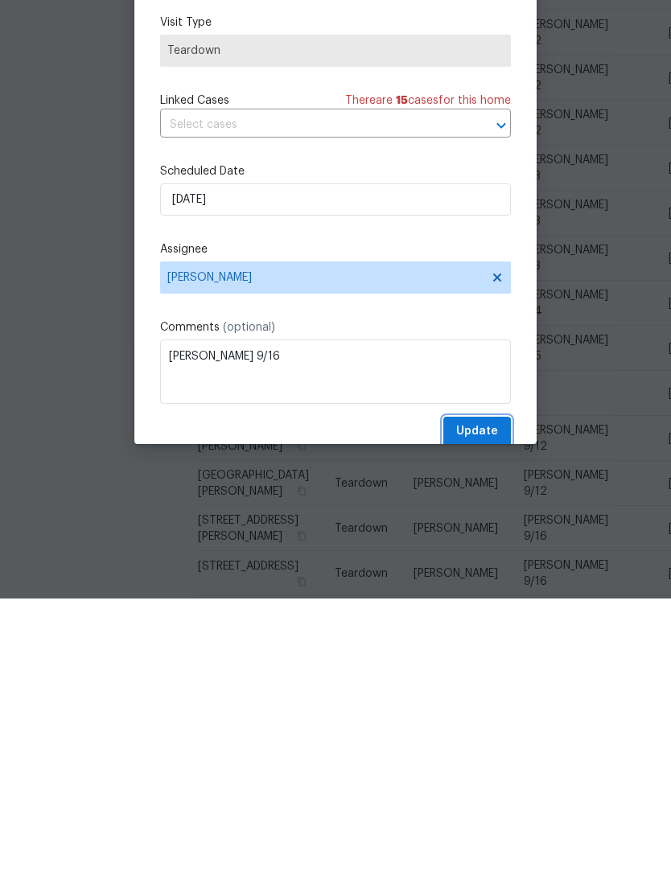
click at [478, 695] on span "Update" at bounding box center [477, 705] width 42 height 20
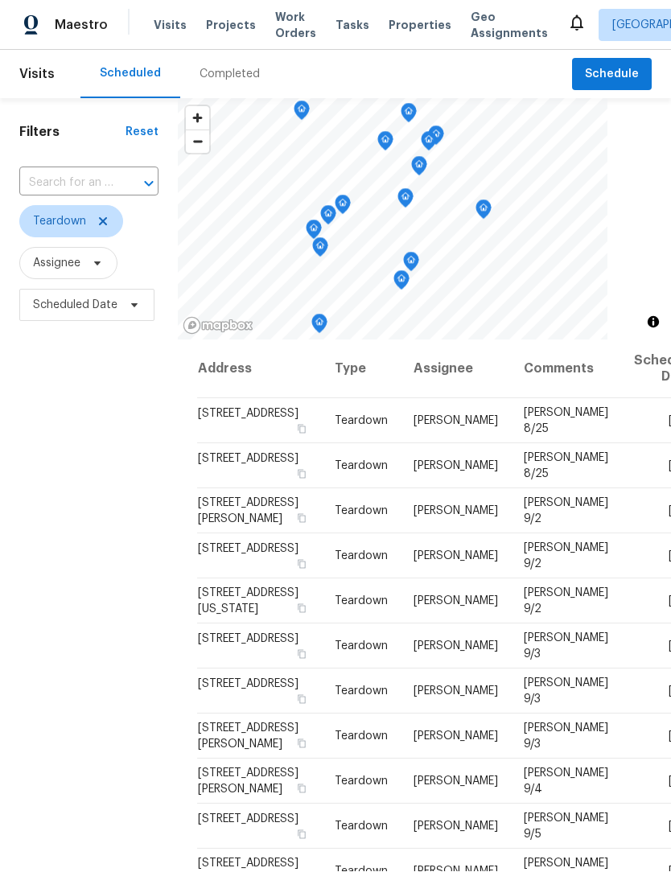
scroll to position [0, 0]
click at [100, 216] on icon at bounding box center [102, 222] width 13 height 13
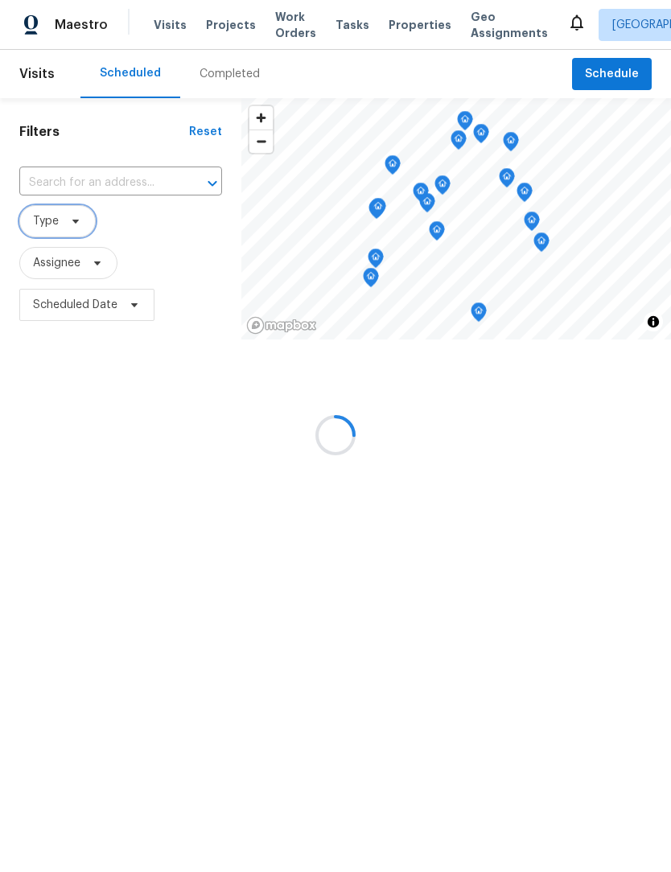
scroll to position [1, 0]
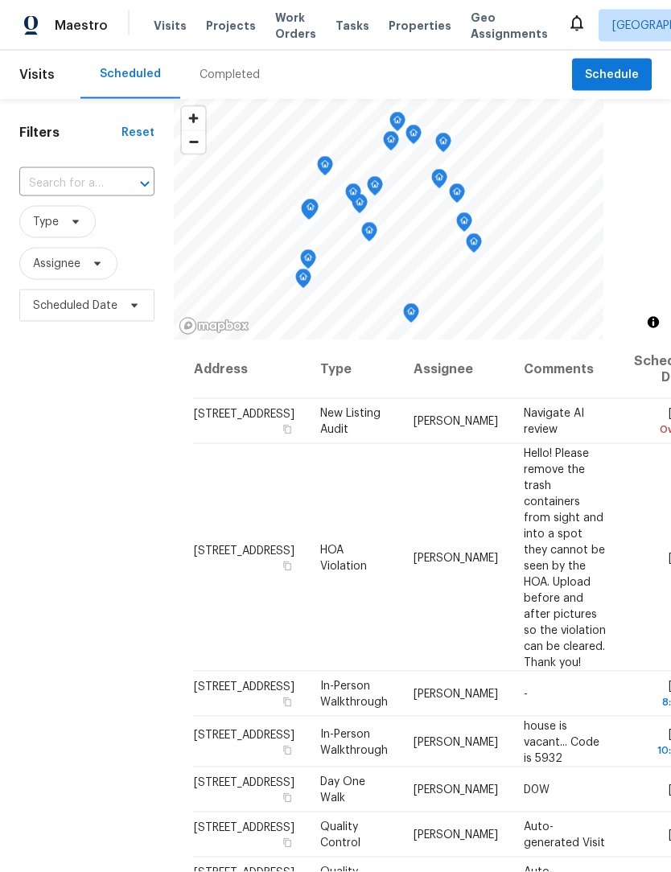
scroll to position [1, 0]
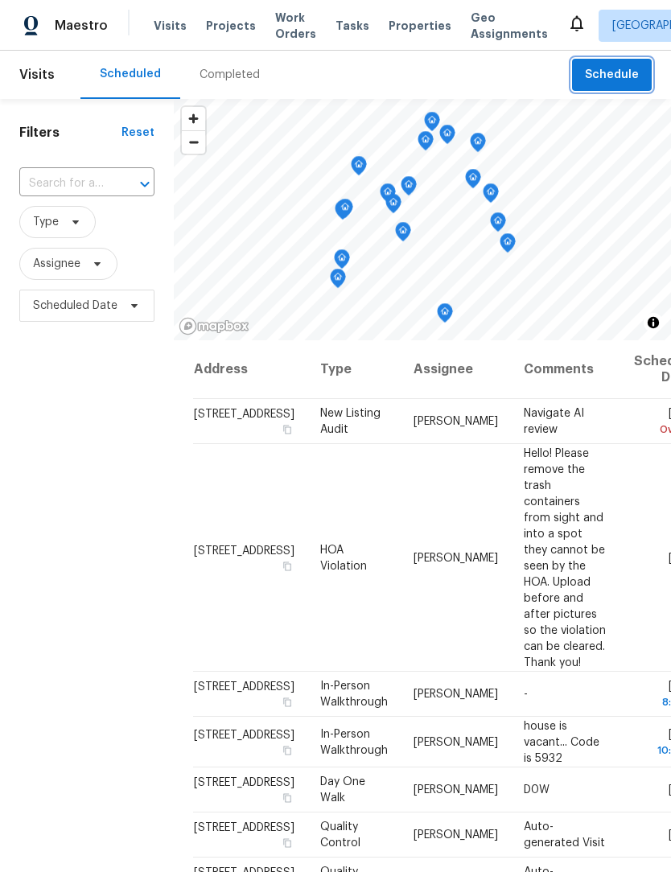
click at [623, 72] on span "Schedule" at bounding box center [612, 75] width 54 height 20
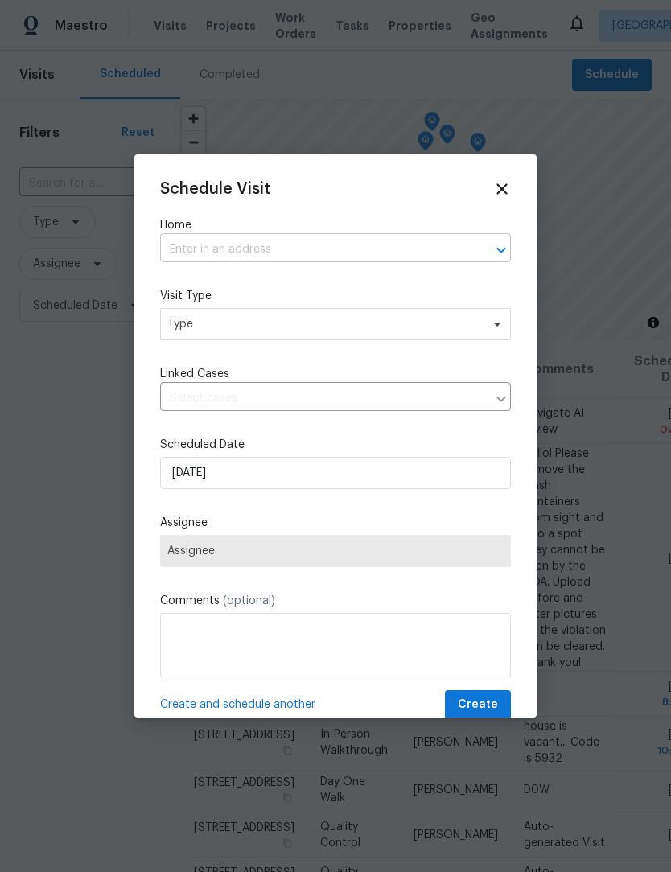
click at [277, 252] on input "text" at bounding box center [313, 249] width 306 height 25
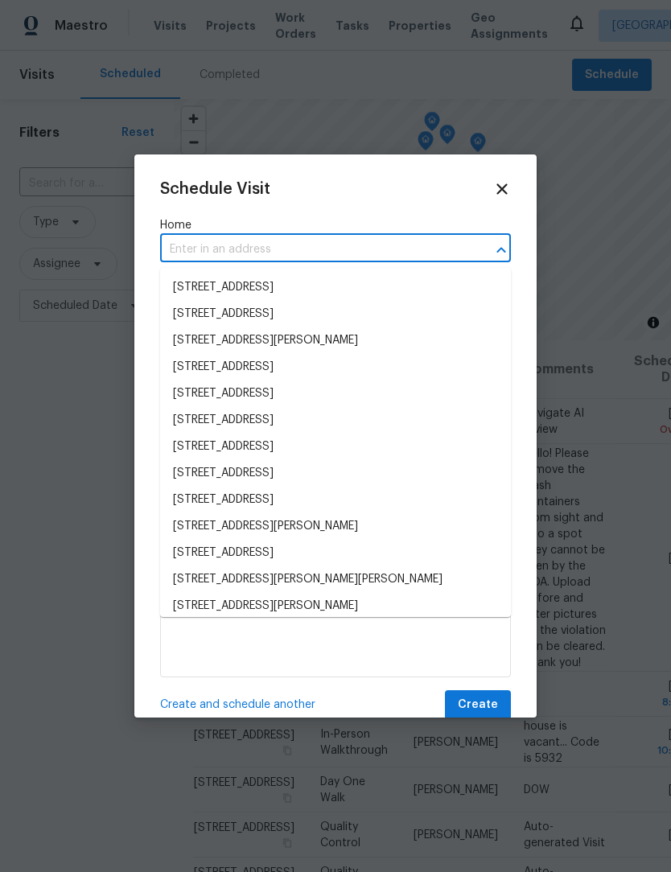
scroll to position [0, 0]
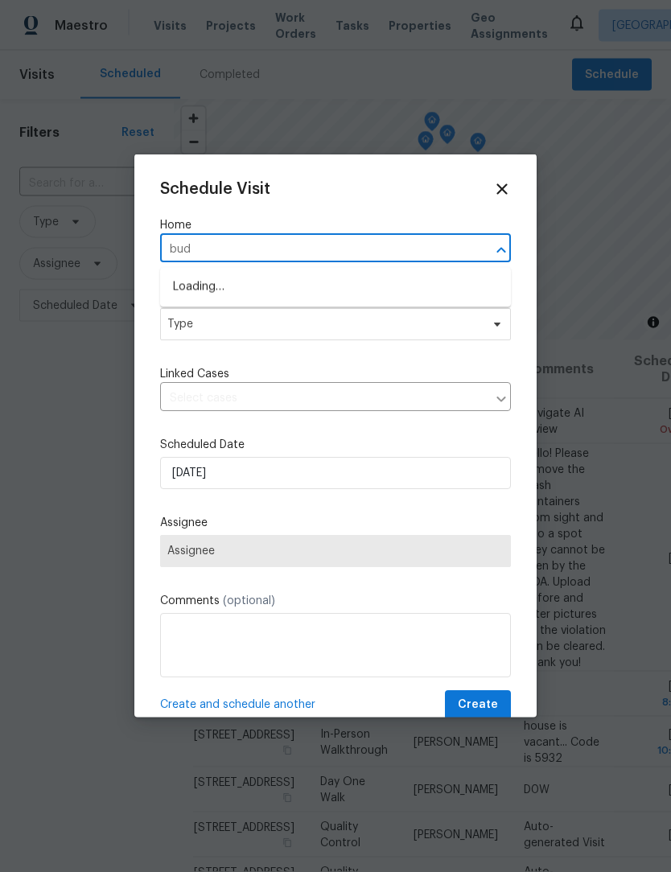
type input "[PERSON_NAME]"
click at [307, 280] on li "[STREET_ADDRESS][PERSON_NAME]" at bounding box center [335, 287] width 351 height 27
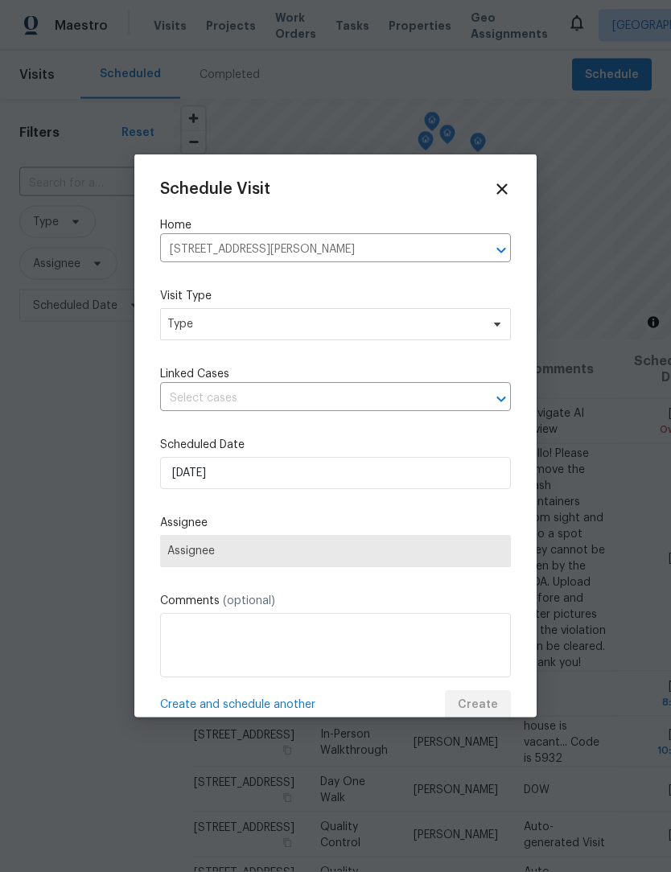
scroll to position [1, 0]
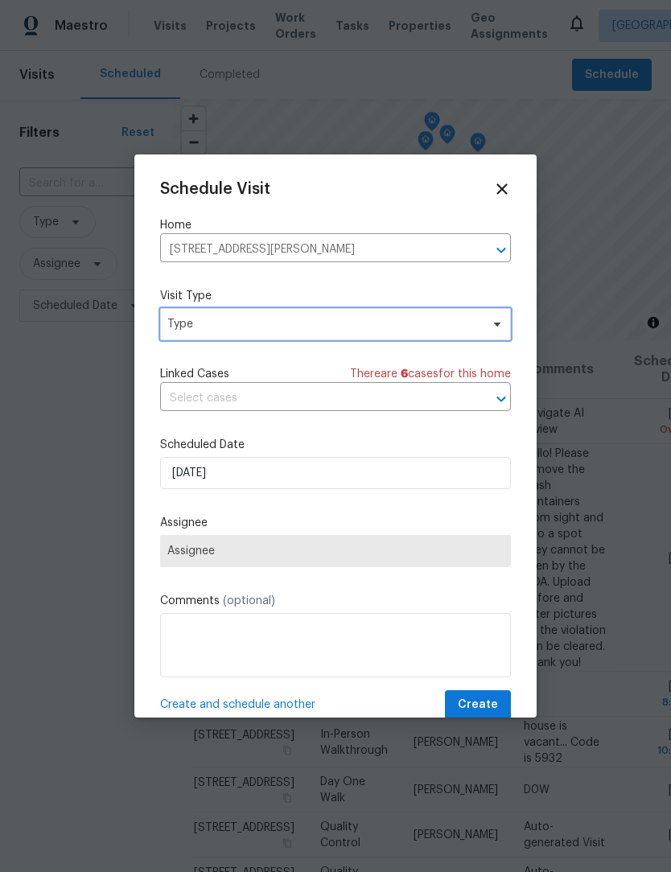
click at [271, 326] on span "Type" at bounding box center [323, 324] width 313 height 16
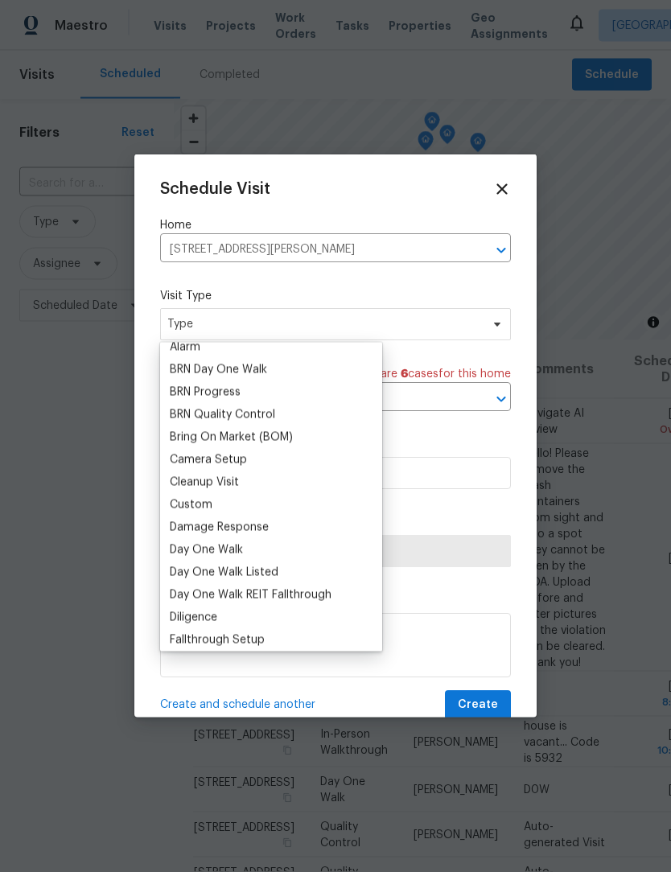
scroll to position [101, 0]
click at [211, 506] on div "Custom" at bounding box center [191, 504] width 43 height 16
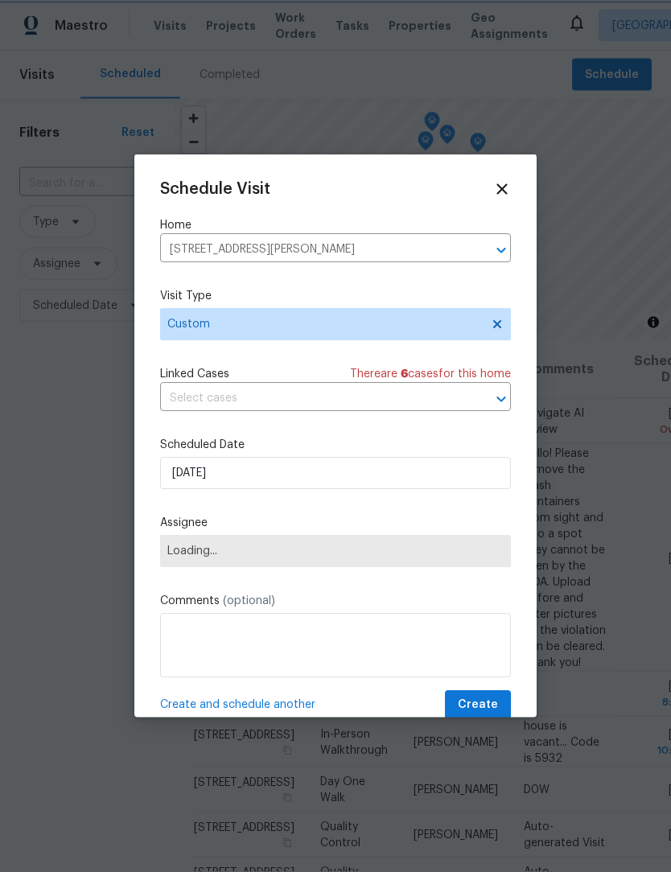
scroll to position [1, 0]
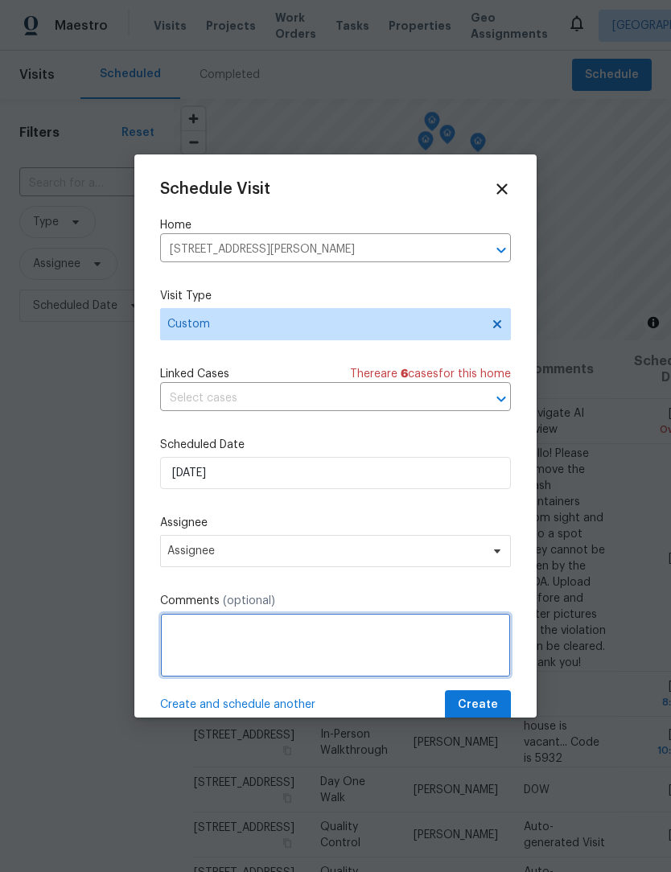
click at [261, 634] on textarea at bounding box center [335, 645] width 351 height 64
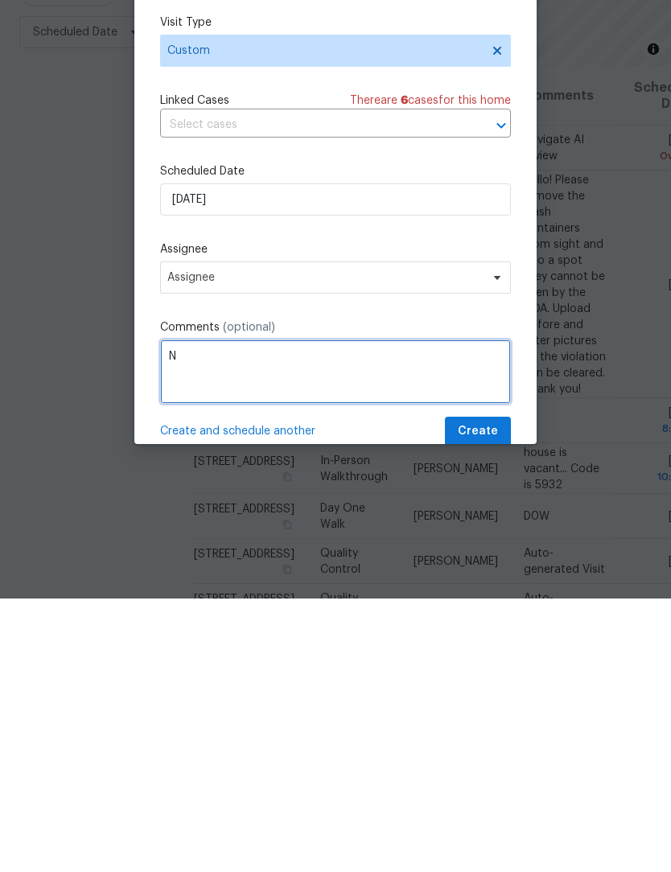
scroll to position [53, 0]
type textarea "Navigate AI"
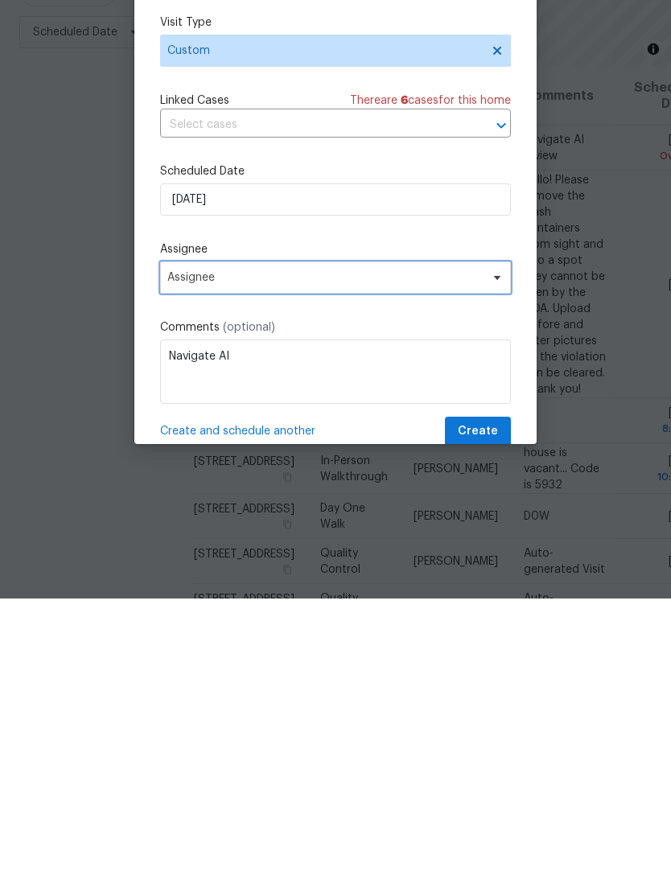
click at [296, 535] on span "Assignee" at bounding box center [335, 551] width 351 height 32
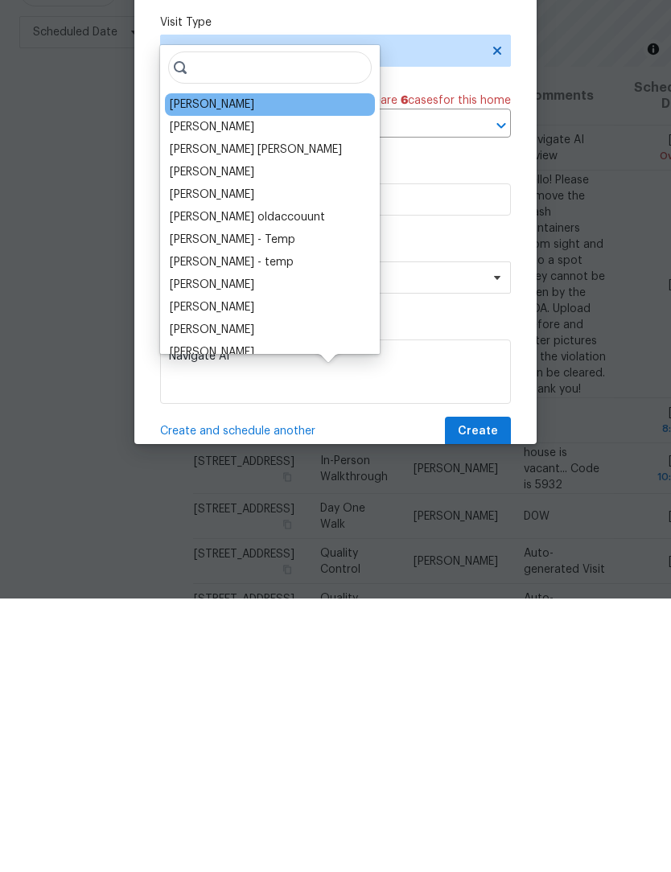
click at [227, 370] on div "[PERSON_NAME]" at bounding box center [212, 378] width 84 height 16
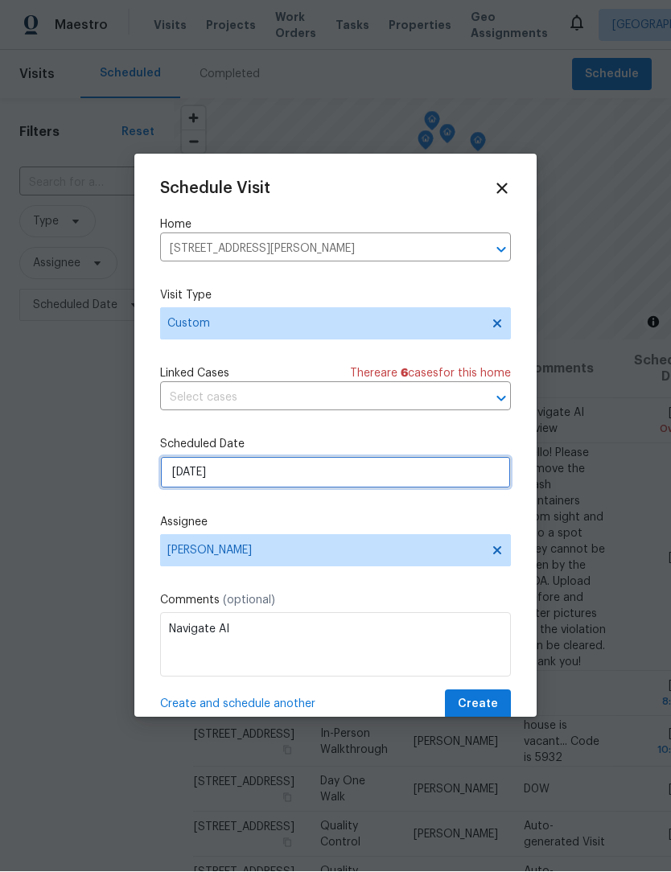
click at [259, 478] on input "8/21/2025" at bounding box center [335, 473] width 351 height 32
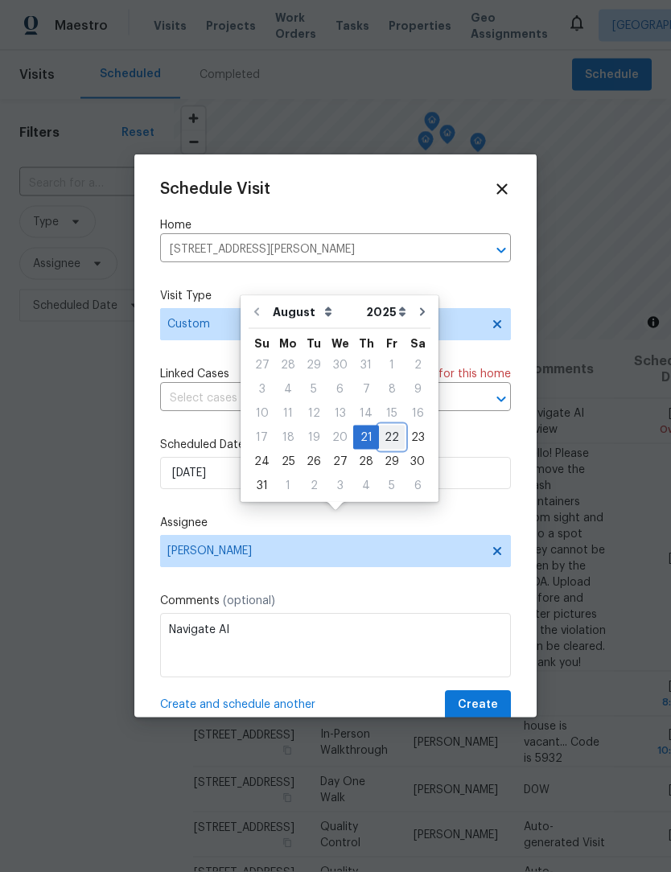
click at [381, 426] on div "22" at bounding box center [392, 437] width 26 height 23
type input "8/22/2025"
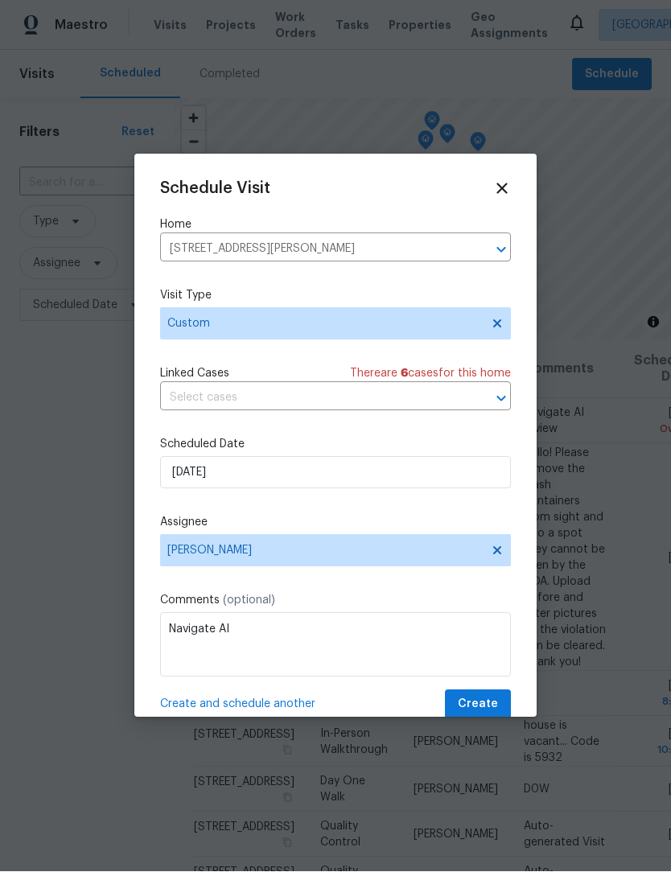
click at [383, 596] on label "Comments (optional)" at bounding box center [335, 601] width 351 height 16
click at [268, 703] on span "Create and schedule another" at bounding box center [237, 704] width 155 height 16
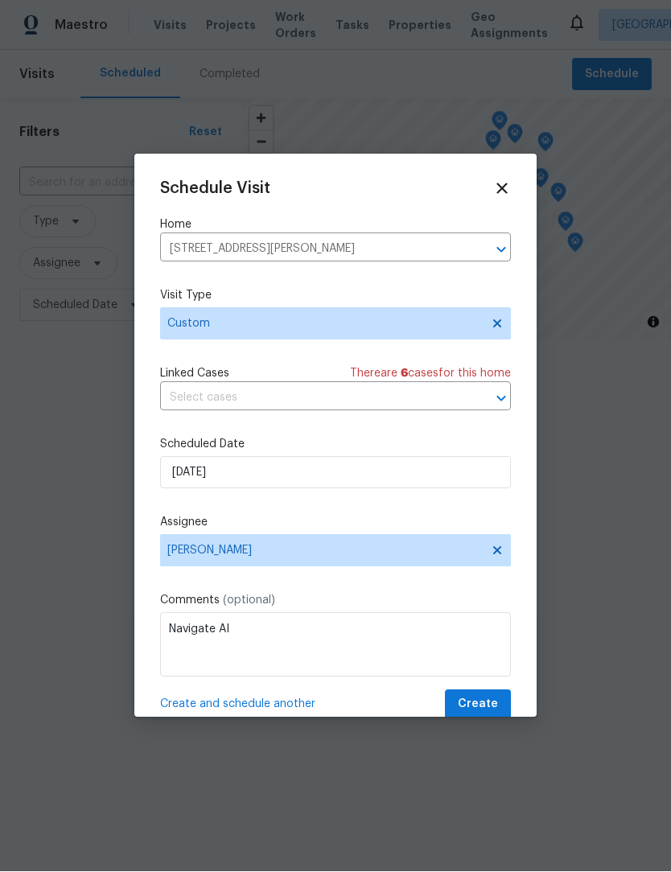
scroll to position [1, 0]
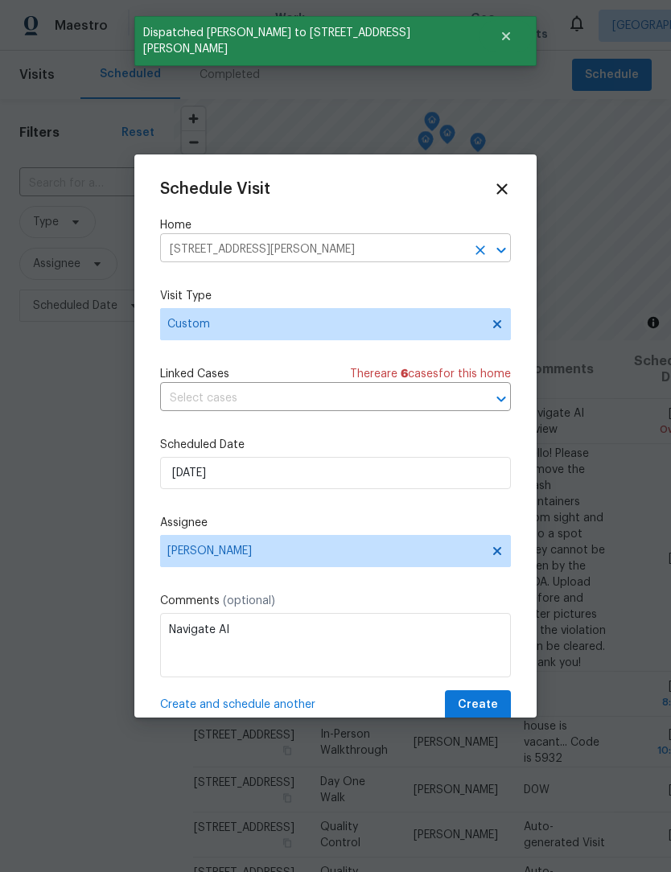
click at [359, 248] on input "[STREET_ADDRESS][PERSON_NAME]" at bounding box center [313, 249] width 306 height 25
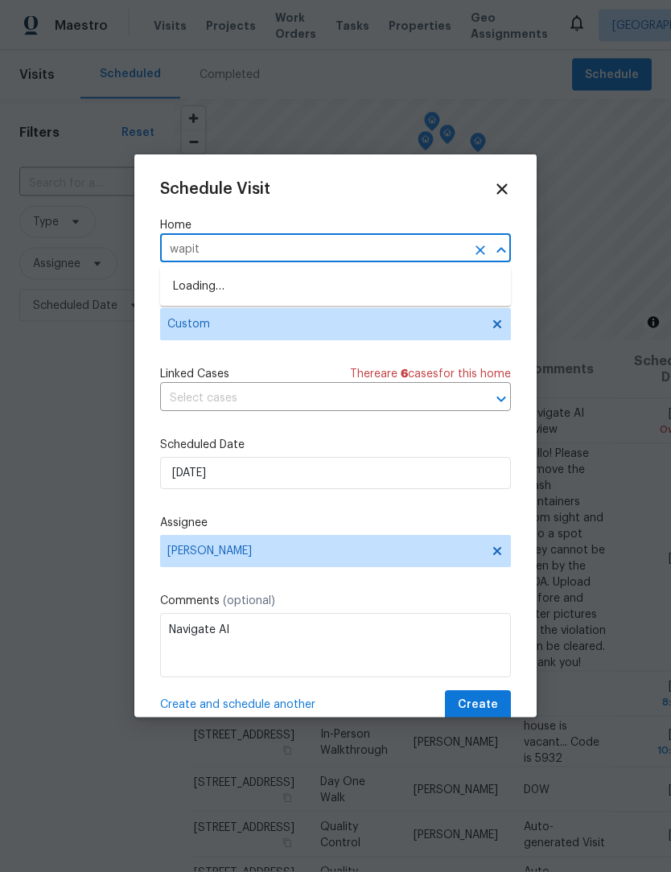
type input "wapiti"
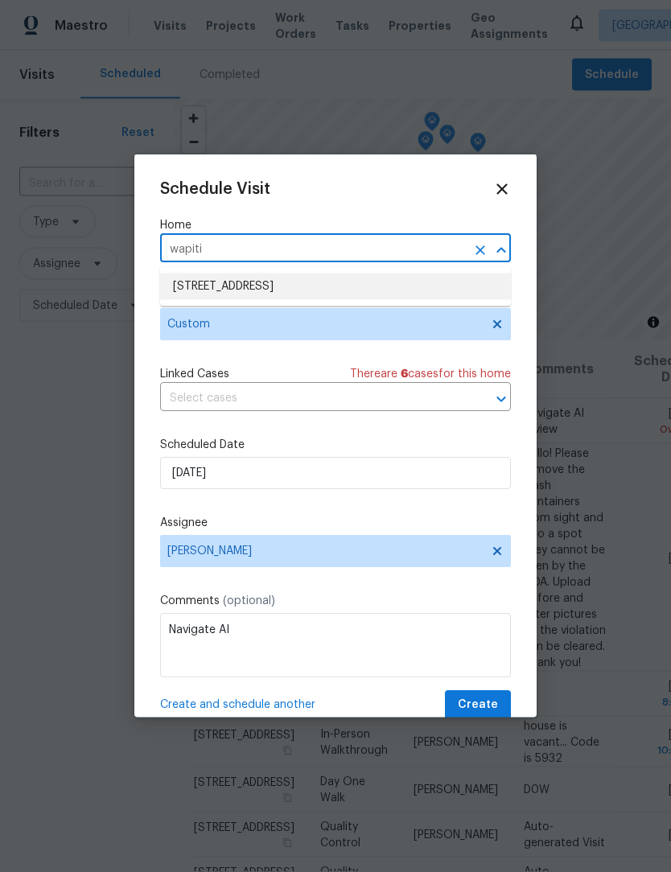
click at [285, 279] on li "[STREET_ADDRESS]" at bounding box center [335, 286] width 351 height 27
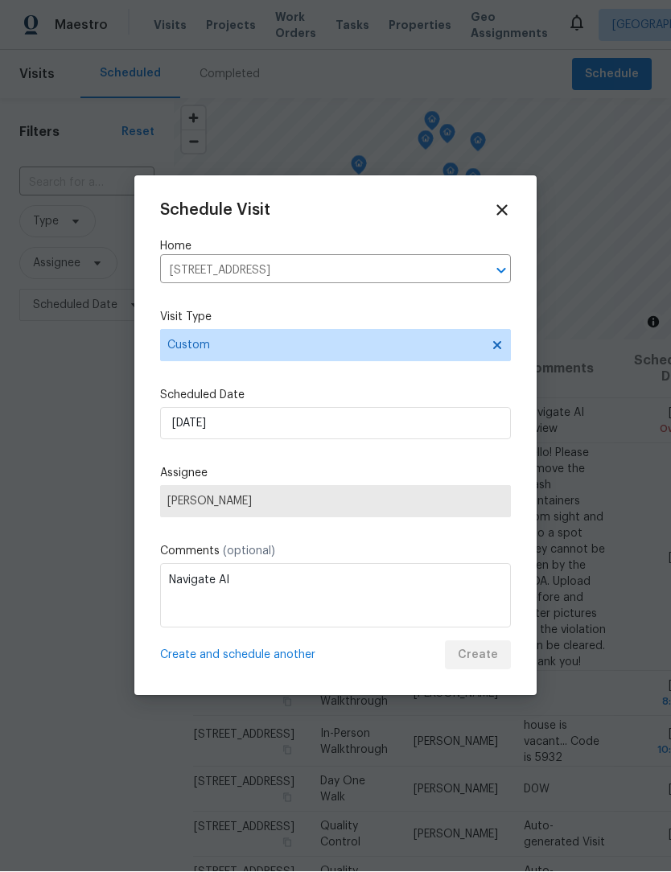
scroll to position [1, 0]
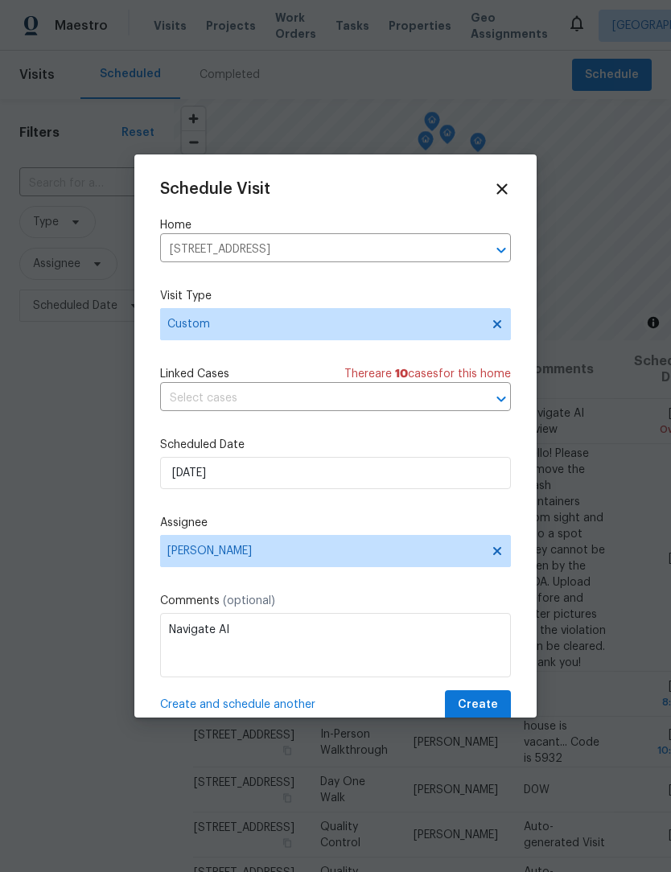
click at [269, 708] on span "Create and schedule another" at bounding box center [237, 704] width 155 height 16
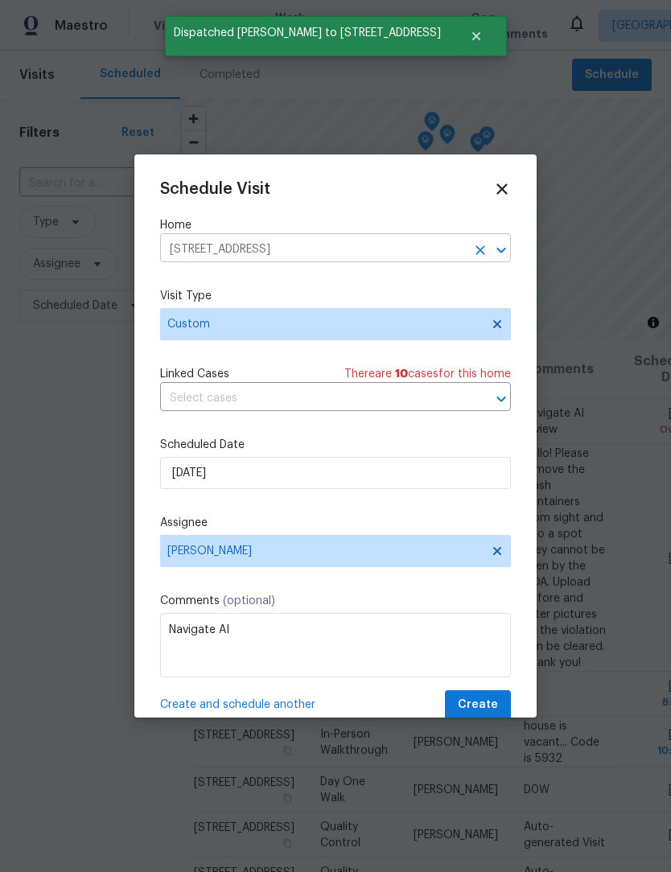
click at [400, 255] on input "11837 Wapiti Way, Noblesville, IN 46060" at bounding box center [313, 249] width 306 height 25
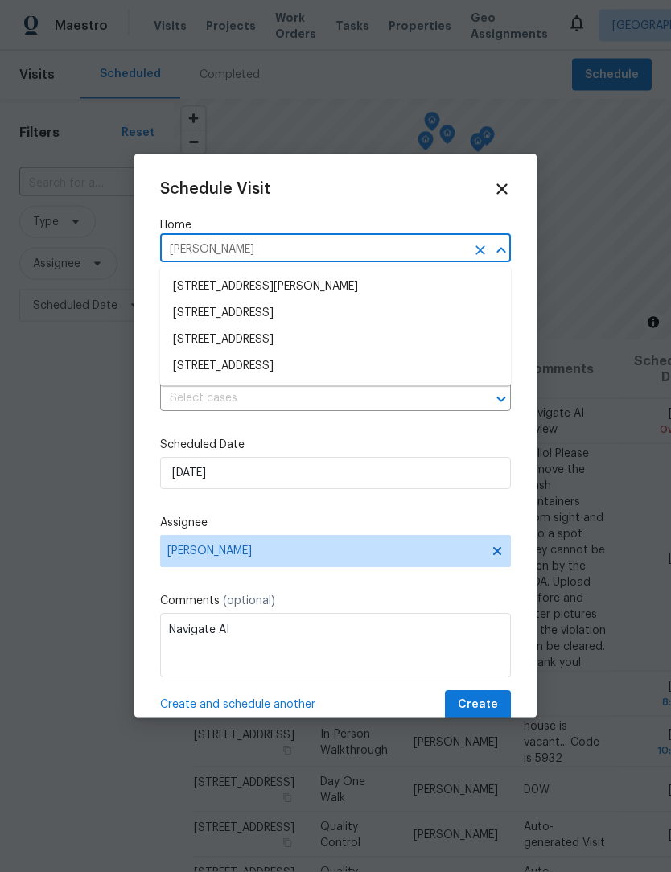
type input "wimbled"
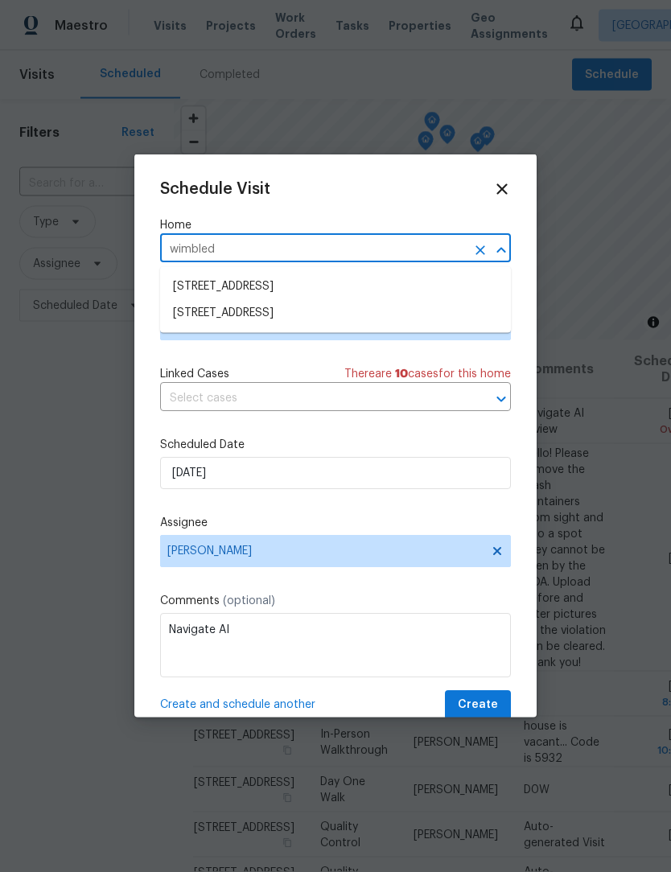
click at [294, 315] on li "6766 Wimbledon Dr, Zionsville, IN 46077" at bounding box center [335, 313] width 351 height 27
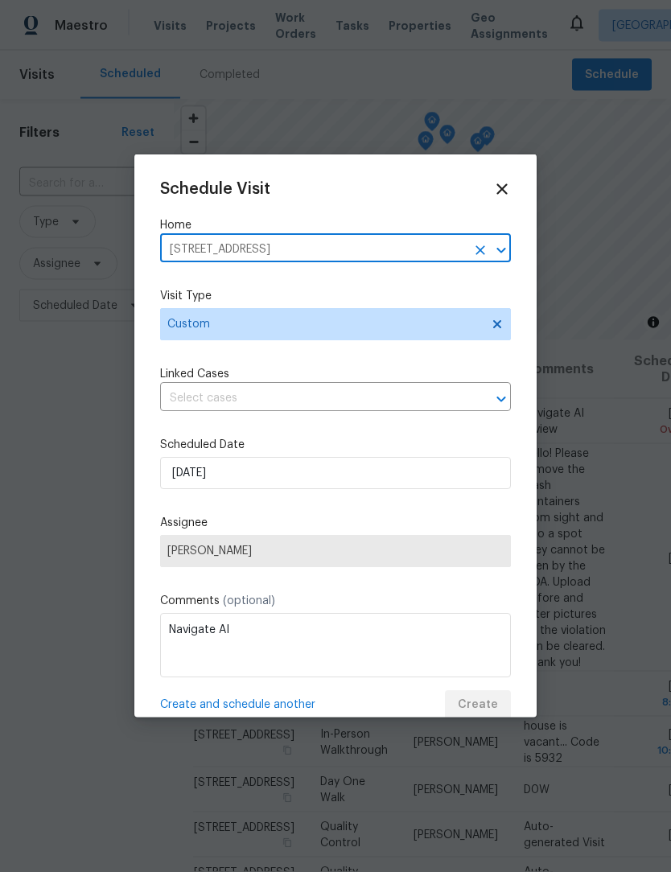
scroll to position [1, 0]
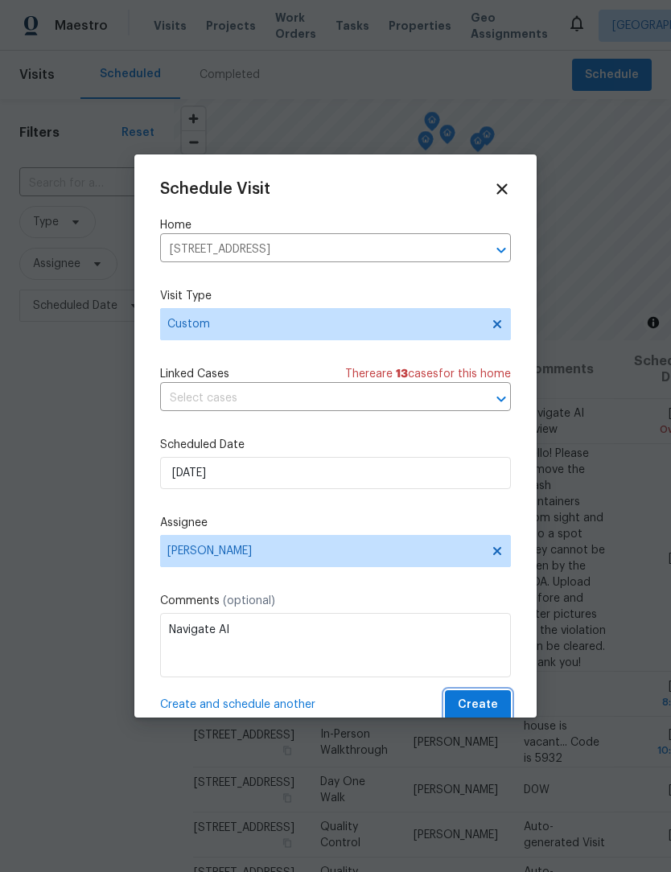
click at [489, 702] on span "Create" at bounding box center [478, 705] width 40 height 20
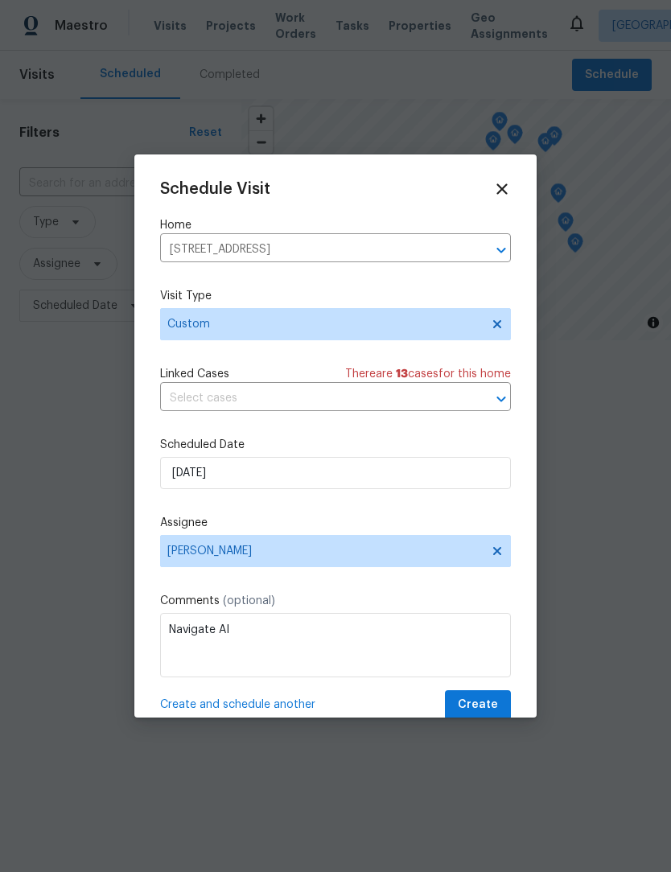
scroll to position [0, 0]
